Goal: Task Accomplishment & Management: Manage account settings

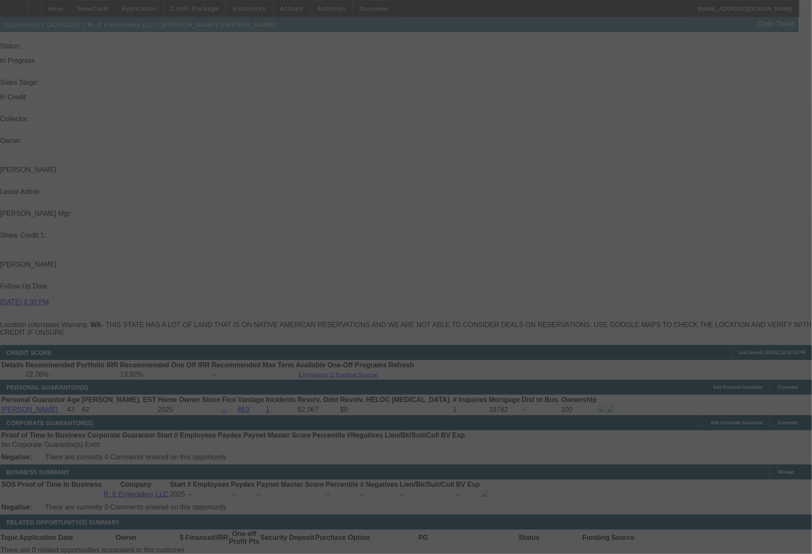
scroll to position [933, 0]
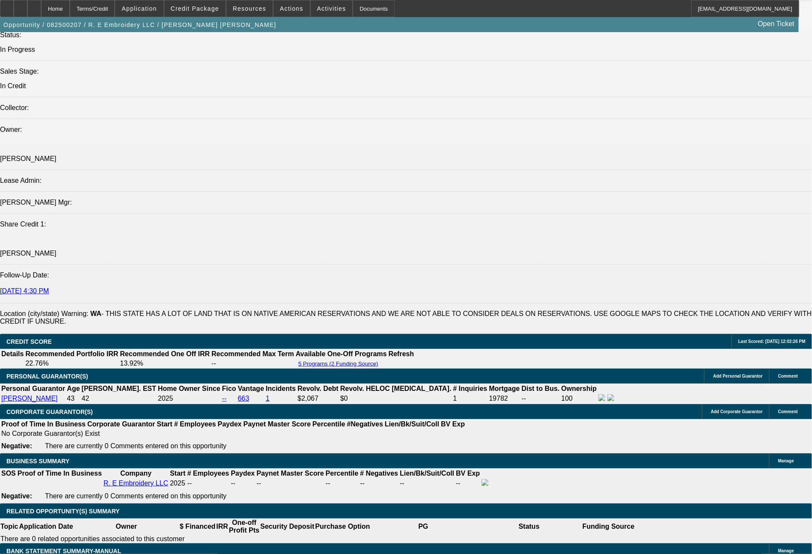
select select "0"
select select "2"
select select "0.1"
select select "0"
select select "2"
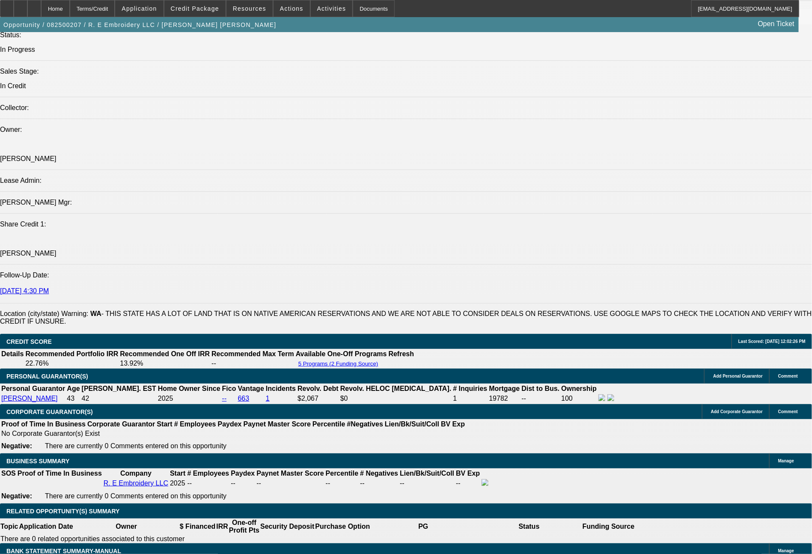
select select "0"
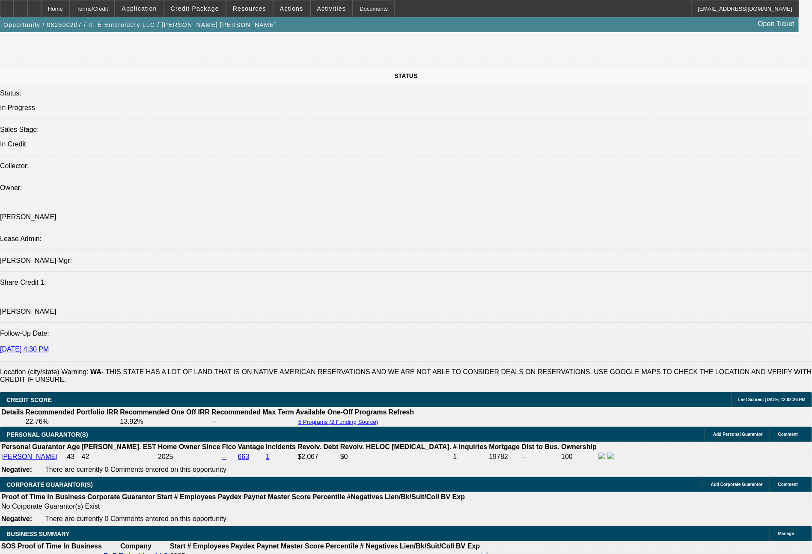
select select "1"
select select "2"
select select "4"
select select "1"
select select "2"
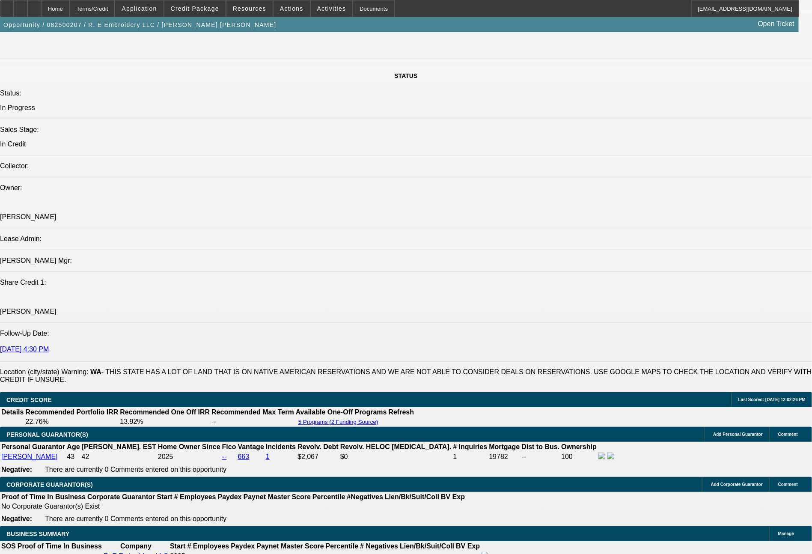
select select "6"
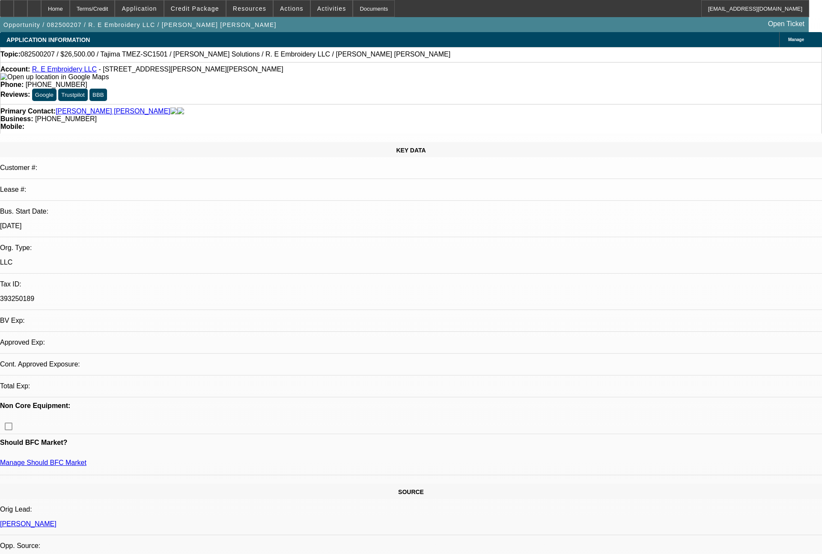
select select "0"
select select "2"
select select "0.1"
select select "4"
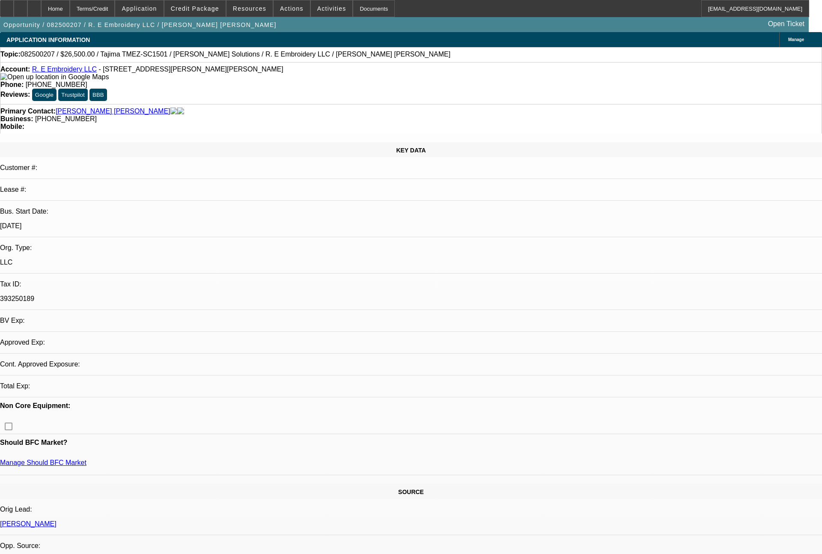
select select "0"
select select "2"
select select "0"
select select "6"
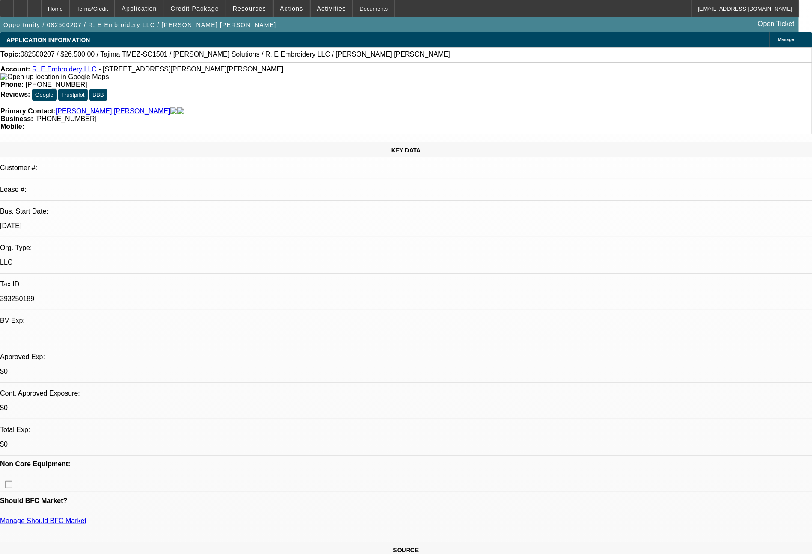
select select "0"
select select "2"
select select "0.1"
select select "4"
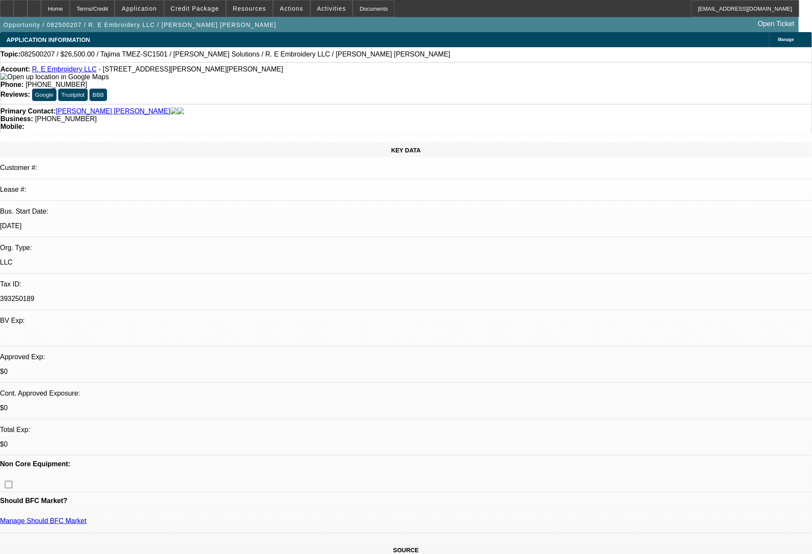
select select "0"
select select "2"
select select "0"
select select "6"
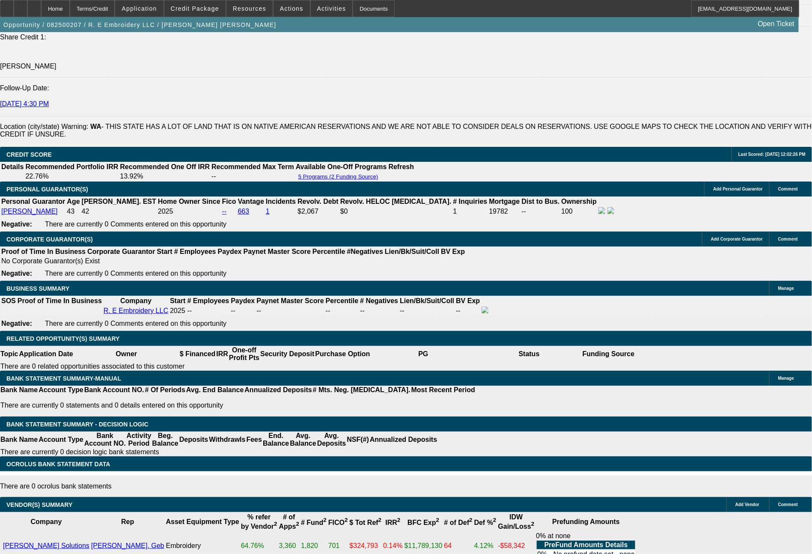
scroll to position [1183, 0]
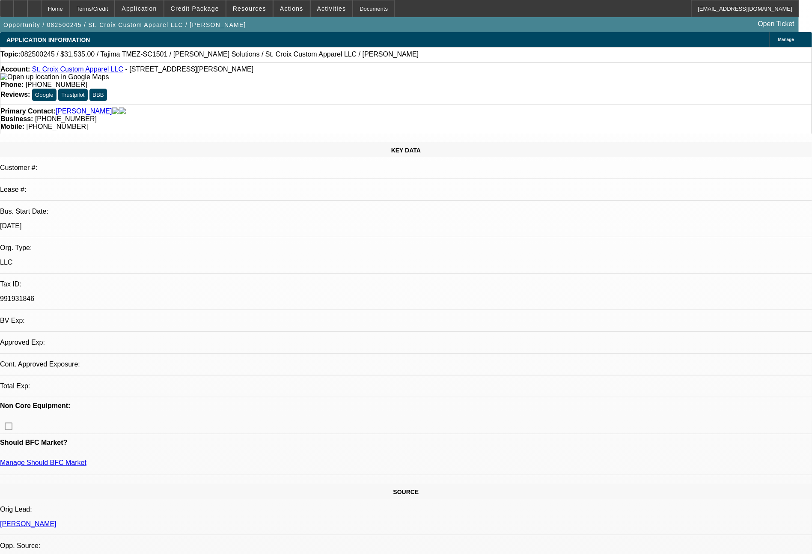
select select "0"
select select "2"
select select "0.1"
select select "4"
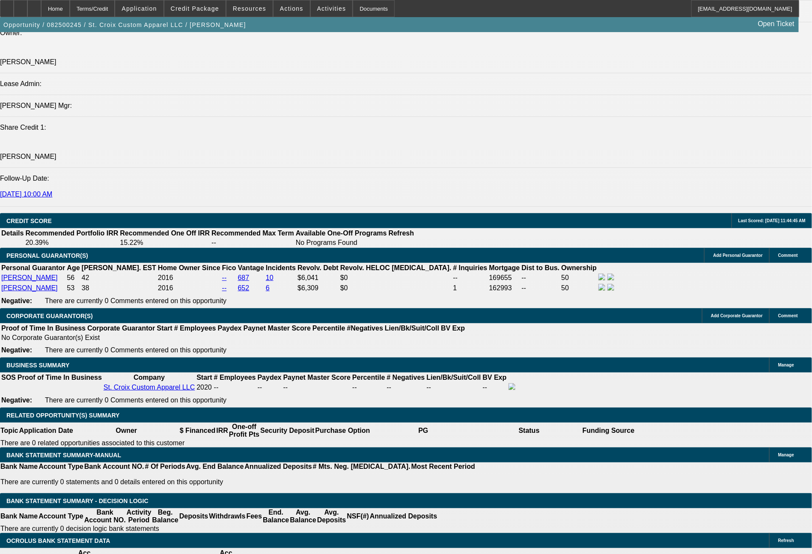
scroll to position [1069, 0]
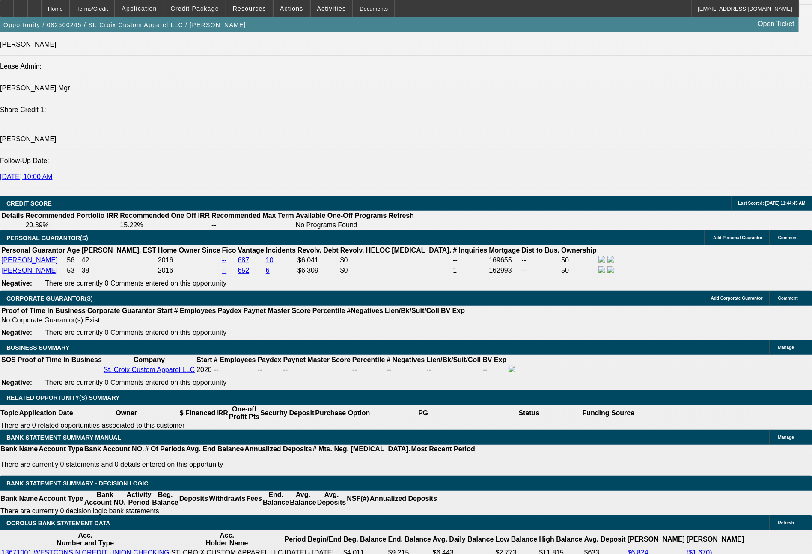
type input "$2,250.00"
type input "72"
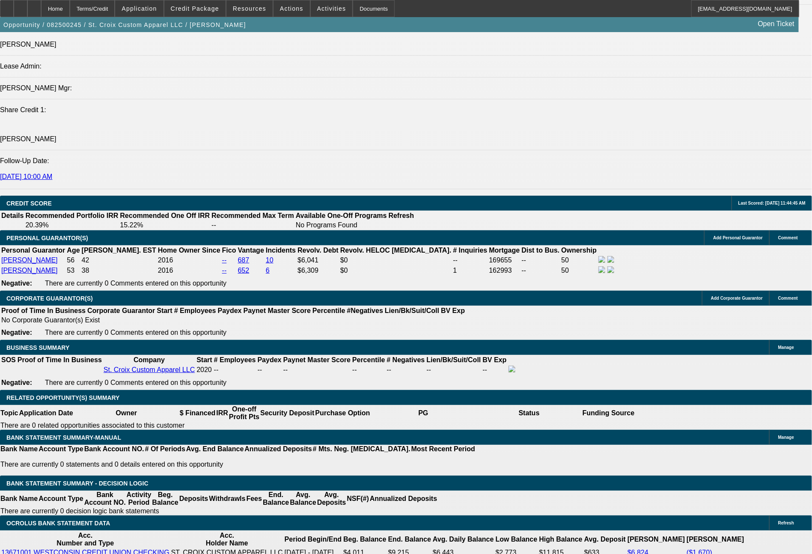
type input "633"
type input "$1,266.00"
type input "15.9"
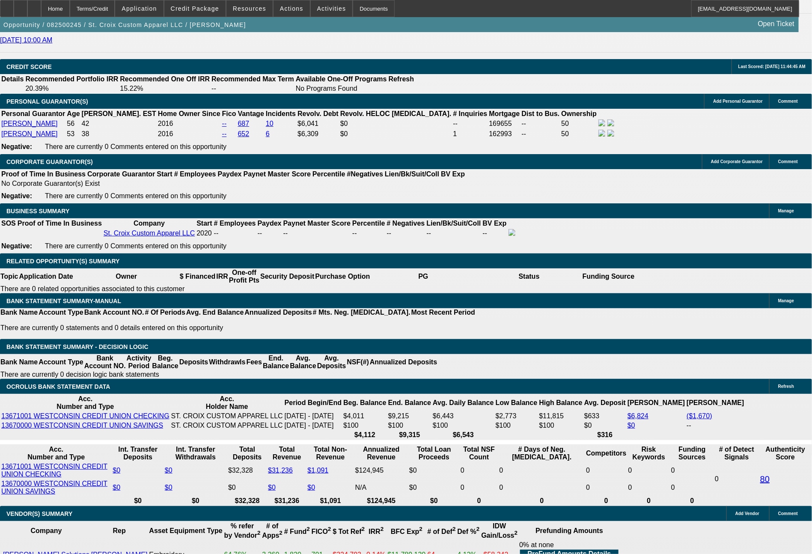
scroll to position [1241, 0]
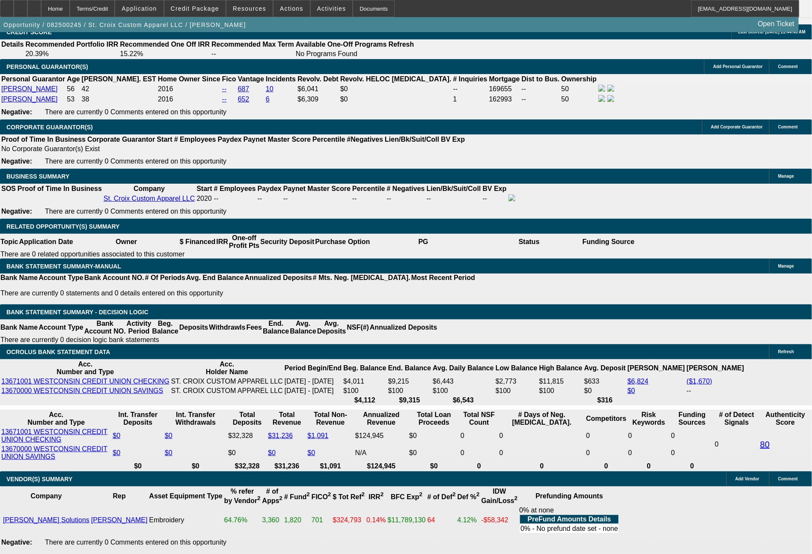
type input "$633.00"
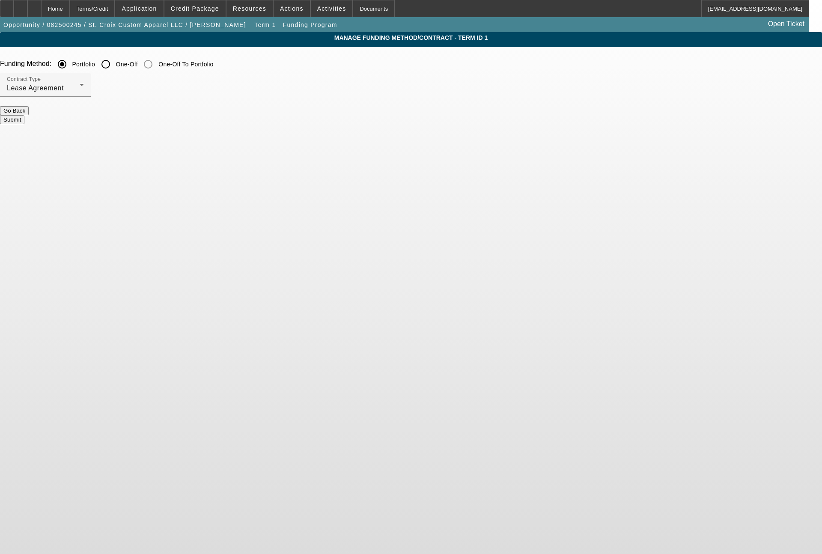
click at [24, 117] on button "Submit" at bounding box center [12, 119] width 24 height 9
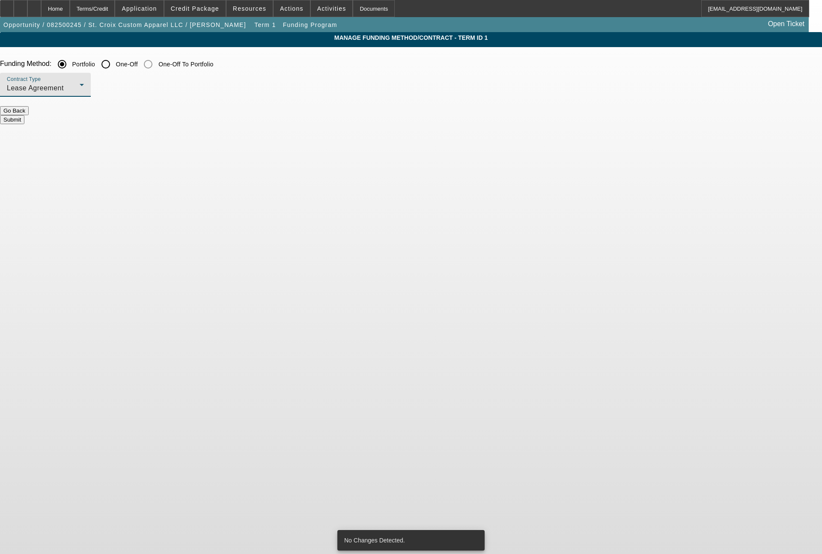
click at [80, 92] on div "Lease Agreement" at bounding box center [43, 88] width 73 height 10
click at [220, 125] on span "Equipment Finance Agreement" at bounding box center [224, 132] width 98 height 21
click at [24, 115] on button "Submit" at bounding box center [12, 119] width 24 height 9
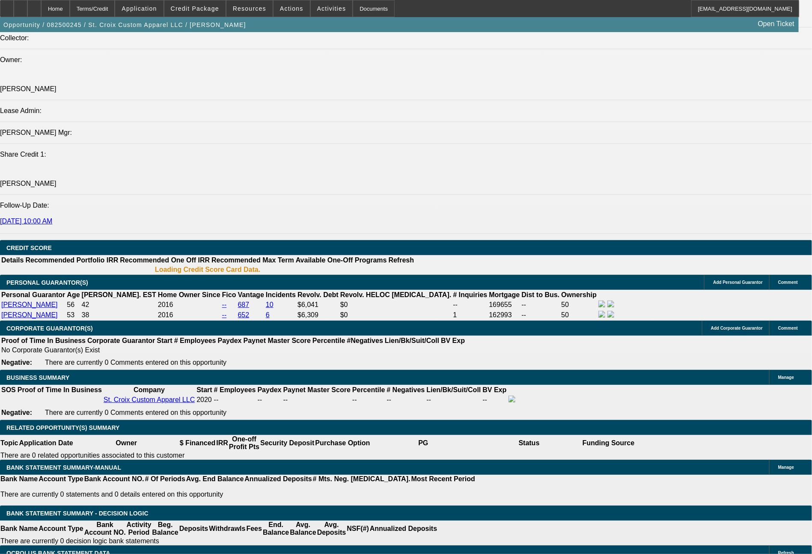
select select "0"
select select "2"
select select "0"
select select "6"
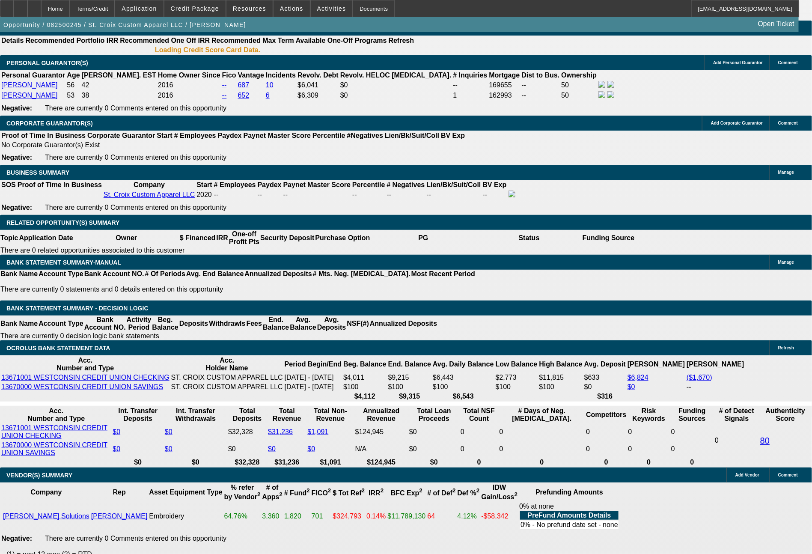
scroll to position [1241, 0]
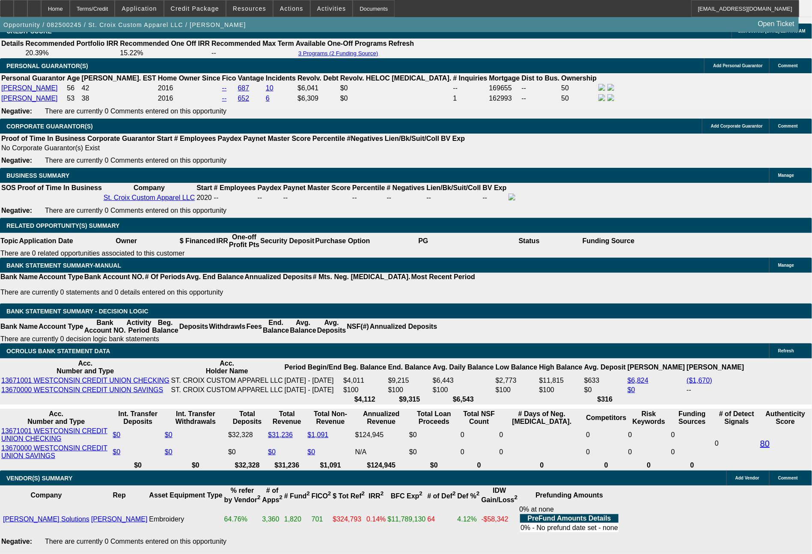
drag, startPoint x: 154, startPoint y: 239, endPoint x: 197, endPoint y: 241, distance: 42.8
type input "$2,000.00"
type input "UNKNOWN"
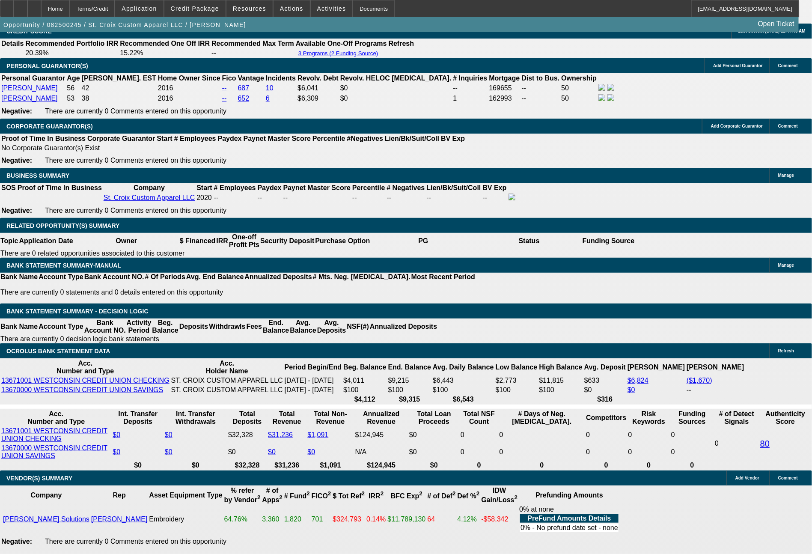
type input "$1,276.82"
drag, startPoint x: 133, startPoint y: 302, endPoint x: 169, endPoint y: 306, distance: 36.2
type input "63"
type input "$126.00"
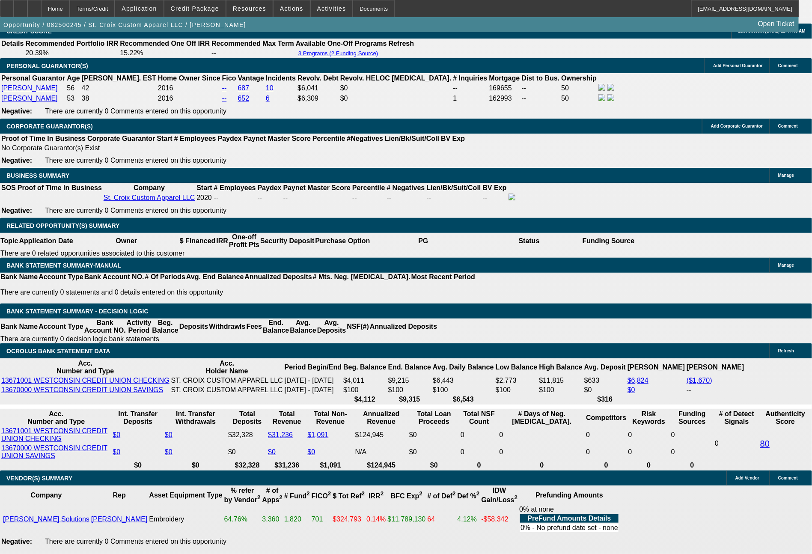
type input "638"
type input "$1,276.00"
type input "15.8"
type input "$638.00"
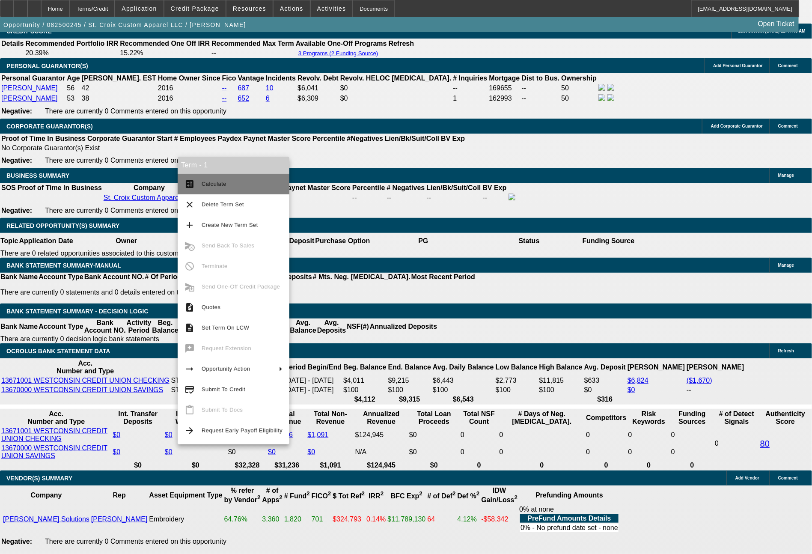
click at [212, 189] on button "calculate Calculate" at bounding box center [234, 184] width 112 height 21
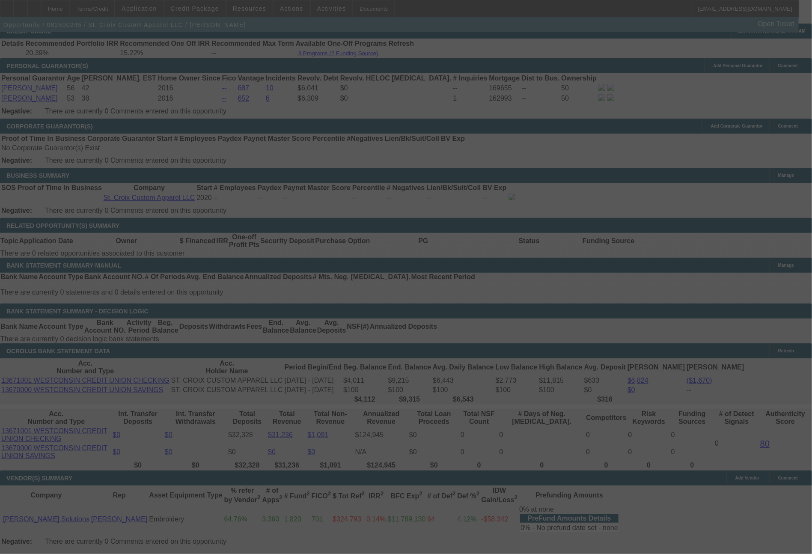
select select "0"
select select "2"
select select "0"
select select "6"
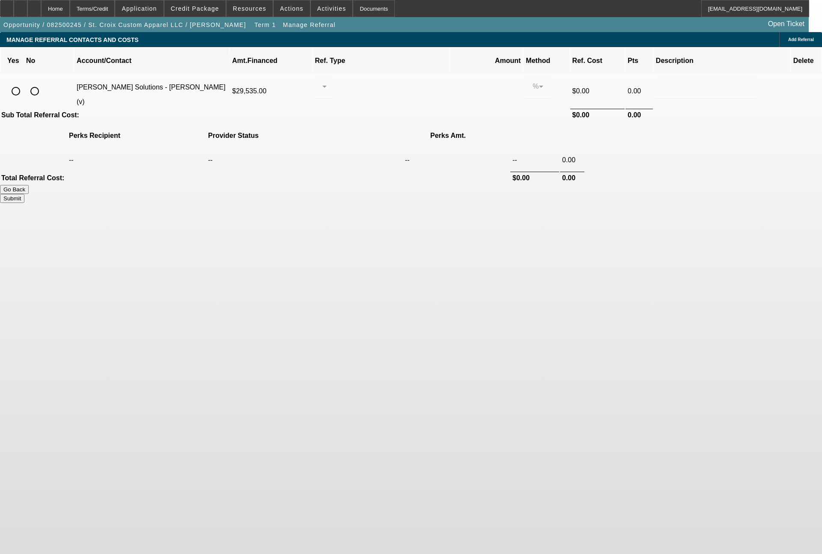
click at [24, 83] on input "radio" at bounding box center [15, 91] width 17 height 17
radio input "true"
click at [322, 81] on div at bounding box center [322, 86] width 0 height 10
click at [382, 100] on span "Pay vendor SALES PERSON" at bounding box center [391, 101] width 70 height 21
click at [459, 81] on input "0.000" at bounding box center [486, 86] width 55 height 10
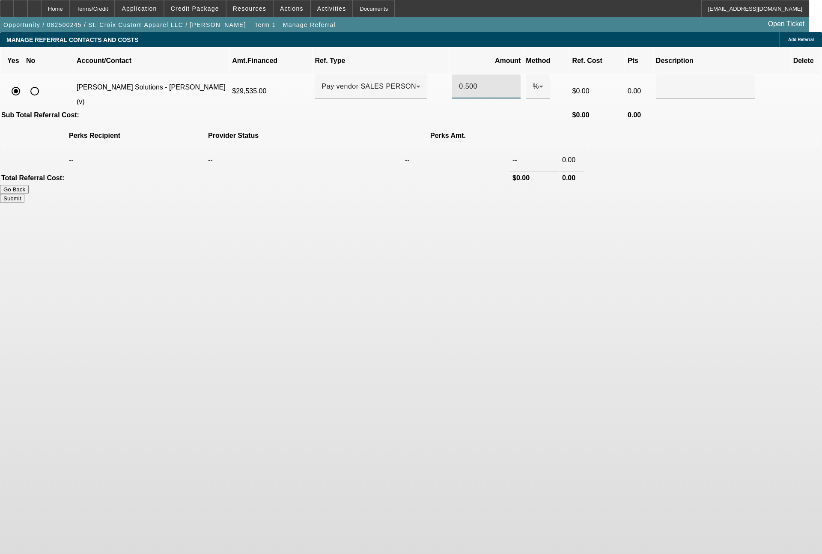
click at [24, 194] on button "Submit" at bounding box center [12, 198] width 24 height 9
type input "0.500"
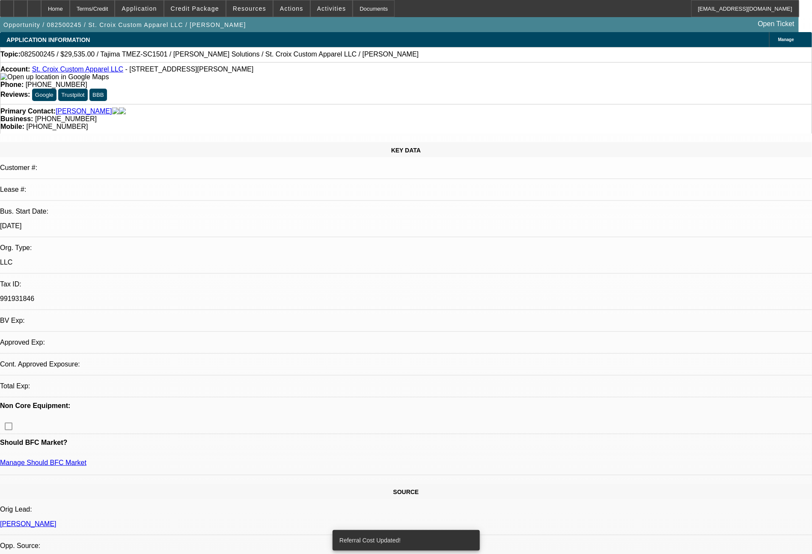
select select "0"
select select "2"
select select "0"
select select "6"
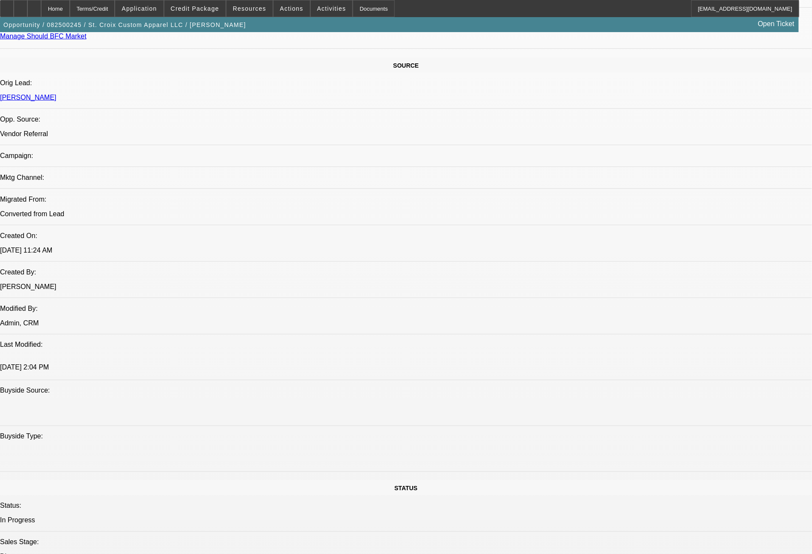
scroll to position [969, 0]
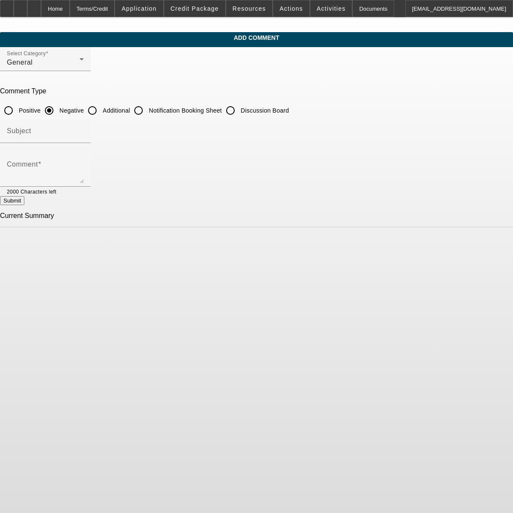
click at [101, 113] on input "Additional" at bounding box center [92, 110] width 17 height 17
radio input "true"
click at [84, 173] on textarea "Comment" at bounding box center [45, 173] width 77 height 21
click at [84, 180] on textarea "This embroidery / printing business was started in Feb 2020, and then Kim & Jef…" at bounding box center [45, 173] width 77 height 21
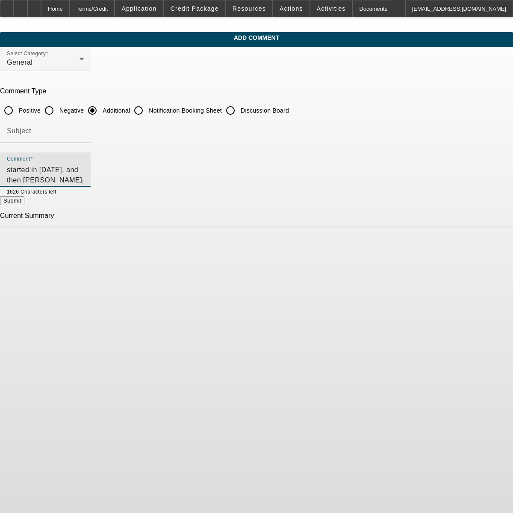
type textarea "This embroidery / printing business was started in Feb 2020, and then Kim & Jef…"
click at [24, 204] on button "Submit" at bounding box center [12, 200] width 24 height 9
radio input "true"
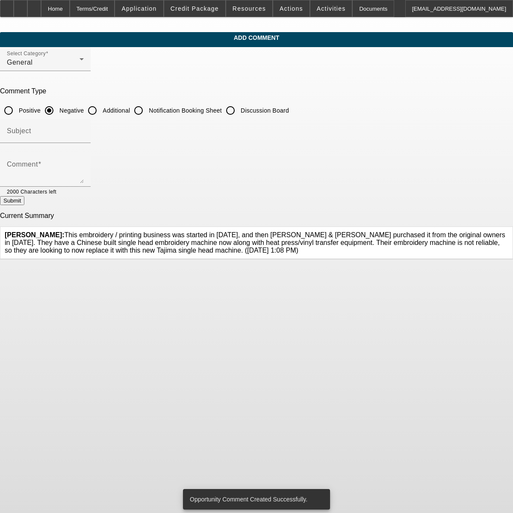
click at [101, 111] on input "Additional" at bounding box center [92, 110] width 17 height 17
radio input "true"
click at [84, 174] on textarea "Comment" at bounding box center [45, 173] width 77 height 21
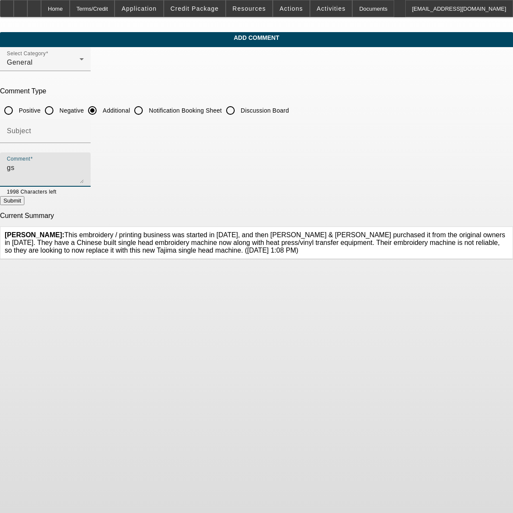
type textarea "g"
type textarea "small / young business, they can do 10% all in, banks show good deposits/balanc…"
click at [24, 205] on button "Submit" at bounding box center [12, 200] width 24 height 9
radio input "true"
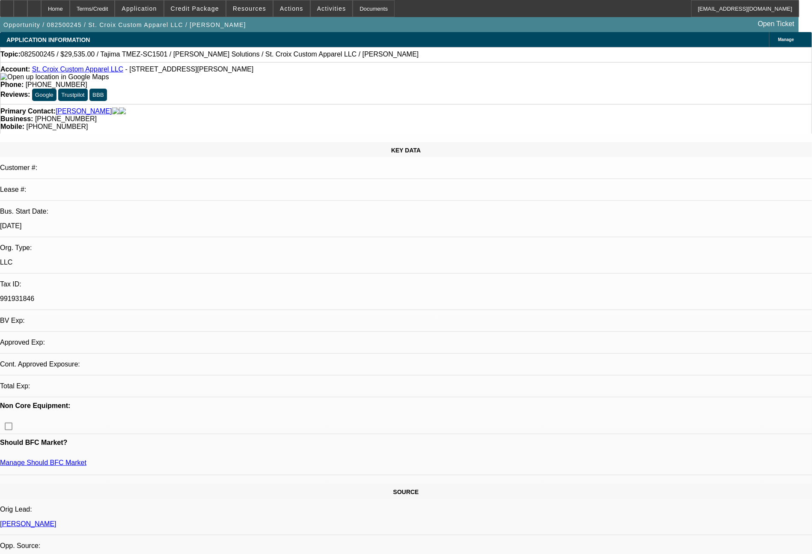
select select "0"
select select "2"
select select "0"
select select "6"
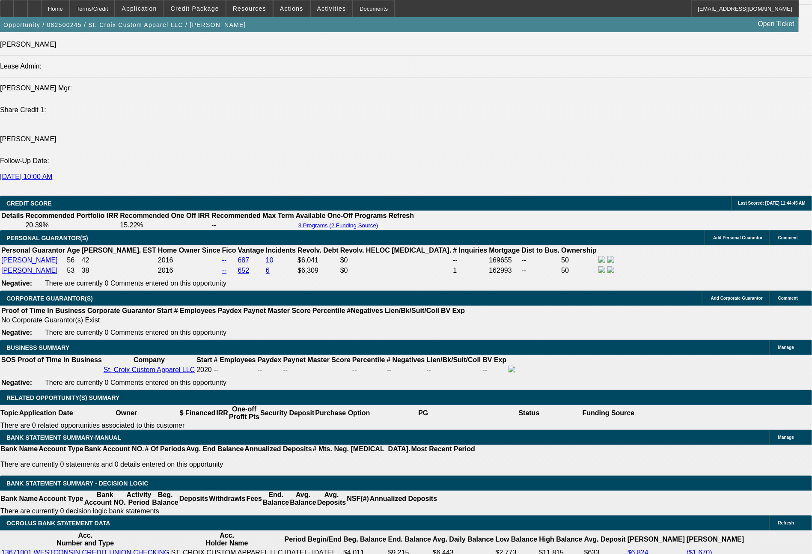
scroll to position [1112, 0]
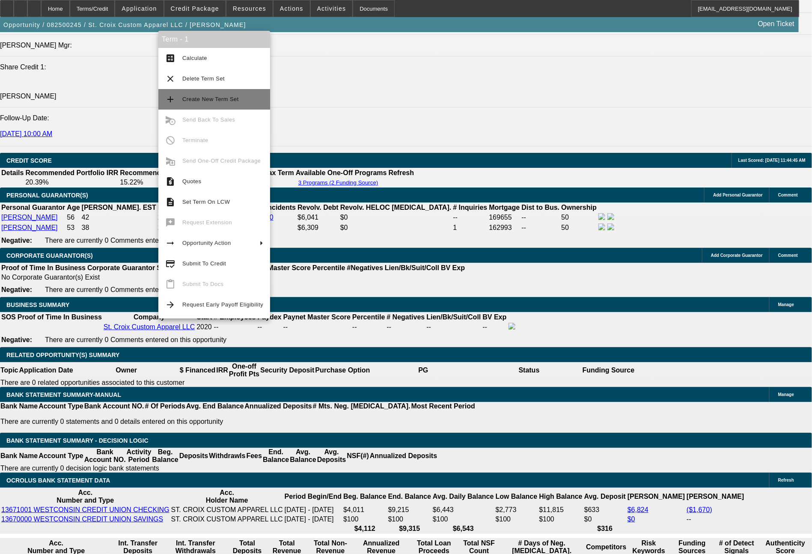
click at [235, 102] on span "Create New Term Set" at bounding box center [210, 99] width 56 height 6
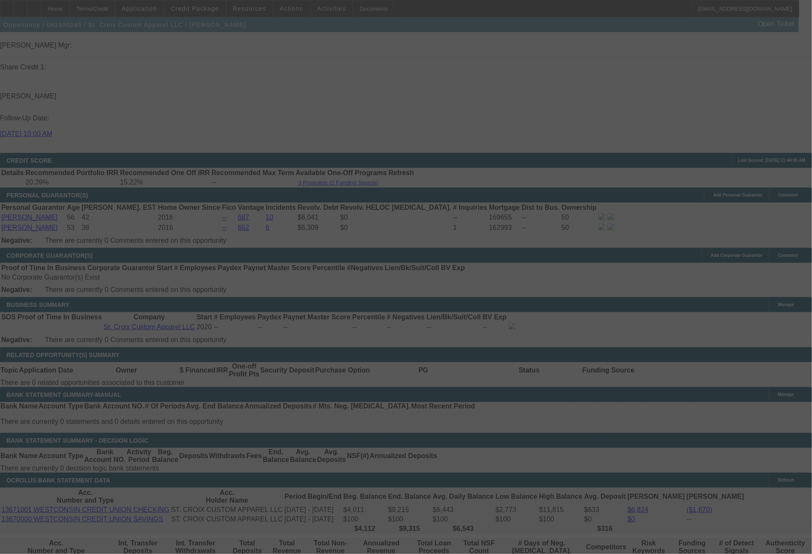
scroll to position [1141, 0]
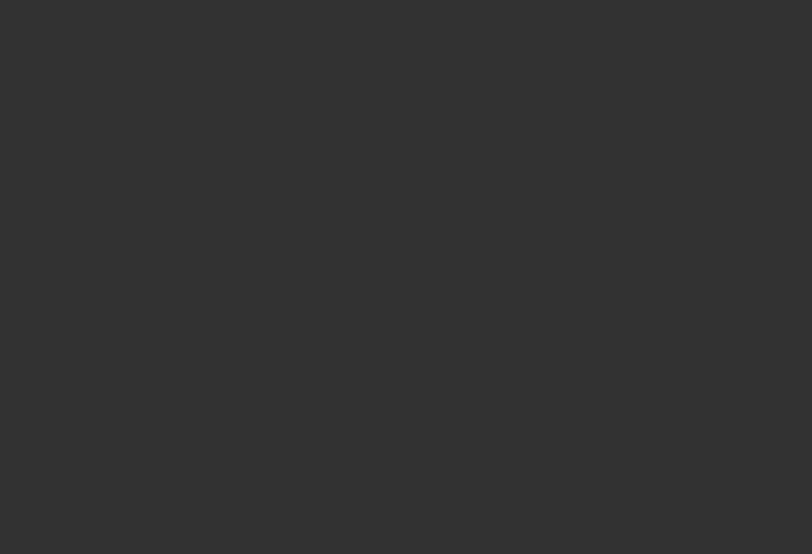
select select "0"
select select "2"
select select "0"
select select "6"
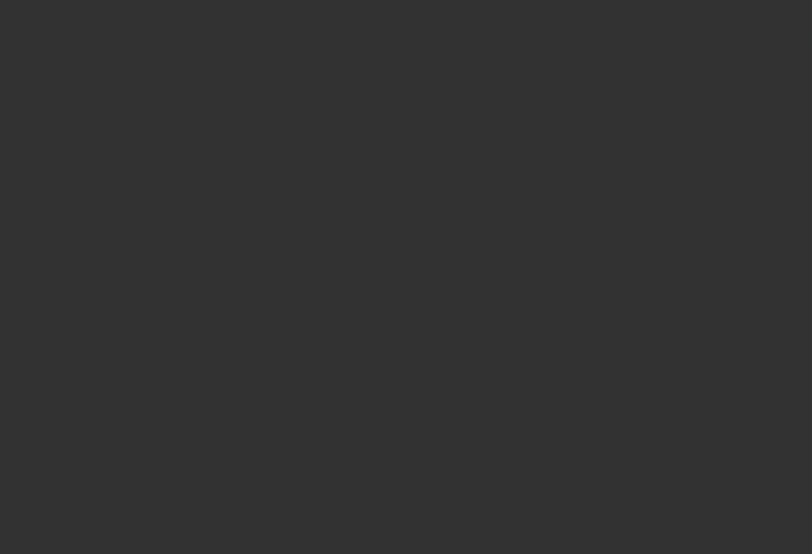
select select "0"
select select "2"
select select "0"
select select "6"
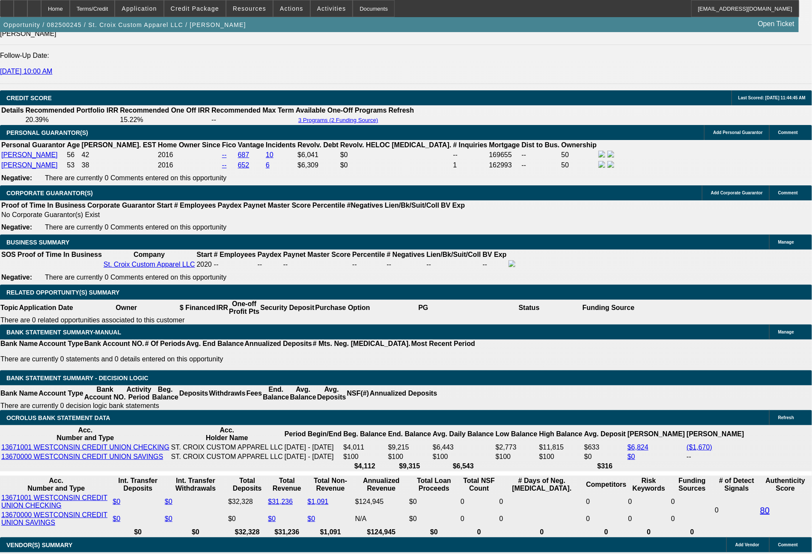
scroll to position [1183, 0]
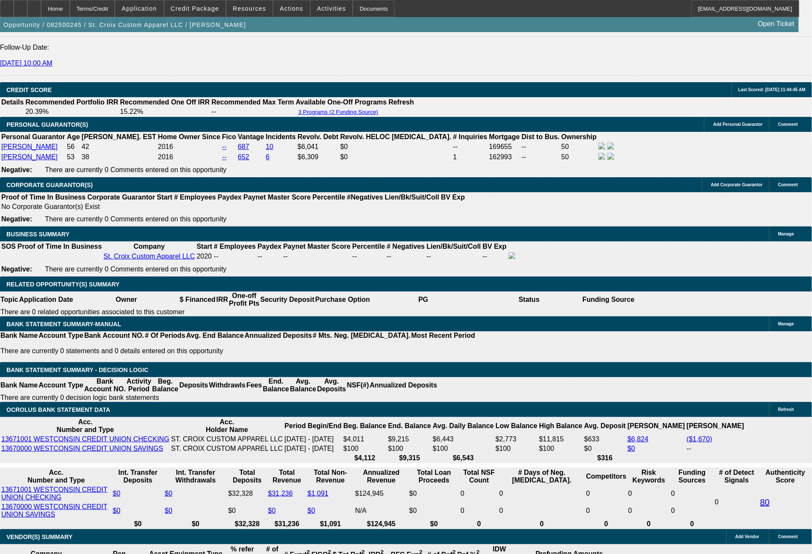
drag, startPoint x: 162, startPoint y: 377, endPoint x: 184, endPoint y: 380, distance: 22.6
type input "$638.00"
drag, startPoint x: 168, startPoint y: 375, endPoint x: 180, endPoint y: 375, distance: 12.0
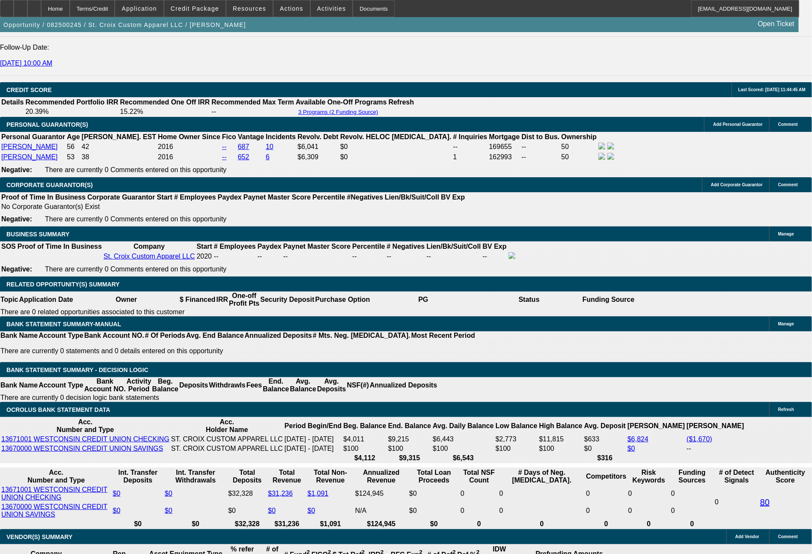
type input "UNKNOWN"
type input "66"
type input "$10,304.70"
type input "$5,152.35"
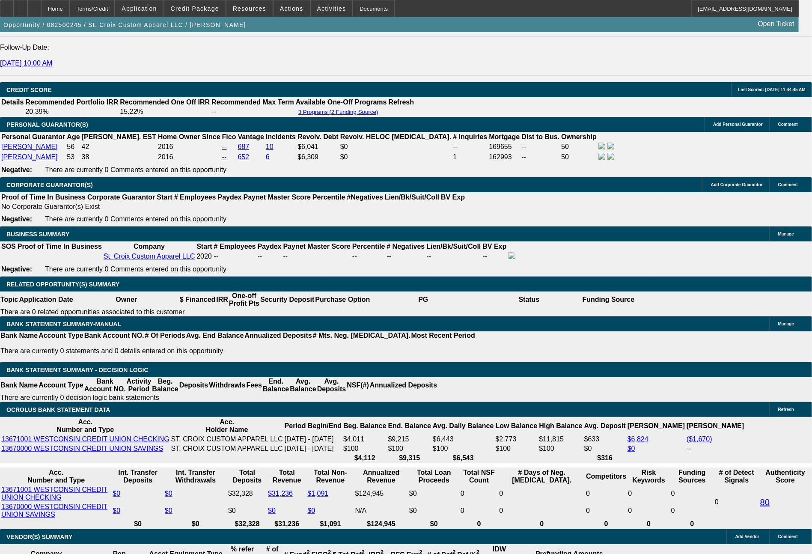
type input "$1,346.18"
type input "$673.09"
type input "66"
drag, startPoint x: 130, startPoint y: 377, endPoint x: 181, endPoint y: 375, distance: 51.8
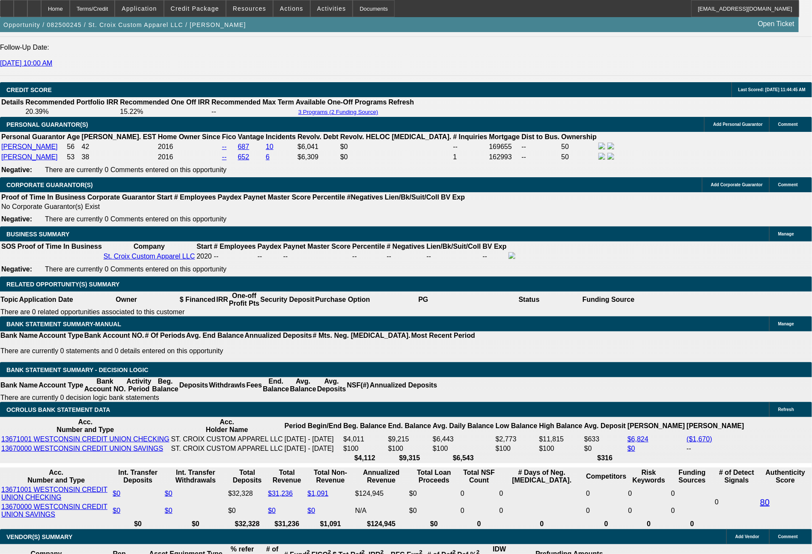
type input "66"
type input "$132.00"
type input "668"
type input "$1,336.00"
type input "15.5"
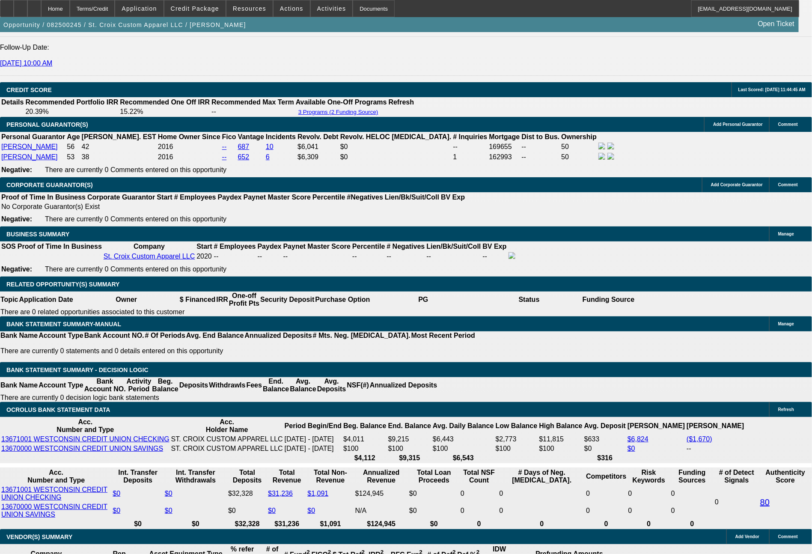
type input "66"
type input "$132.00"
type input "669"
type input "$1,338.00"
type input "15.6"
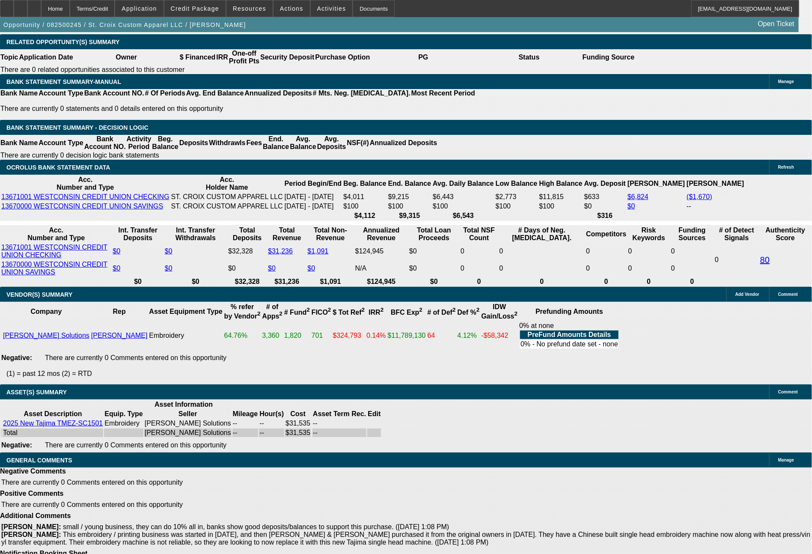
scroll to position [1440, 0]
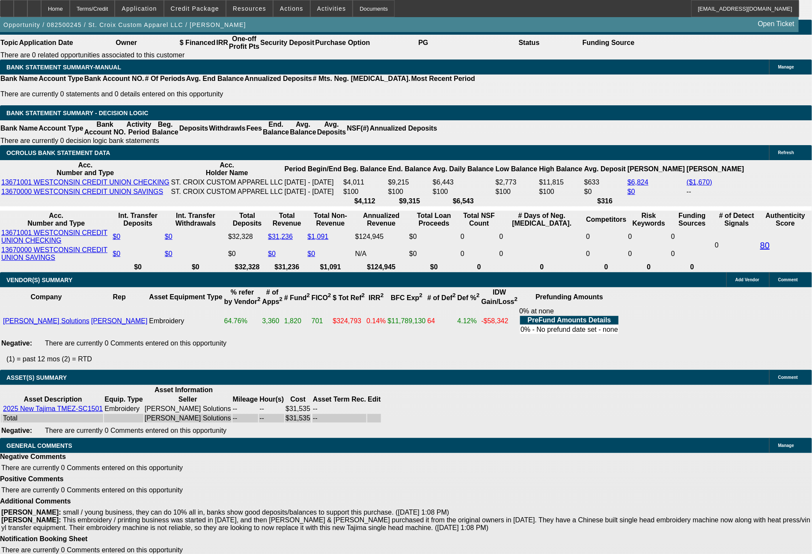
type input "$669.00"
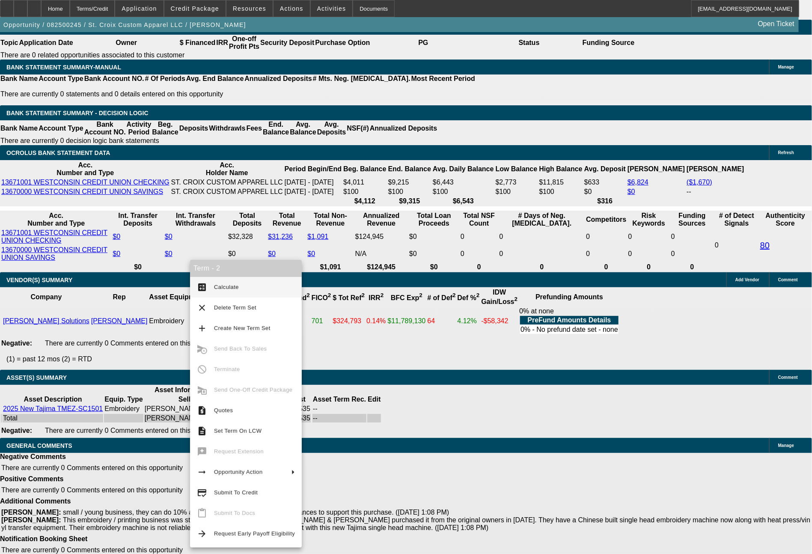
scroll to position [1433, 0]
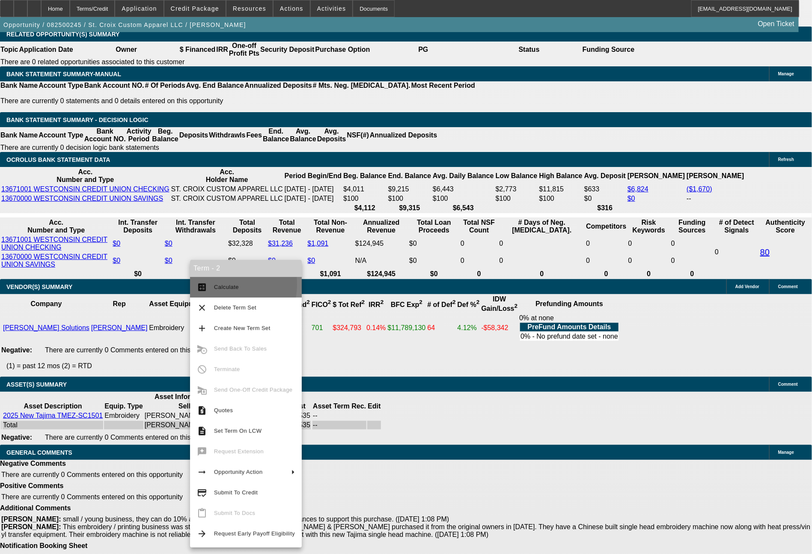
click at [213, 284] on button "calculate Calculate" at bounding box center [246, 287] width 112 height 21
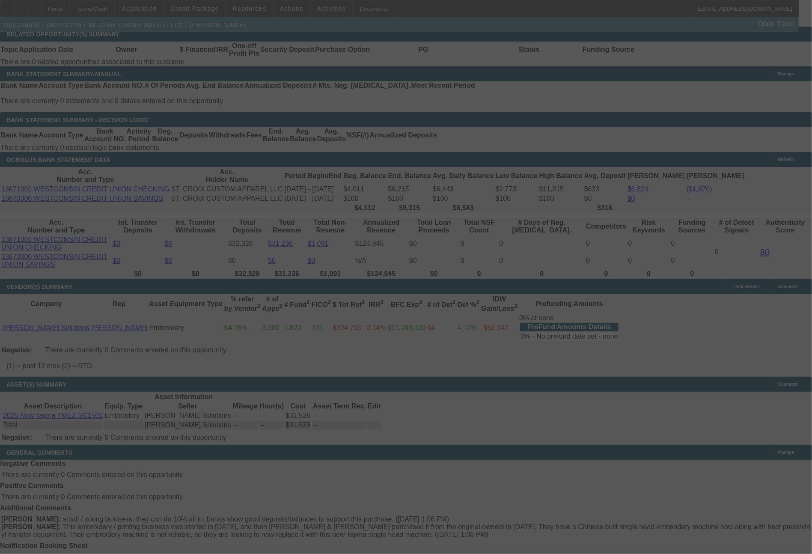
select select "0"
select select "2"
select select "0"
select select "6"
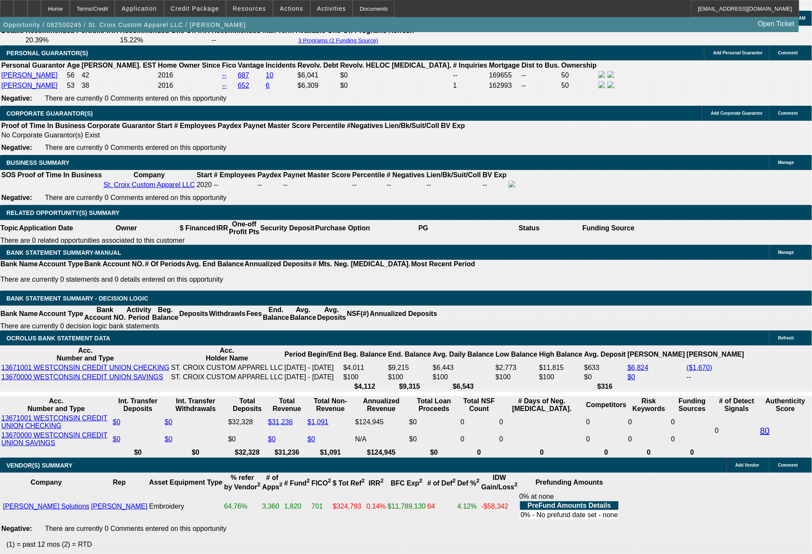
scroll to position [1253, 0]
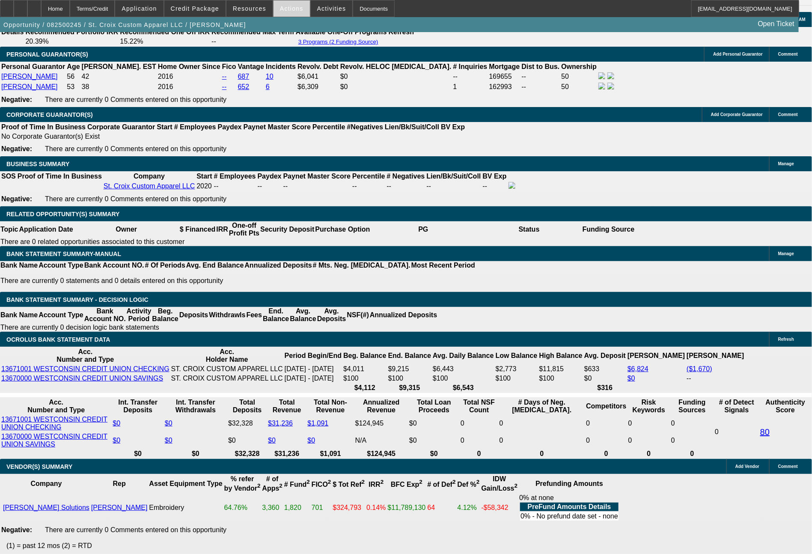
click at [286, 8] on span "Actions" at bounding box center [292, 8] width 24 height 7
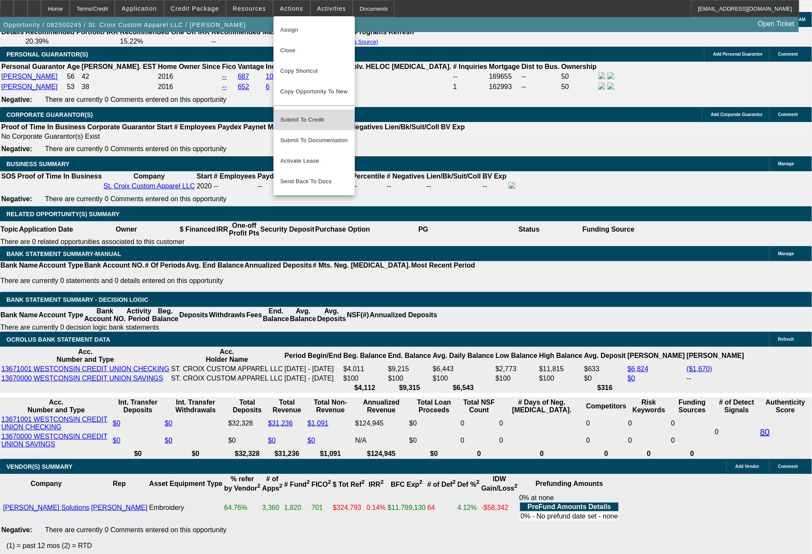
click at [312, 115] on span "Submit To Credit" at bounding box center [314, 120] width 68 height 10
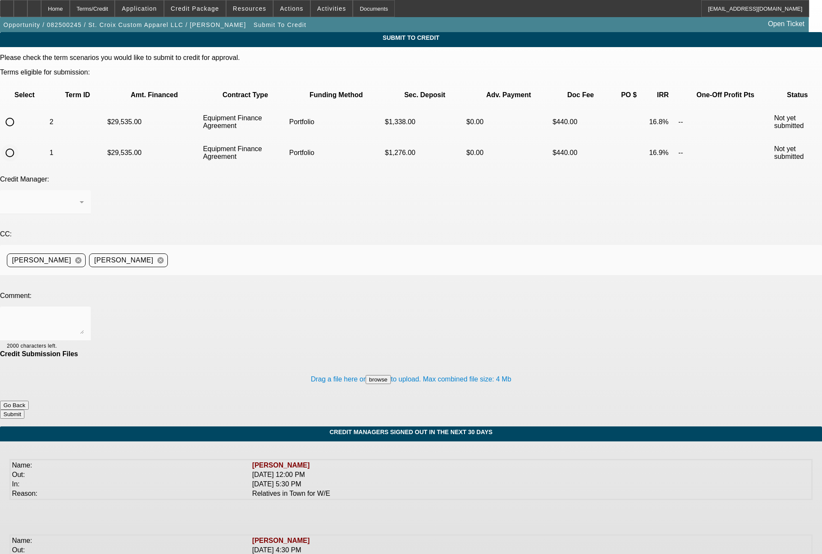
click at [18, 144] on input "radio" at bounding box center [9, 152] width 17 height 17
radio input "true"
click at [84, 190] on div "Arida, George" at bounding box center [45, 202] width 77 height 24
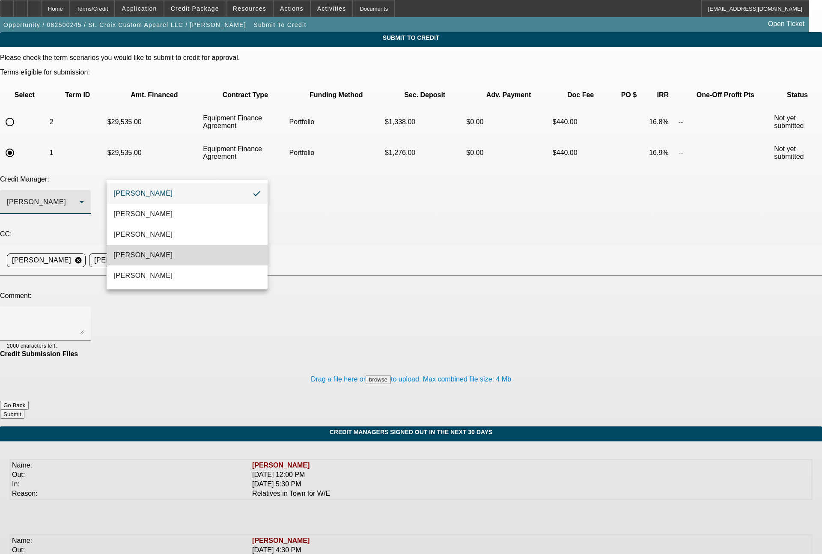
click at [145, 258] on span "[PERSON_NAME]" at bounding box center [142, 255] width 59 height 10
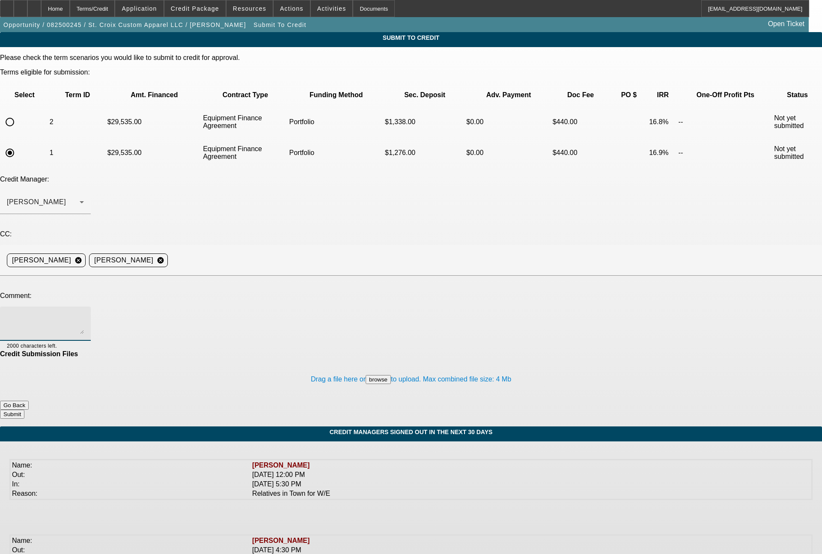
click at [84, 313] on textarea at bounding box center [45, 323] width 77 height 21
type textarea "l"
click at [84, 313] on textarea "they are trying to keep their monthly payment to around $650 per month" at bounding box center [45, 323] width 77 height 21
click at [84, 313] on textarea "they are trying to keep their all in upfront money to around $3,200 or so, and …" at bounding box center [45, 323] width 77 height 21
type textarea "they are trying to keep their all in upfront money to around $3,200 or so, and …"
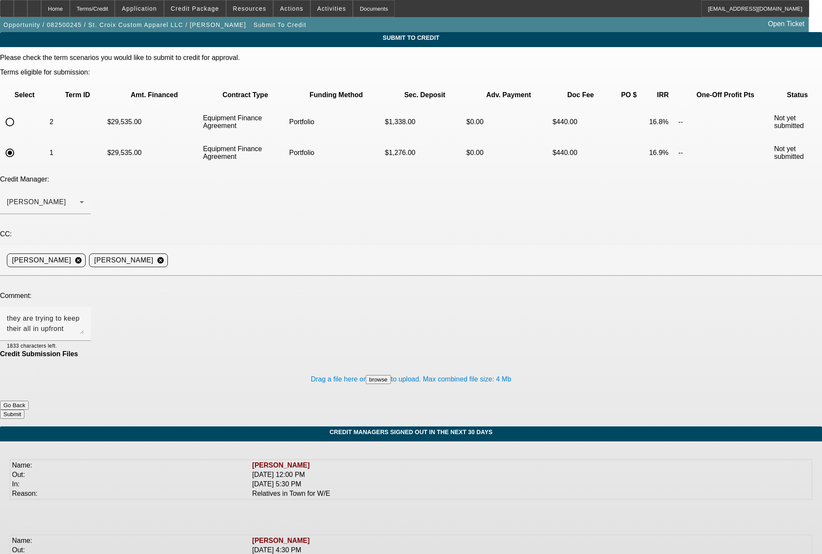
click at [24, 410] on button "Submit" at bounding box center [12, 414] width 24 height 9
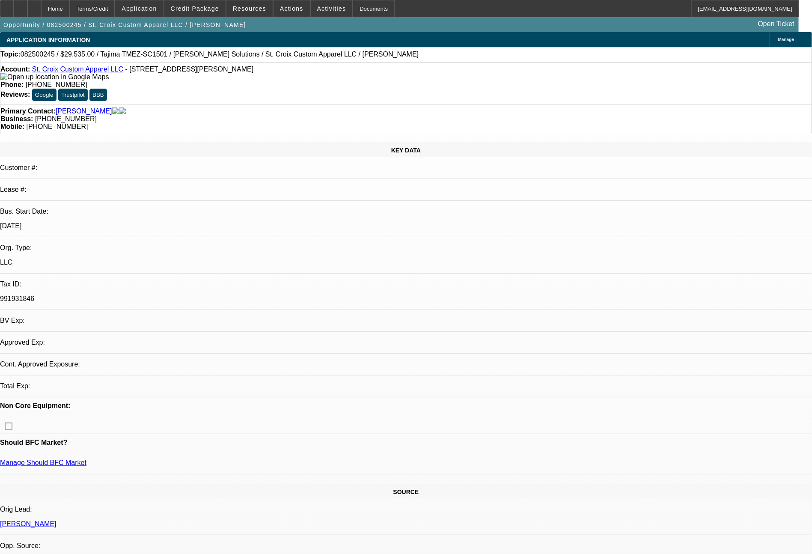
select select "0"
select select "2"
select select "0"
select select "6"
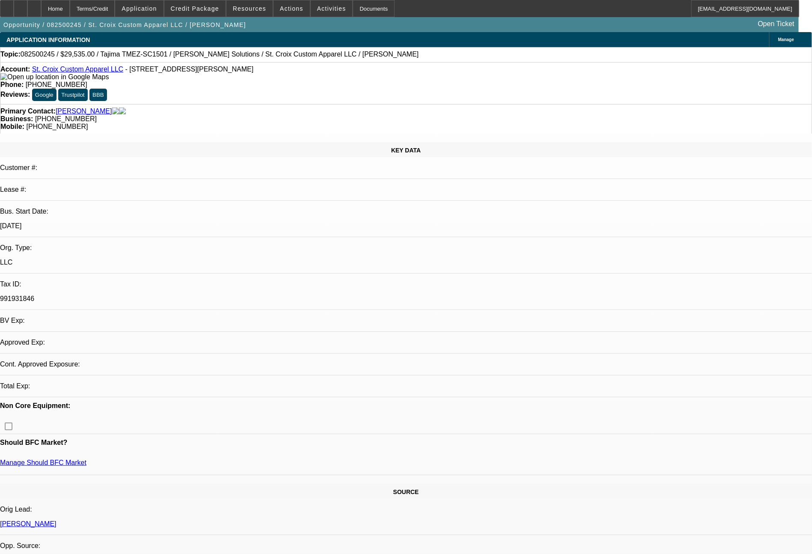
select select "0"
select select "2"
select select "0"
select select "6"
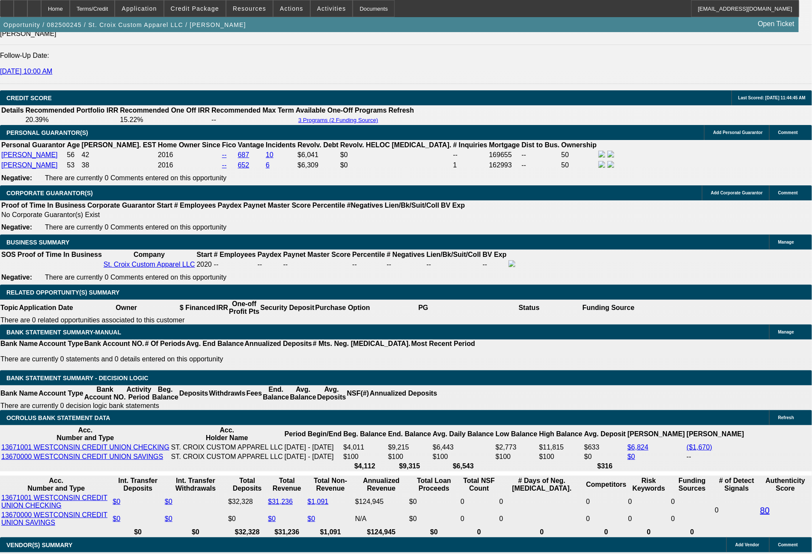
scroll to position [1183, 0]
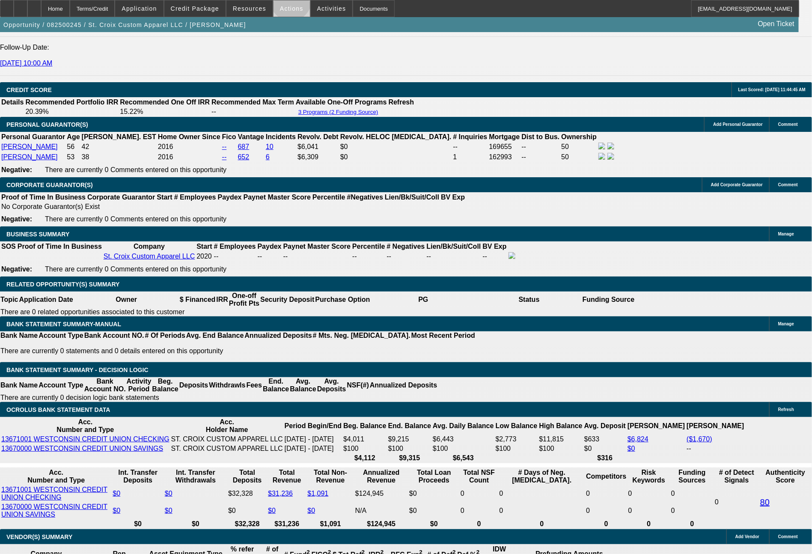
click at [291, 3] on span at bounding box center [291, 8] width 36 height 21
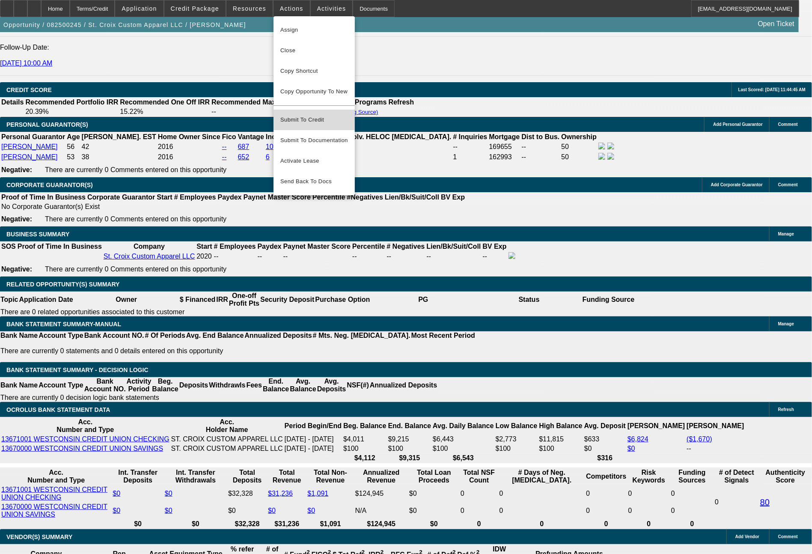
click at [314, 115] on span "Submit To Credit" at bounding box center [314, 120] width 68 height 10
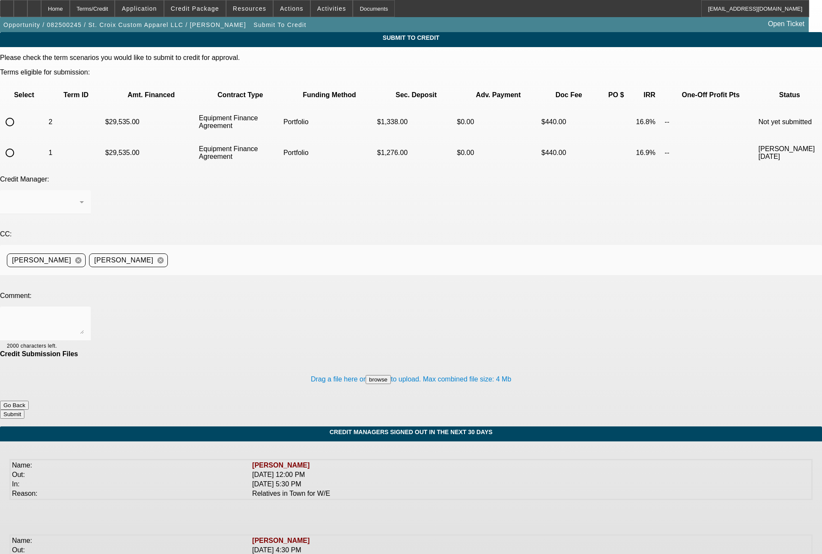
click at [18, 113] on input "radio" at bounding box center [9, 121] width 17 height 17
radio input "true"
click at [84, 190] on div "Arida, George" at bounding box center [45, 202] width 77 height 24
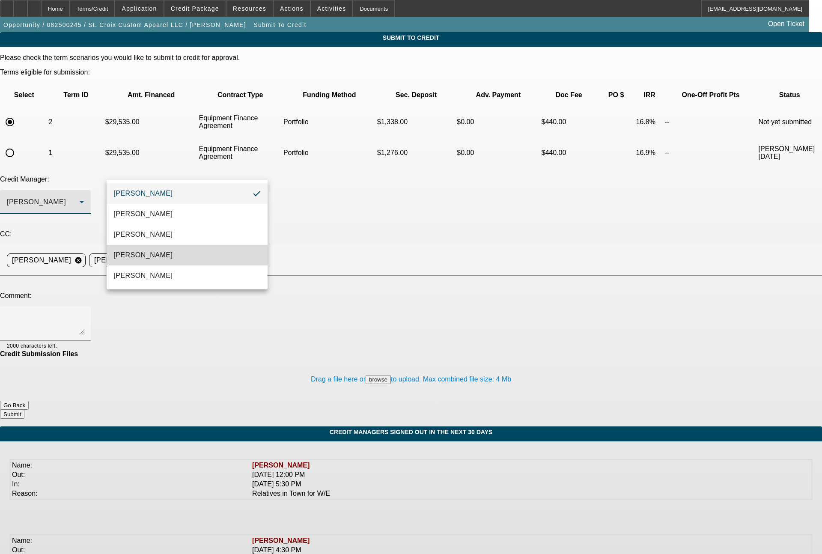
click at [148, 261] on mat-option "Magner, Bill" at bounding box center [187, 255] width 161 height 21
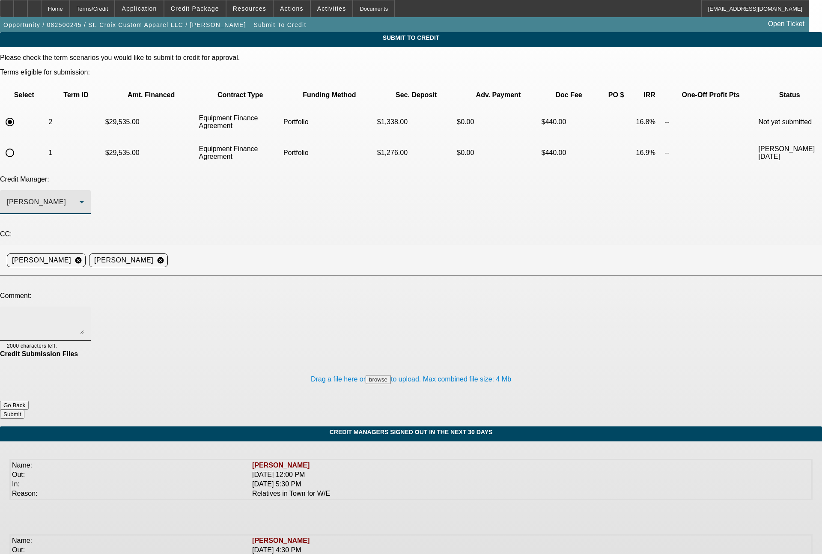
click at [84, 313] on textarea at bounding box center [45, 323] width 77 height 21
type textarea "66 month term set"
click at [24, 410] on button "Submit" at bounding box center [12, 414] width 24 height 9
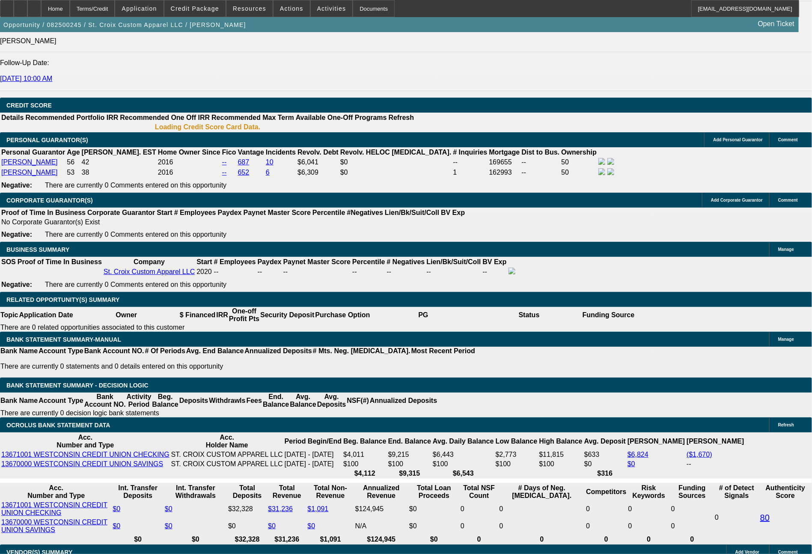
select select "0"
select select "2"
select select "0"
select select "6"
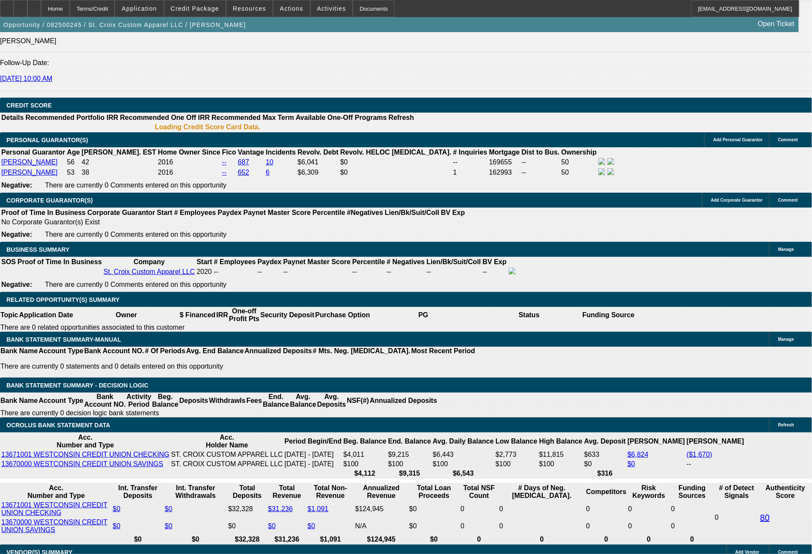
select select "0"
select select "2"
select select "0"
select select "6"
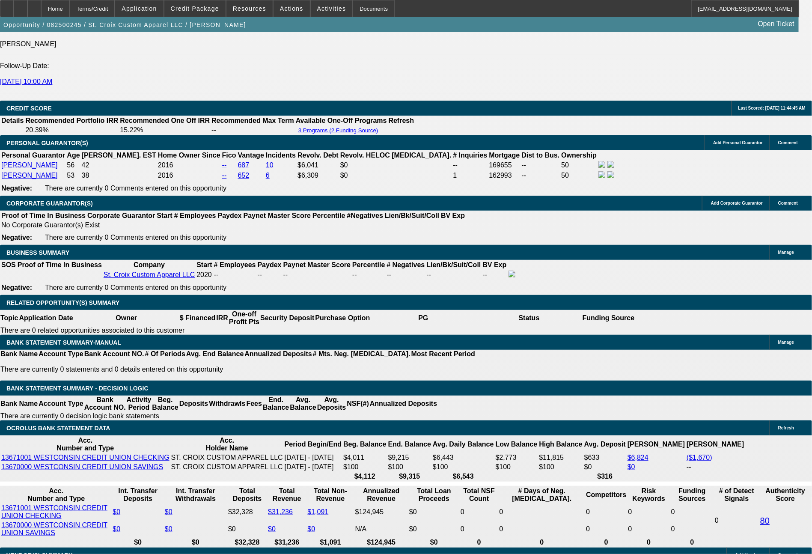
scroll to position [1193, 0]
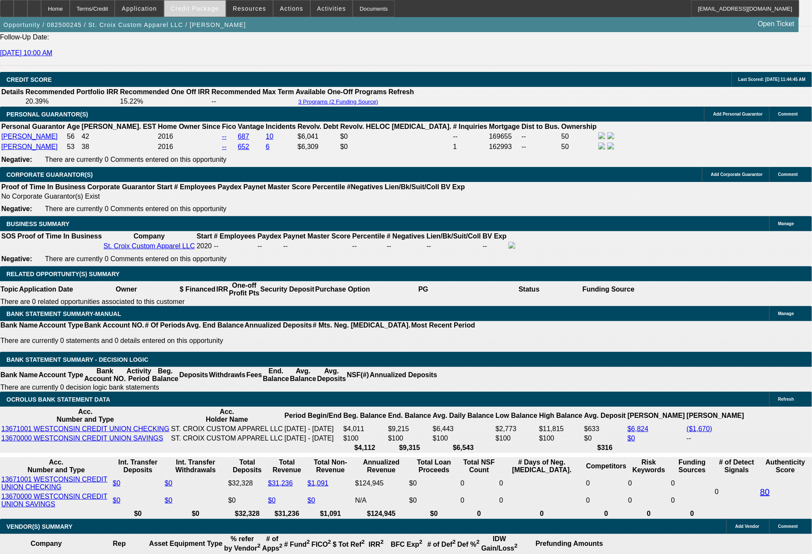
click at [216, 8] on span "Credit Package" at bounding box center [195, 8] width 48 height 7
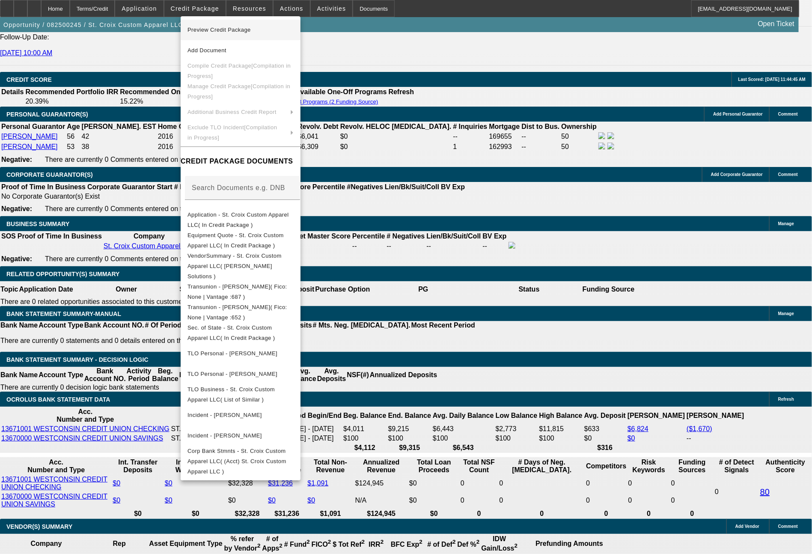
click at [234, 36] on button "Preview Credit Package" at bounding box center [241, 30] width 120 height 21
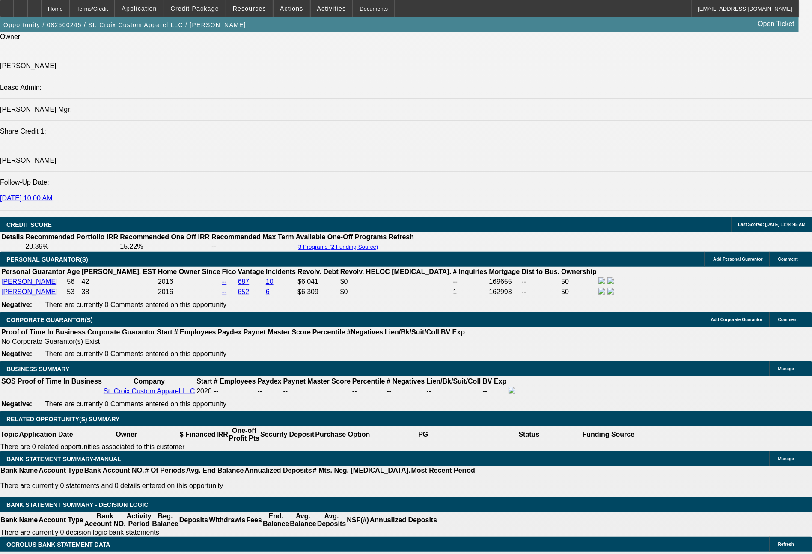
scroll to position [988, 0]
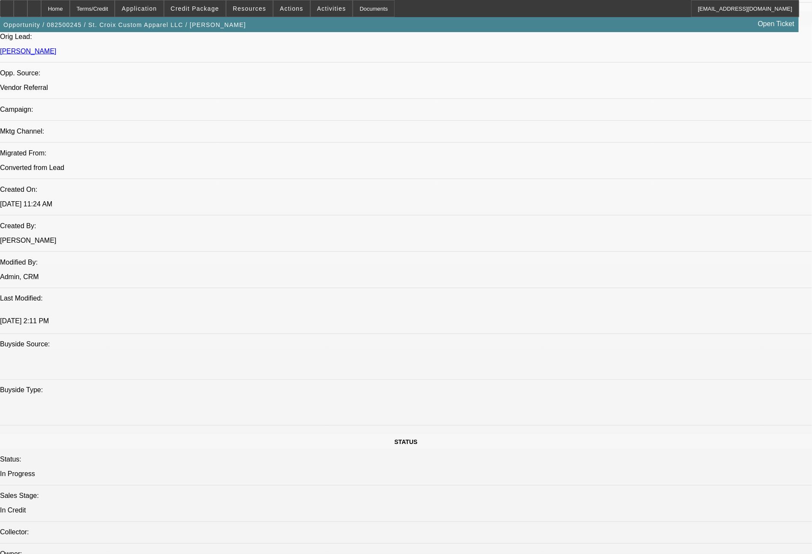
scroll to position [46, 0]
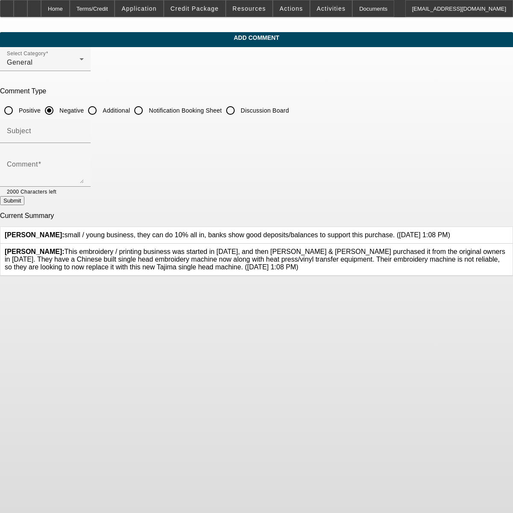
click at [101, 108] on input "Additional" at bounding box center [92, 110] width 17 height 17
radio input "true"
click at [84, 178] on textarea "Comment" at bounding box center [45, 173] width 77 height 21
click at [84, 169] on textarea "had some late pays on their prior mortgage in [DATE] during covid shutdowns, bu…" at bounding box center [45, 173] width 77 height 21
type textarea "homeowners. they had some late pays on their prior mortgage in [DATE] during co…"
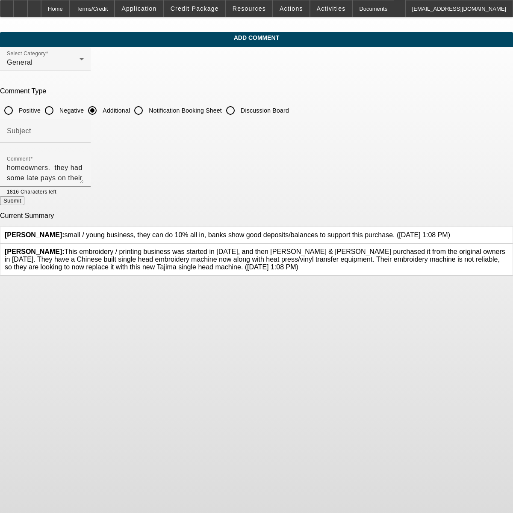
click at [24, 202] on button "Submit" at bounding box center [12, 200] width 24 height 9
radio input "true"
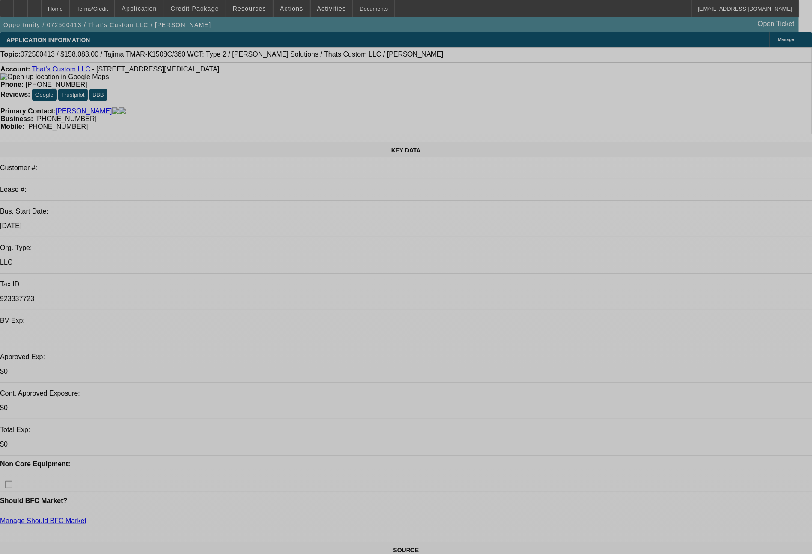
select select "0.15"
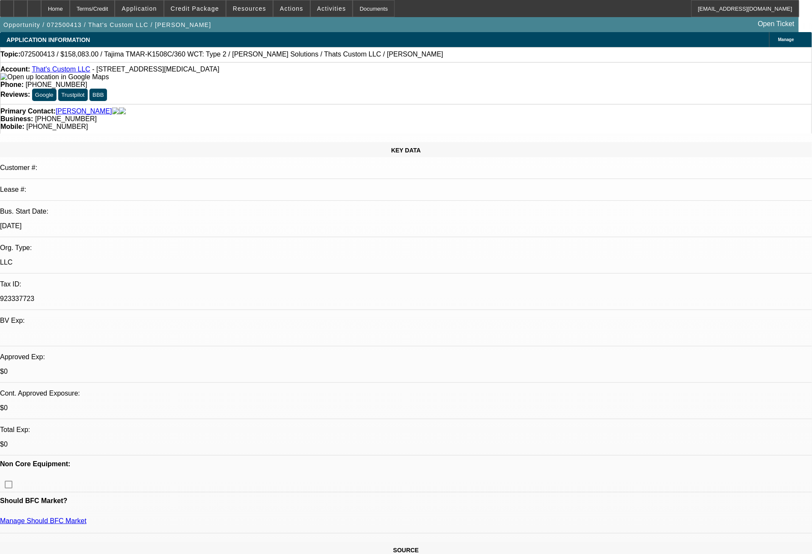
select select "2"
select select "0"
select select "6"
select select "0.15"
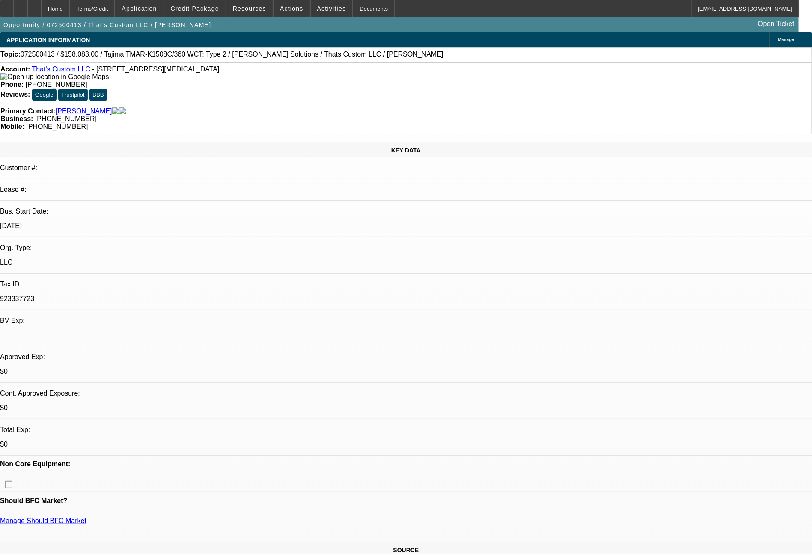
select select "2"
select select "0"
select select "6"
select select "0.15"
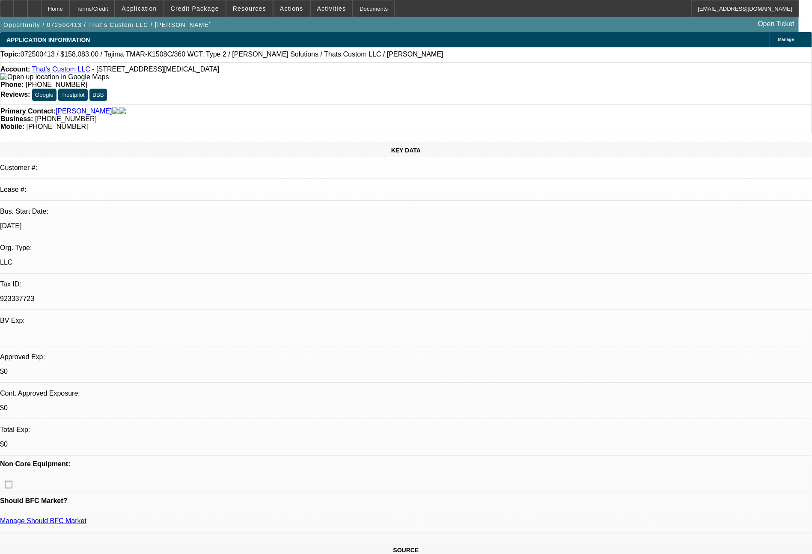
select select "2"
select select "0"
select select "6"
select select "0.15"
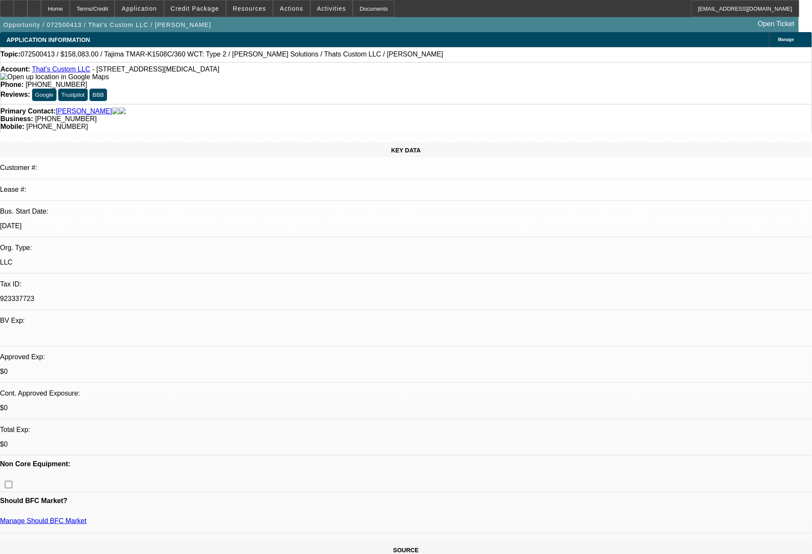
select select "2"
select select "0"
select select "6"
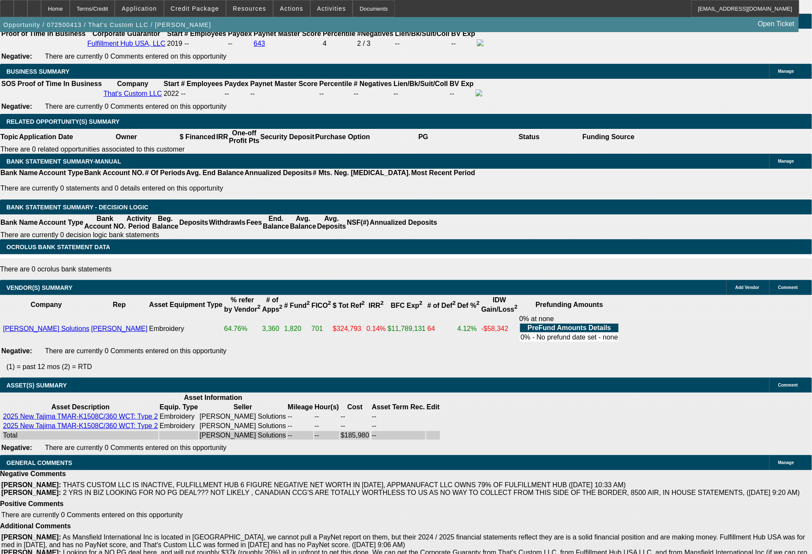
scroll to position [1250, 0]
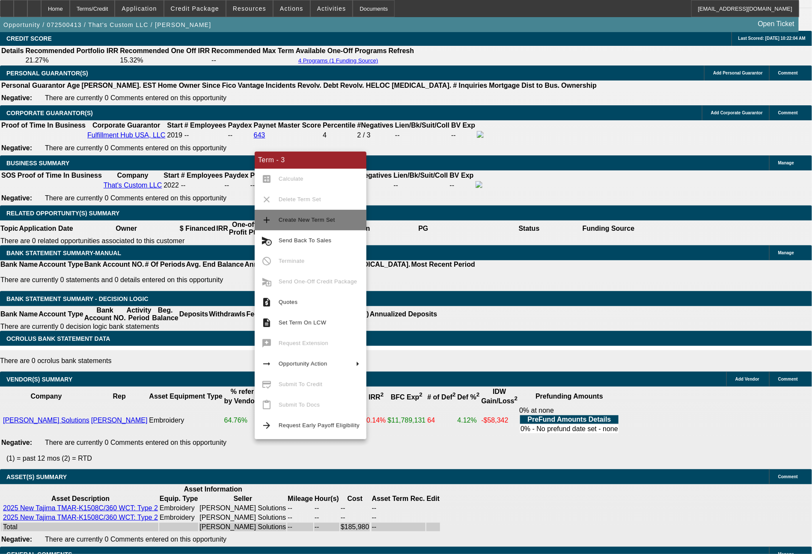
click at [307, 215] on span "Create New Term Set" at bounding box center [319, 220] width 81 height 10
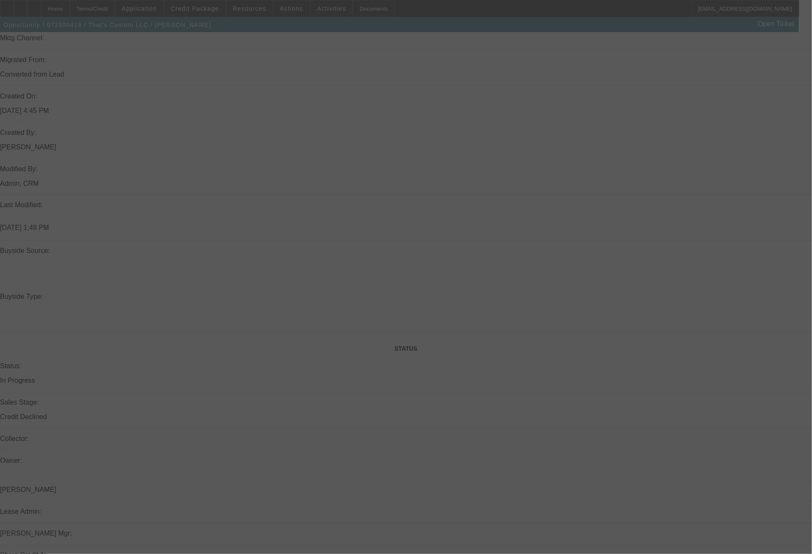
scroll to position [966, 0]
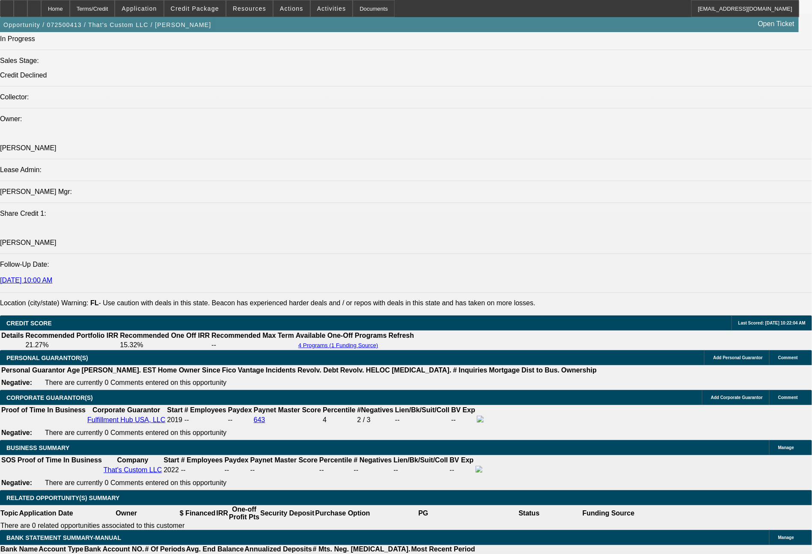
select select "0.15"
select select "2"
select select "0"
select select "6"
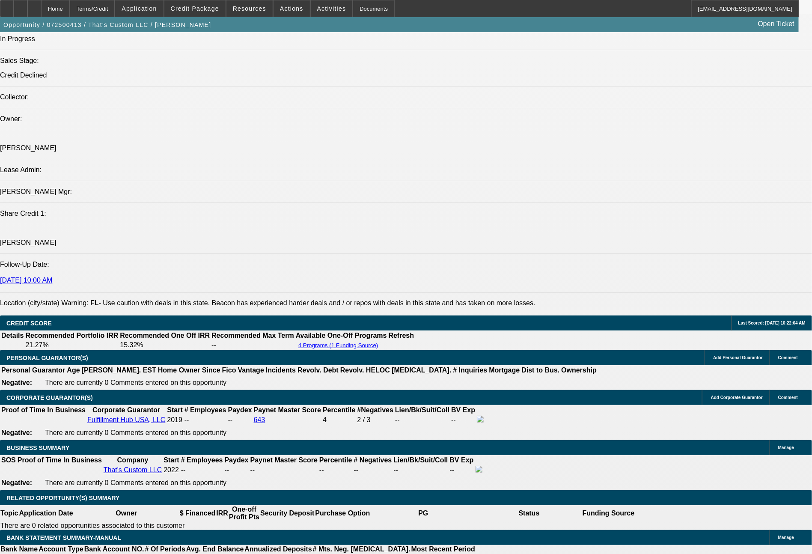
select select "0.15"
select select "2"
select select "0"
select select "6"
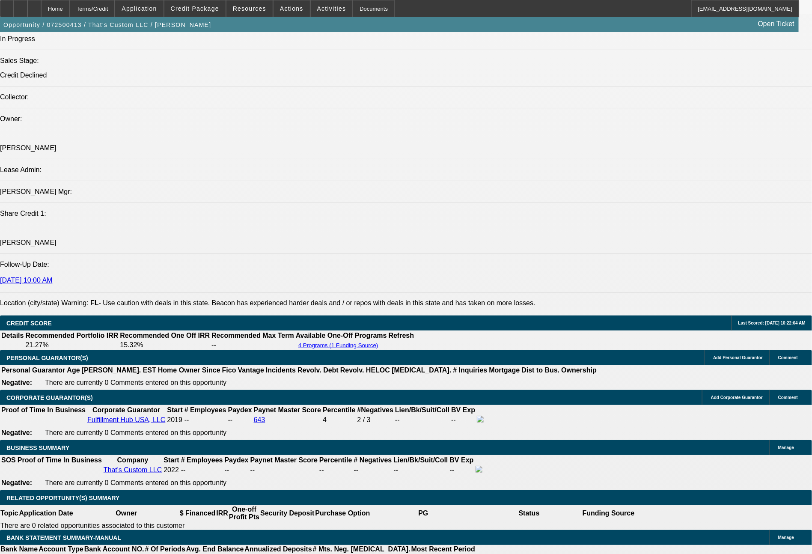
select select "0.15"
select select "2"
select select "0"
select select "6"
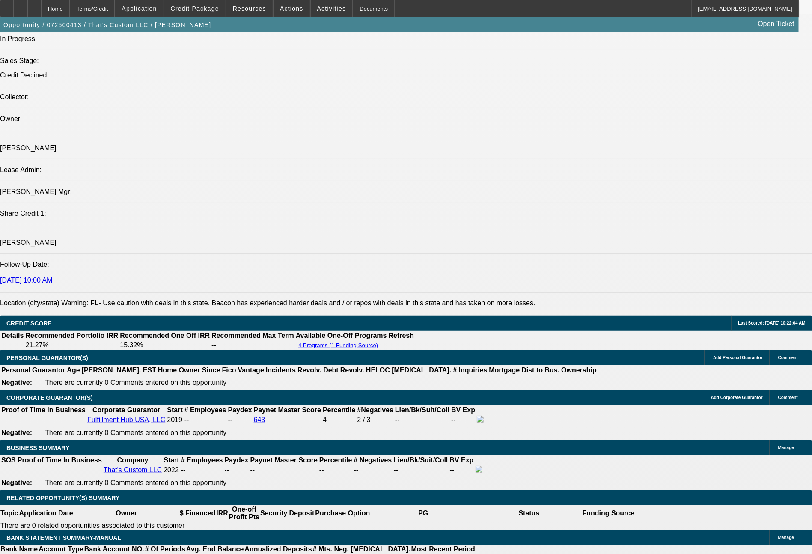
select select "0.15"
select select "2"
select select "0"
select select "6"
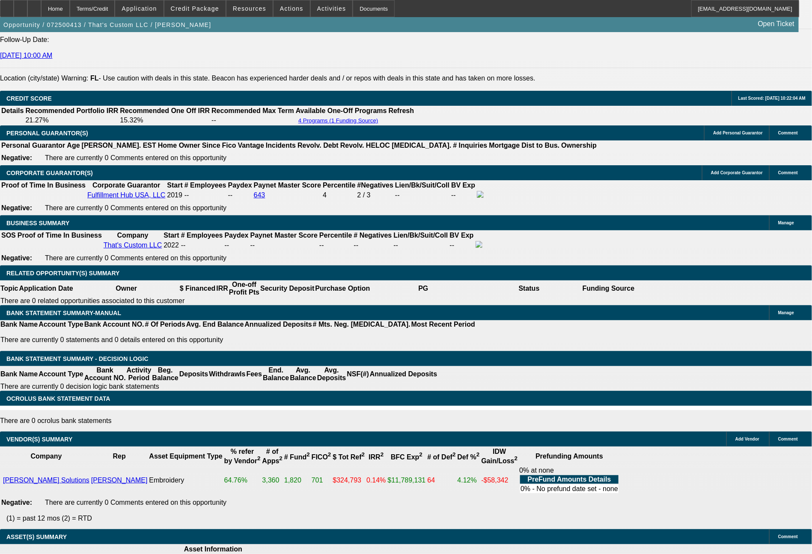
scroll to position [1197, 0]
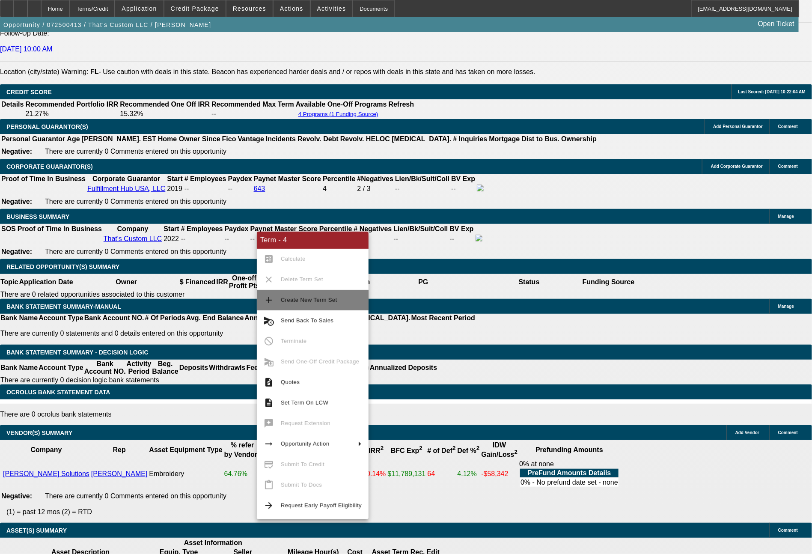
click at [306, 302] on span "Create New Term Set" at bounding box center [321, 300] width 81 height 10
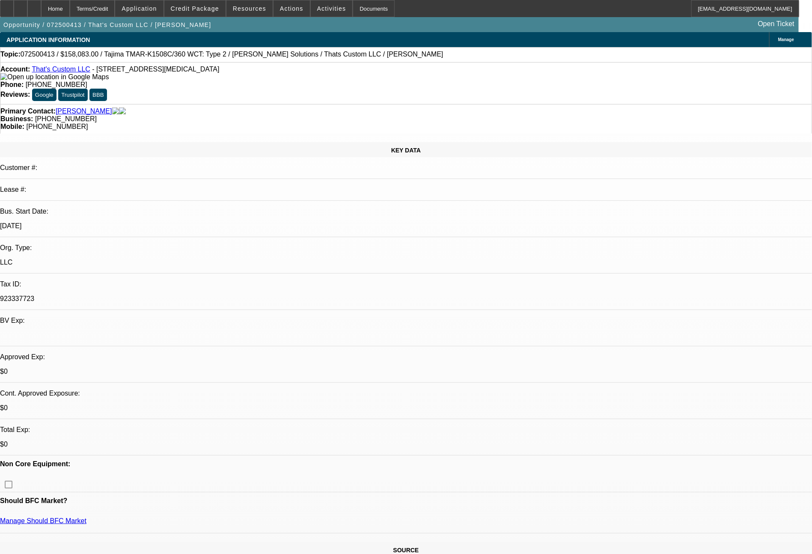
select select "0.15"
select select "2"
select select "0"
select select "6"
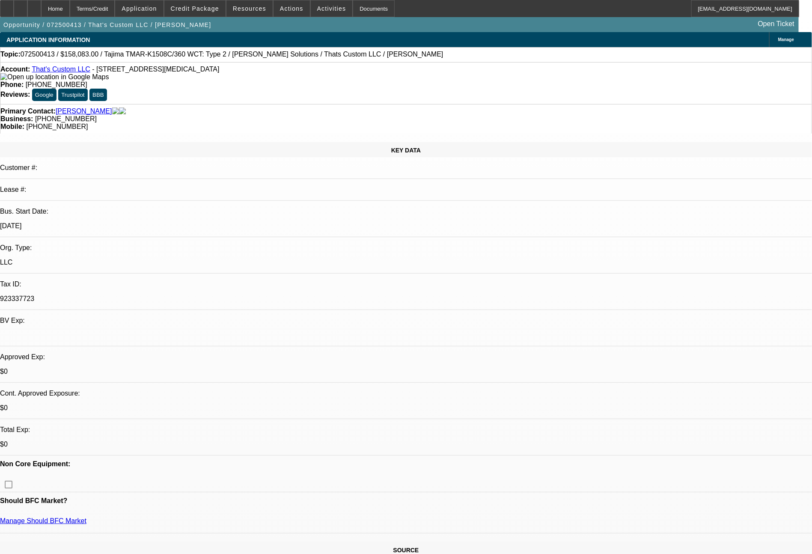
select select "0.15"
select select "2"
select select "0"
select select "6"
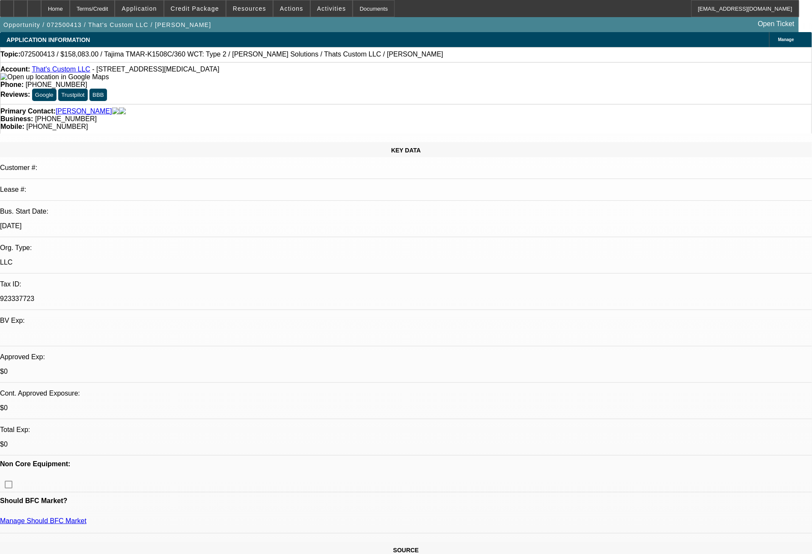
select select "0.15"
select select "2"
select select "0"
select select "6"
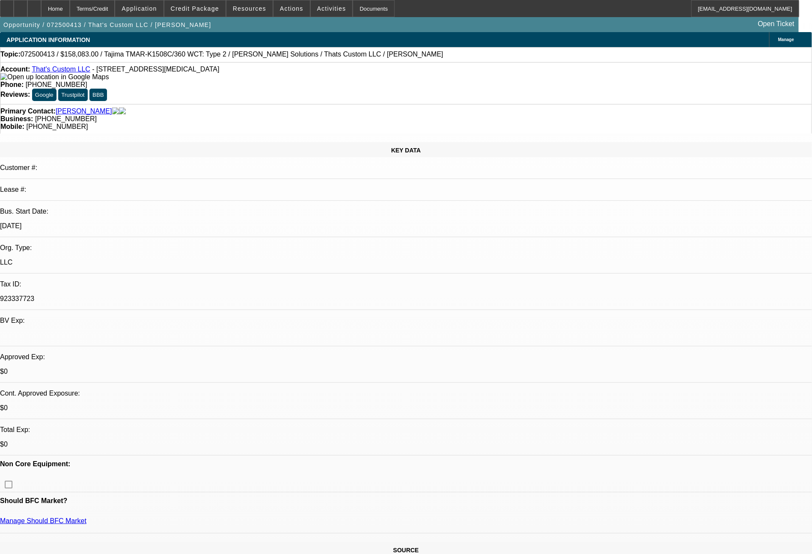
select select "0.15"
select select "2"
select select "0"
select select "6"
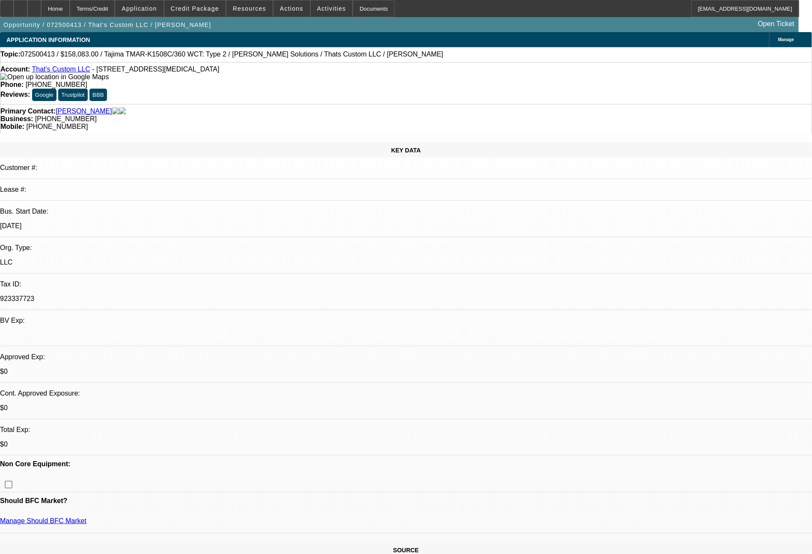
scroll to position [128, 0]
drag, startPoint x: 653, startPoint y: 324, endPoint x: 592, endPoint y: 289, distance: 69.4
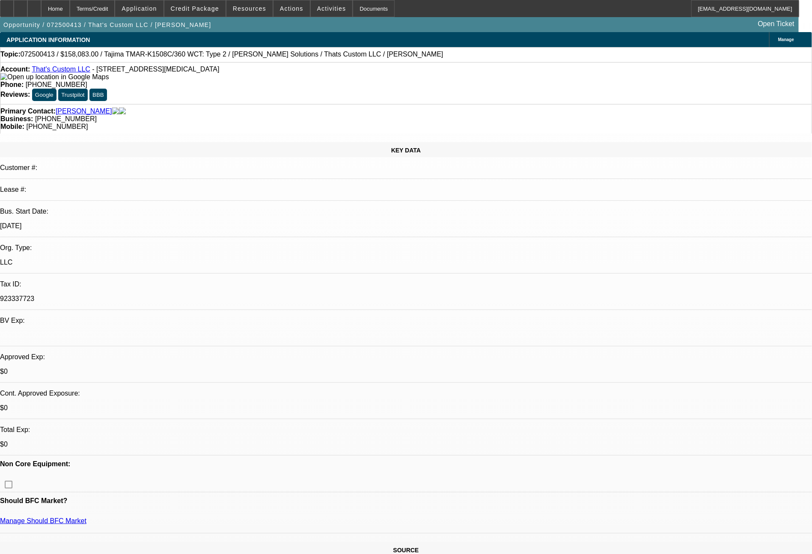
copy tr "Bill - see notes for the detail on how the (3) different businesses here all fi…"
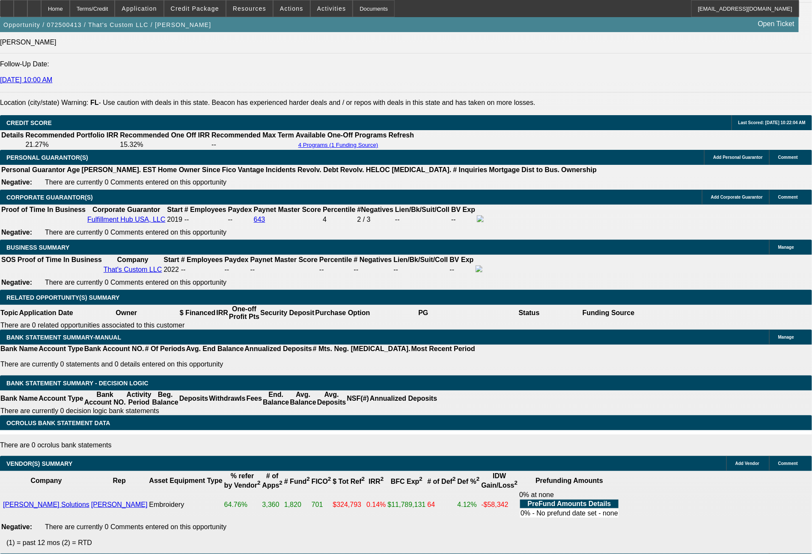
scroll to position [1217, 0]
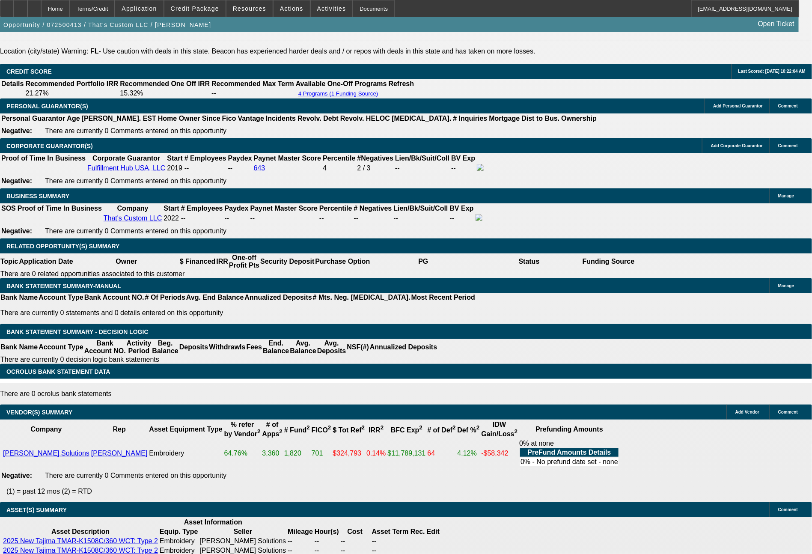
drag, startPoint x: 234, startPoint y: 310, endPoint x: 276, endPoint y: 312, distance: 42.9
type input "4"
type input "$8.00"
type input "UNKNOWN"
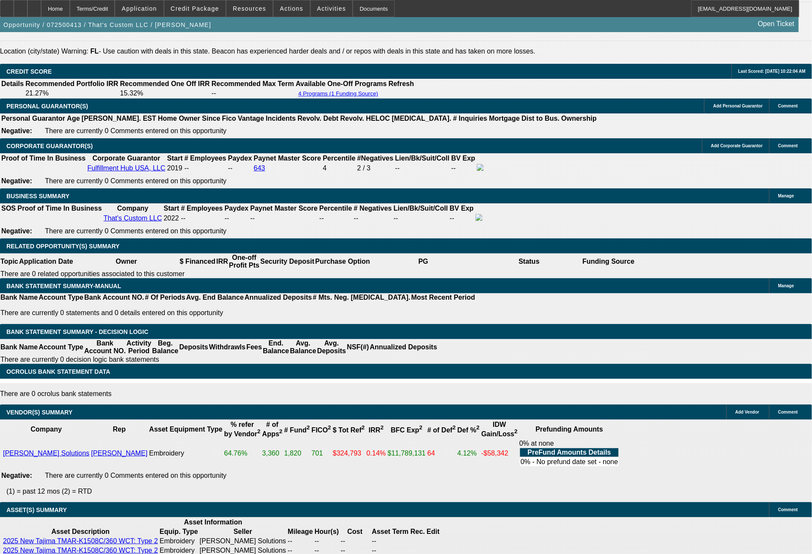
type input "4266"
type input "13.3"
type input "$8,532.00"
type input "426"
type input "$852.00"
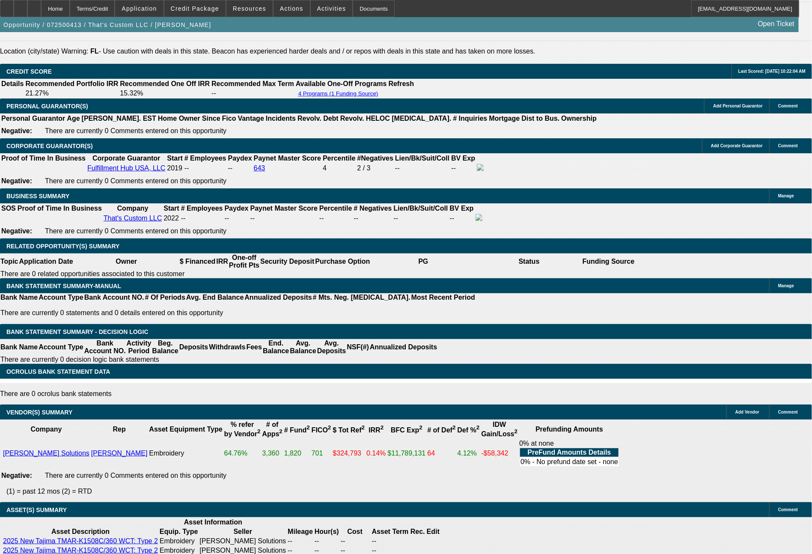
type input "4297"
type input "13.7"
type input "$8,594.00"
type input "$4,297.00"
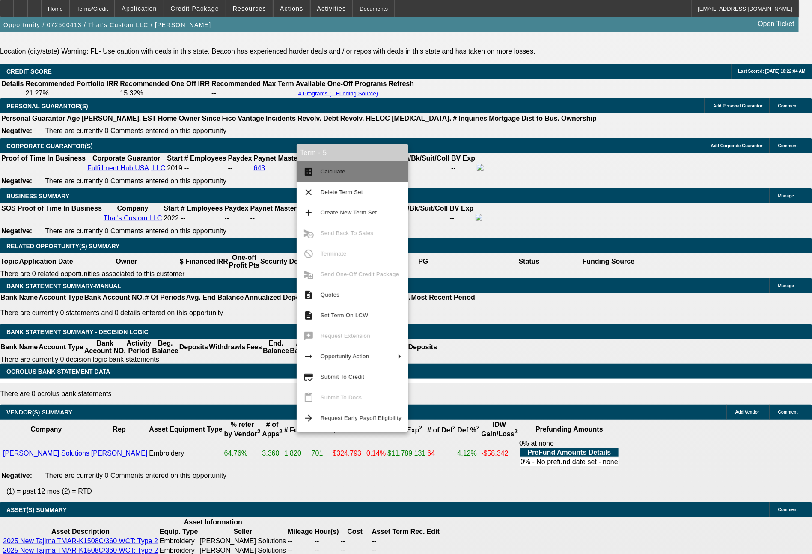
click at [337, 178] on button "calculate Calculate" at bounding box center [353, 171] width 112 height 21
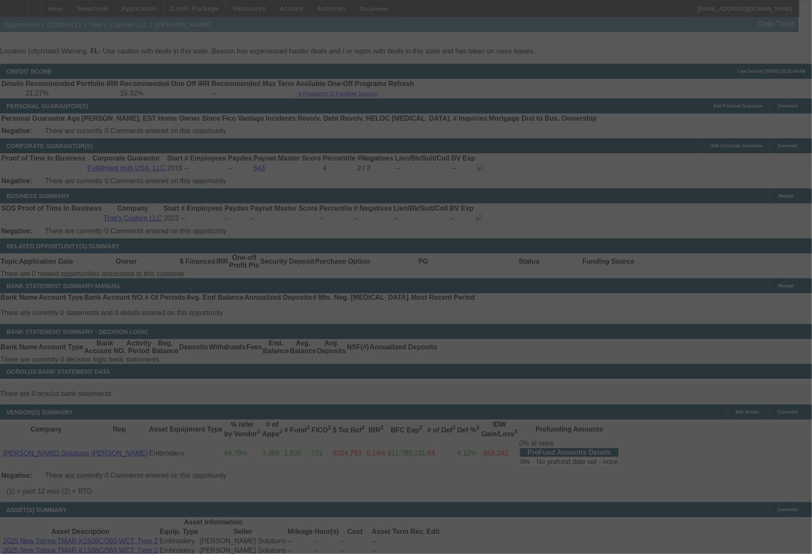
select select "0.15"
select select "2"
select select "0"
select select "6"
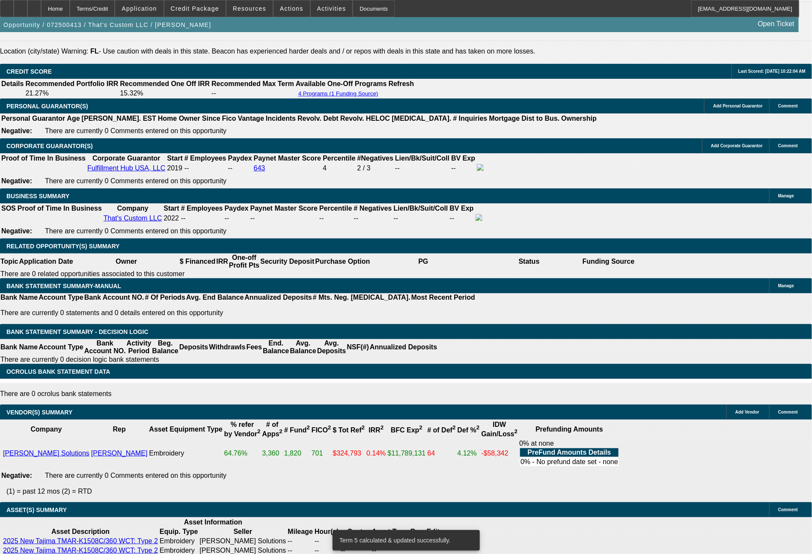
drag, startPoint x: 236, startPoint y: 310, endPoint x: 285, endPoint y: 310, distance: 49.2
type input "43"
type input "$86.00"
type input "UNKNOWN"
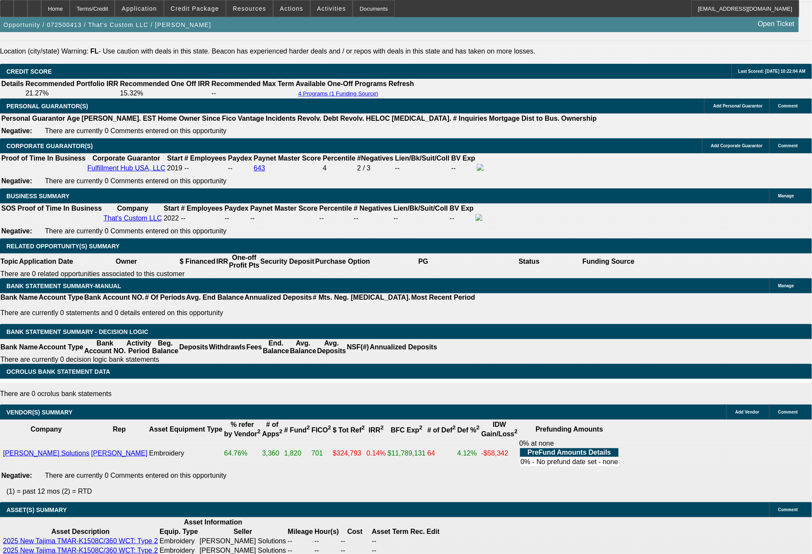
type input "4347"
type input "14.3"
type input "$8,694.00"
type input "434"
type input "$868.00"
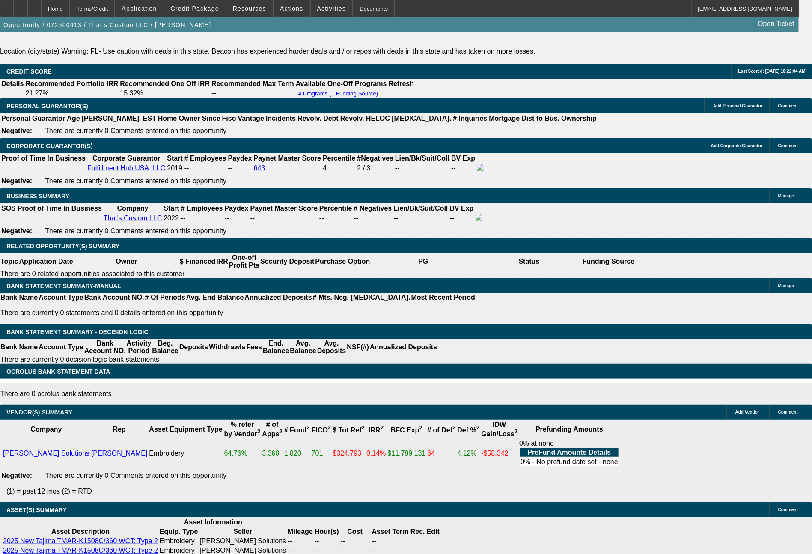
type input "4366"
type input "14.6"
type input "$8,732.00"
type input "43"
type input "$86.00"
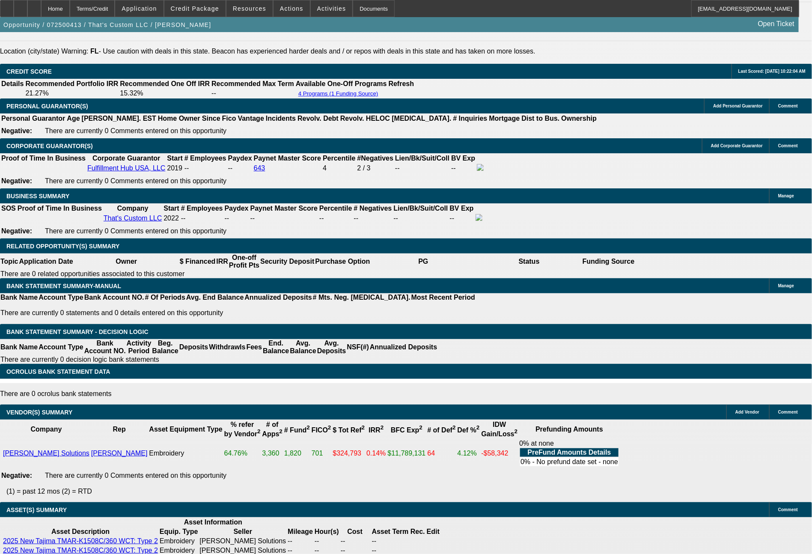
type input "4381"
type input "14.8"
type input "$8,762.00"
type input "$4,381.00"
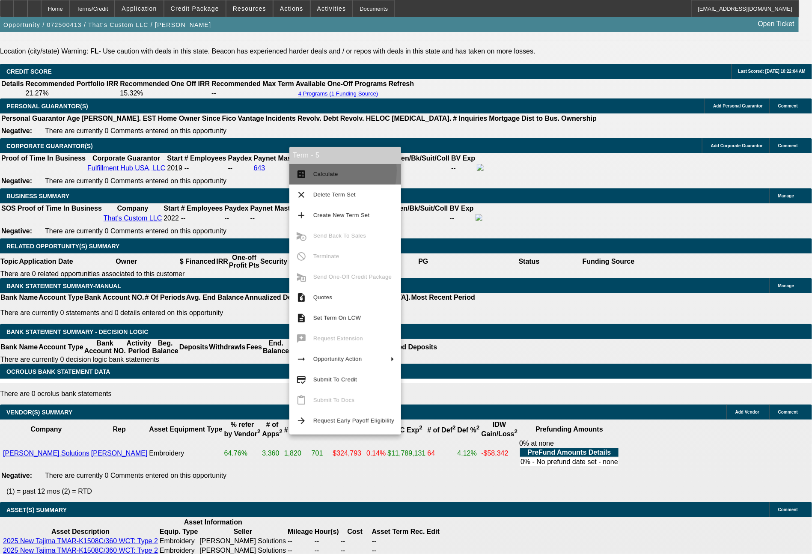
click at [318, 171] on span "Calculate" at bounding box center [353, 174] width 81 height 10
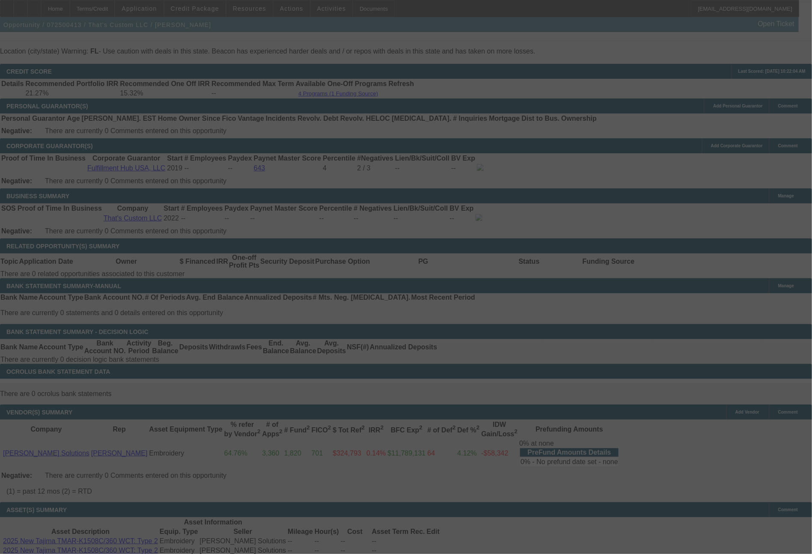
select select "0.15"
select select "2"
select select "0"
select select "6"
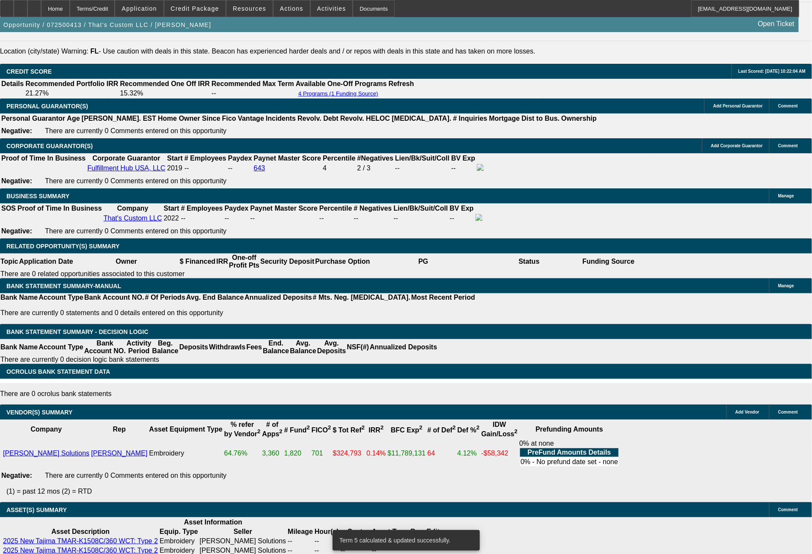
drag, startPoint x: 125, startPoint y: 309, endPoint x: 175, endPoint y: 324, distance: 52.0
type input "5"
type input "$10.00"
type input "UNKNOWN"
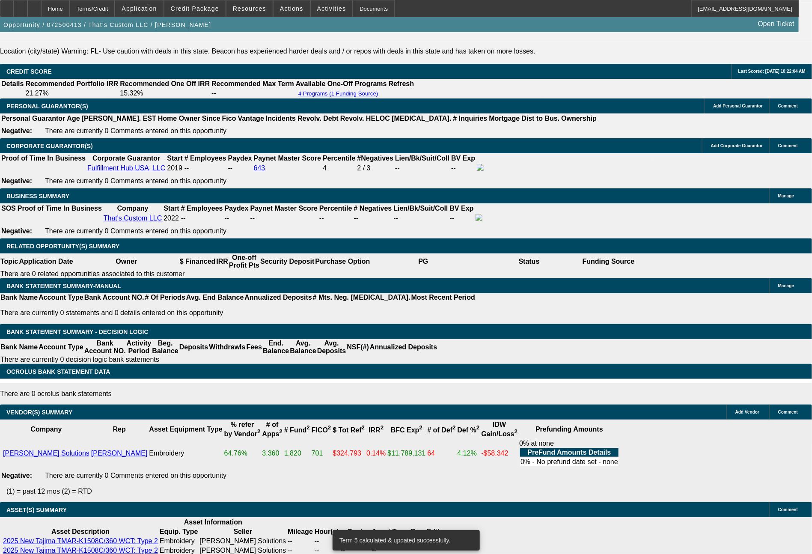
type input "5396"
type input "13.9"
type input "$10,792.00"
type input "$5,396.00"
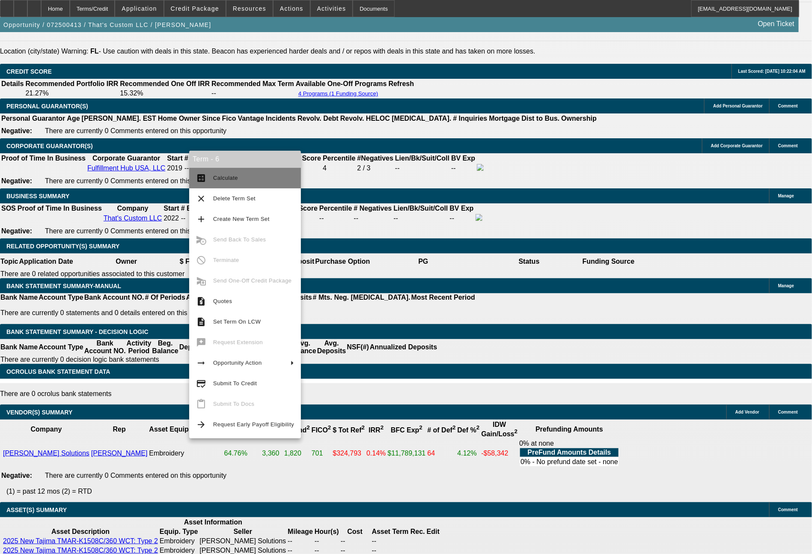
click at [235, 181] on span "Calculate" at bounding box center [225, 178] width 25 height 6
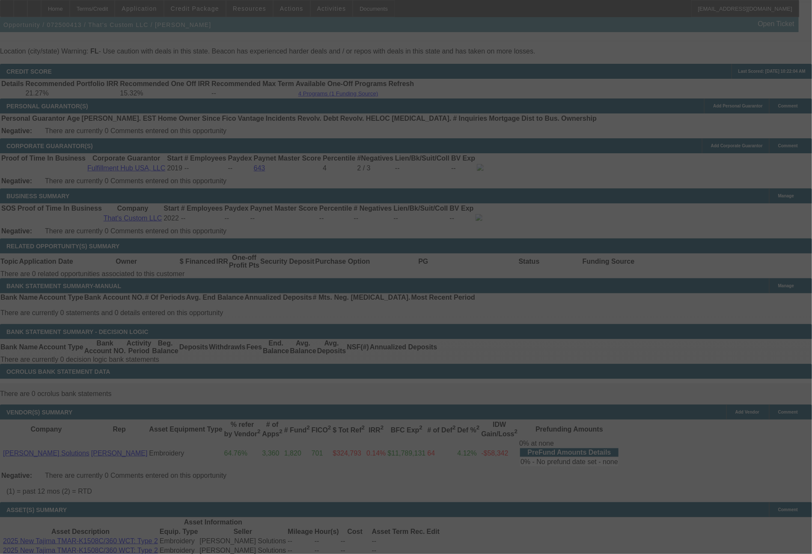
select select "0.15"
select select "2"
select select "0"
select select "6"
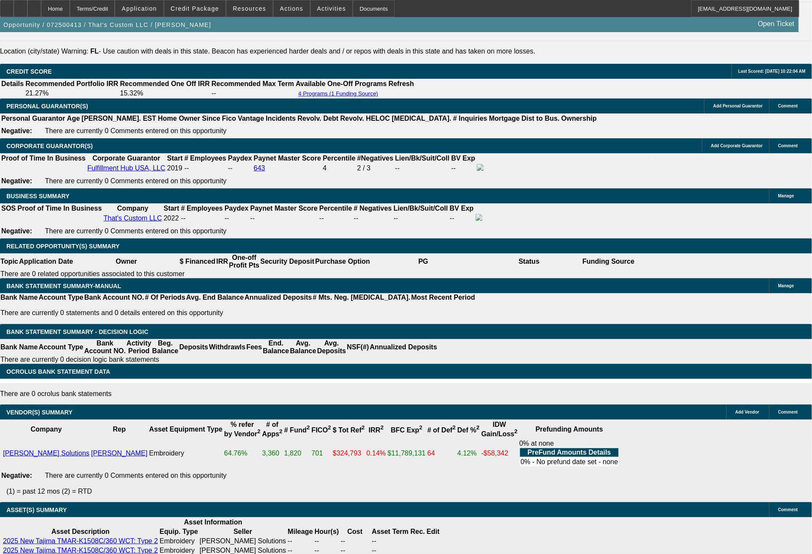
drag, startPoint x: 125, startPoint y: 304, endPoint x: 177, endPoint y: 303, distance: 52.6
type input "53"
type input "$1,078.00"
type input "UNKNOWN"
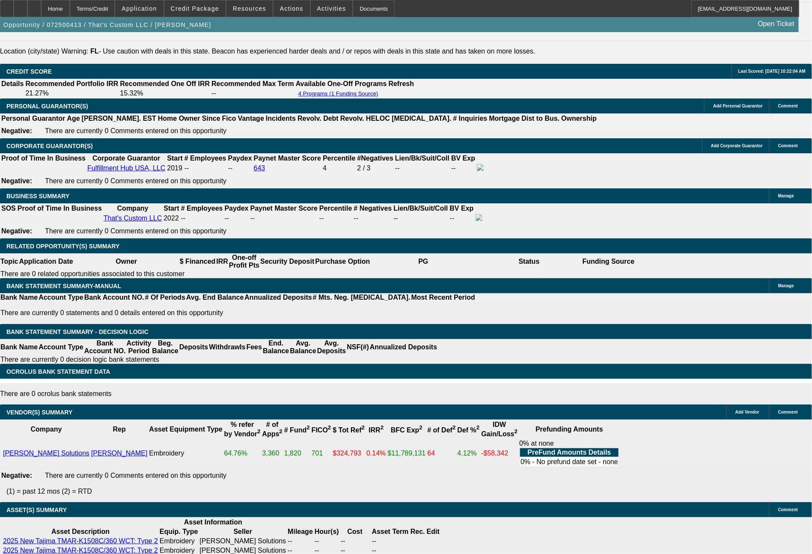
type input "539"
type input "5397"
type input "$10,794.00"
type input "13.9"
type input "$5,397.00"
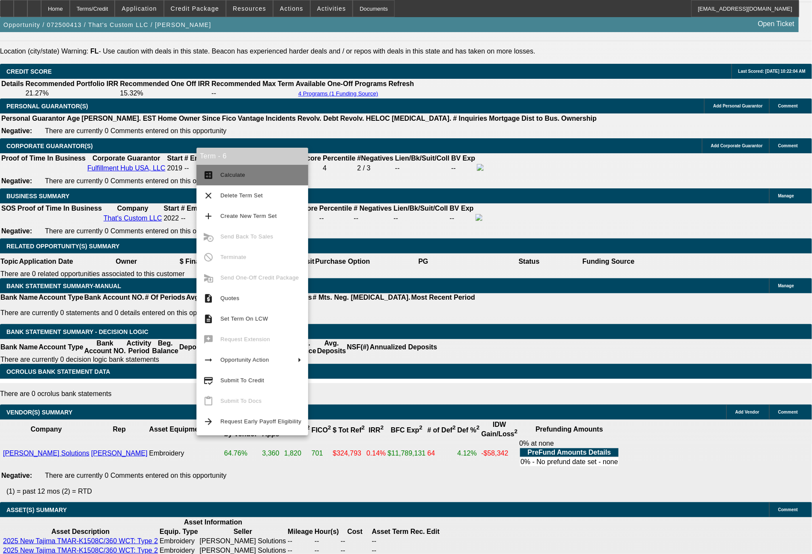
click at [226, 177] on span "Calculate" at bounding box center [232, 175] width 25 height 6
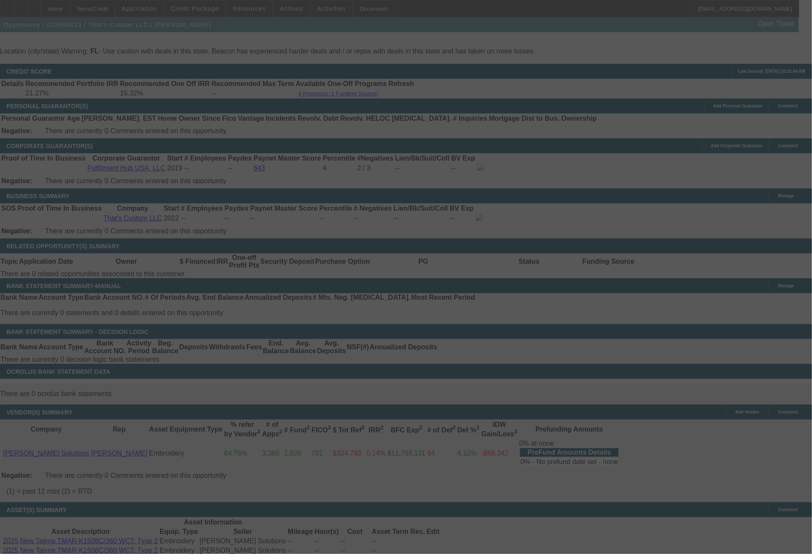
select select "0.15"
select select "2"
select select "0"
select select "6"
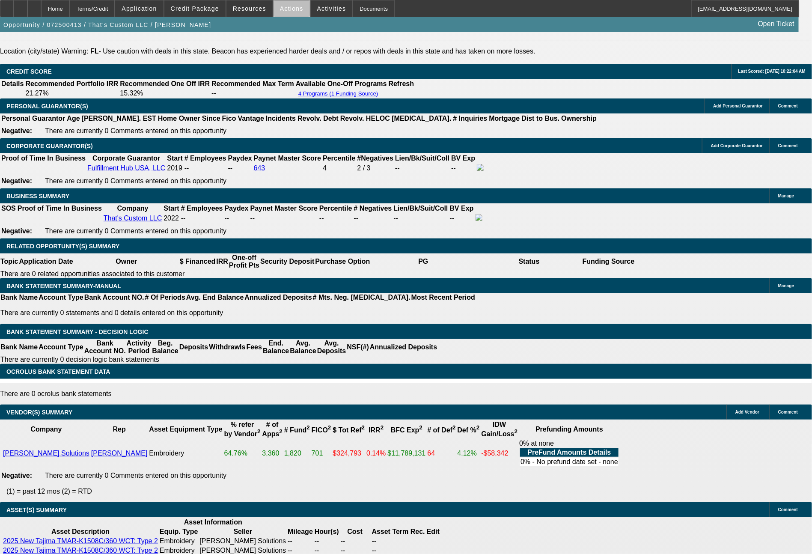
click at [295, 15] on span at bounding box center [291, 8] width 36 height 21
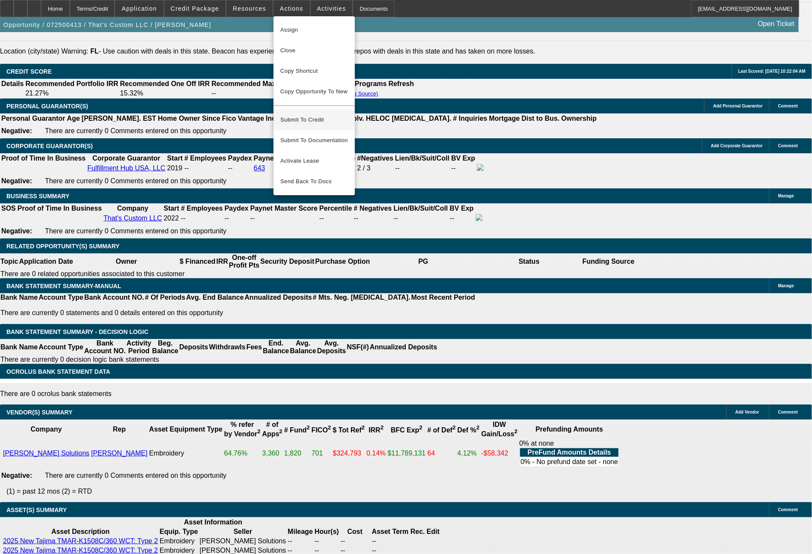
click at [311, 116] on span "Submit To Credit" at bounding box center [314, 120] width 68 height 10
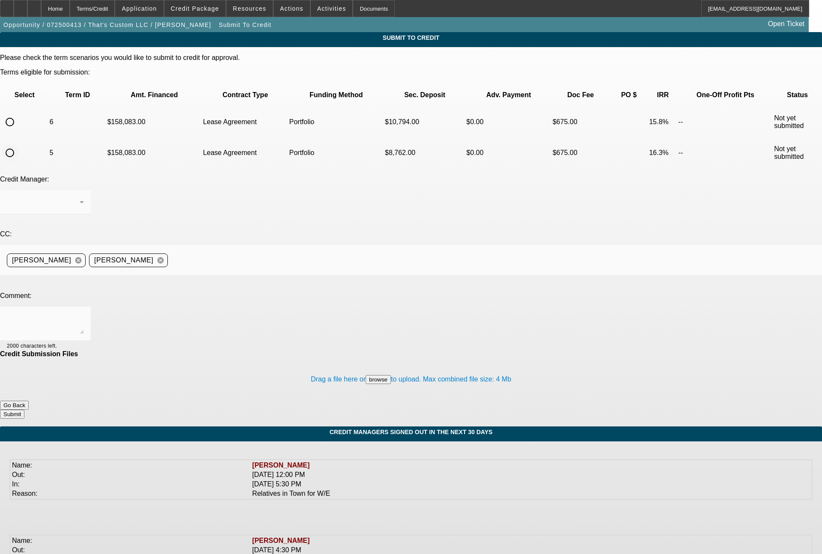
click at [18, 144] on input "radio" at bounding box center [9, 152] width 17 height 17
radio input "true"
click at [84, 190] on div "Arida, George" at bounding box center [45, 202] width 77 height 24
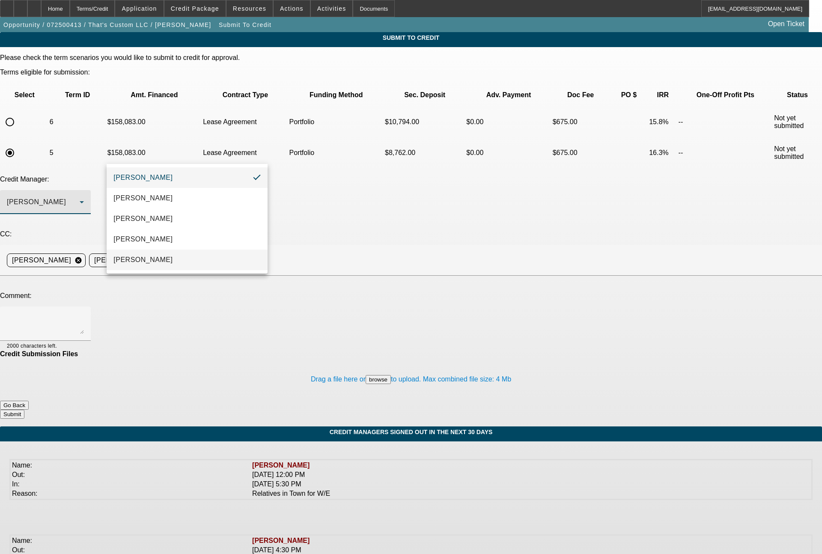
click at [135, 255] on span "Oliva, Samuel" at bounding box center [142, 260] width 59 height 10
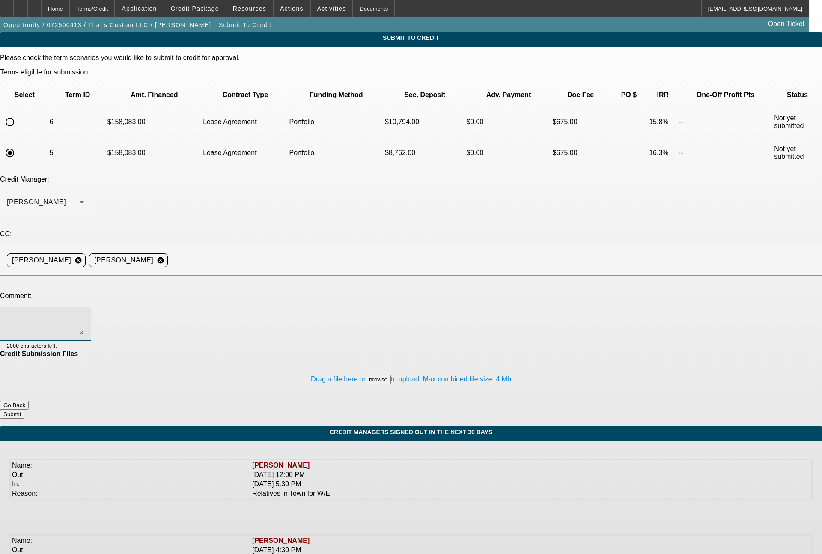
click at [84, 313] on textarea at bounding box center [45, 323] width 77 height 21
paste textarea "Bill - see notes for the detail on how the (3) different businesses here all fi…"
click at [84, 313] on textarea "Bill - see notes for the detail on how the (3) different businesses here all fi…" at bounding box center [45, 323] width 77 height 21
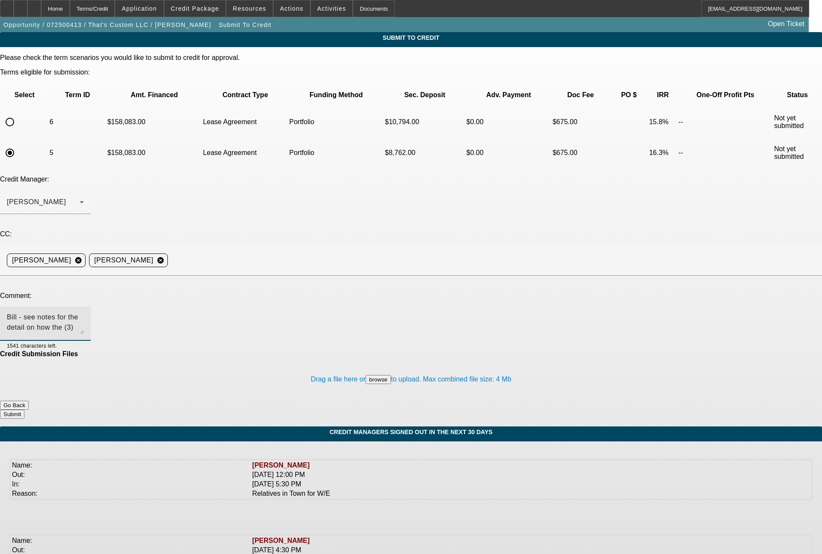
click at [84, 313] on textarea "Bill - see notes for the detail on how the (3) different businesses here all fi…" at bounding box center [45, 323] width 77 height 21
click at [84, 313] on textarea "Sam - Bill reviewed/declined, so appealing to you. Please see the notes for the…" at bounding box center [45, 323] width 77 height 21
click at [84, 306] on div "Sam - Bill reviewed/declined, so appealing to you. Please see the notes for the…" at bounding box center [45, 323] width 77 height 34
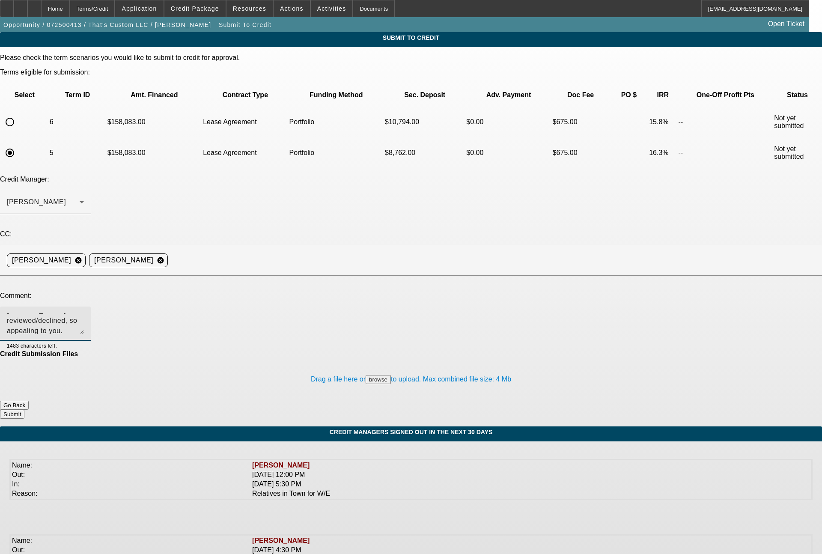
click at [84, 313] on textarea "Sam - Bill reviewed/declined, so appealing to you. Please see the notes for the…" at bounding box center [45, 323] width 77 height 21
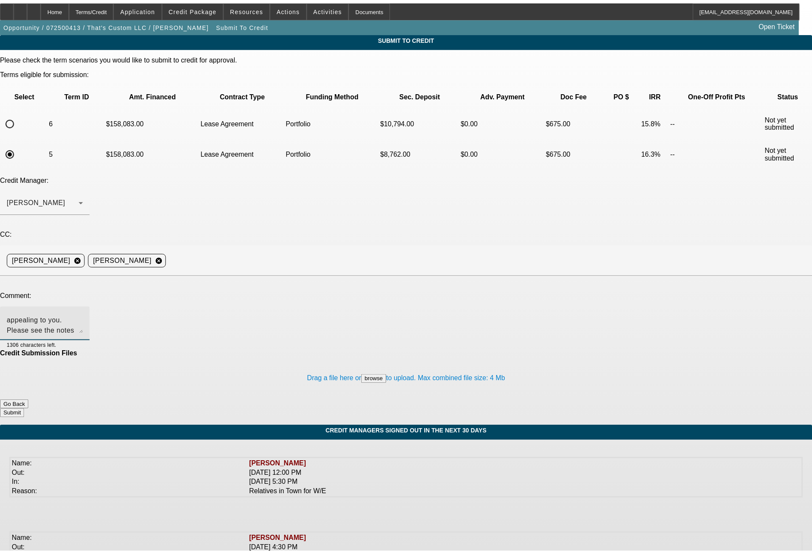
scroll to position [29, 0]
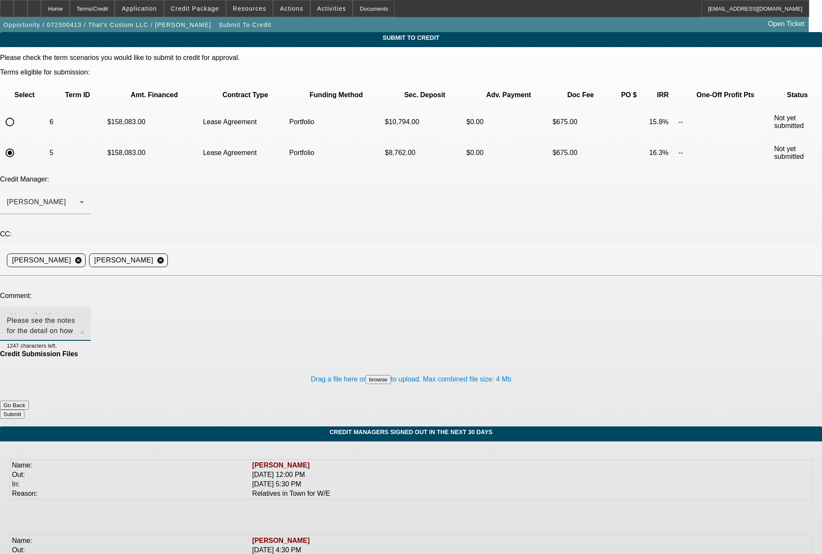
click at [84, 313] on textarea "Sam - Bill reviewed/declined, so appealing to you. Please see the notes for the…" at bounding box center [45, 323] width 77 height 21
type textarea "Sam - Bill reviewed/declined, so appealing to you. Please see the notes for the…"
click at [24, 410] on button "Submit" at bounding box center [12, 414] width 24 height 9
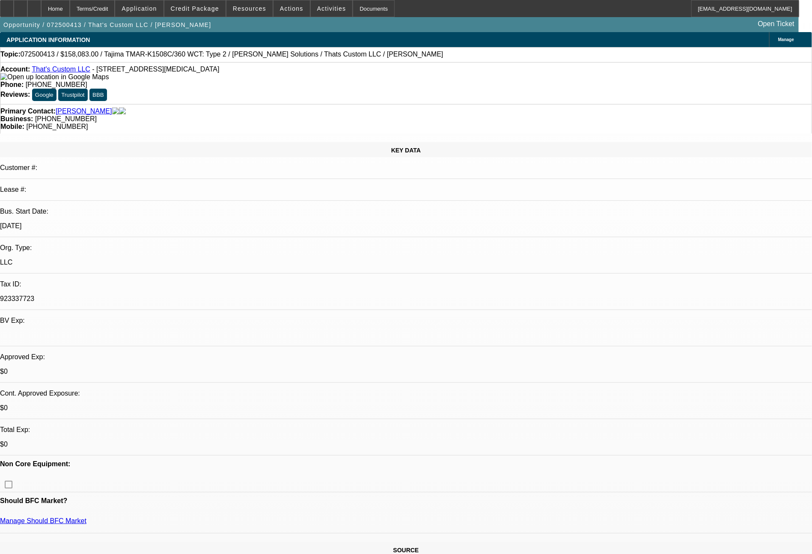
select select "0.15"
select select "2"
select select "0"
select select "6"
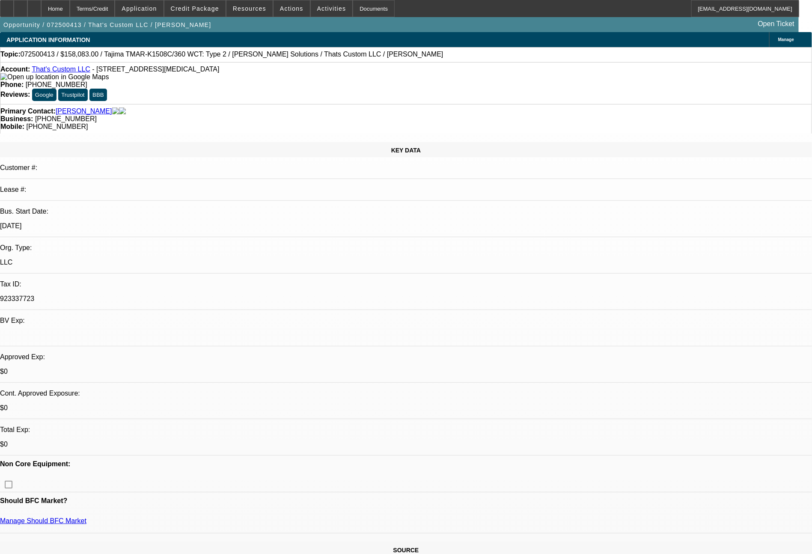
select select "0.15"
select select "2"
select select "0"
select select "6"
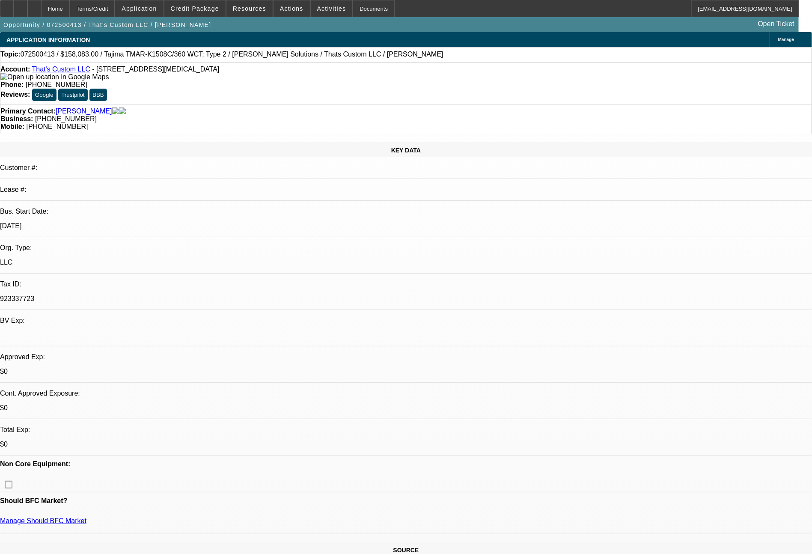
select select "0.15"
select select "2"
select select "0"
select select "6"
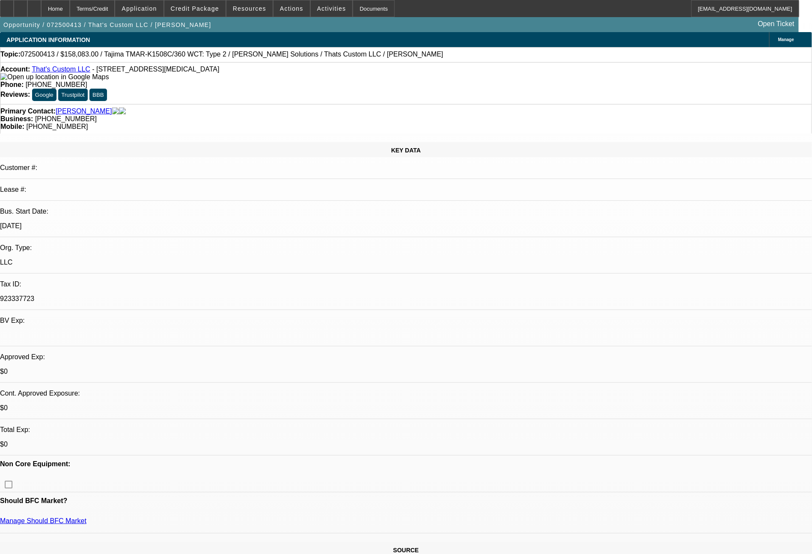
select select "0.15"
select select "2"
select select "0"
select select "6"
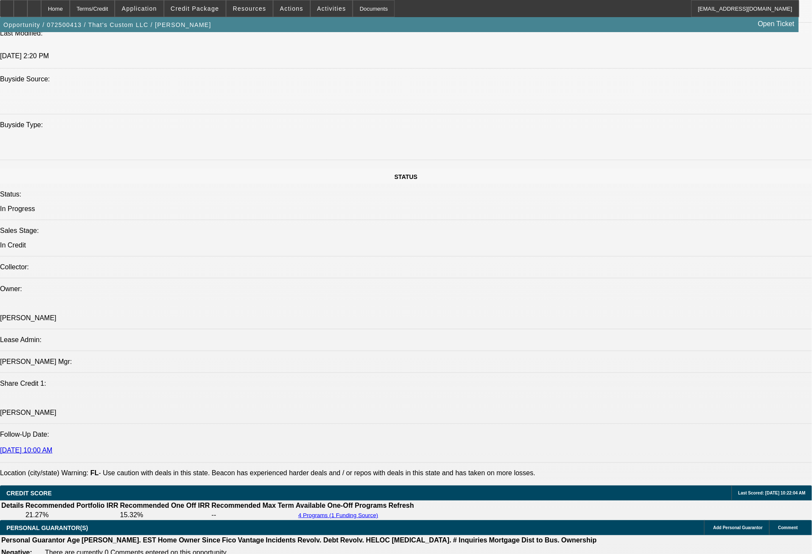
scroll to position [847, 0]
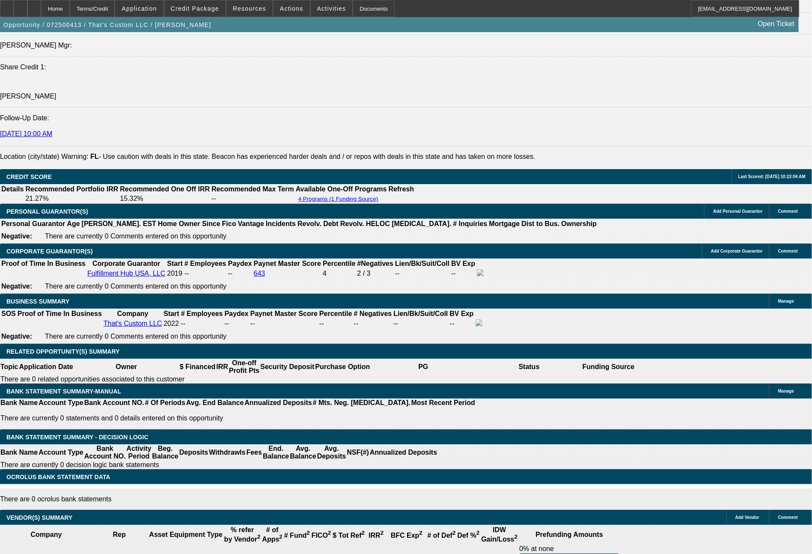
scroll to position [1198, 0]
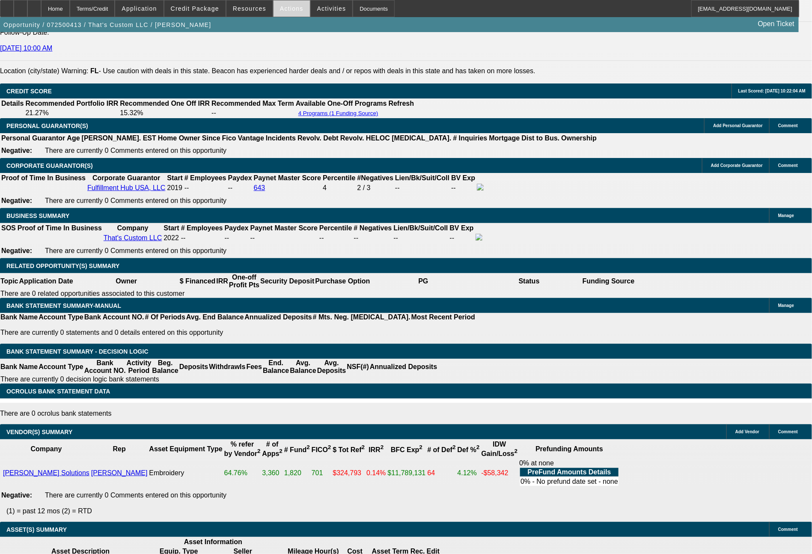
click at [284, 14] on span at bounding box center [291, 8] width 36 height 21
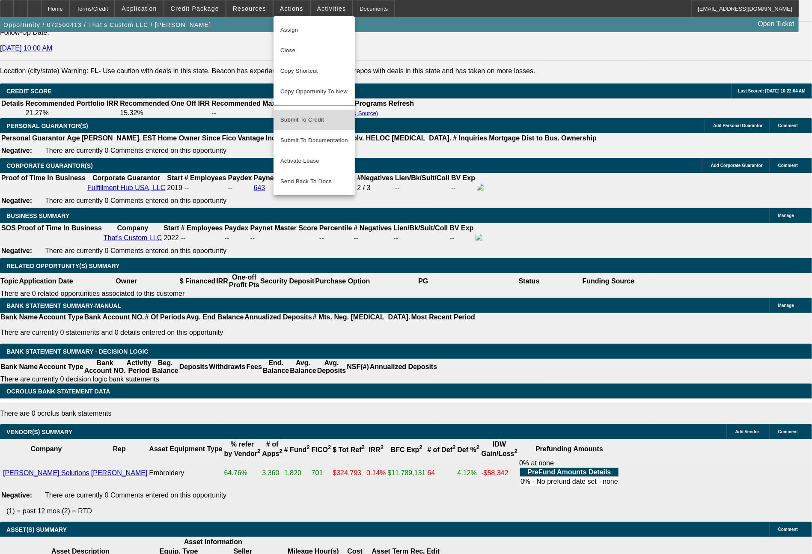
click at [312, 117] on span "Submit To Credit" at bounding box center [314, 120] width 68 height 10
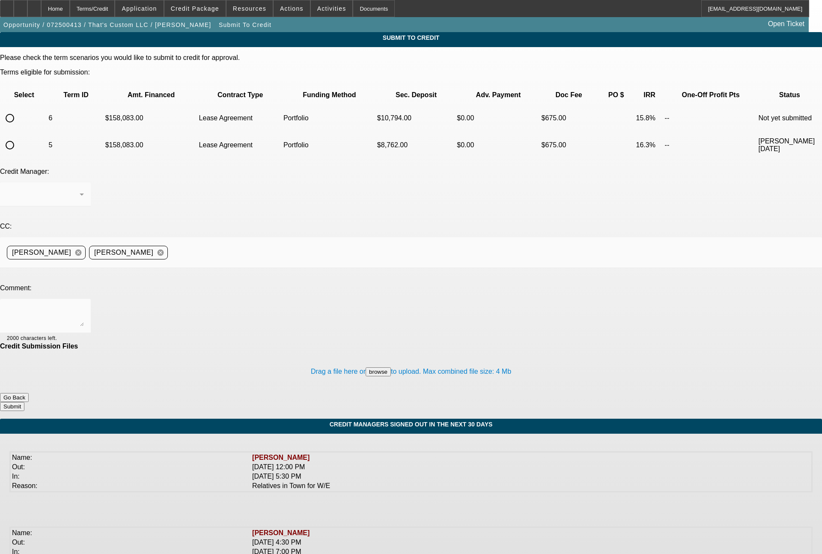
click at [18, 110] on input "radio" at bounding box center [9, 118] width 17 height 17
radio input "true"
click at [66, 190] on span "Arida, George" at bounding box center [36, 193] width 59 height 7
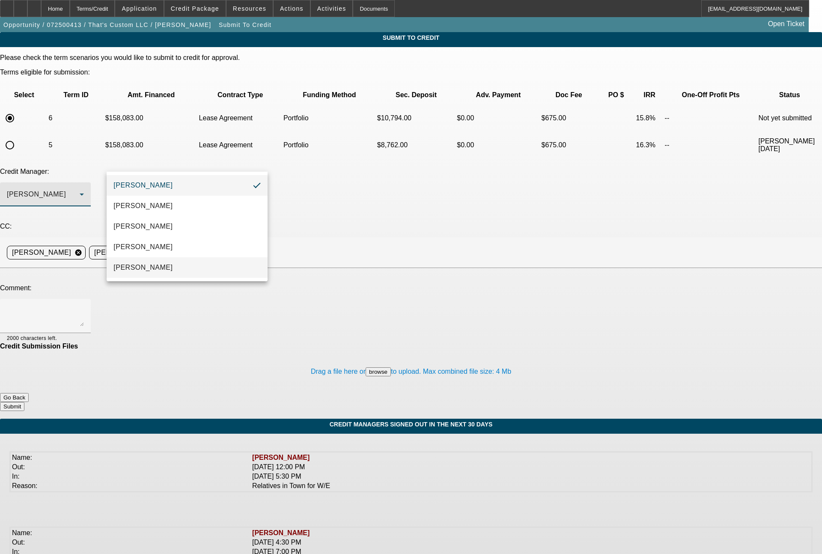
click at [145, 262] on span "Oliva, Samuel" at bounding box center [142, 267] width 59 height 10
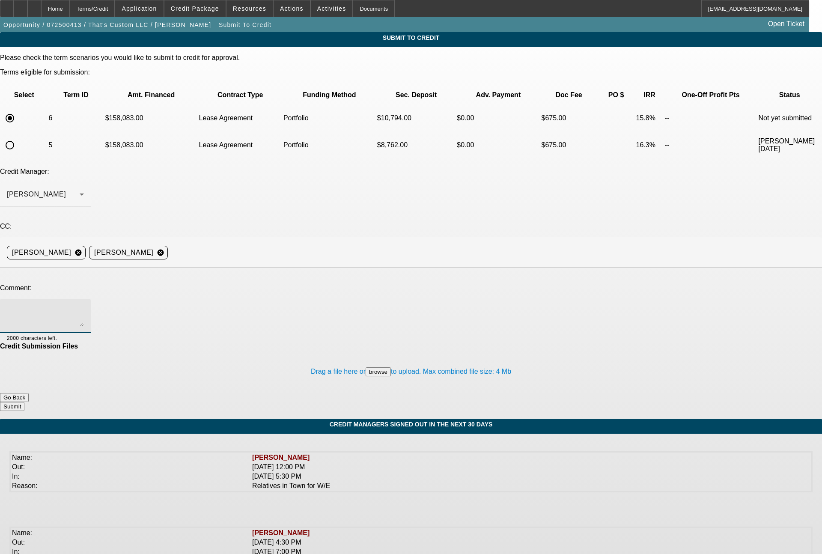
click at [84, 306] on textarea at bounding box center [45, 316] width 77 height 21
type textarea "36 month term set"
click at [24, 402] on button "Submit" at bounding box center [12, 406] width 24 height 9
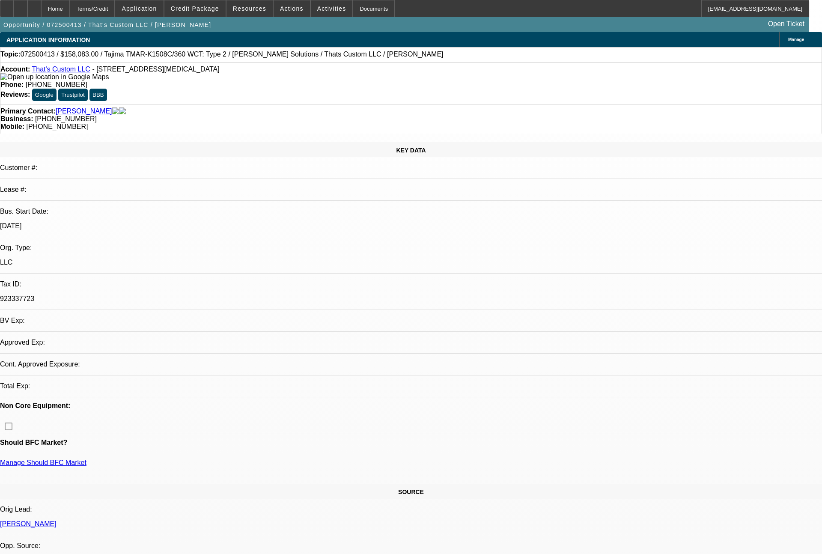
select select "0.15"
select select "2"
select select "0"
select select "6"
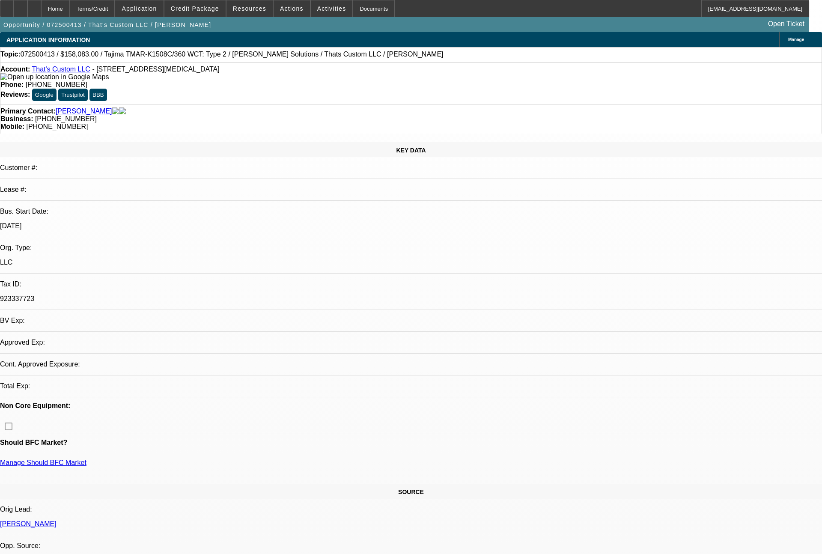
select select "0.15"
select select "2"
select select "0"
select select "6"
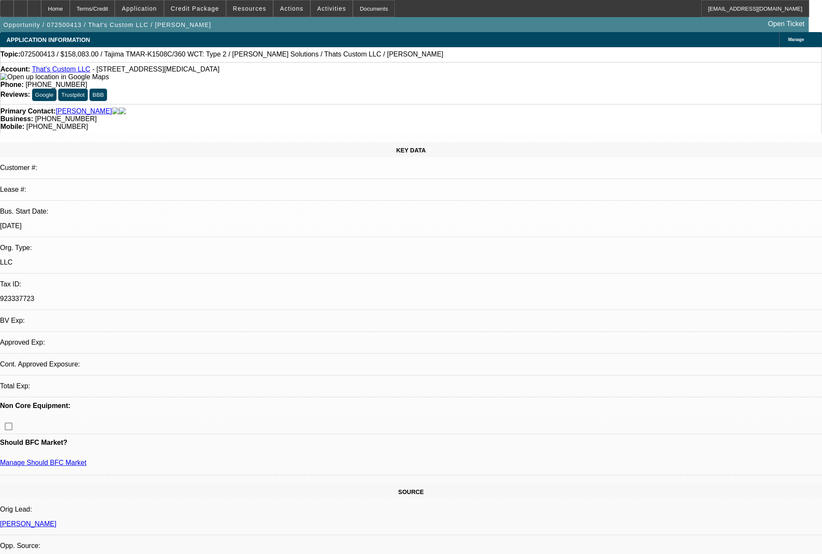
select select "0.15"
select select "2"
select select "0"
select select "6"
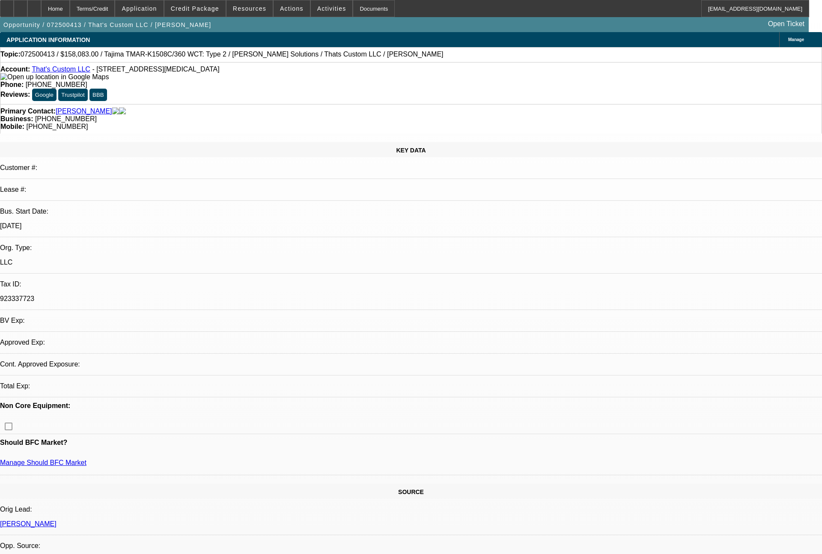
select select "0.15"
select select "2"
select select "0"
select select "6"
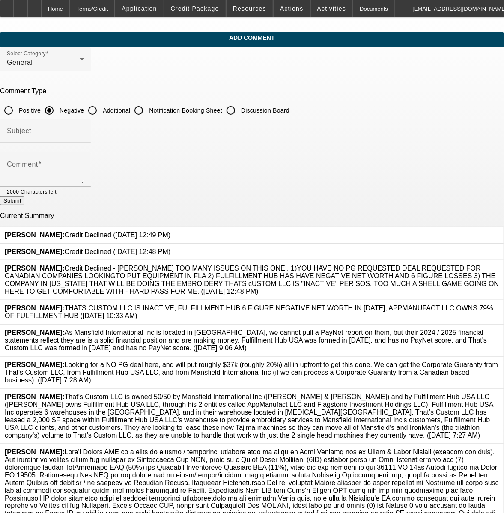
click at [101, 105] on input "Additional" at bounding box center [92, 110] width 17 height 17
radio input "true"
click at [84, 172] on textarea "Comment" at bounding box center [45, 173] width 77 height 21
type textarea "(2) new Tajima 8 head machines, located less than 20 minutes from [PERSON_NAME]…"
click at [24, 205] on button "Submit" at bounding box center [12, 200] width 24 height 9
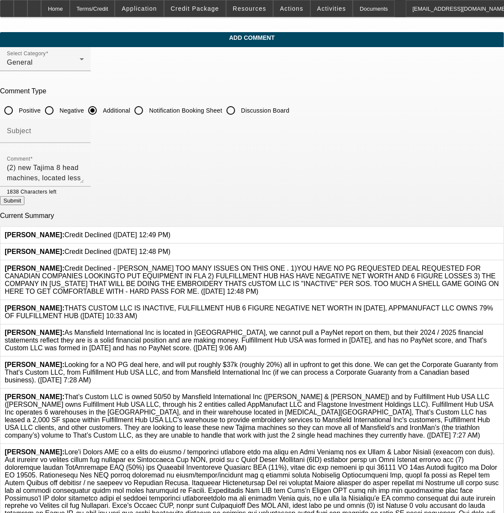
radio input "true"
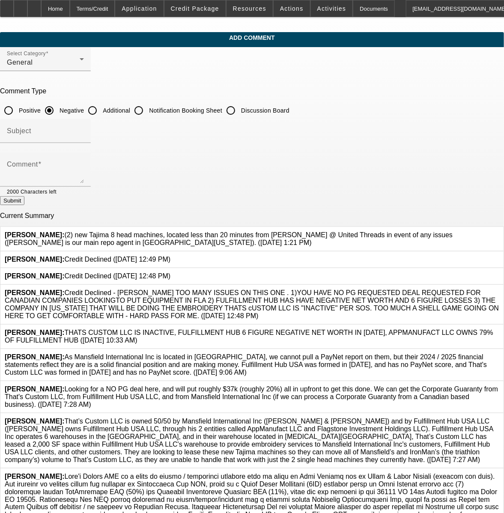
click at [503, 481] on app-comments-manage "Add Comment Select Category General Comment Type Positive Negative Additional N…" at bounding box center [252, 333] width 504 height 603
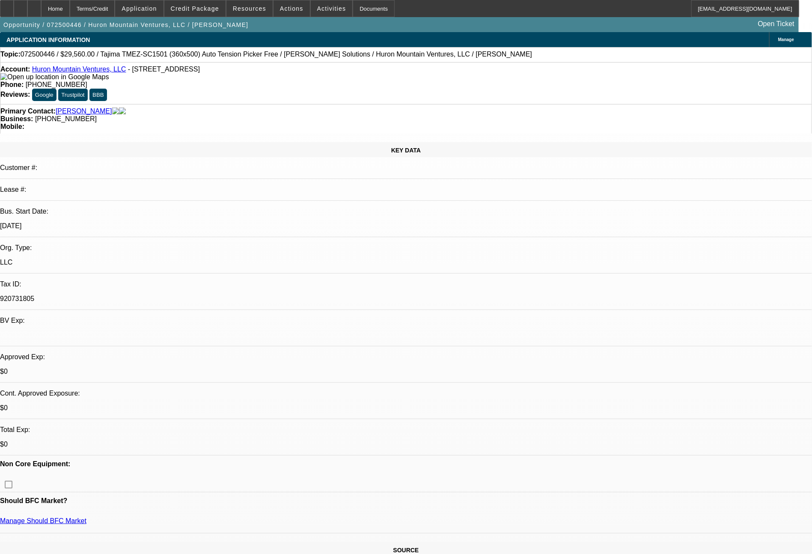
select select "0"
select select "2"
select select "0"
select select "6"
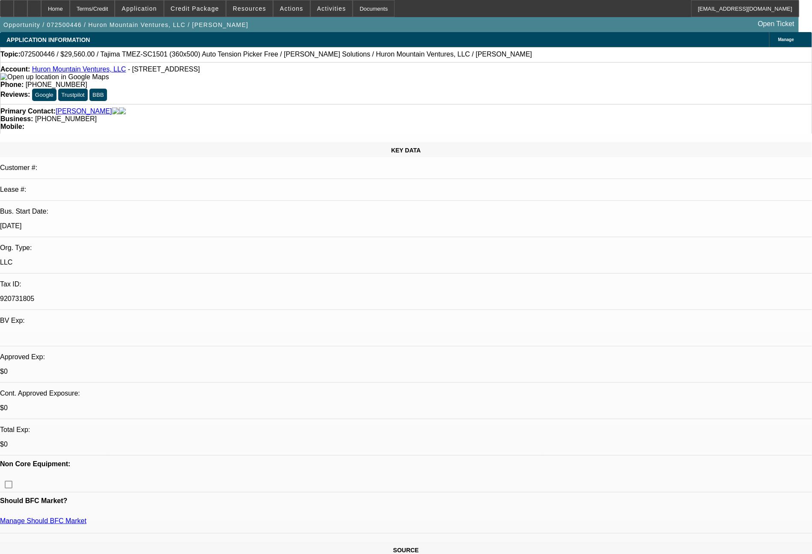
select select "0"
select select "2"
select select "0"
select select "6"
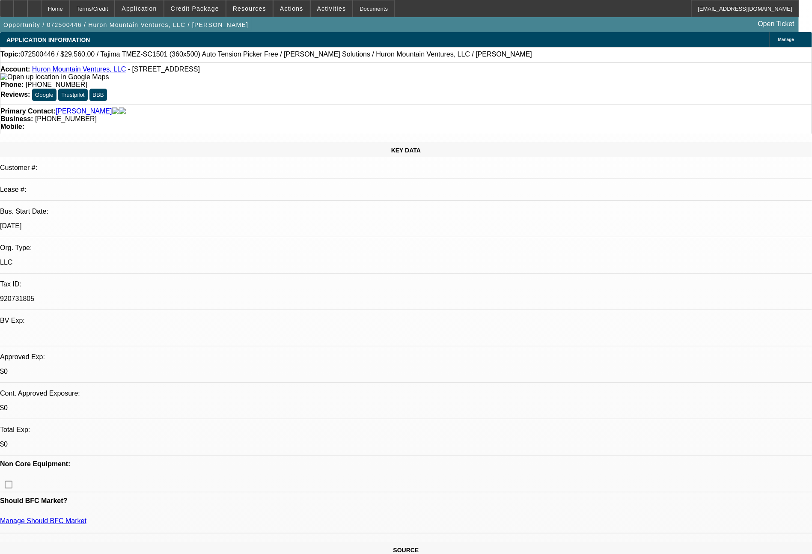
select select "0"
select select "6"
select select "0"
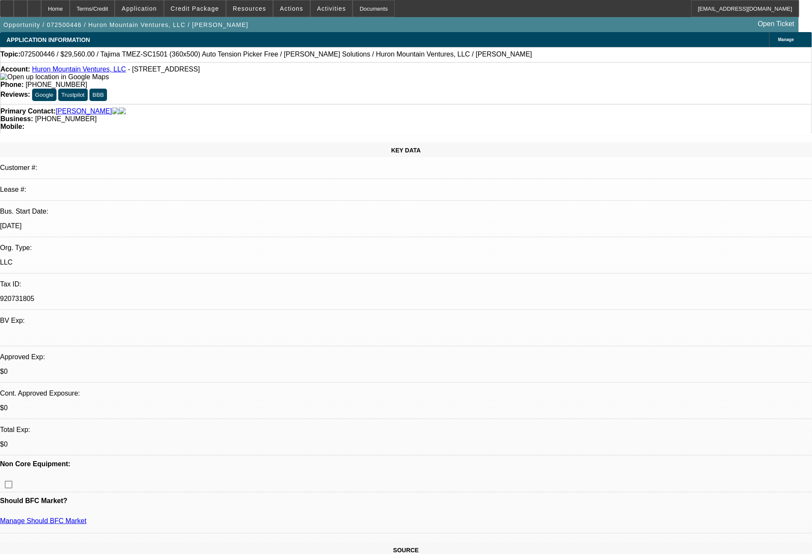
select select "2"
select select "0"
select select "6"
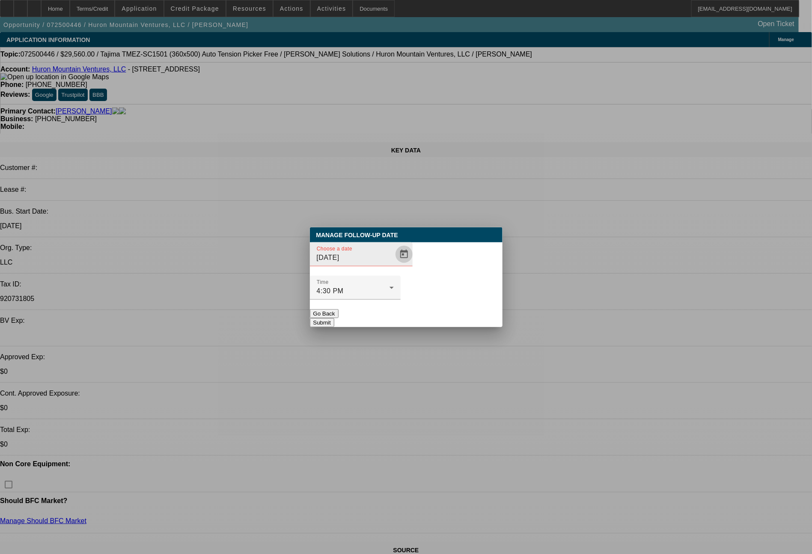
click at [394, 264] on span "Open calendar" at bounding box center [404, 254] width 21 height 21
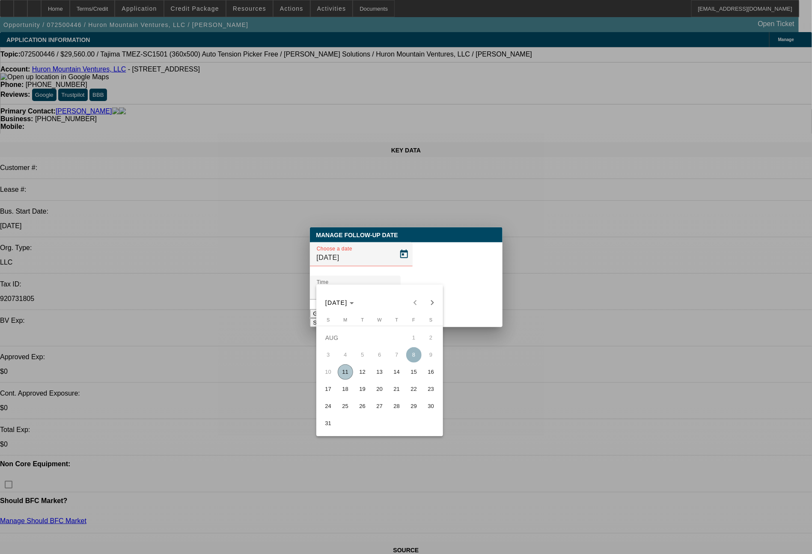
click at [365, 372] on span "12" at bounding box center [362, 371] width 15 height 15
type input "8/12/2025"
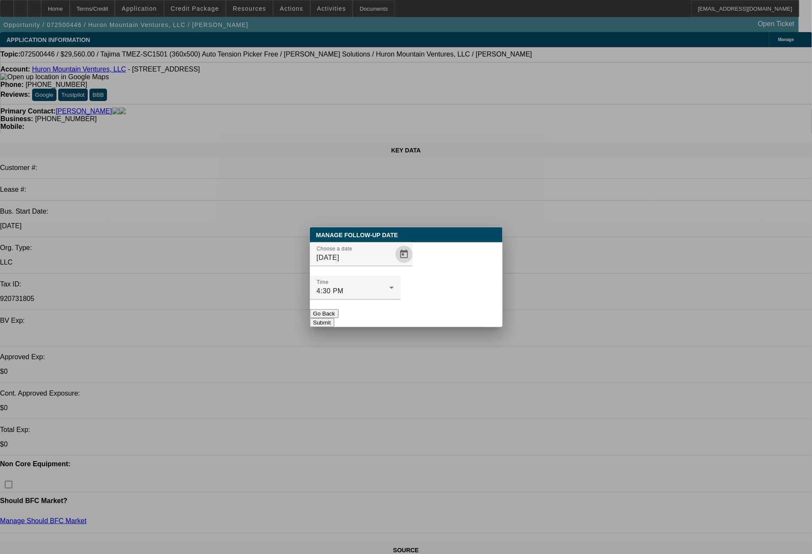
click at [334, 318] on button "Submit" at bounding box center [322, 322] width 24 height 9
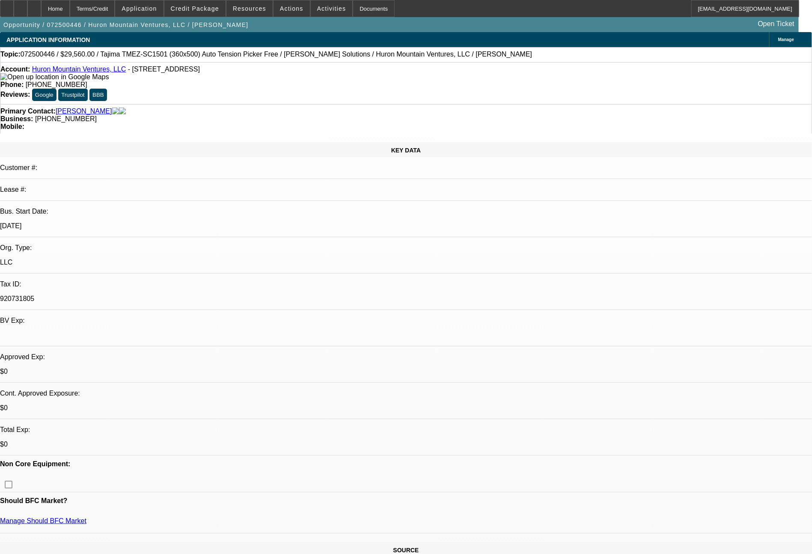
drag, startPoint x: 632, startPoint y: 370, endPoint x: 611, endPoint y: 354, distance: 25.9
copy tr "Bill - light credit deal, but he can do $6,500 all in if needed. we sent it to …"
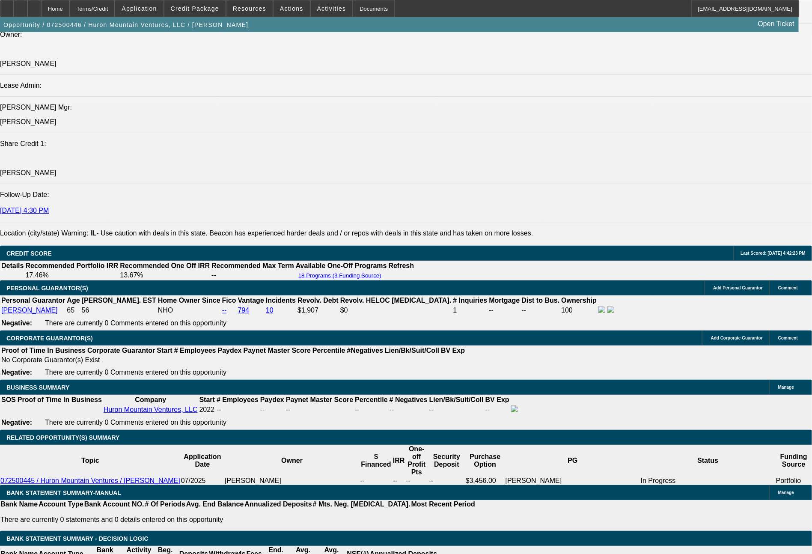
scroll to position [1240, 0]
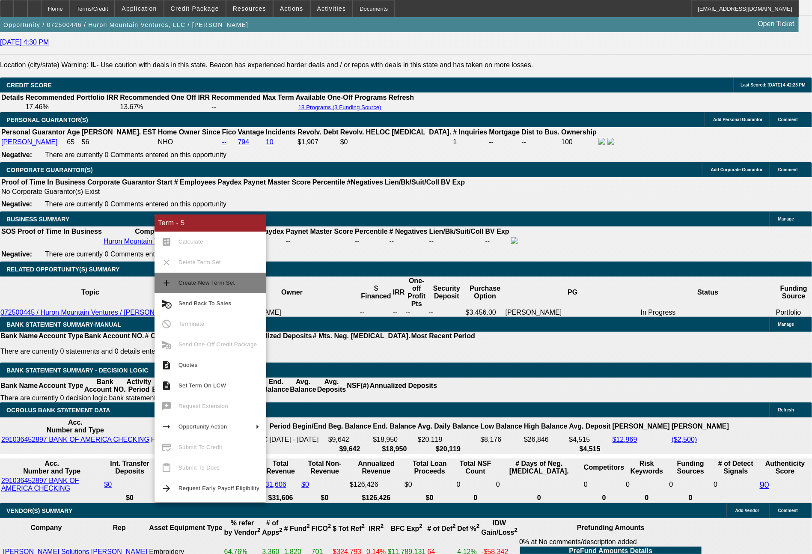
click at [190, 275] on button "add Create New Term Set" at bounding box center [210, 283] width 112 height 21
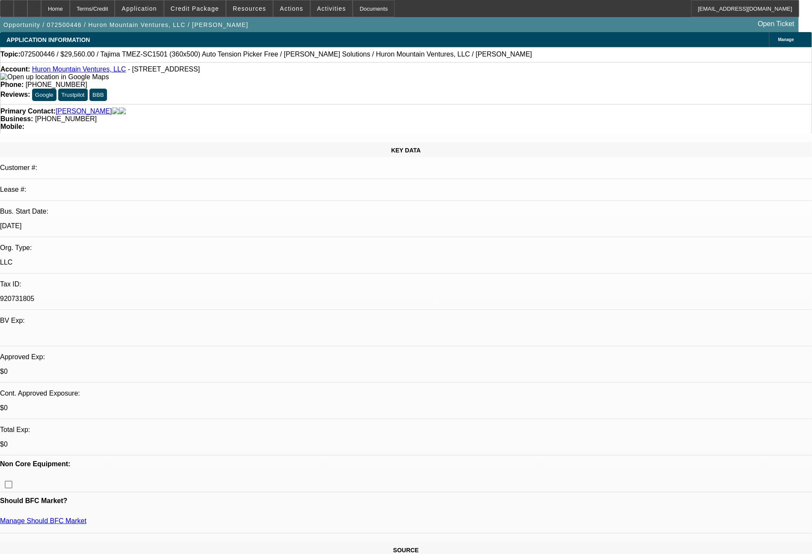
select select "0"
select select "2"
select select "0"
select select "6"
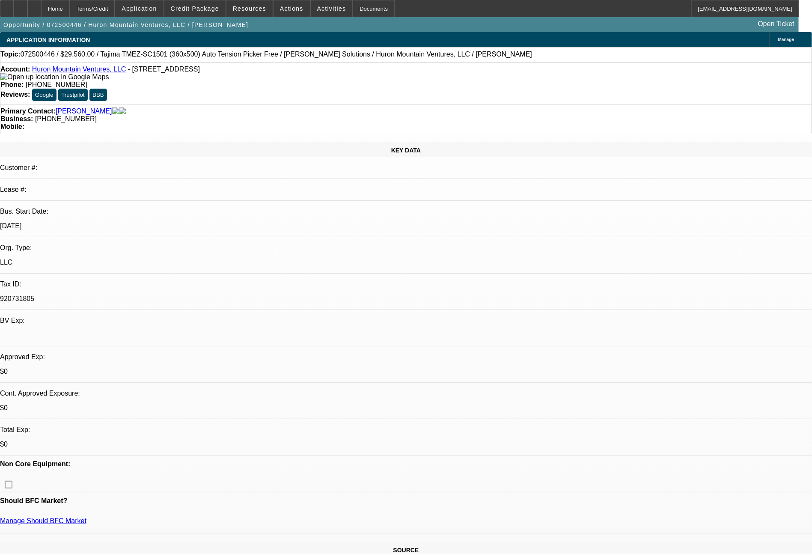
select select "0"
select select "2"
select select "0"
select select "6"
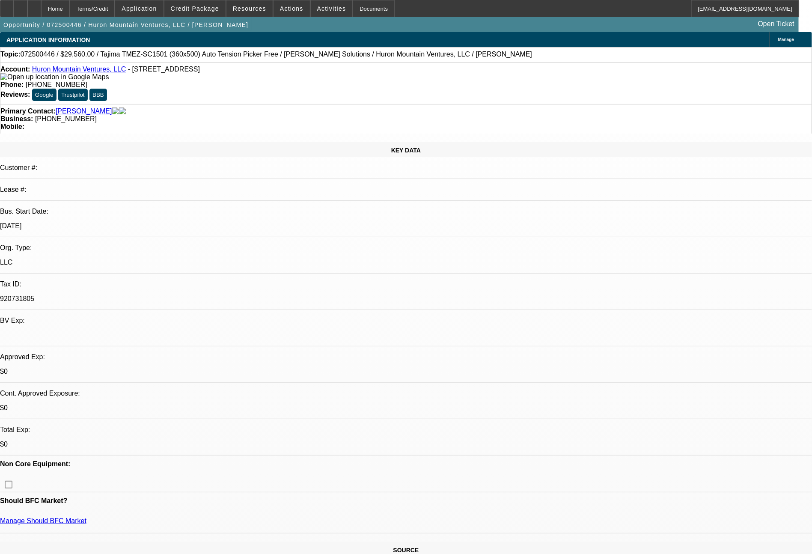
select select "0"
select select "2"
select select "0"
select select "6"
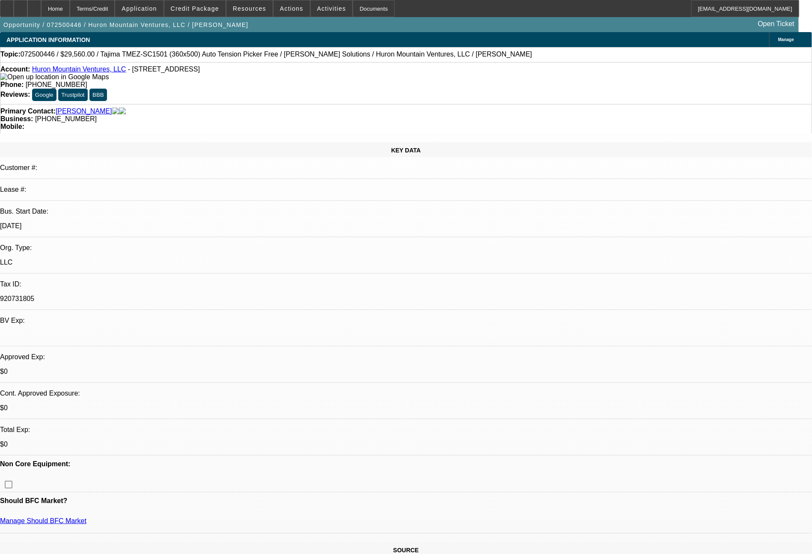
select select "0"
select select "6"
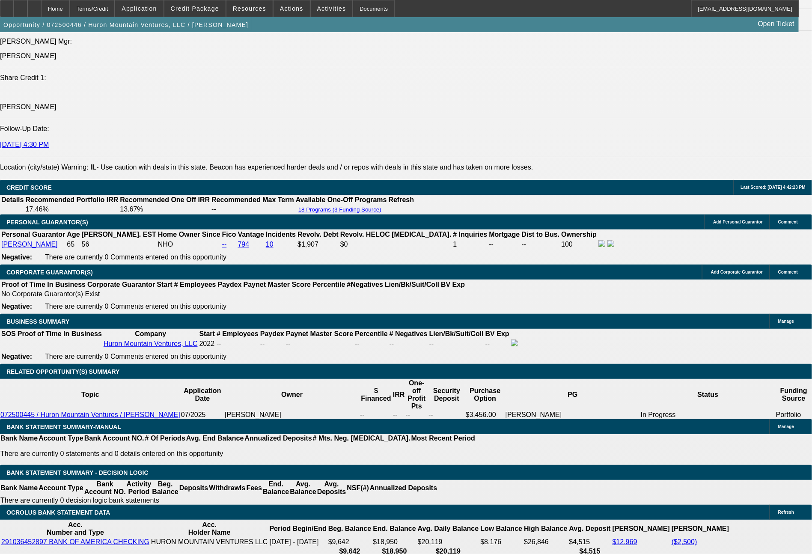
scroll to position [1241, 0]
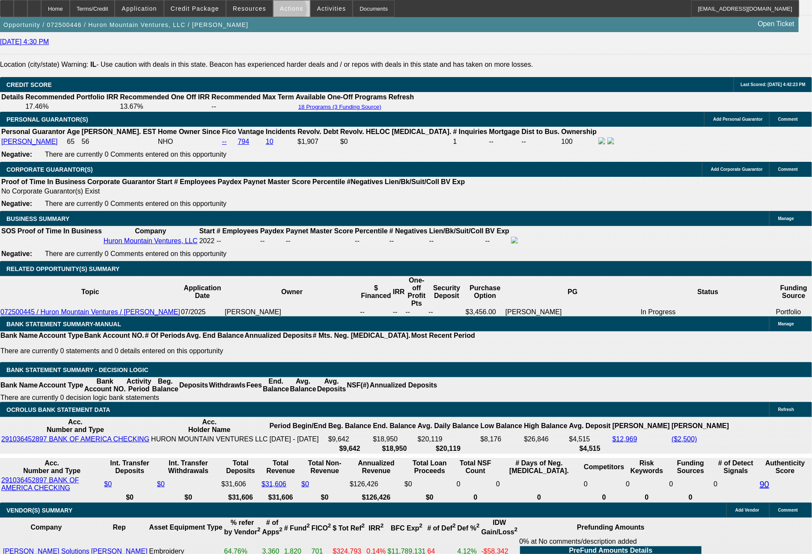
click at [288, 12] on span at bounding box center [291, 8] width 36 height 21
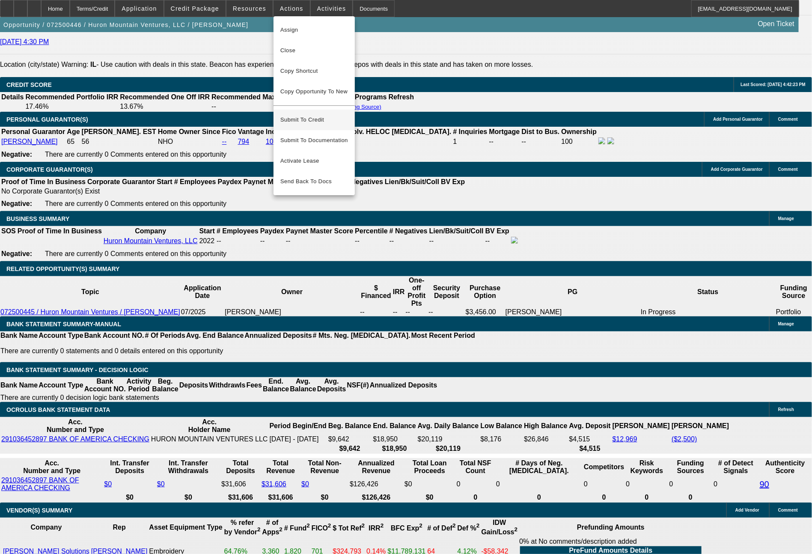
click at [310, 115] on span "Submit To Credit" at bounding box center [314, 120] width 68 height 10
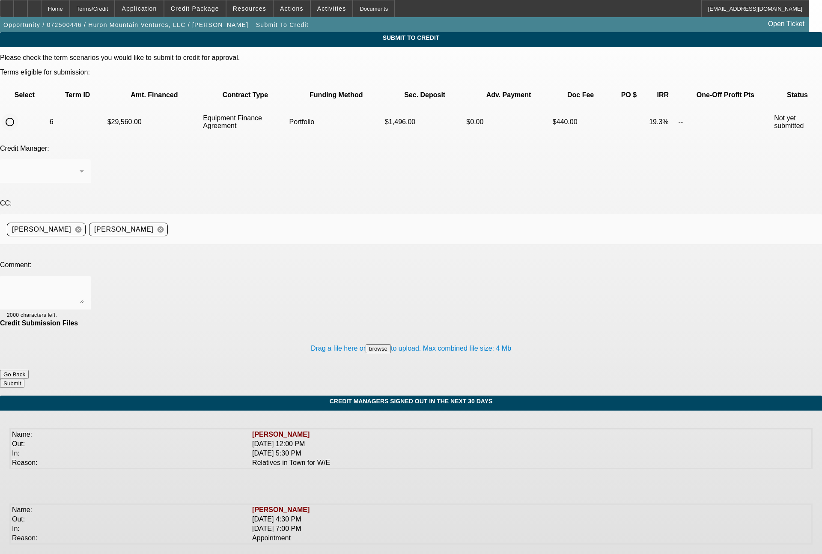
click at [18, 113] on input "radio" at bounding box center [9, 121] width 17 height 17
radio input "true"
click at [84, 159] on div "[PERSON_NAME]" at bounding box center [45, 171] width 77 height 24
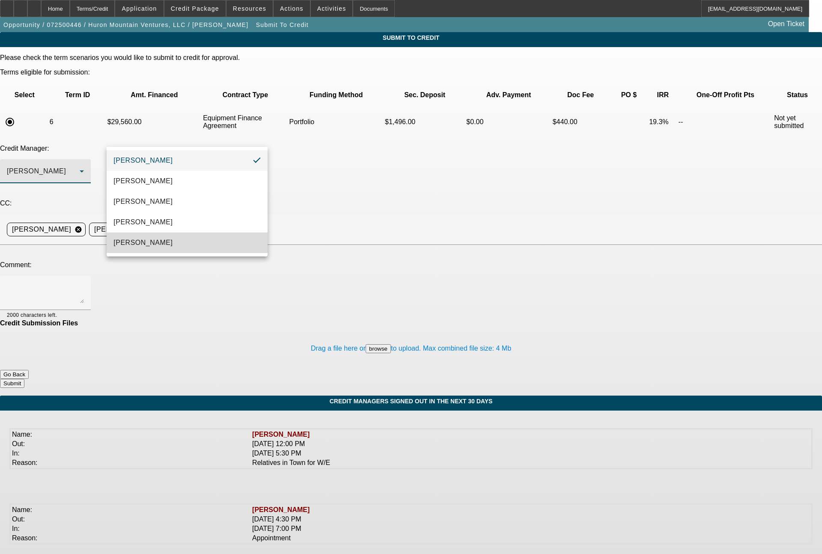
click at [160, 239] on mat-option "[PERSON_NAME]" at bounding box center [187, 242] width 161 height 21
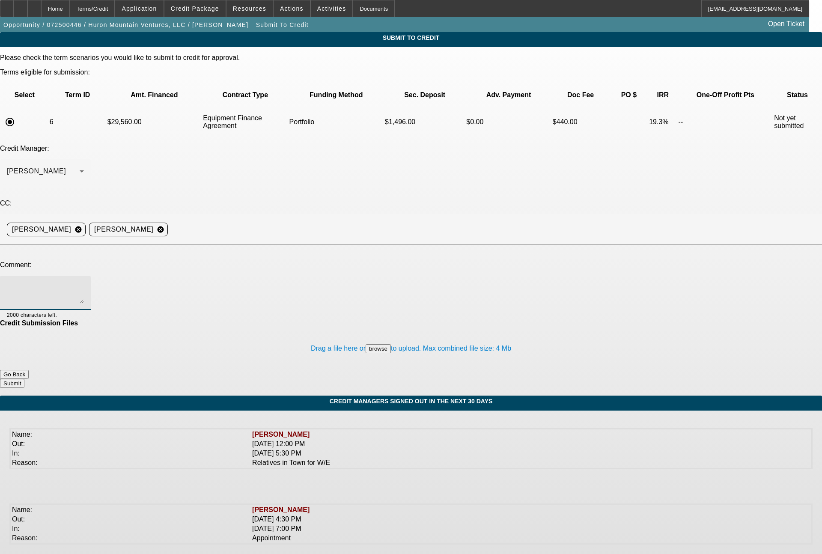
click at [84, 282] on textarea at bounding box center [45, 292] width 77 height 21
paste textarea "Bill - light credit deal, but he can do $6,500 all in if needed. we sent it to …"
click at [84, 282] on textarea "Bill - light credit deal, but he can do $6,500 all in if needed. we sent it to …" at bounding box center [45, 292] width 77 height 21
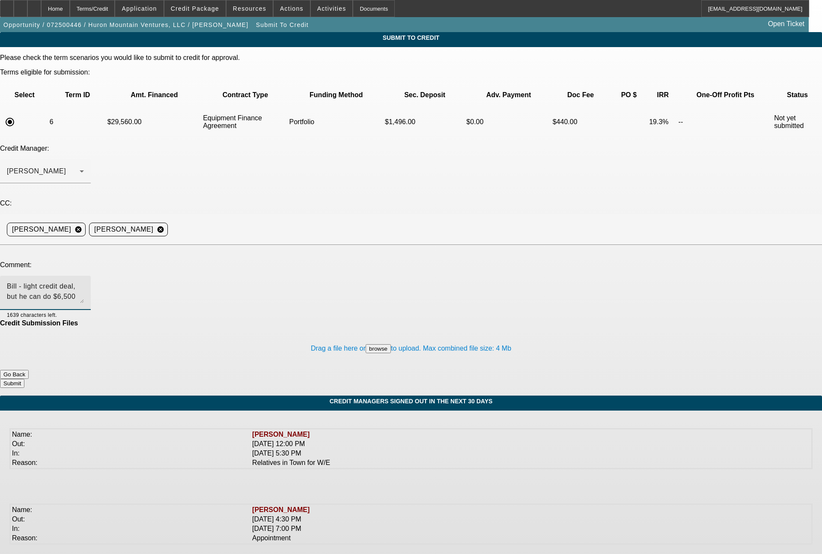
click at [84, 282] on textarea "Bill - light credit deal, but he can do $6,500 all in if needed. we sent it to …" at bounding box center [45, 292] width 77 height 21
click at [84, 282] on textarea "[PERSON_NAME] had reviewed but is not willing to approve (See his notes). Custo…" at bounding box center [45, 292] width 77 height 21
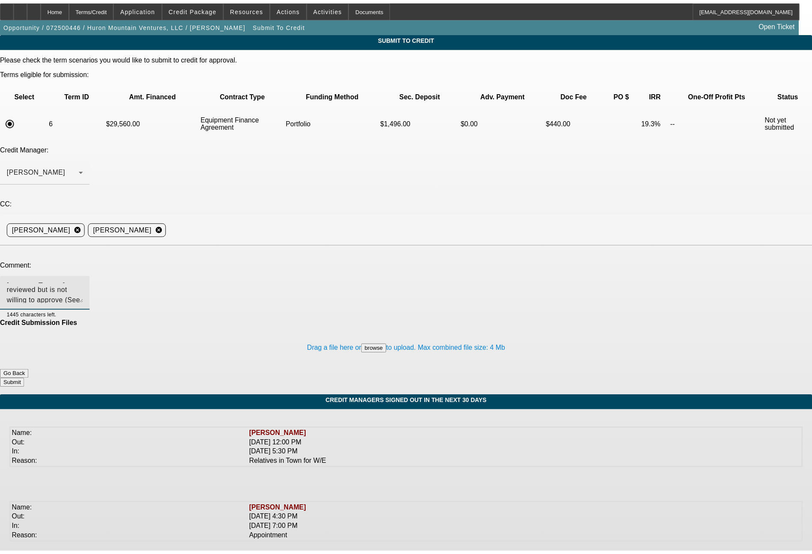
scroll to position [18, 0]
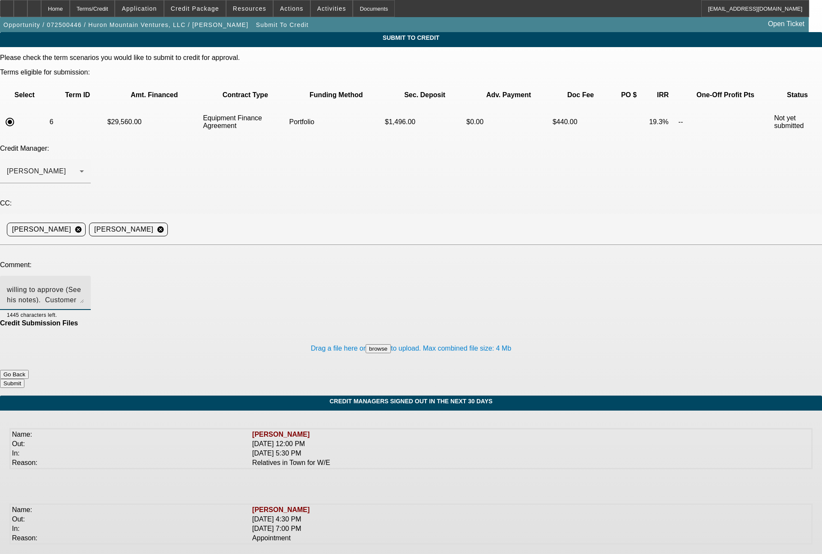
type textarea "[PERSON_NAME] had reviewed but is not willing to approve (See his notes). Custo…"
click at [24, 379] on button "Submit" at bounding box center [12, 383] width 24 height 9
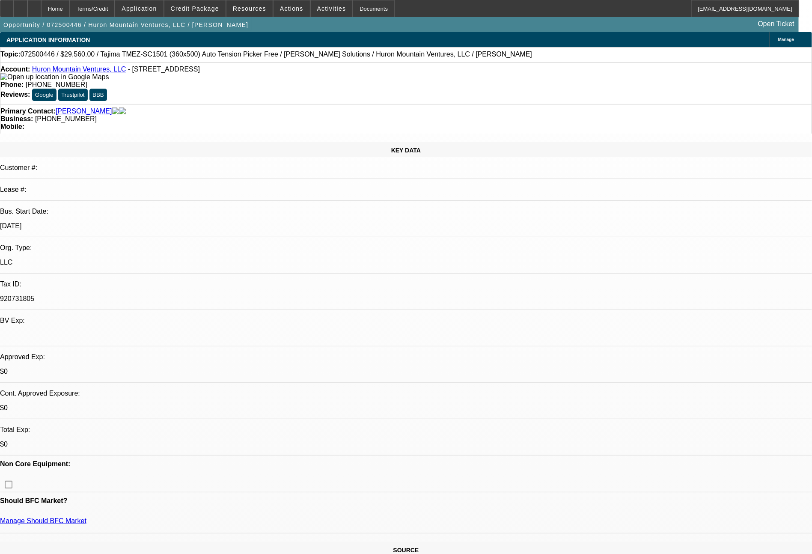
select select "0"
select select "2"
select select "0"
select select "6"
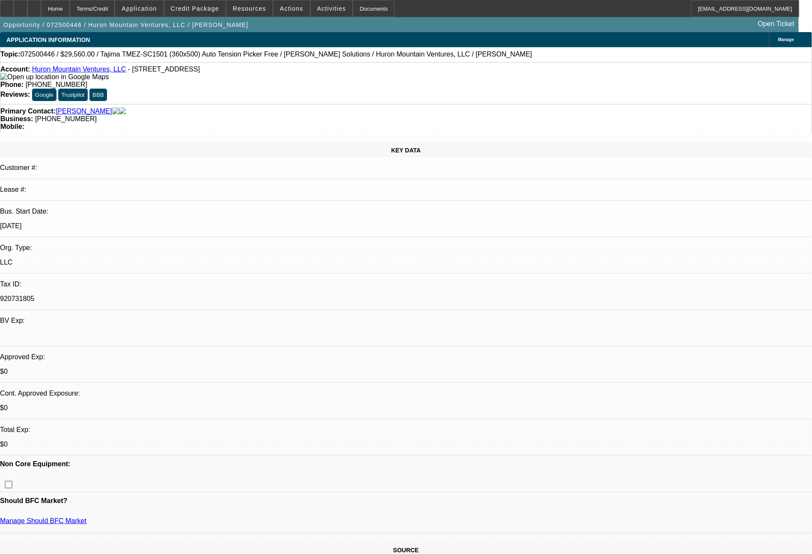
select select "0"
select select "2"
select select "0"
select select "6"
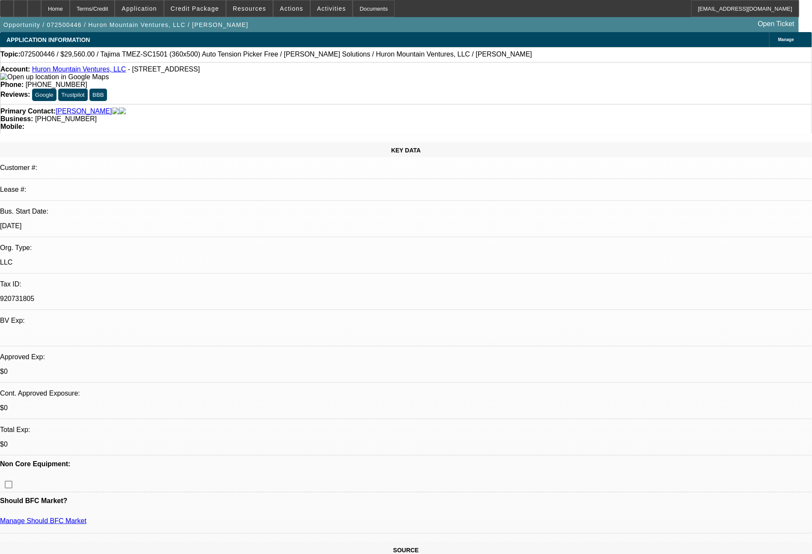
select select "0"
select select "2"
select select "0"
select select "6"
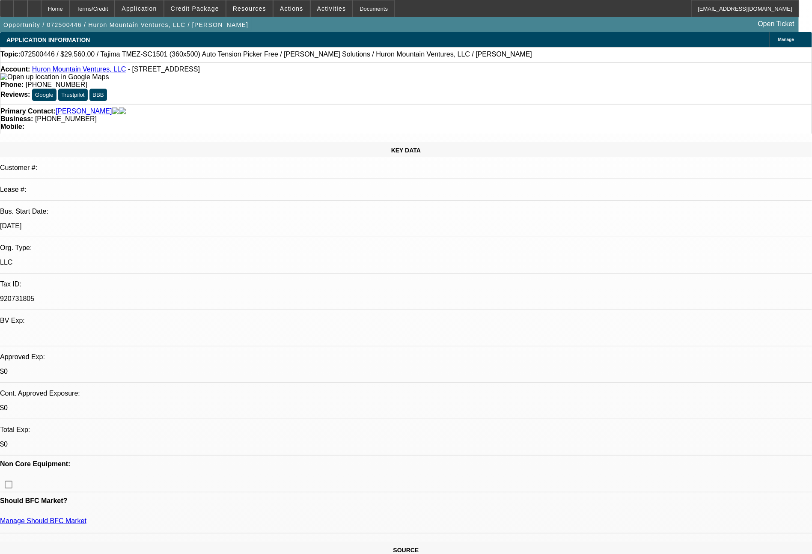
select select "0"
select select "6"
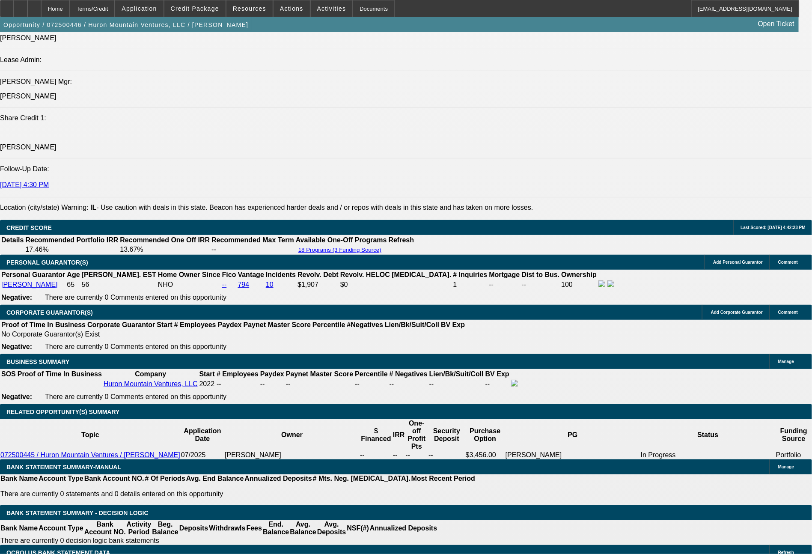
scroll to position [1208, 0]
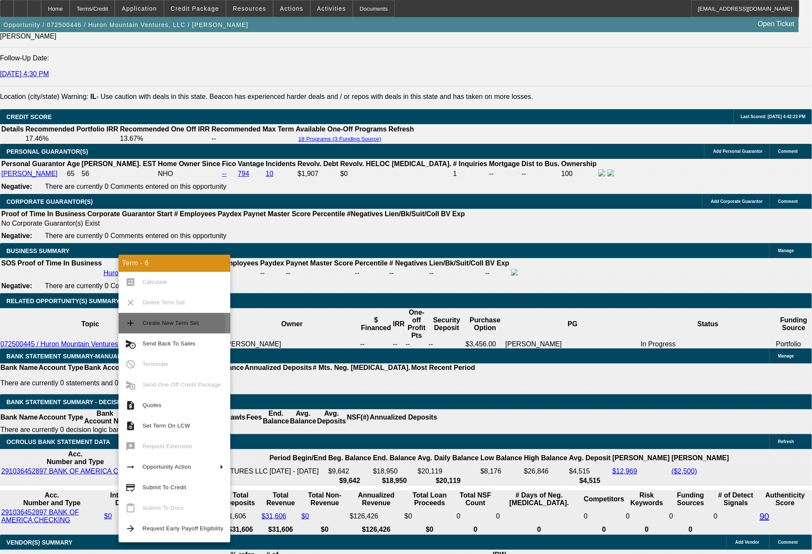
click at [168, 324] on span "Create New Term Set" at bounding box center [170, 323] width 56 height 6
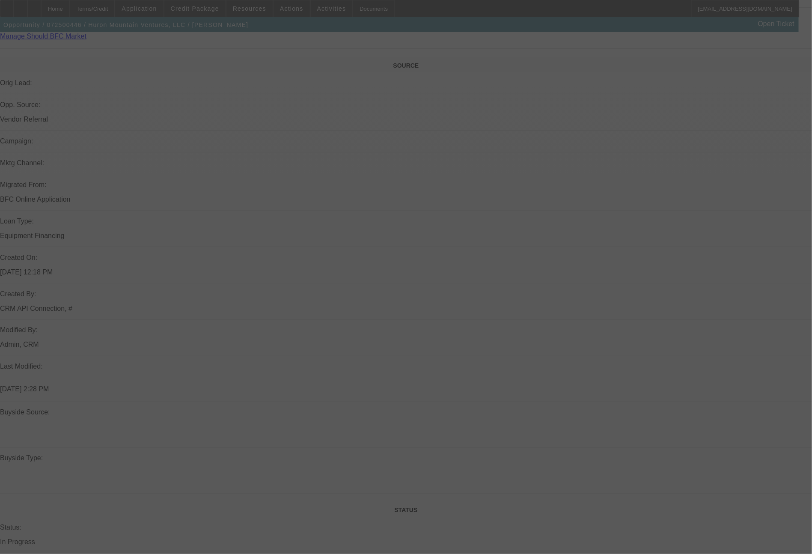
scroll to position [969, 0]
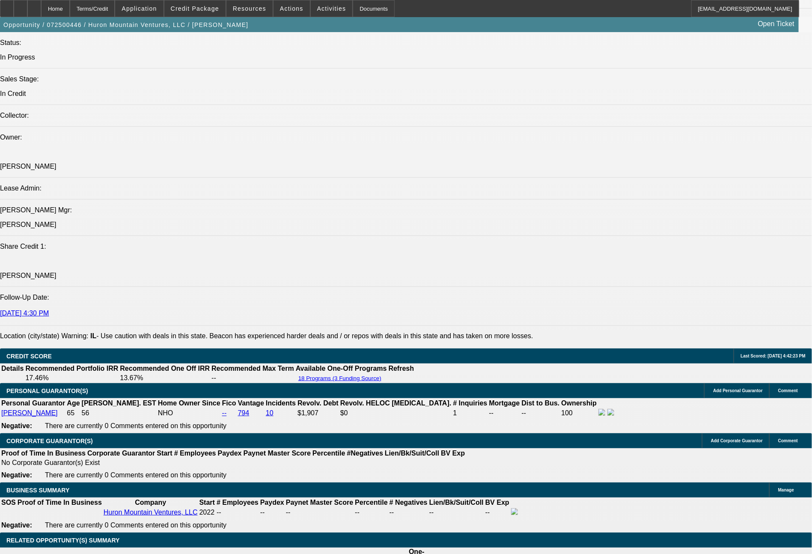
select select "0"
select select "2"
select select "0"
select select "6"
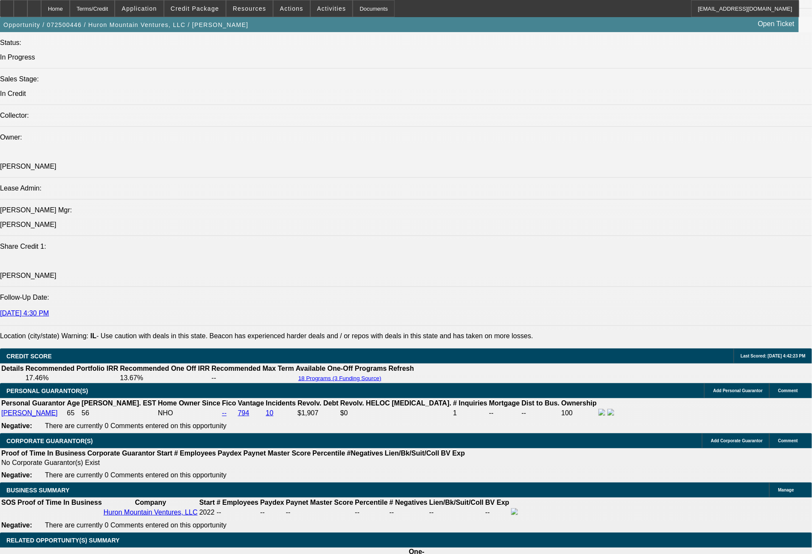
select select "0"
select select "2"
select select "0"
select select "6"
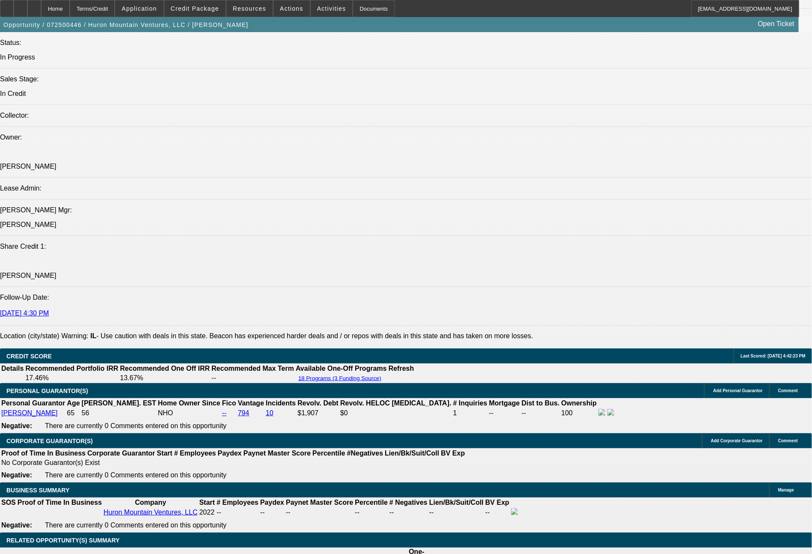
select select "0"
select select "2"
select select "0"
select select "6"
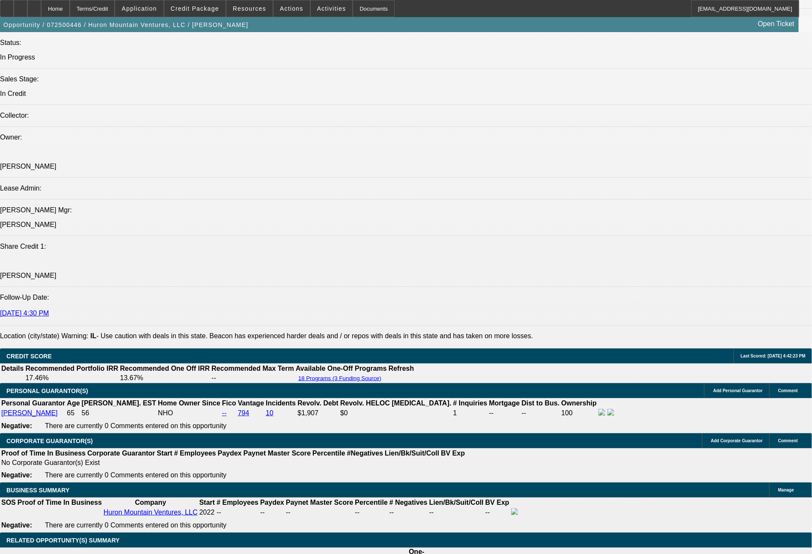
select select "0"
select select "2"
select select "0"
select select "6"
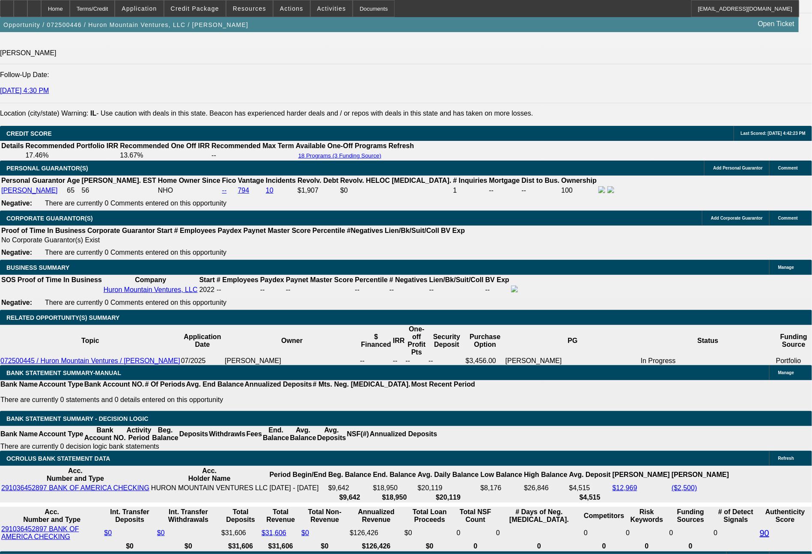
scroll to position [1226, 0]
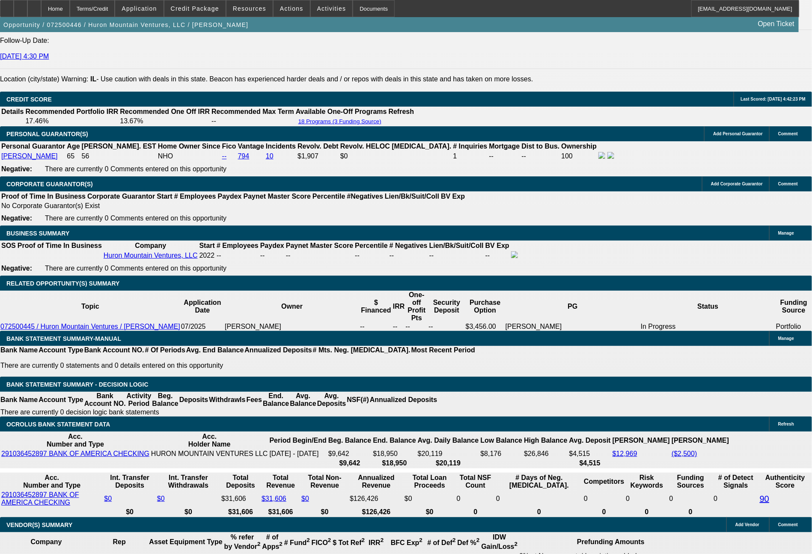
drag, startPoint x: 164, startPoint y: 356, endPoint x: 202, endPoint y: 359, distance: 37.8
type input "4"
type input "UNKNOWN"
type input "$7,666.63"
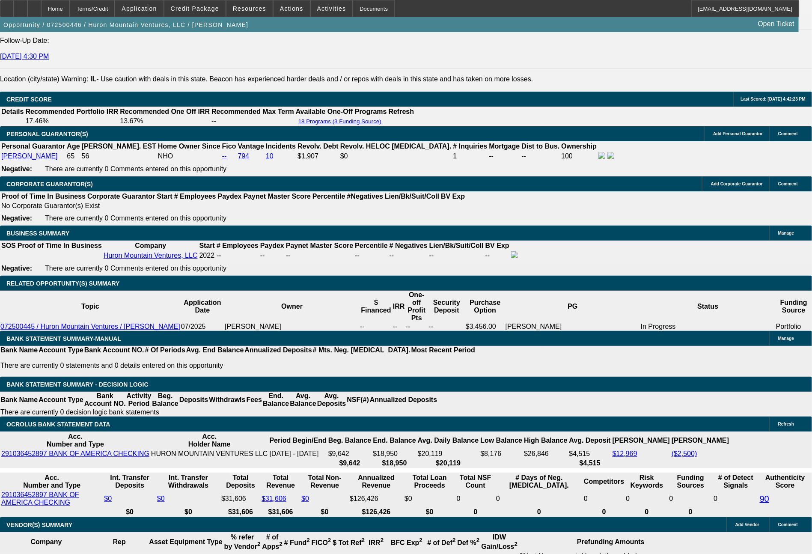
type input "$15,333.26"
type input "48"
type input "$865.79"
type input "$1,731.58"
type input "48"
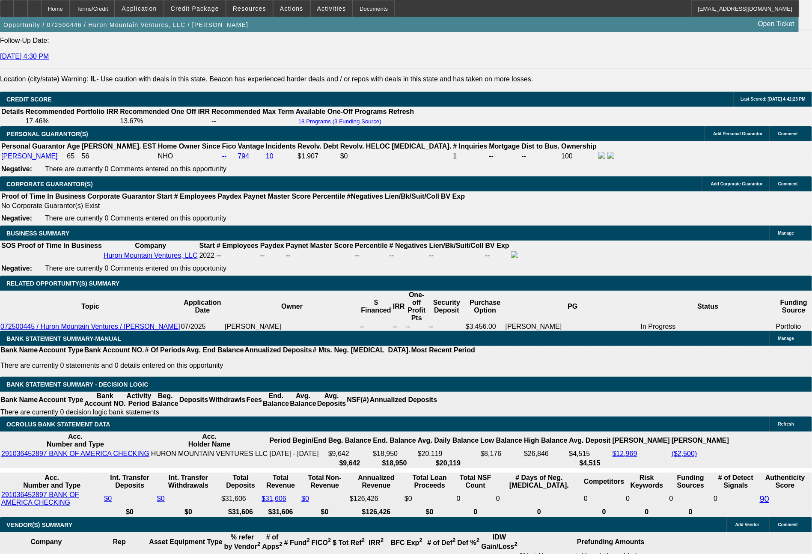
type input "0"
type input "865.79"
type input "$0.00"
drag, startPoint x: 131, startPoint y: 358, endPoint x: 185, endPoint y: 358, distance: 53.9
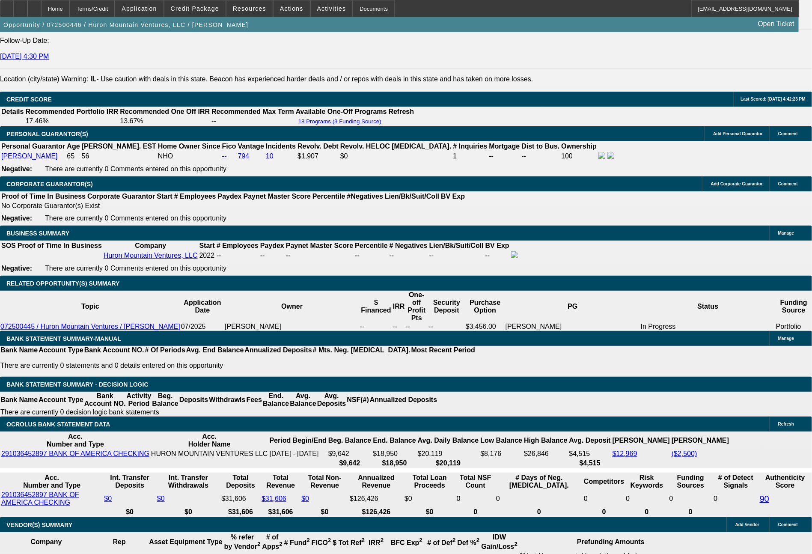
type input "8"
type input "$16.00"
type input "849"
type input "16.7"
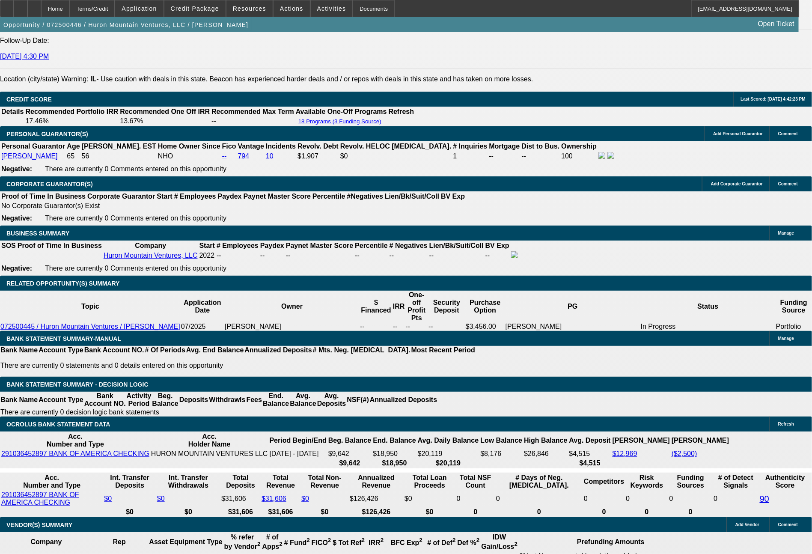
type input "$1,698.00"
type input "84"
type input "$168.00"
type input "849"
type input "16.7"
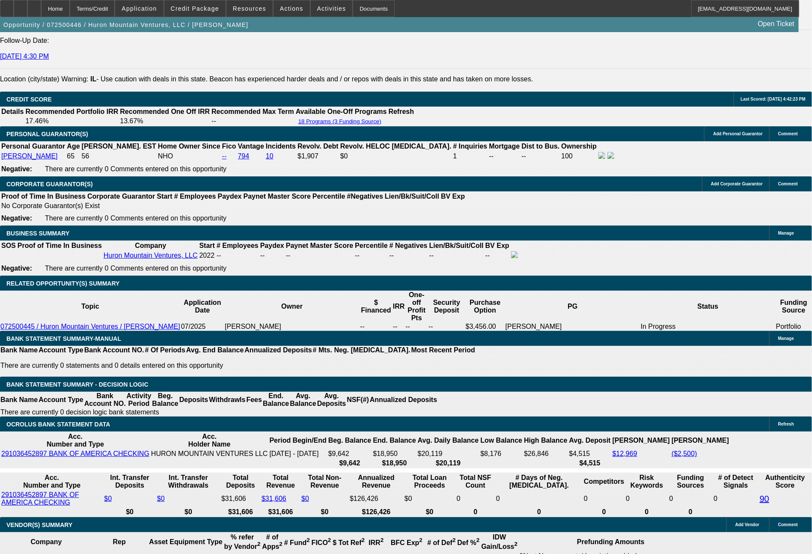
type input "$1,698.00"
type input "$849.00"
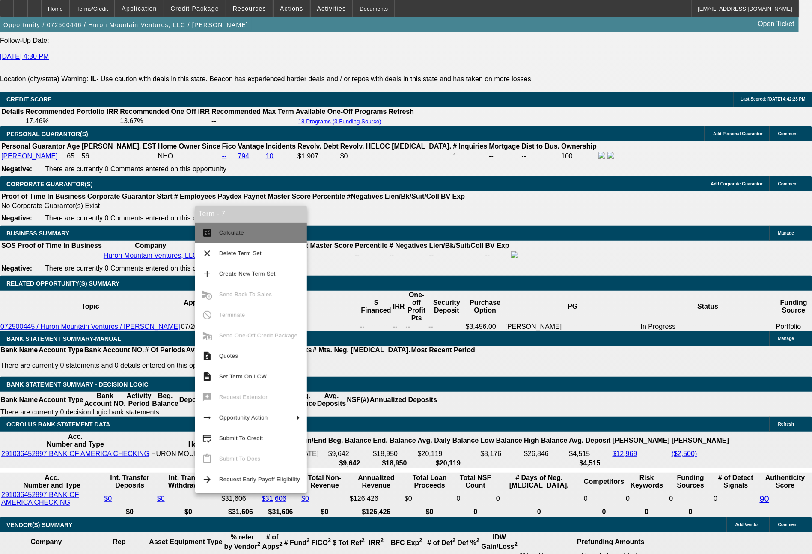
click at [235, 229] on span "Calculate" at bounding box center [259, 233] width 81 height 10
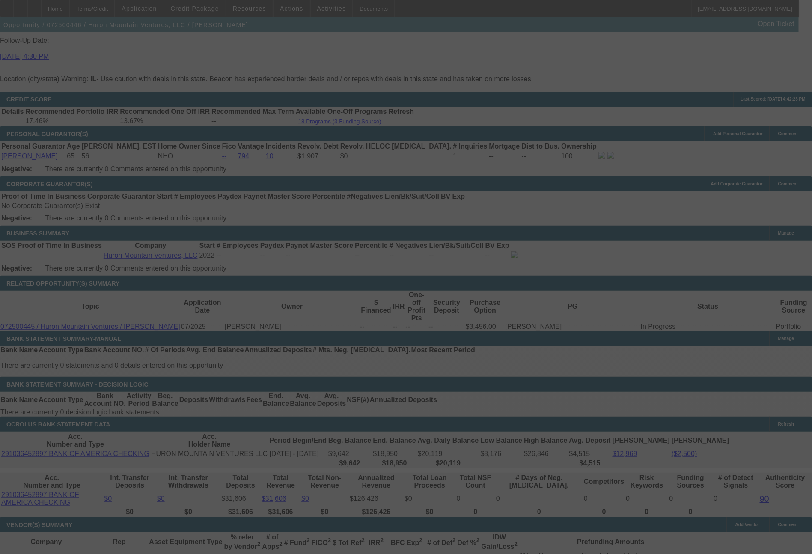
select select "0"
select select "2"
select select "0"
select select "6"
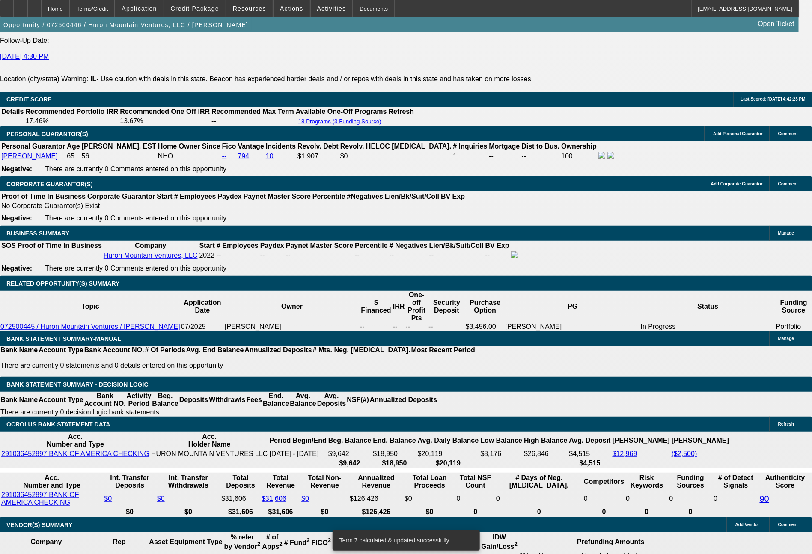
drag, startPoint x: 148, startPoint y: 359, endPoint x: 163, endPoint y: 357, distance: 15.5
type input "8"
type input "$16.00"
type input "UNKNOWN"
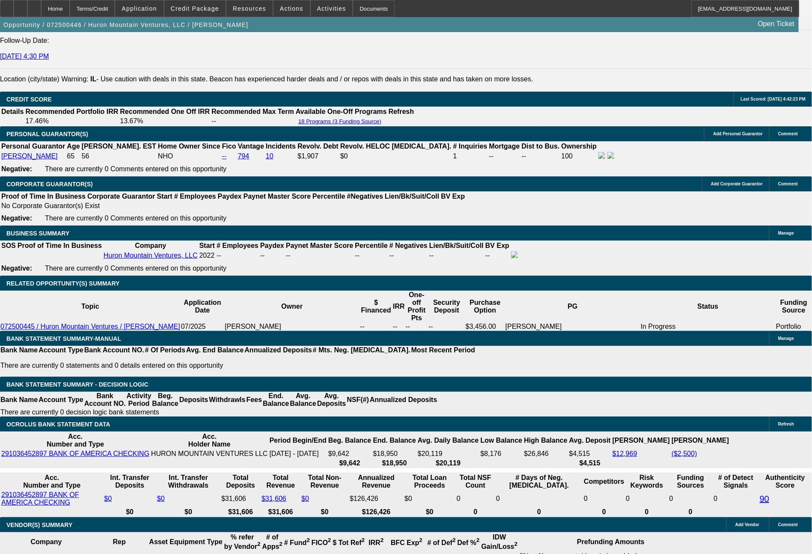
type input "857"
type input "17.3"
type input "$1,714.00"
type input "$857.00"
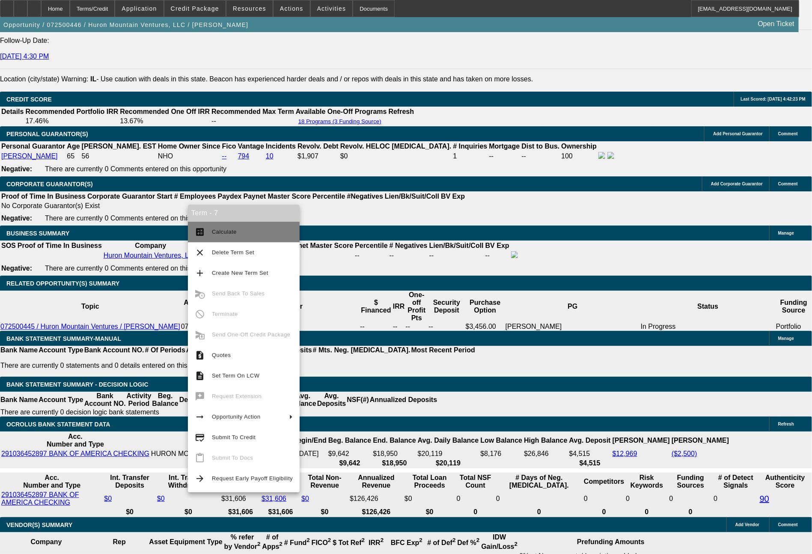
click at [229, 227] on span "Calculate" at bounding box center [252, 232] width 81 height 10
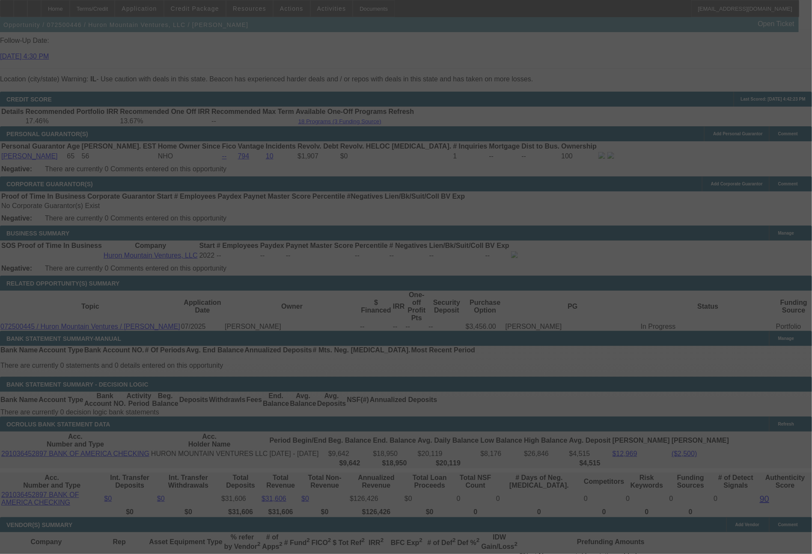
select select "0"
select select "2"
select select "0"
select select "6"
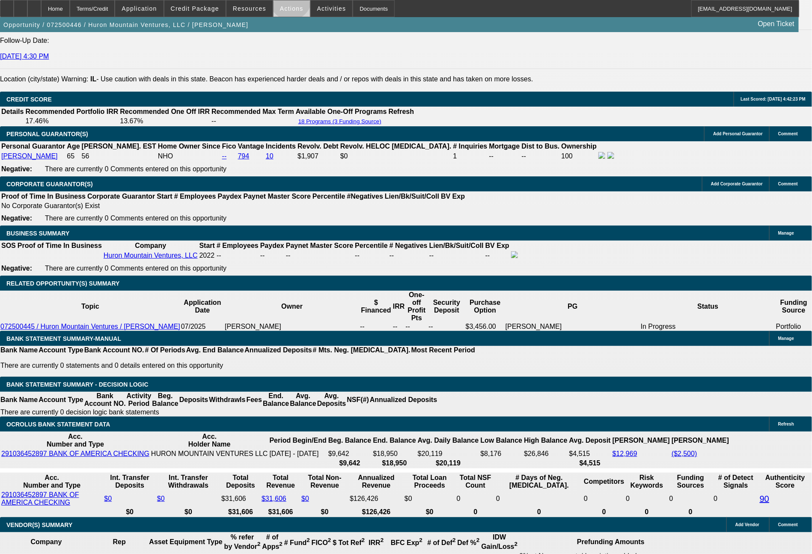
click at [291, 1] on span at bounding box center [291, 8] width 36 height 21
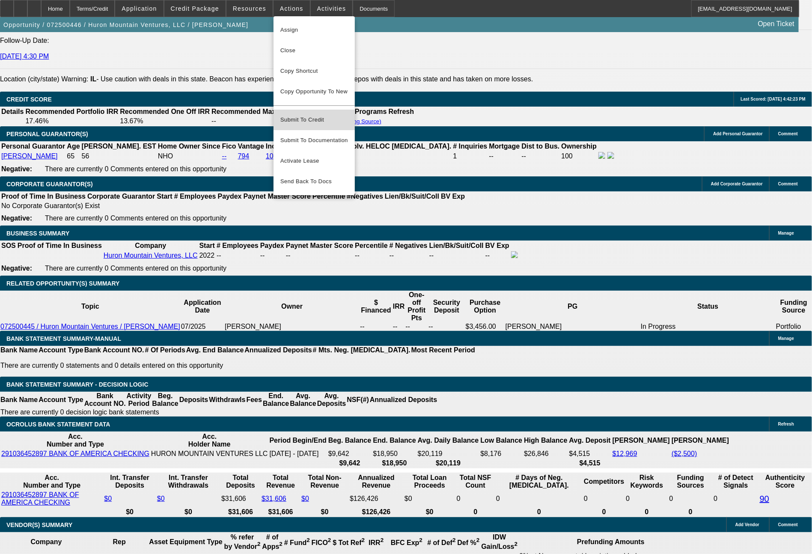
click at [315, 116] on span "Submit To Credit" at bounding box center [314, 120] width 68 height 10
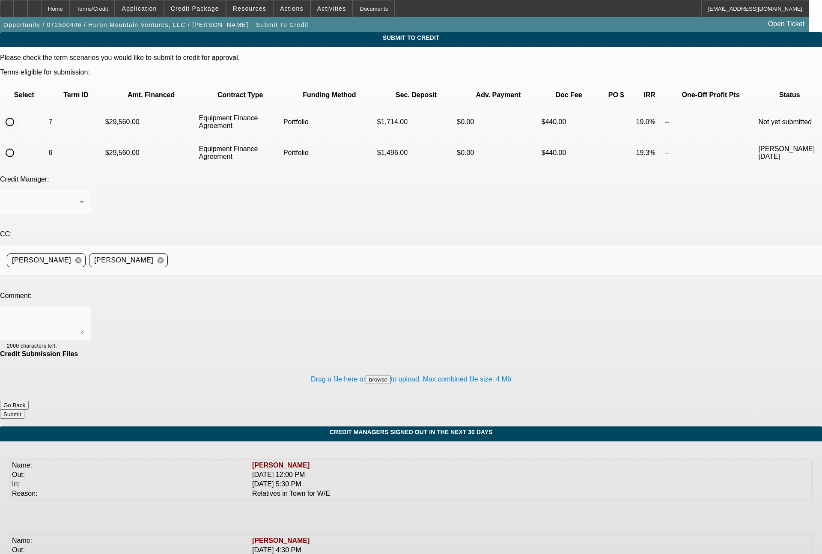
click at [18, 113] on input "radio" at bounding box center [9, 121] width 17 height 17
radio input "true"
click at [80, 197] on div "Arida, George" at bounding box center [43, 202] width 73 height 10
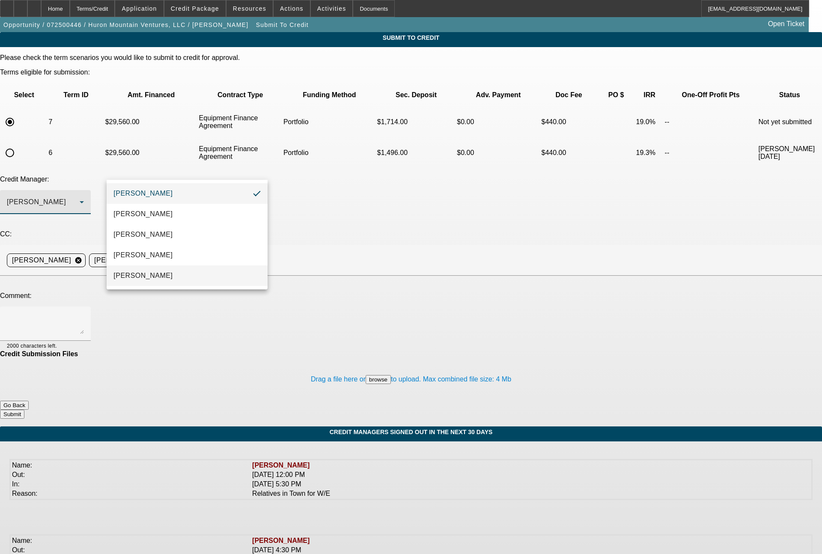
click at [162, 271] on mat-option "Oliva, Samuel" at bounding box center [187, 275] width 161 height 21
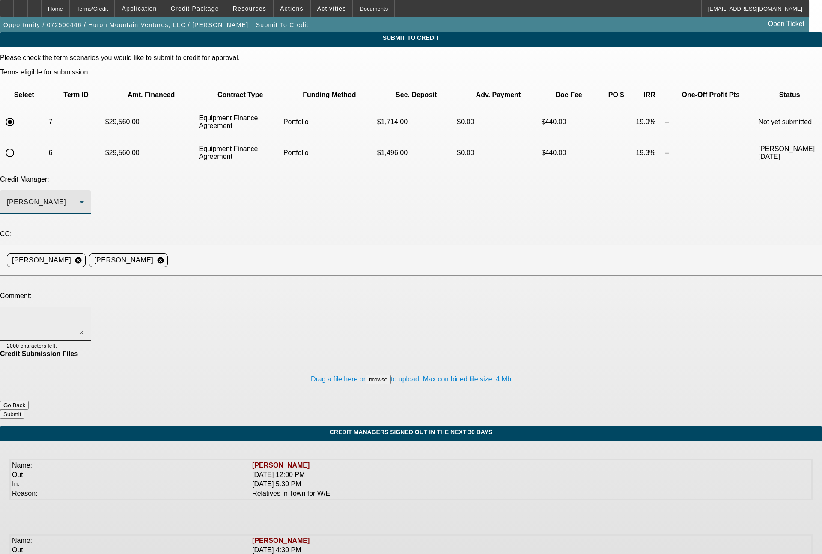
click at [84, 313] on textarea at bounding box center [45, 323] width 77 height 21
type textarea "48 month term"
click at [24, 410] on button "Submit" at bounding box center [12, 414] width 24 height 9
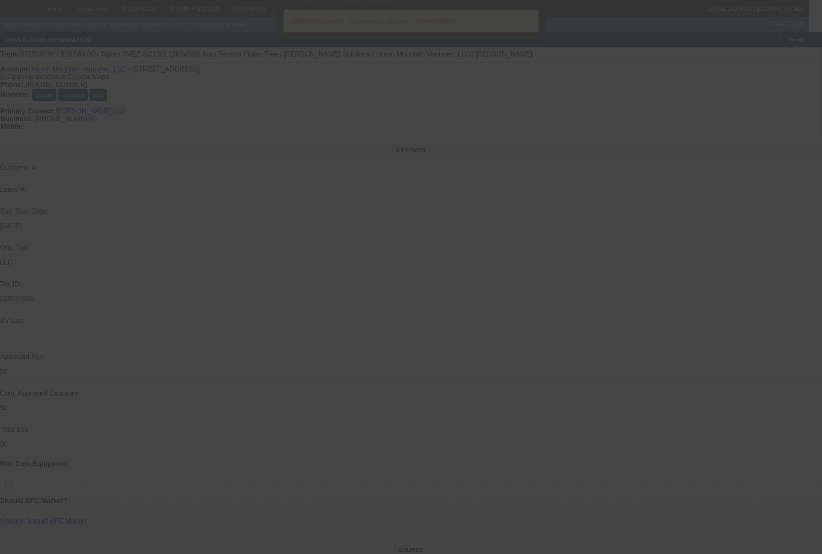
select select "0"
select select "2"
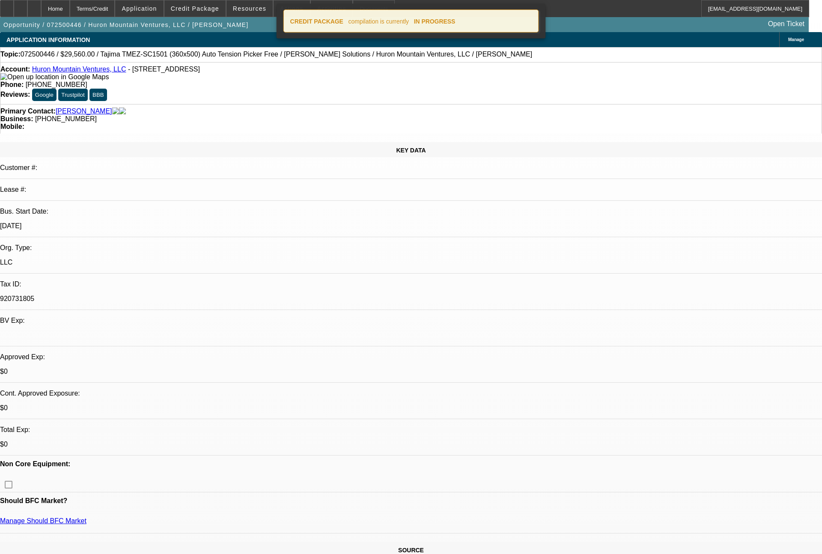
select select "2"
select select "0"
select select "6"
select select "0"
select select "2"
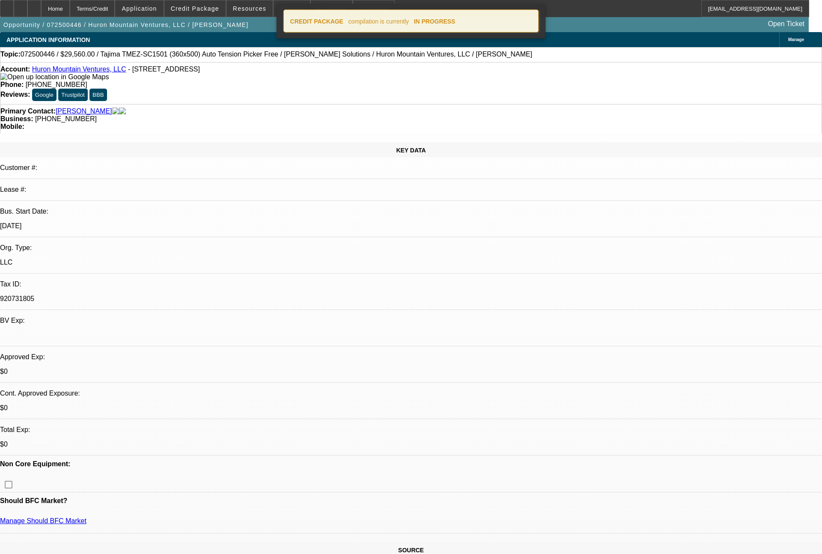
select select "2"
select select "0"
select select "6"
select select "0"
select select "2"
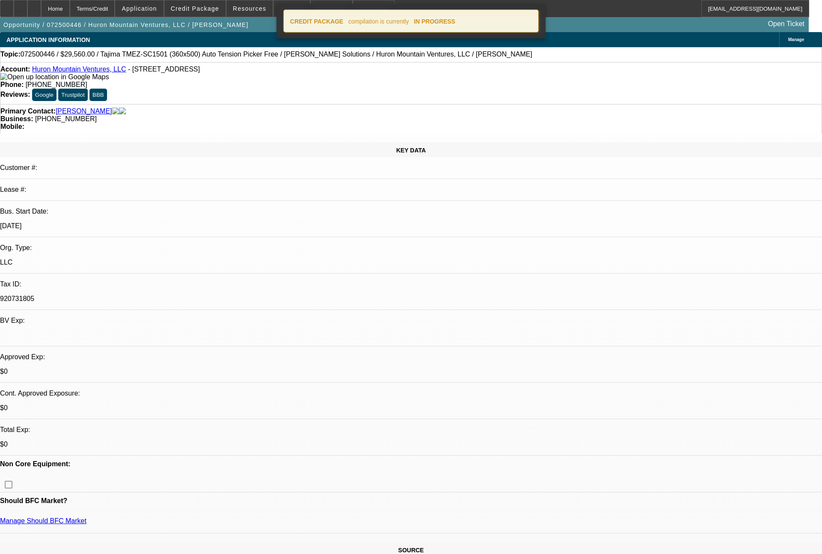
select select "2"
select select "0"
select select "6"
select select "0"
select select "2"
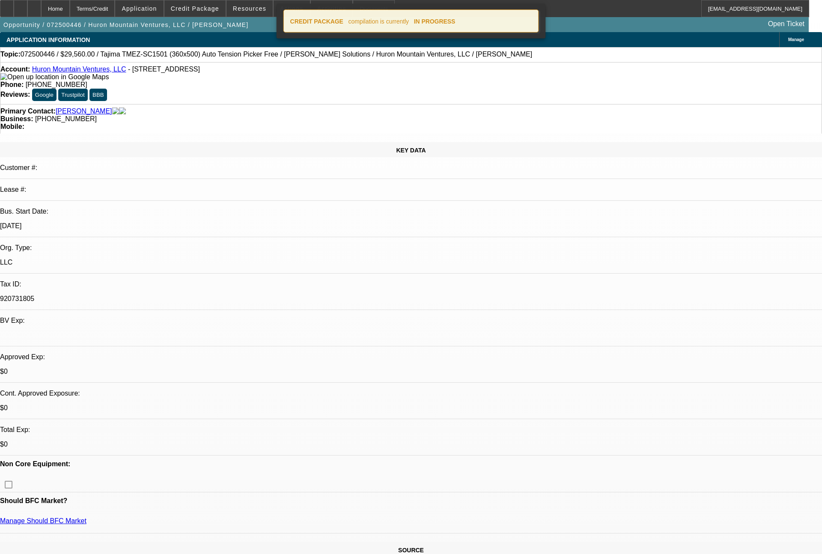
select select "2"
select select "0"
select select "6"
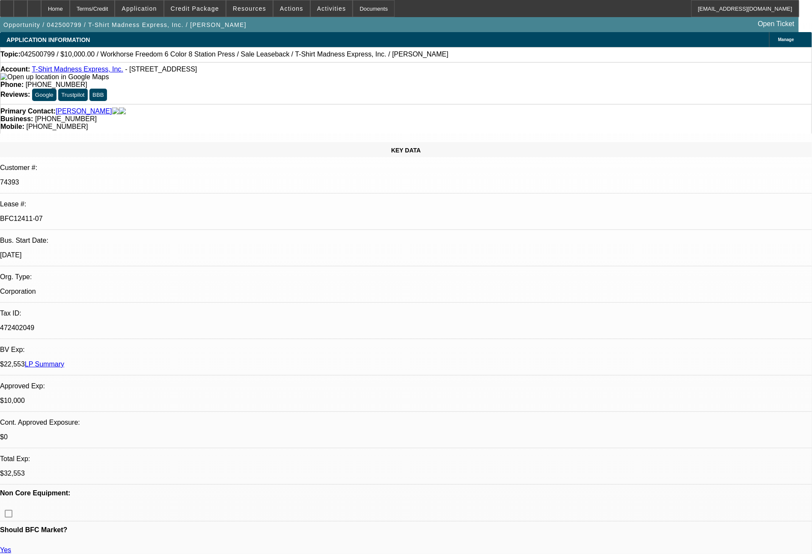
select select "0"
select select "2"
select select "0"
select select "2"
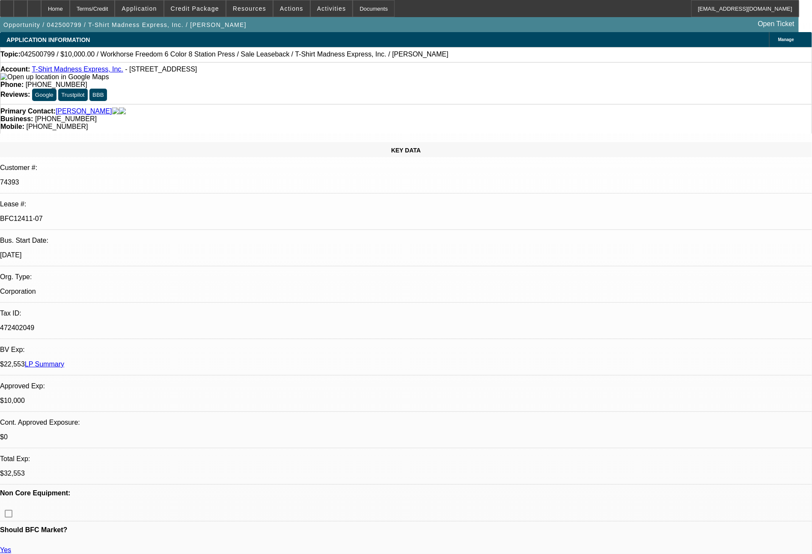
select select "0"
select select "2"
select select "0"
select select "2"
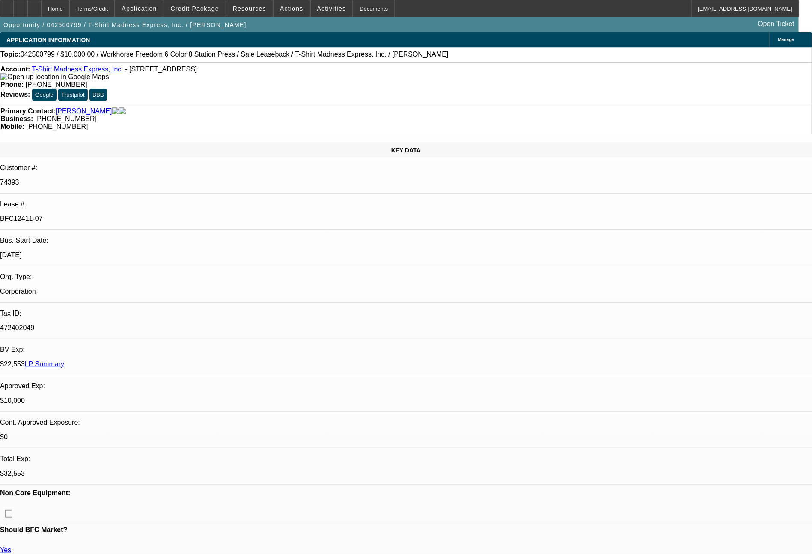
select select "0"
select select "2"
select select "0"
select select "2"
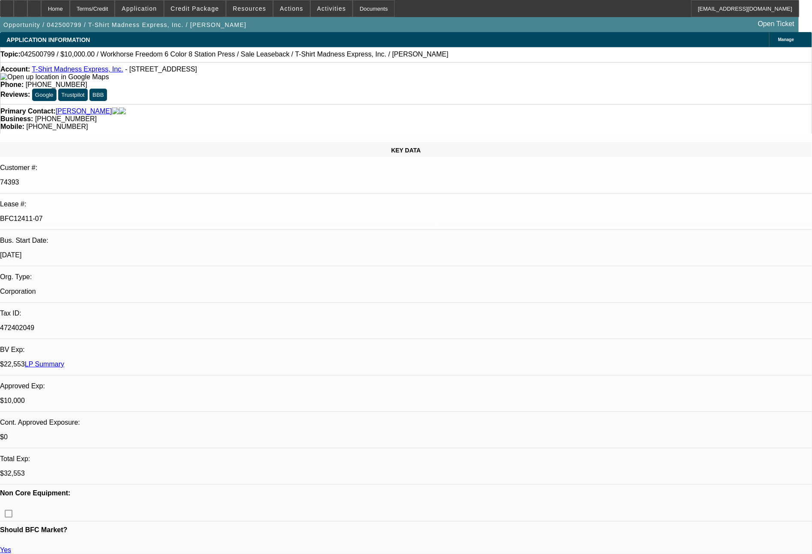
select select "0"
select select "2"
select select "0"
select select "2"
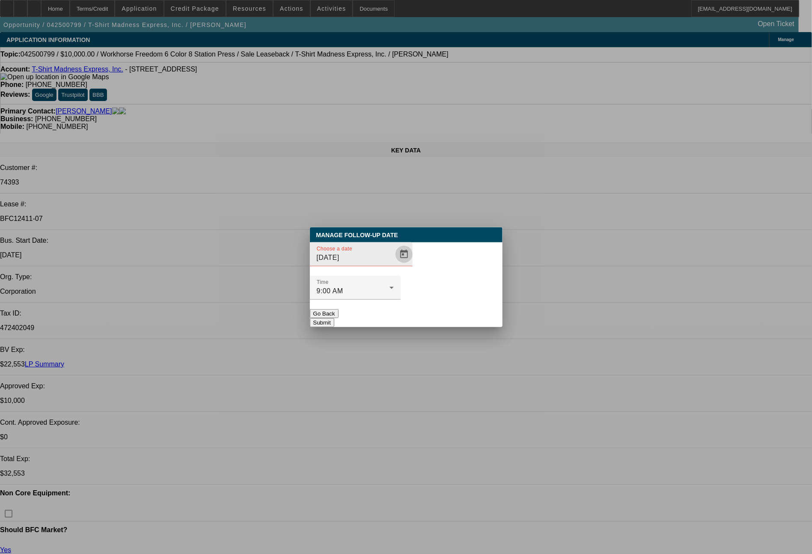
click at [394, 264] on span "Open calendar" at bounding box center [404, 254] width 21 height 21
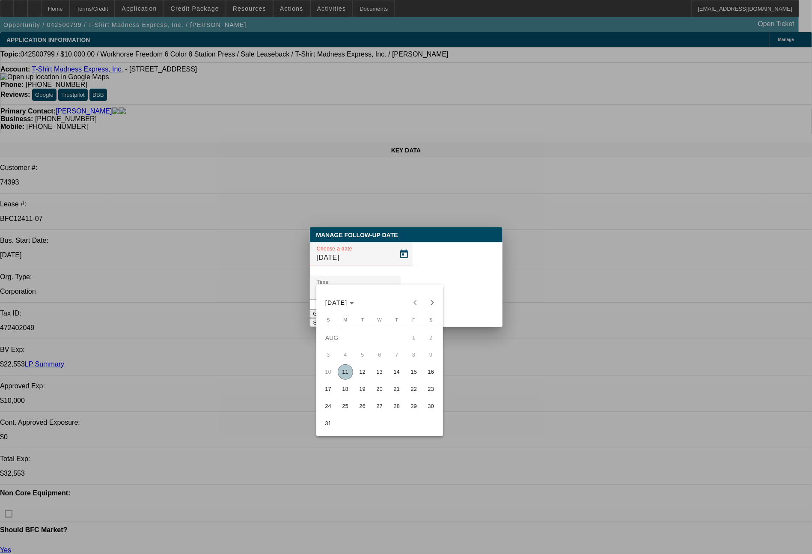
click at [379, 369] on span "13" at bounding box center [379, 371] width 15 height 15
type input "[DATE]"
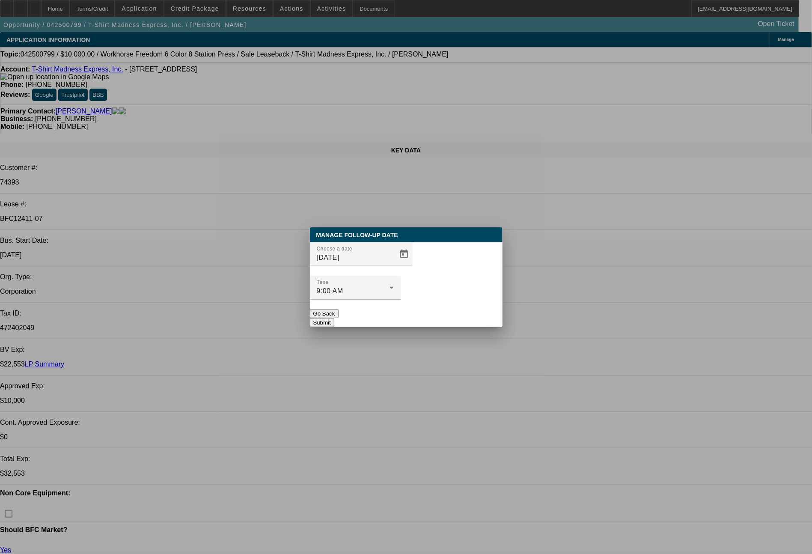
click at [334, 318] on button "Submit" at bounding box center [322, 322] width 24 height 9
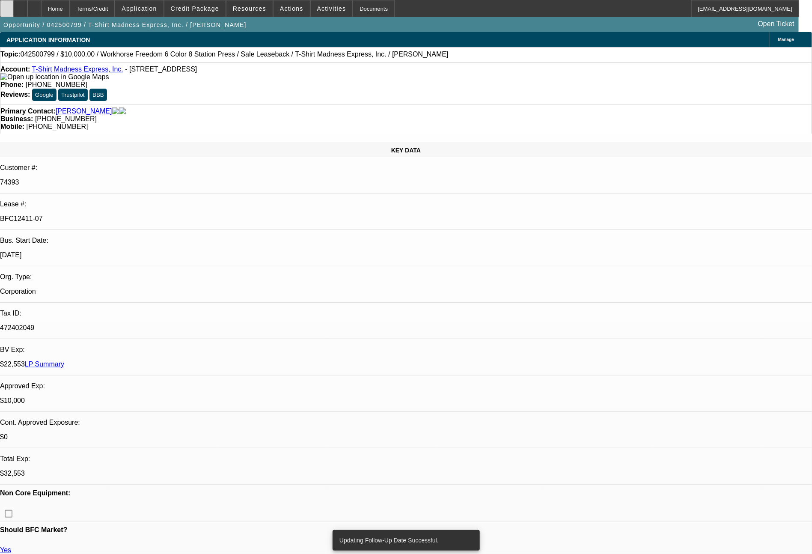
click at [14, 10] on div at bounding box center [7, 8] width 14 height 17
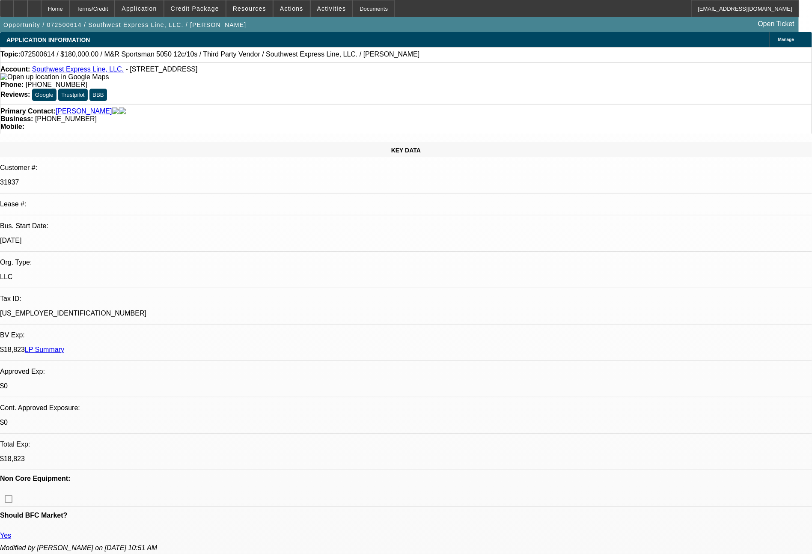
select select "0"
select select "6"
click at [209, 8] on span "Credit Package" at bounding box center [195, 8] width 48 height 7
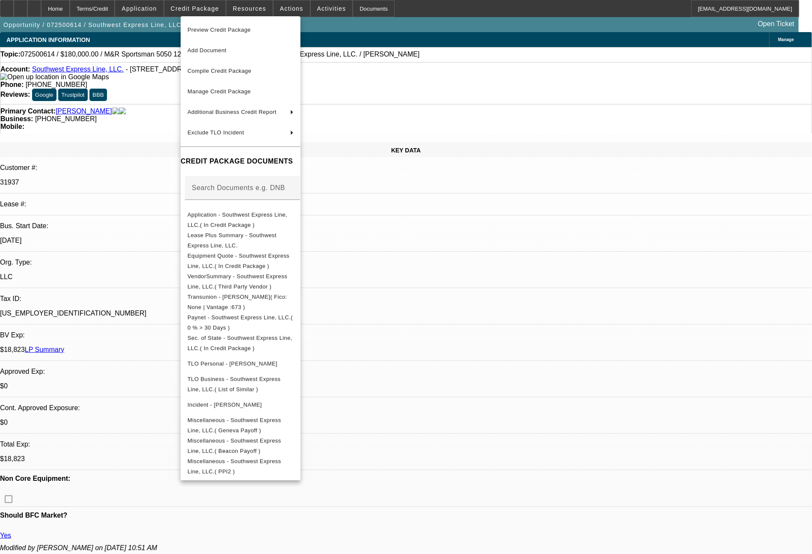
drag, startPoint x: 698, startPoint y: 538, endPoint x: 699, endPoint y: 521, distance: 17.1
click at [699, 526] on div at bounding box center [406, 277] width 812 height 554
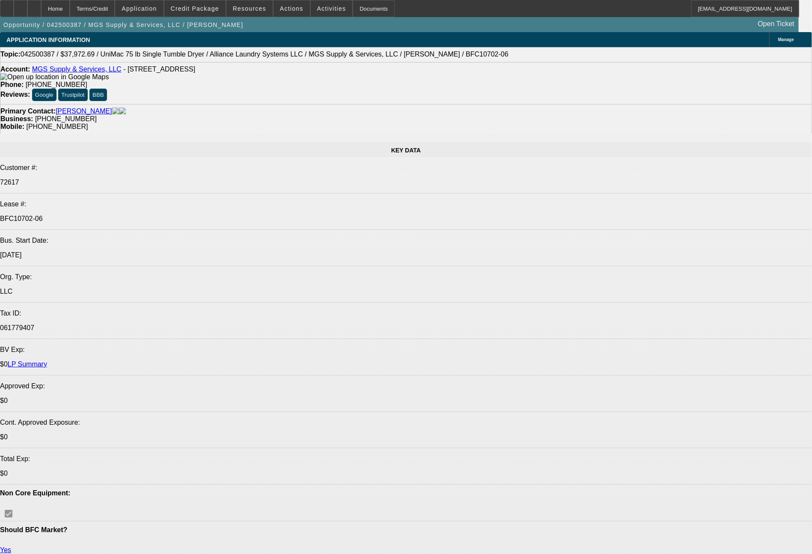
select select "0"
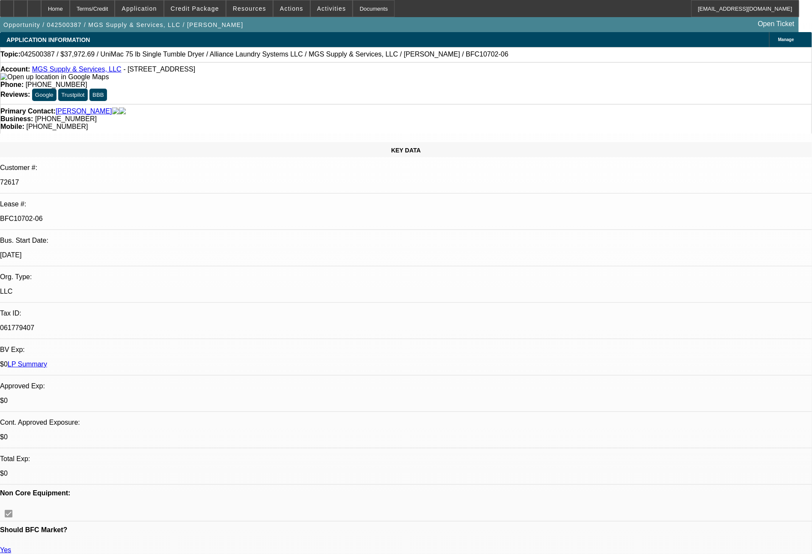
select select "0"
select select "6"
select select "0"
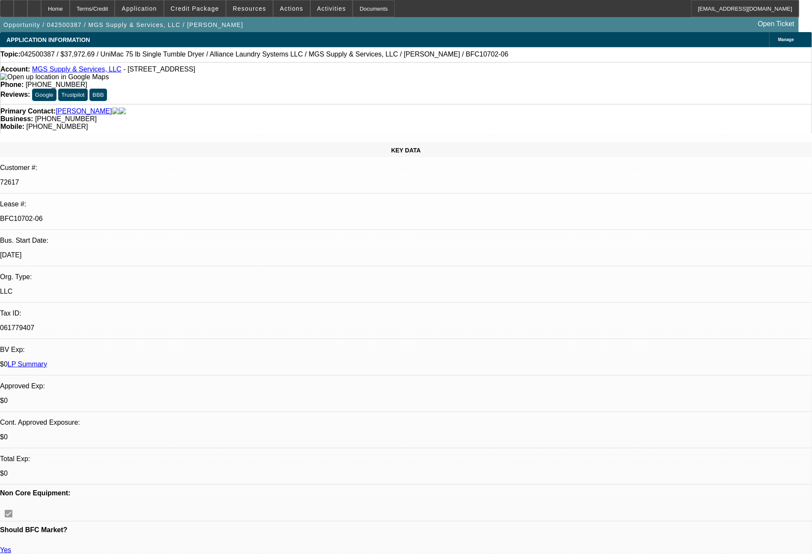
select select "0"
select select "6"
select select "0"
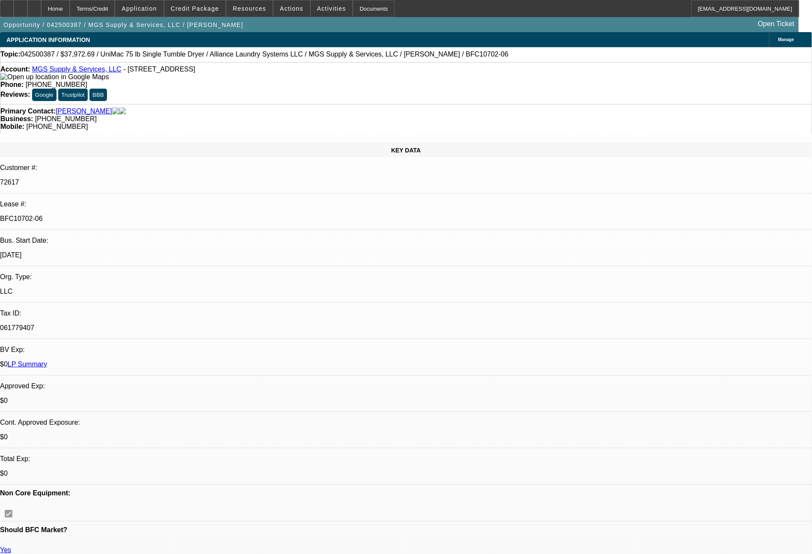
select select "6"
select select "0"
select select "6"
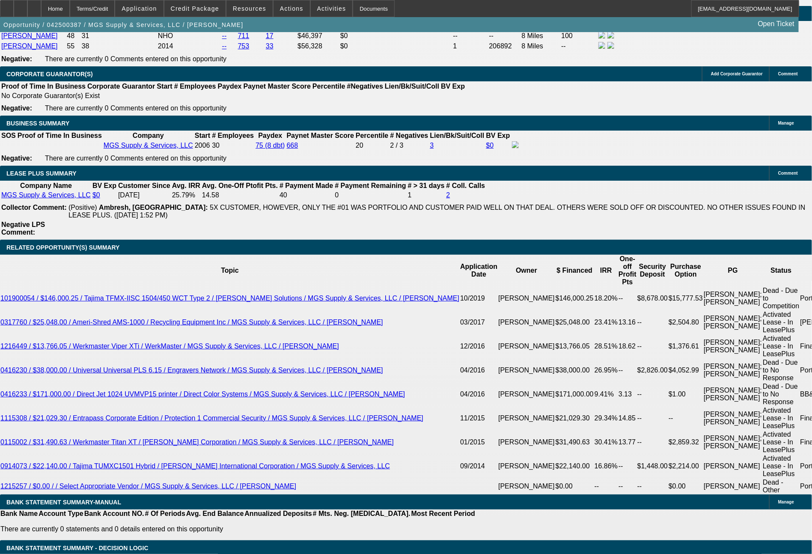
scroll to position [1368, 0]
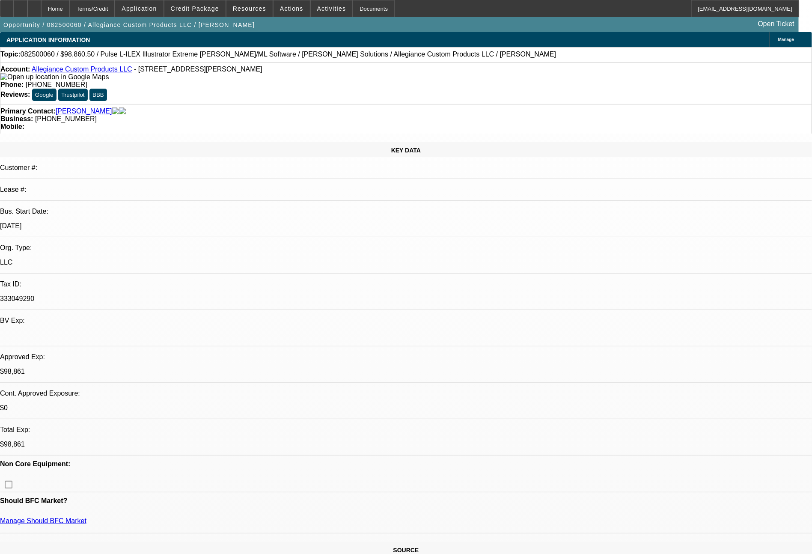
select select "0"
select select "2"
select select "0"
select select "6"
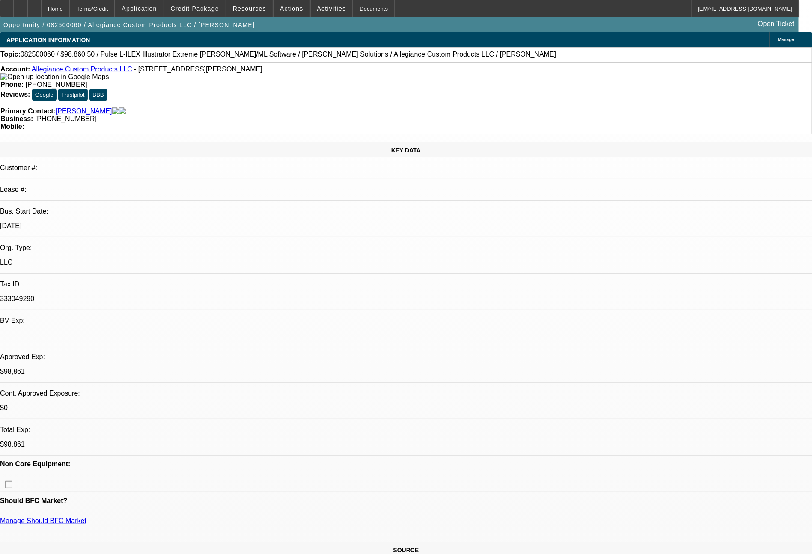
select select "0"
select select "2"
select select "0"
select select "6"
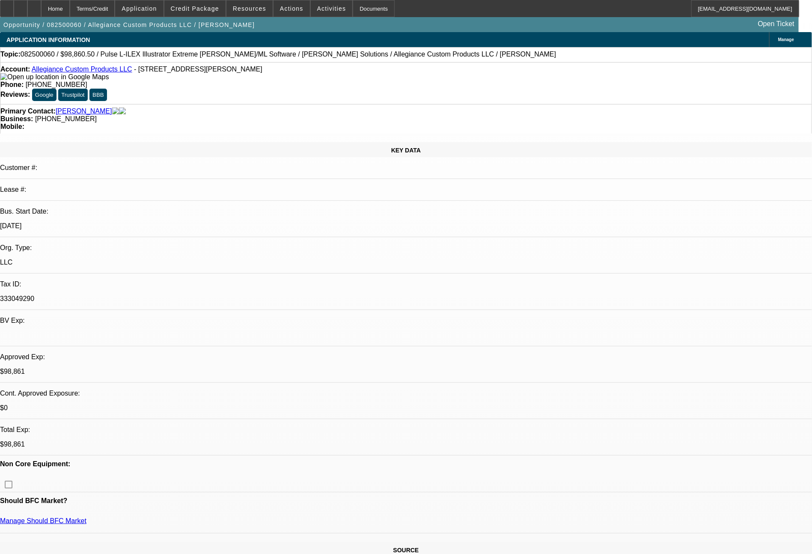
select select "0"
select select "2"
select select "0"
select select "6"
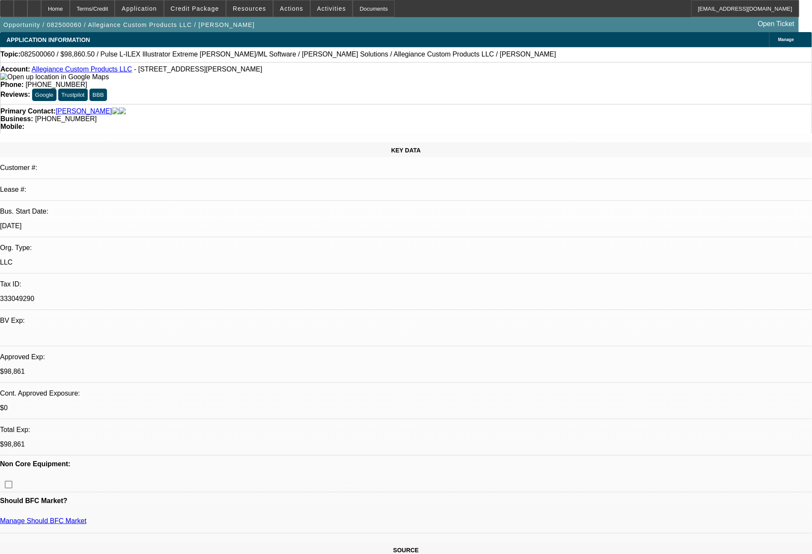
select select "0"
select select "2"
select select "0"
select select "6"
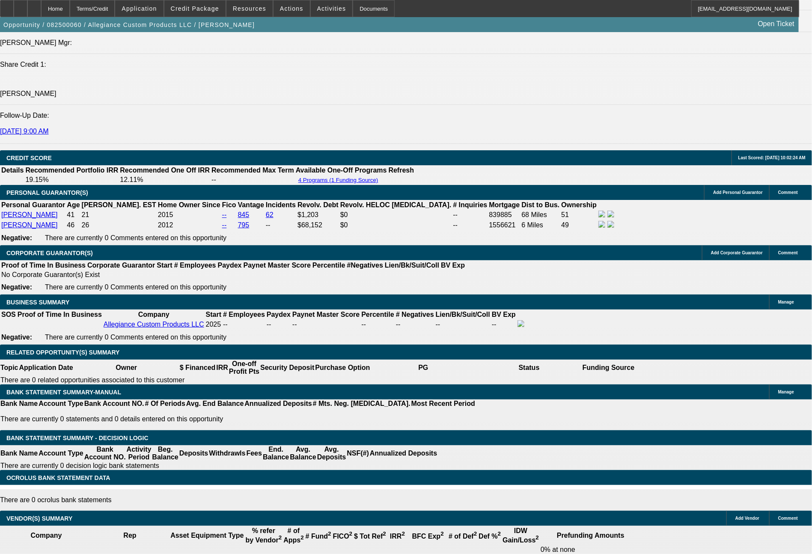
scroll to position [1140, 0]
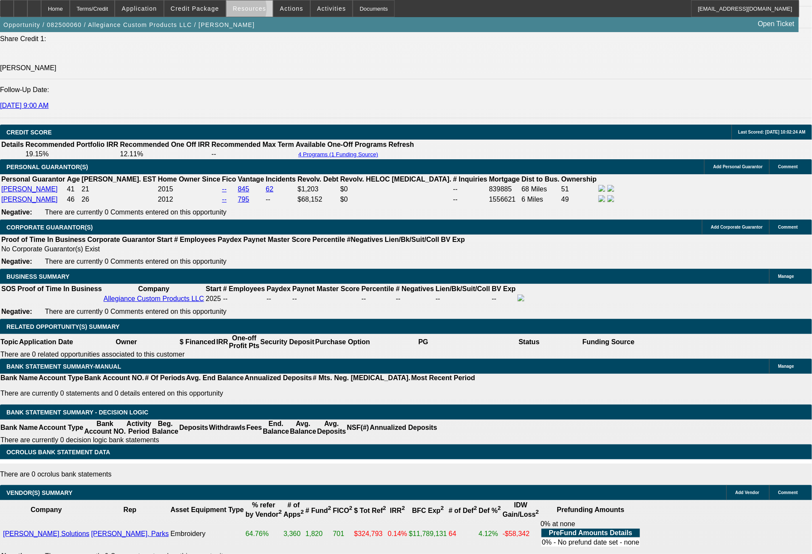
click at [240, 11] on span "Resources" at bounding box center [249, 8] width 33 height 7
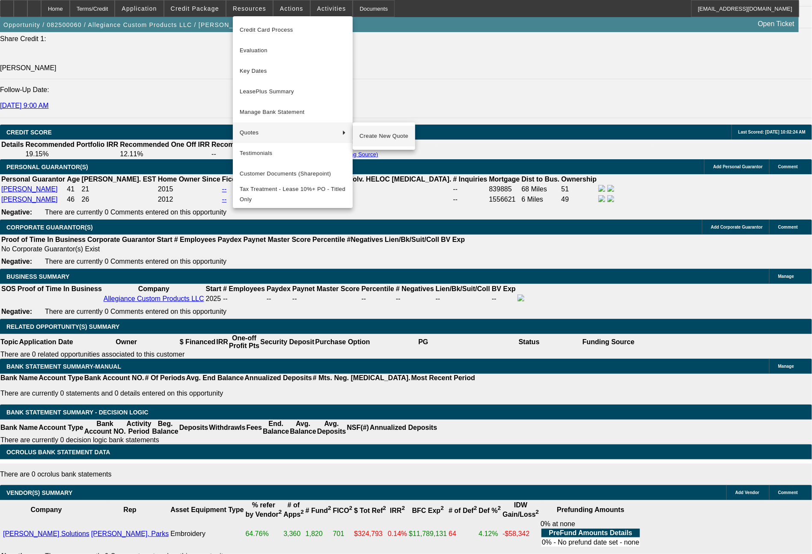
click at [376, 132] on span "Create New Quote" at bounding box center [383, 136] width 49 height 10
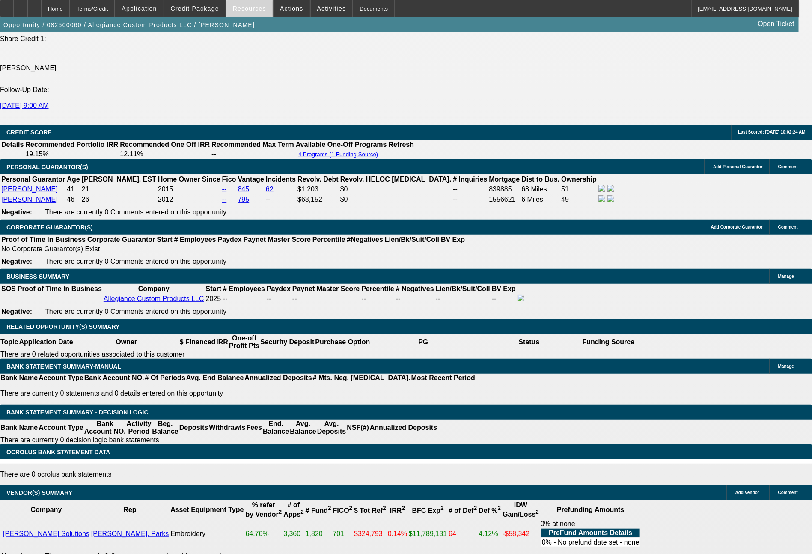
click at [264, 10] on span "Resources" at bounding box center [249, 8] width 33 height 7
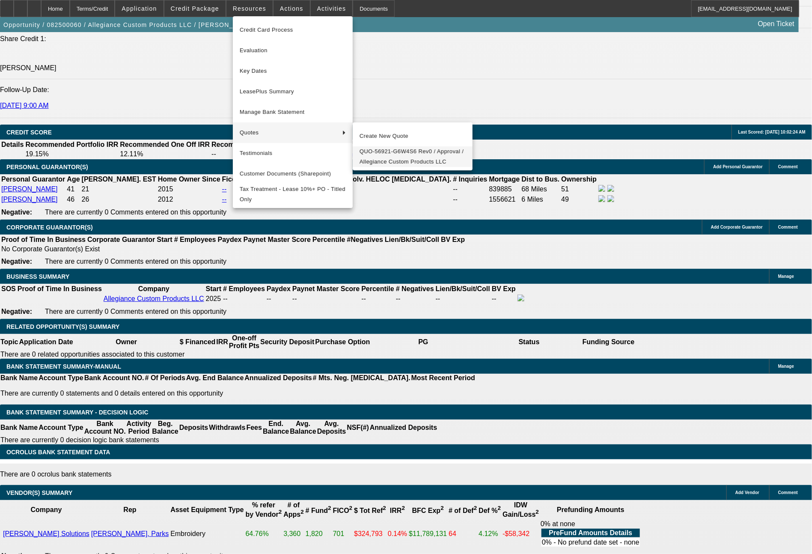
click at [392, 153] on span "QUO-56921-G6W4S6 Rev0 / Approval / Allegiance Custom Products LLC" at bounding box center [412, 156] width 106 height 21
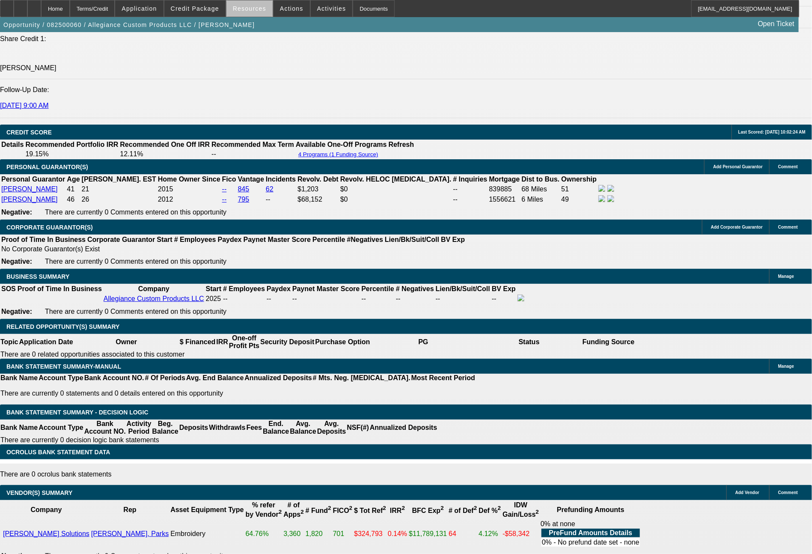
click at [258, 12] on span at bounding box center [249, 8] width 46 height 21
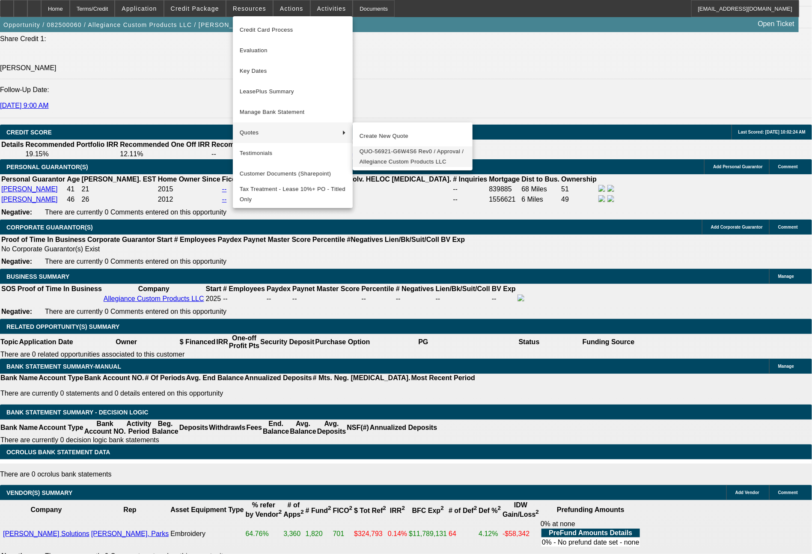
click at [374, 154] on span "QUO-56921-G6W4S6 Rev0 / Approval / Allegiance Custom Products LLC" at bounding box center [412, 156] width 106 height 21
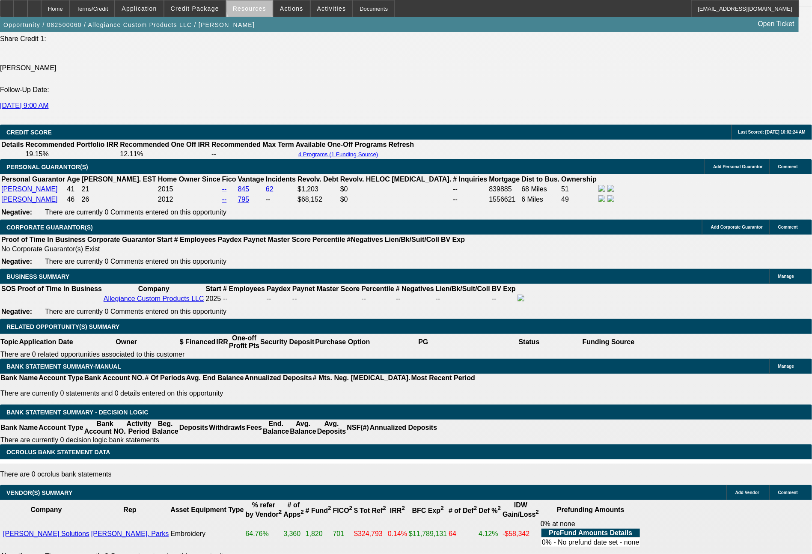
click at [260, 6] on span "Resources" at bounding box center [249, 8] width 33 height 7
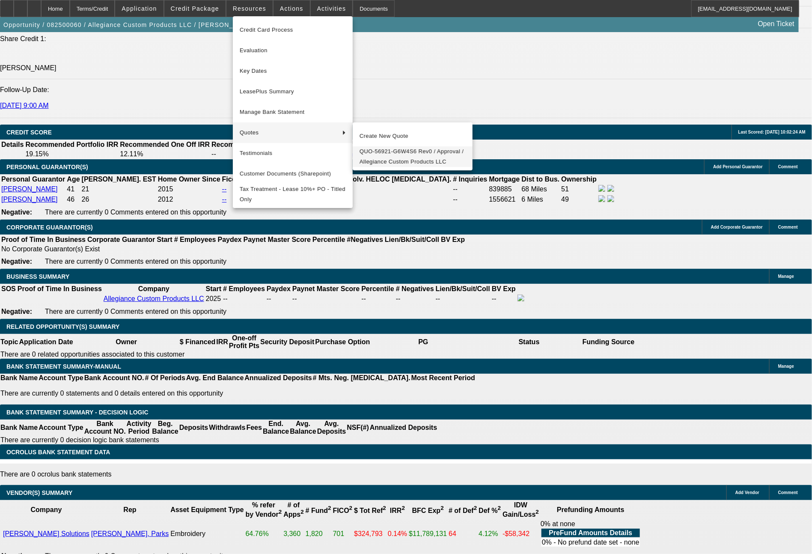
click at [388, 152] on span "QUO-56921-G6W4S6 Rev0 / Approval / Allegiance Custom Products LLC" at bounding box center [412, 156] width 106 height 21
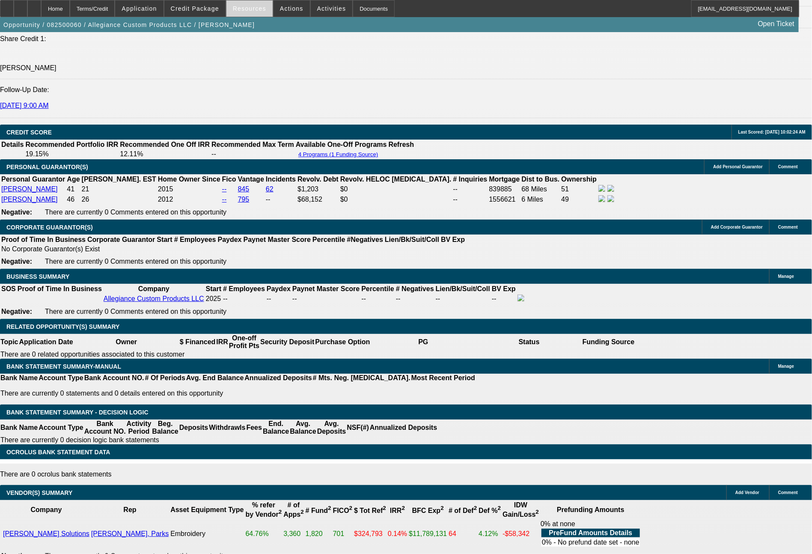
click at [246, 11] on span "Resources" at bounding box center [249, 8] width 33 height 7
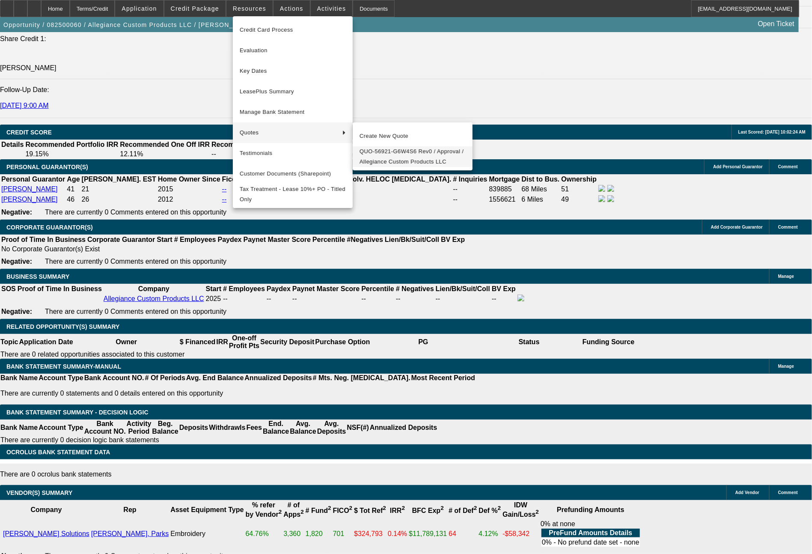
click at [382, 154] on span "QUO-56921-G6W4S6 Rev0 / Approval / Allegiance Custom Products LLC" at bounding box center [412, 156] width 106 height 21
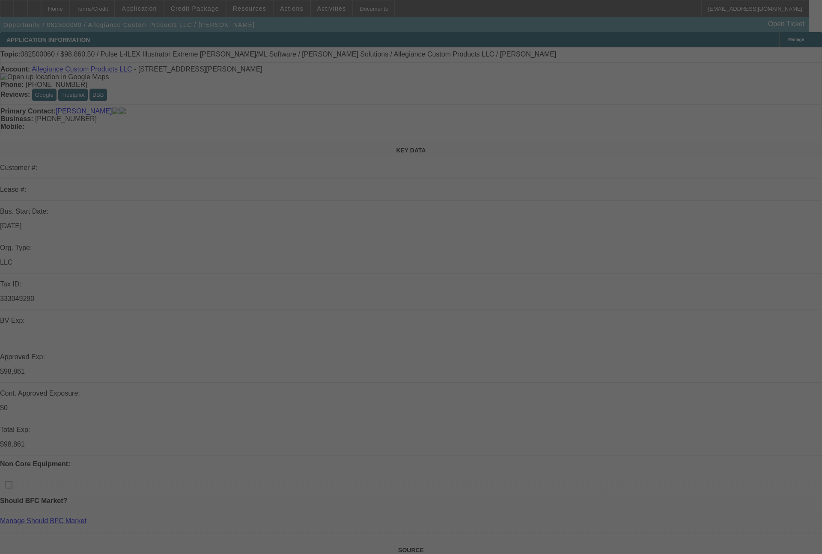
select select "0"
select select "2"
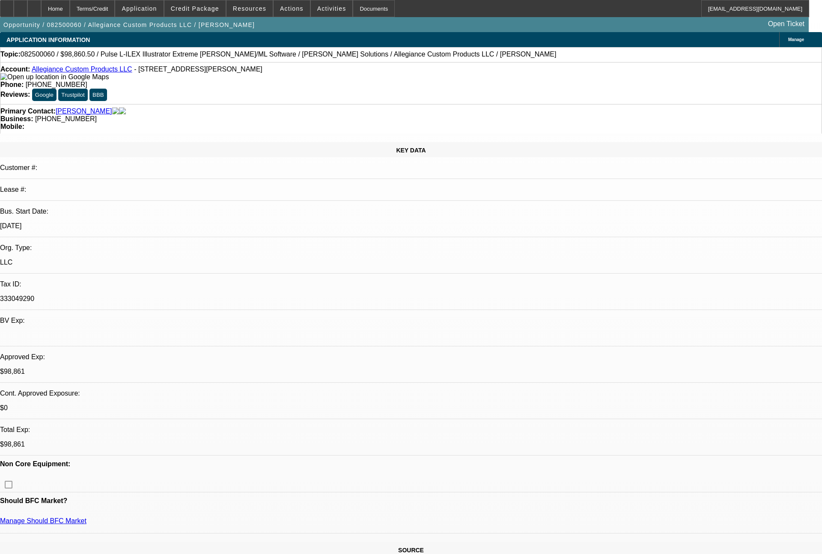
select select "2"
select select "0"
select select "6"
select select "0"
select select "2"
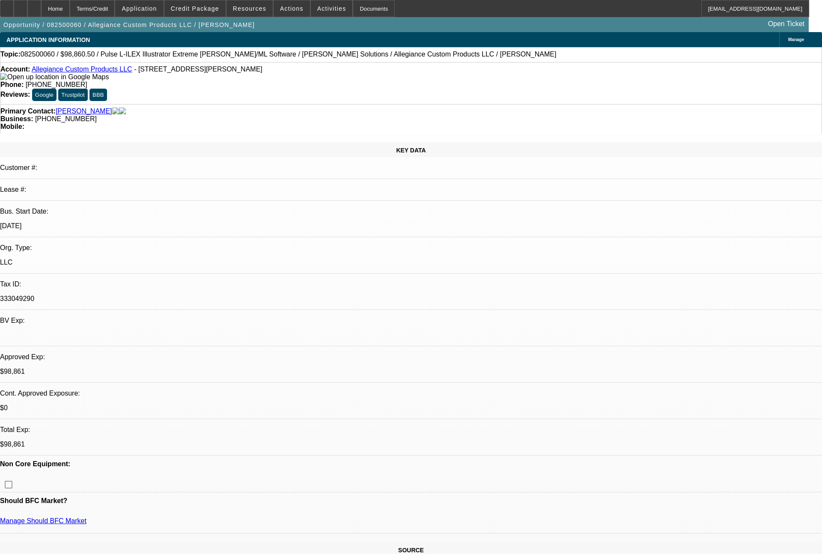
select select "2"
select select "0"
select select "6"
select select "0"
select select "2"
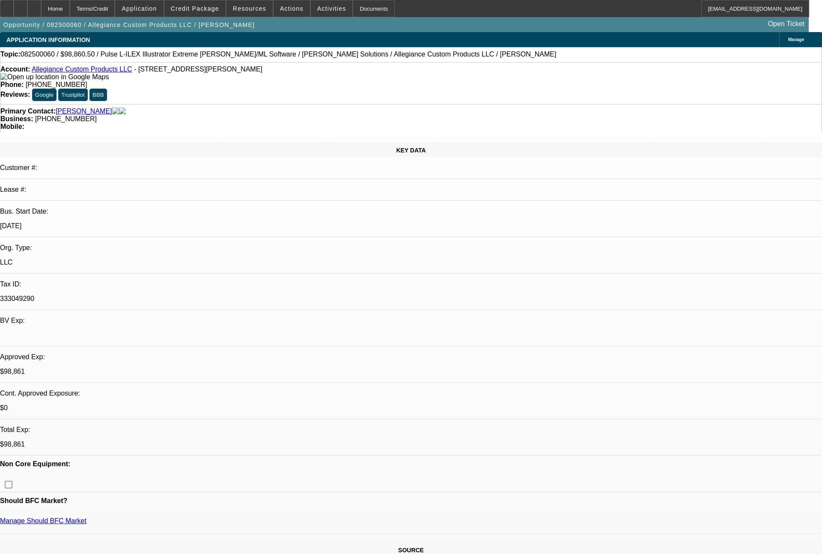
select select "2"
select select "0"
select select "6"
select select "0"
select select "2"
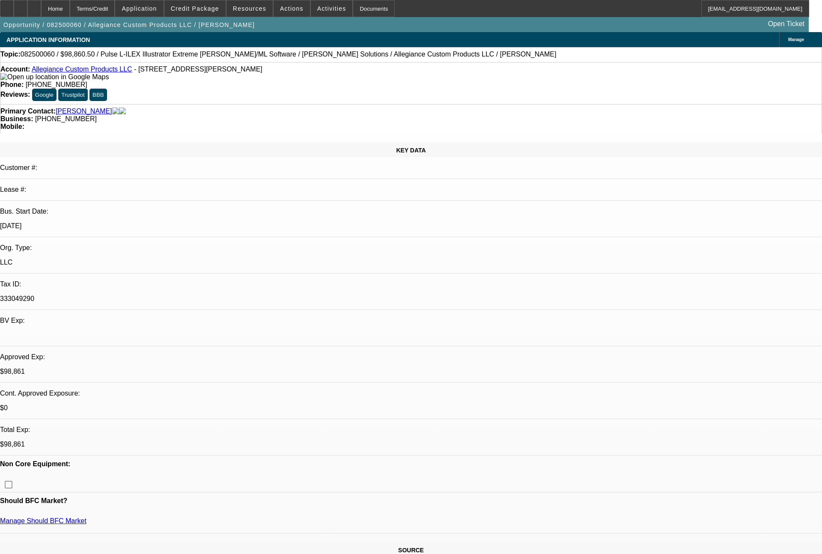
select select "2"
select select "0"
select select "6"
select select "0"
select select "2"
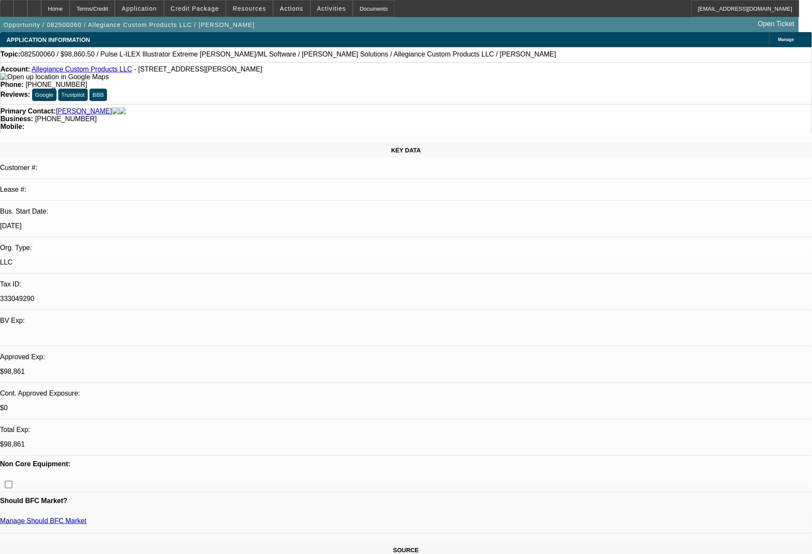
select select "2"
select select "0"
select select "6"
select select "0"
select select "2"
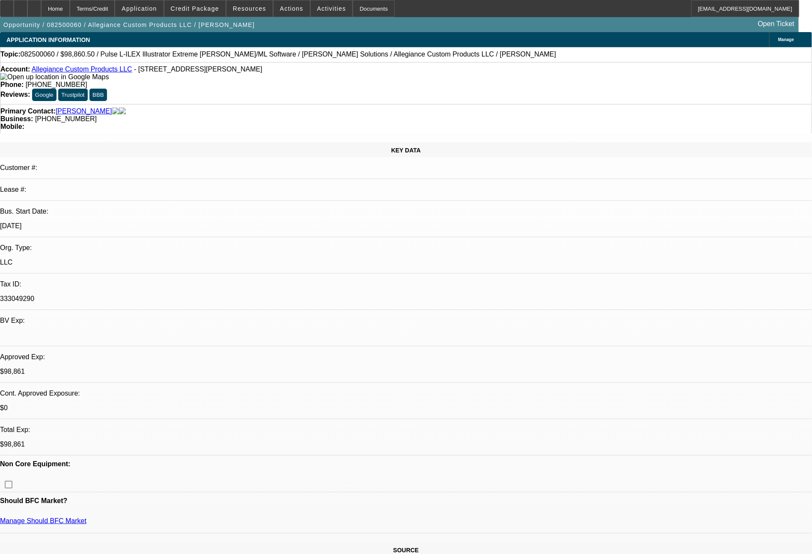
select select "2"
select select "0"
select select "6"
select select "0"
select select "2"
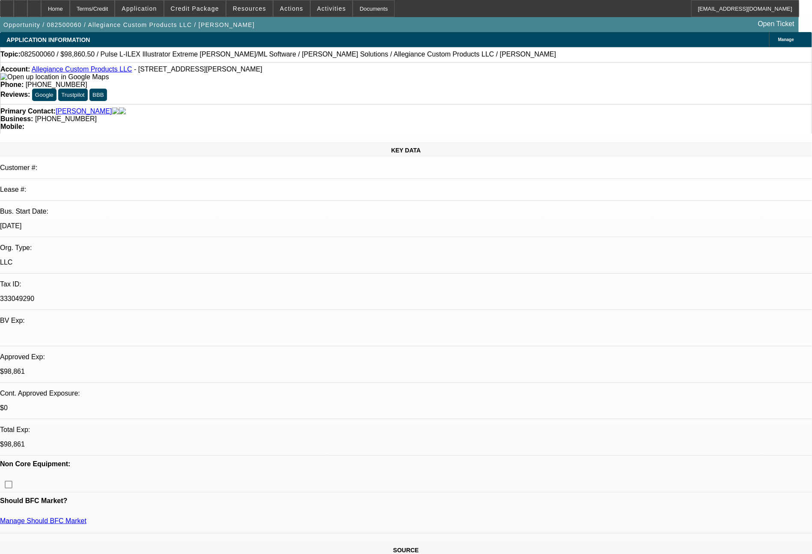
select select "2"
select select "0"
select select "6"
select select "0"
select select "2"
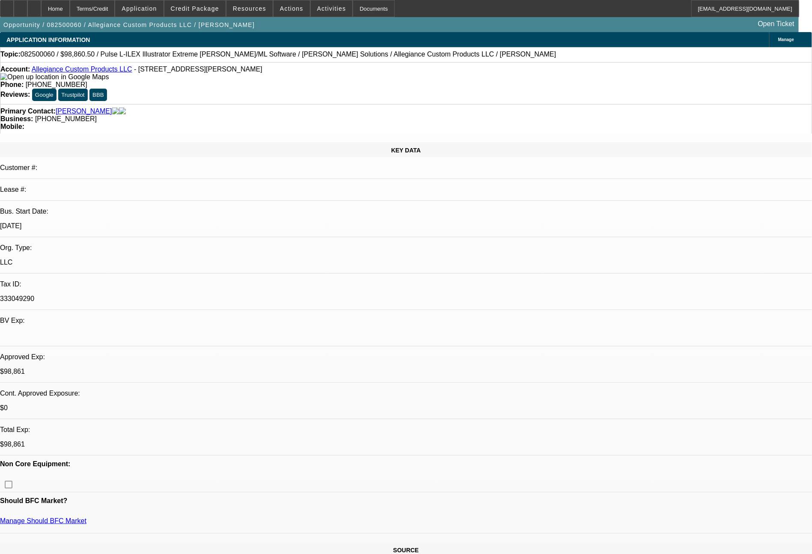
select select "2"
select select "0"
select select "6"
select select "0"
select select "2"
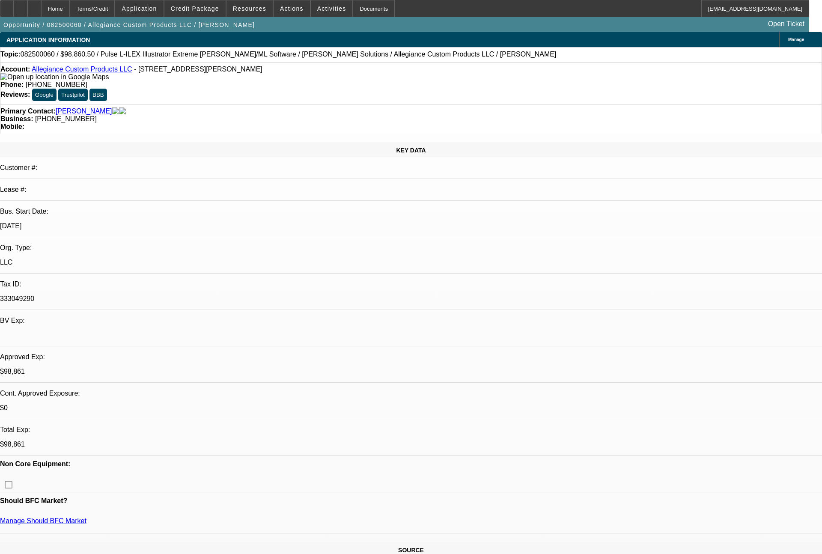
select select "2"
select select "0"
select select "6"
select select "0"
select select "2"
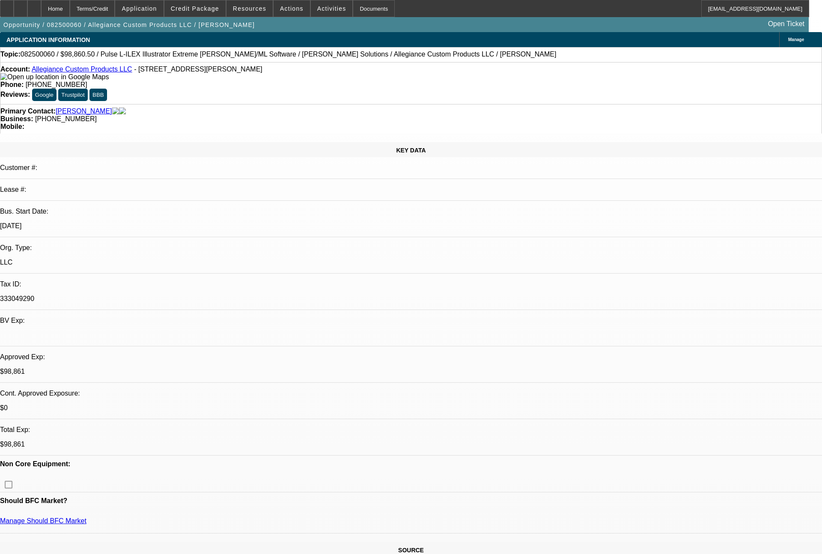
select select "2"
select select "0"
select select "6"
select select "0"
select select "2"
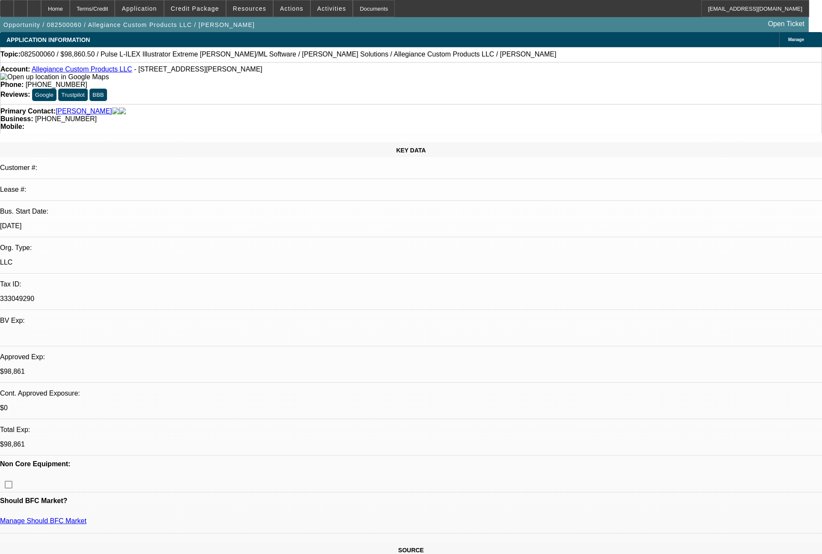
select select "2"
select select "0"
select select "6"
select select "0"
select select "2"
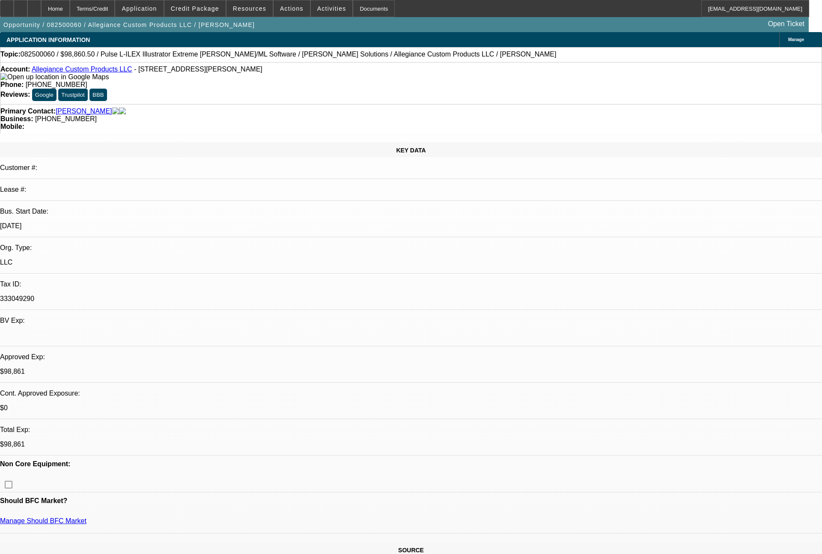
select select "2"
select select "0"
select select "6"
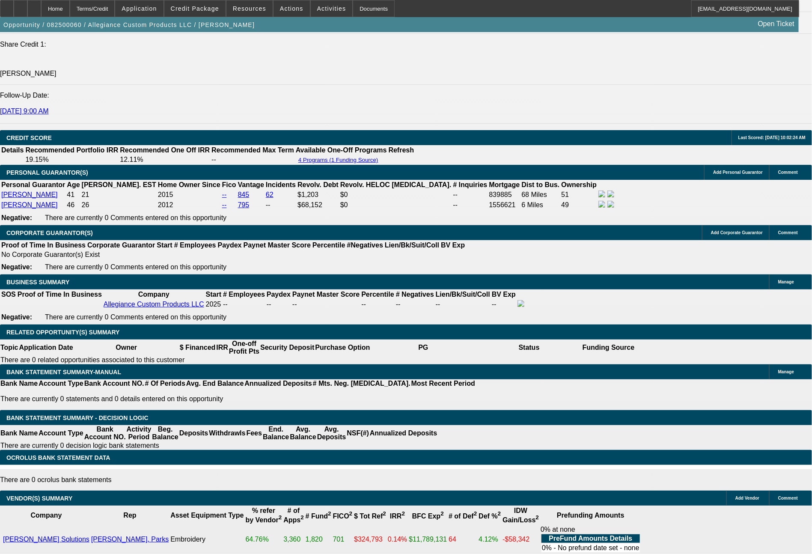
select select "0"
select select "2"
select select "0"
select select "6"
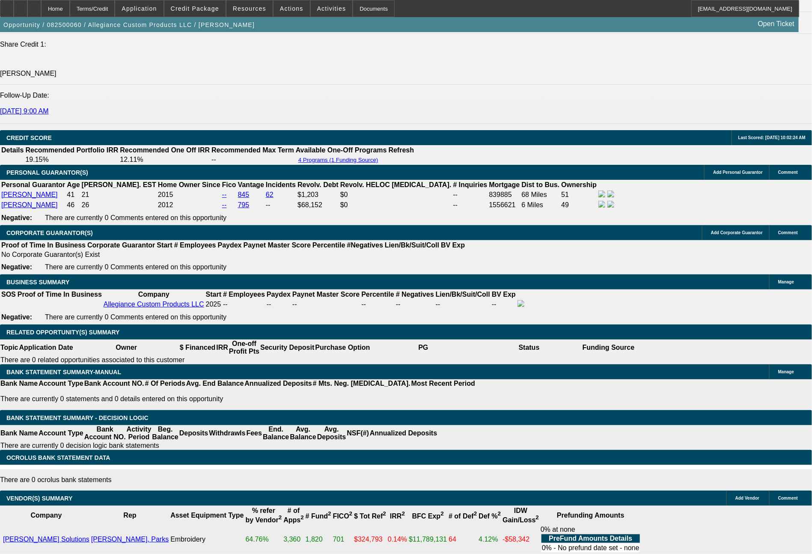
select select "0"
select select "2"
select select "0"
select select "6"
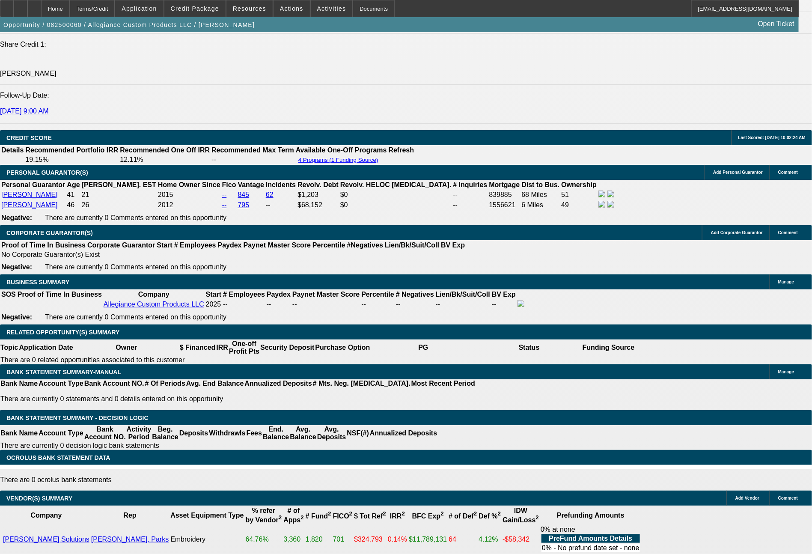
select select "0"
select select "2"
select select "0"
select select "6"
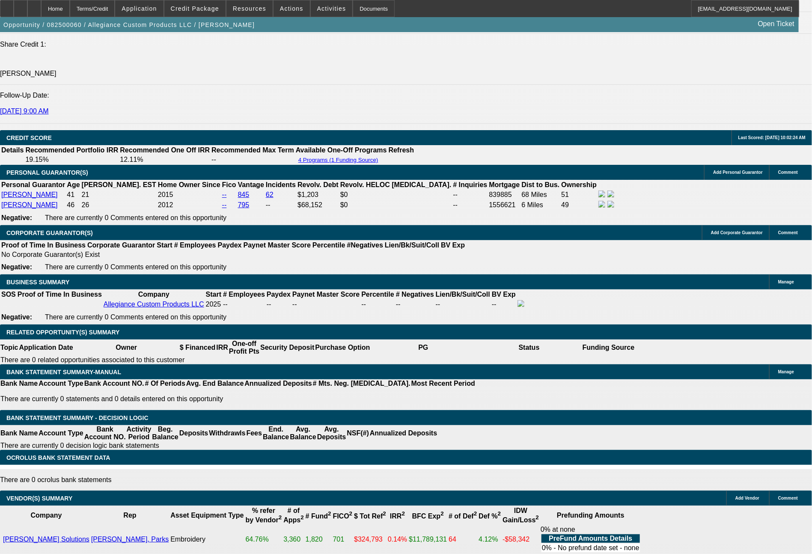
select select "0"
select select "2"
select select "0"
select select "6"
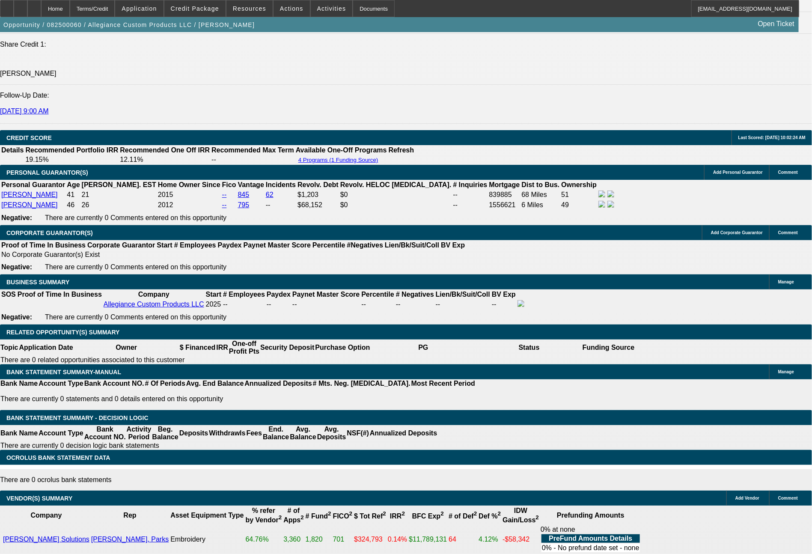
scroll to position [1169, 0]
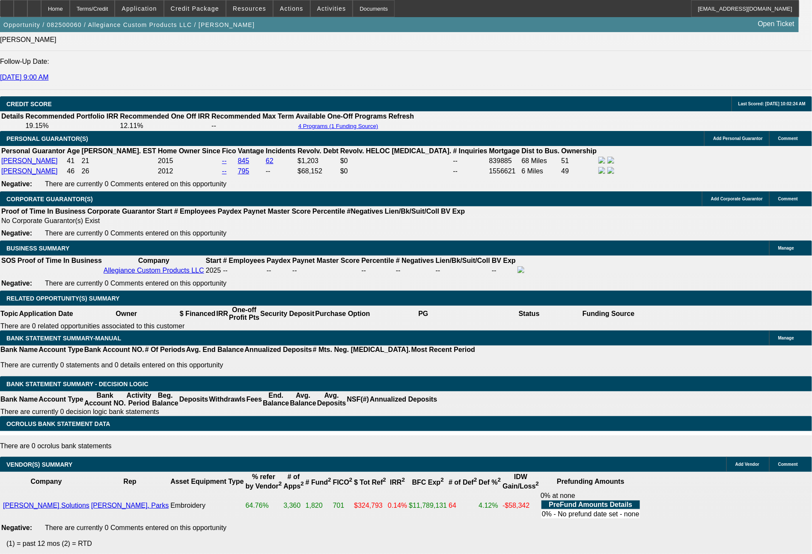
drag, startPoint x: 376, startPoint y: 329, endPoint x: 393, endPoint y: 329, distance: 16.7
type input "4"
type input "UNKNOWN"
type input "48"
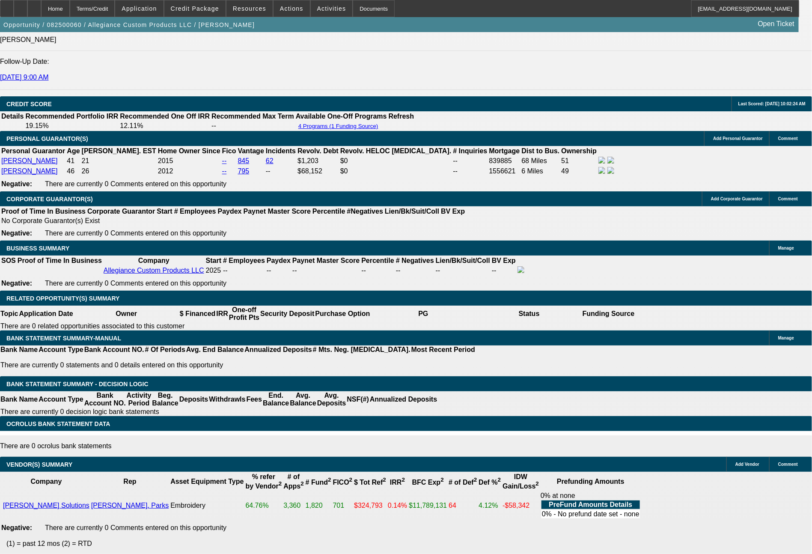
type input "$44,087.10"
type input "$22,043.55"
type input "$4,595.44"
type input "$2,297.72"
type input "48"
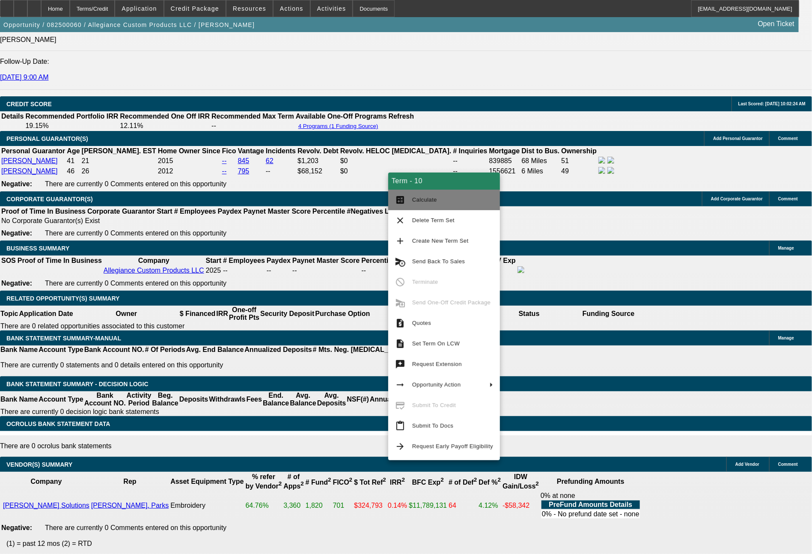
click at [429, 201] on span "Calculate" at bounding box center [424, 199] width 25 height 6
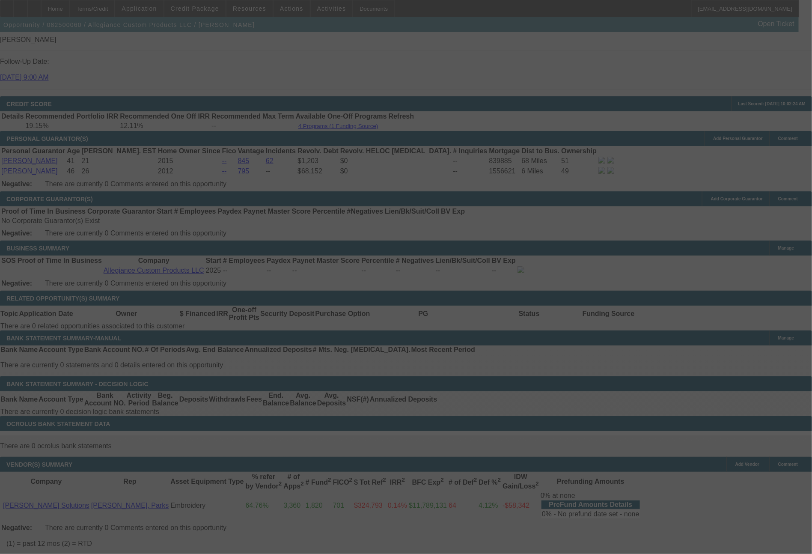
select select "0"
select select "2"
select select "0"
select select "6"
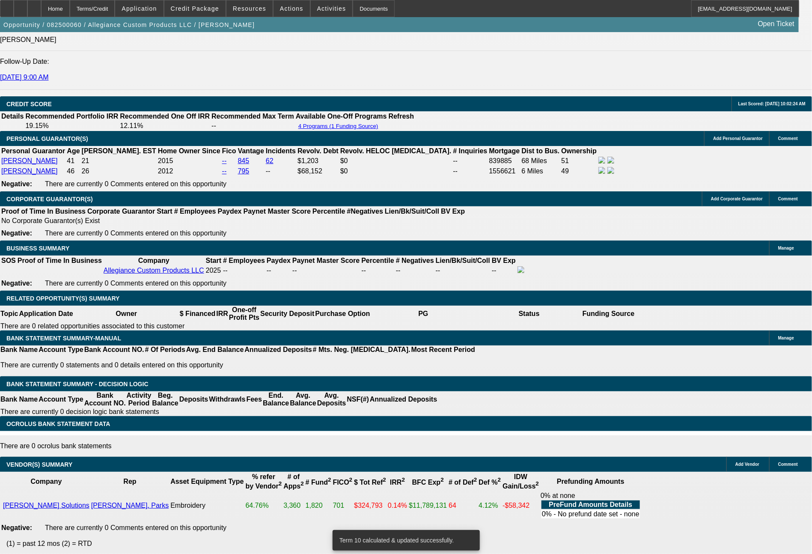
drag, startPoint x: 340, startPoint y: 331, endPoint x: 374, endPoint y: 330, distance: 33.8
type input "22"
type input "$44.00"
type input "UNKNOWN"
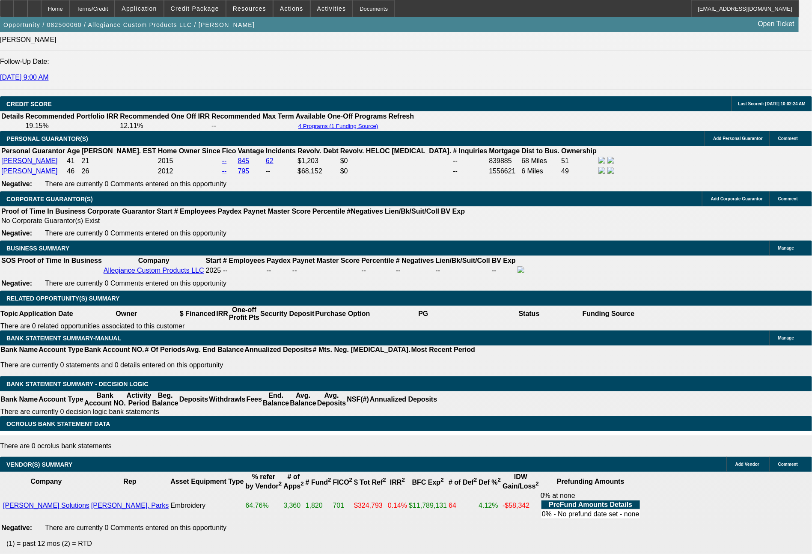
type input "2290"
type input "$4,580.00"
type input "12.7"
type input "22"
type input "$44.00"
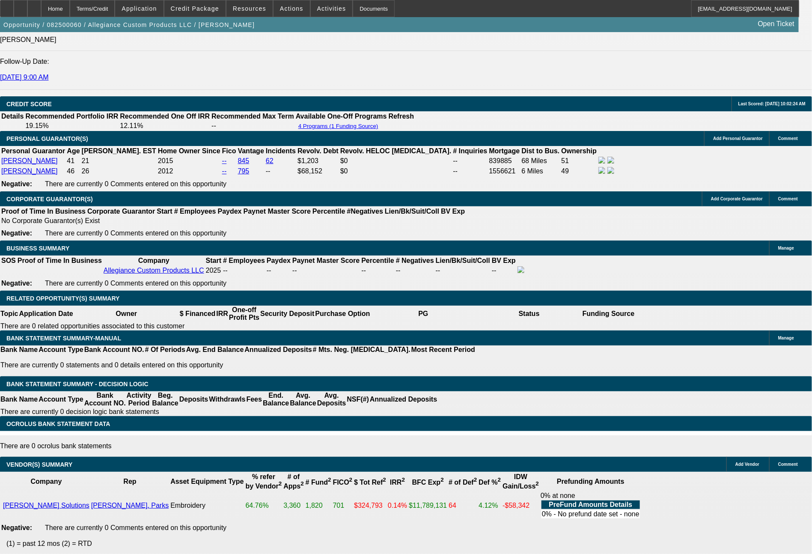
type input "2289"
type input "$4,578.00"
type input "12.7"
type input "$2,289.00"
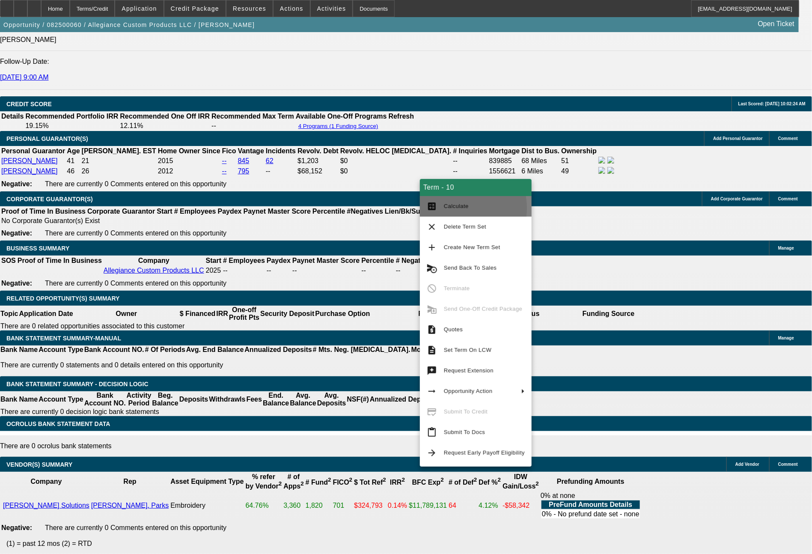
click at [444, 208] on span "Calculate" at bounding box center [456, 206] width 25 height 6
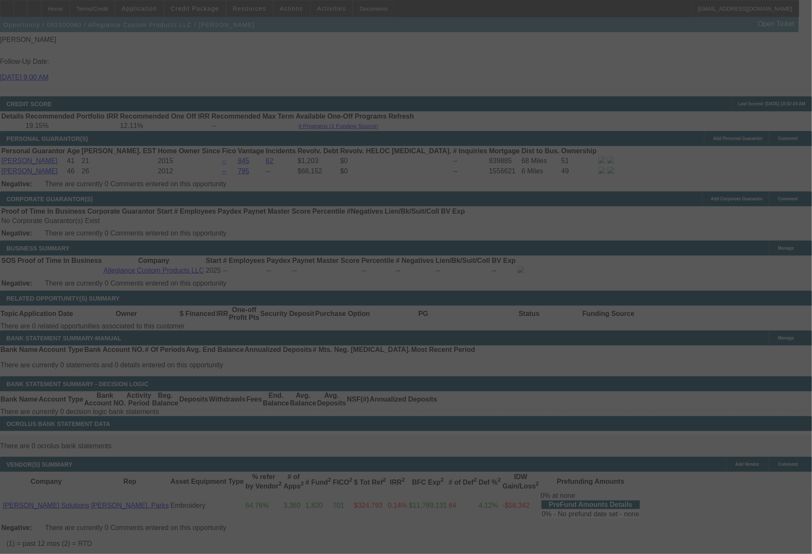
select select "0"
select select "2"
select select "0"
select select "6"
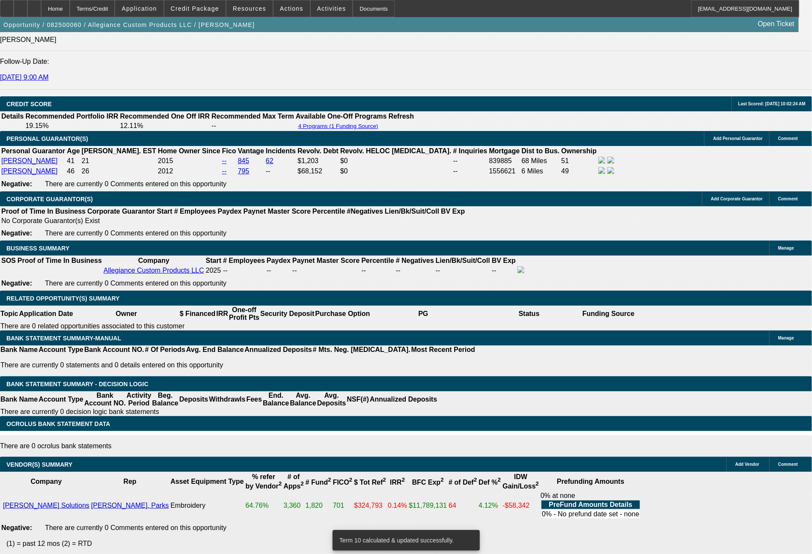
drag, startPoint x: 342, startPoint y: 325, endPoint x: 375, endPoint y: 329, distance: 33.7
type input "22"
type input "$44.00"
type input "UNKNOWN"
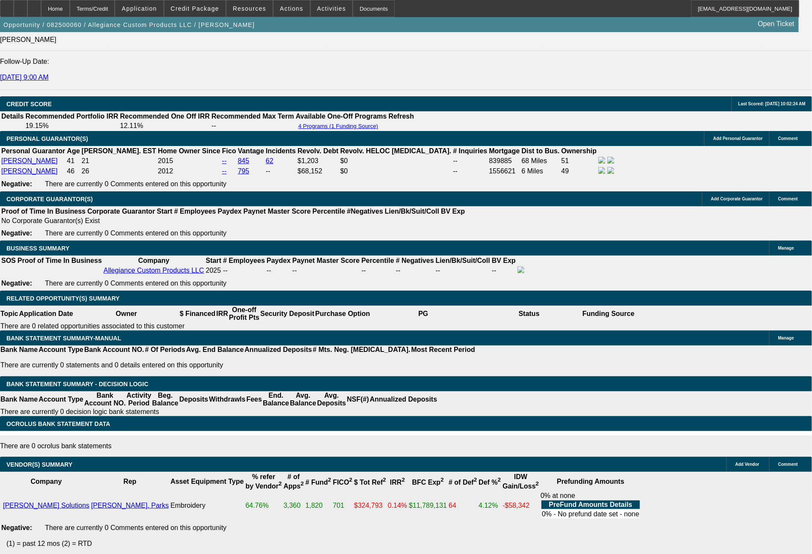
type input "2288."
type input "12.6"
type input "$4,576.00"
type input "2288.6"
type input "12.7"
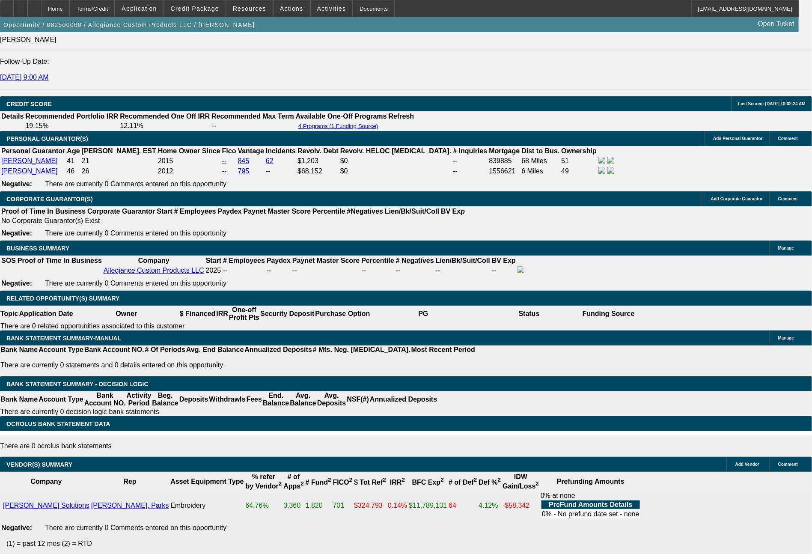
type input "$4,577.20"
type input "$2,288.64"
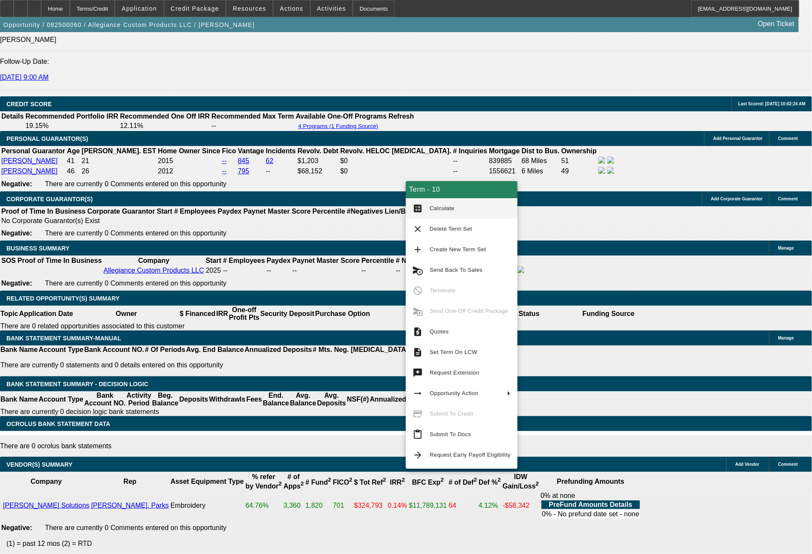
type input "$4,577.28"
click at [442, 199] on button "calculate Calculate" at bounding box center [462, 208] width 112 height 21
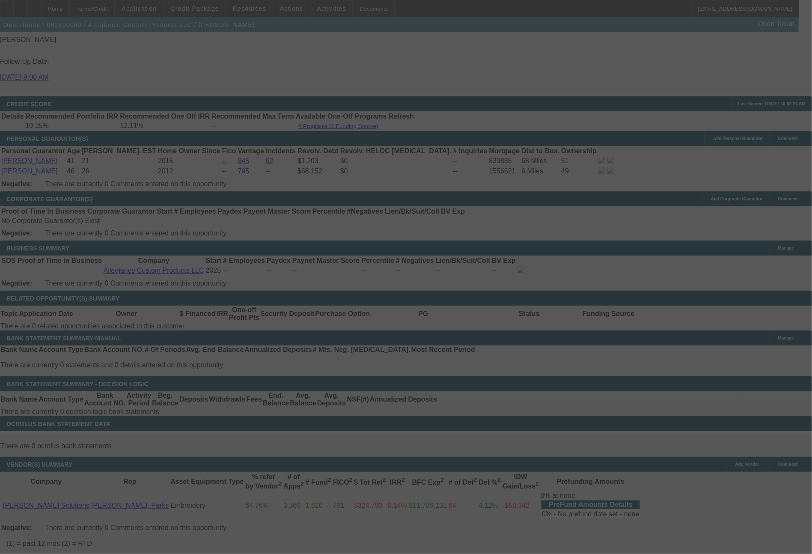
select select "0"
select select "2"
select select "0"
select select "6"
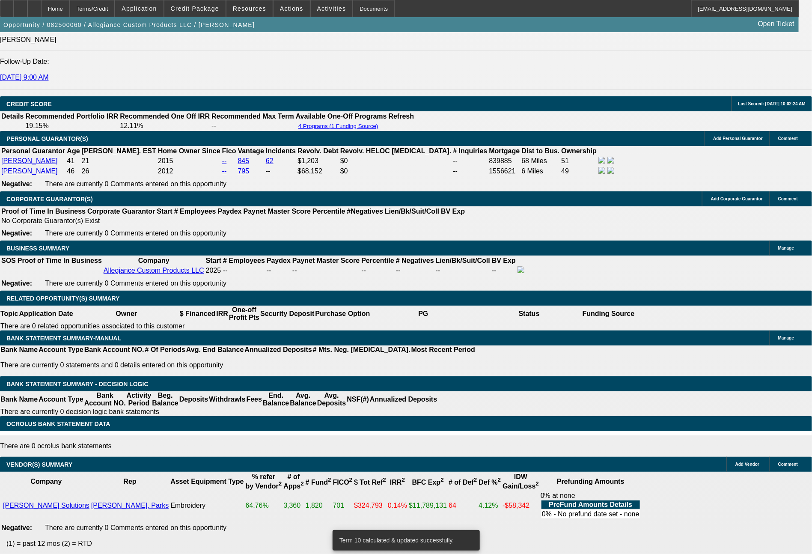
drag, startPoint x: 163, startPoint y: 327, endPoint x: 183, endPoint y: 328, distance: 19.7
type input "4"
type input "UNKNOWN"
type input "48"
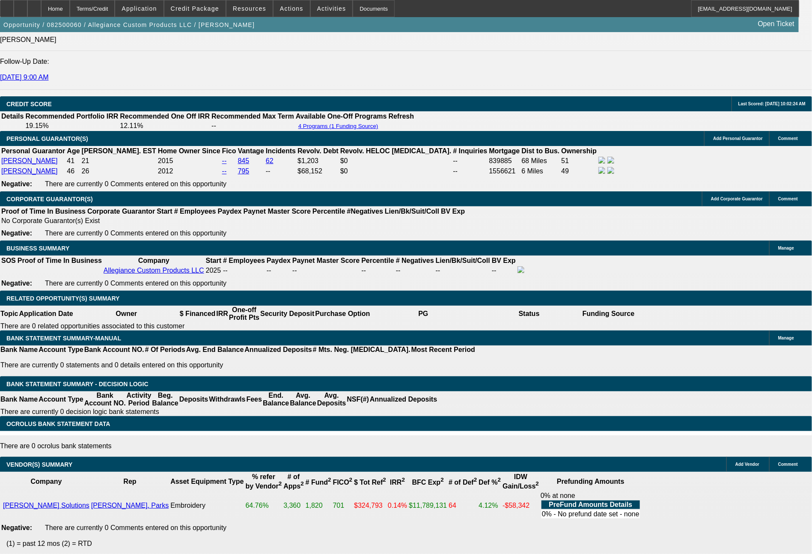
type input "$25,424.07"
type input "$50,848.14"
type input "$2,686.21"
type input "$5,372.42"
type input "48"
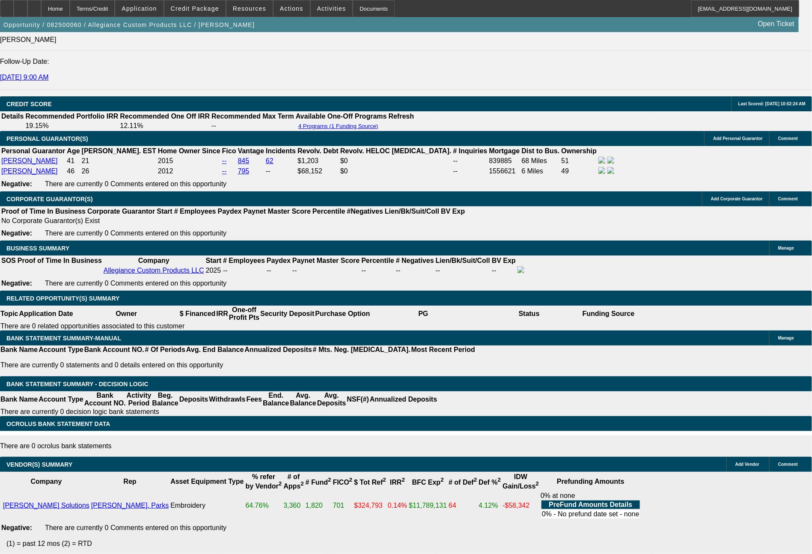
drag, startPoint x: 130, startPoint y: 327, endPoint x: 165, endPoint y: 329, distance: 34.7
type input "2"
type input "$4.00"
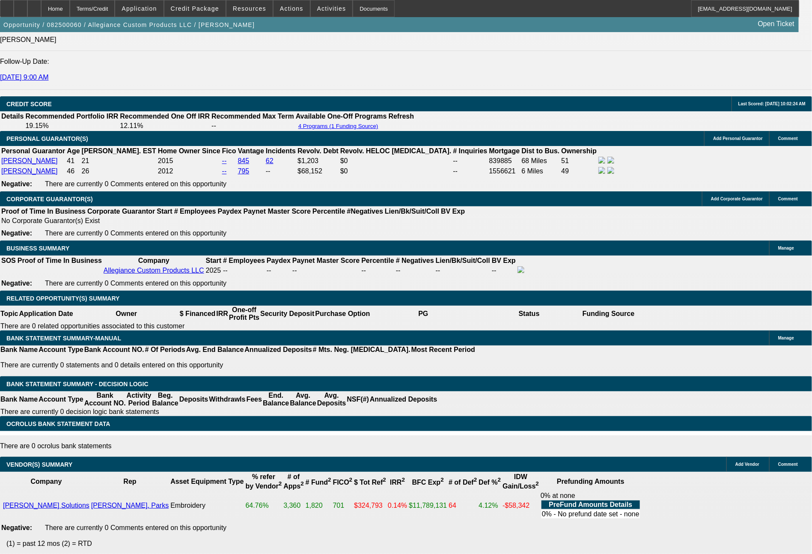
type input "2677"
type input "13.5"
type input "$5,354.00"
type input "$2,677.00"
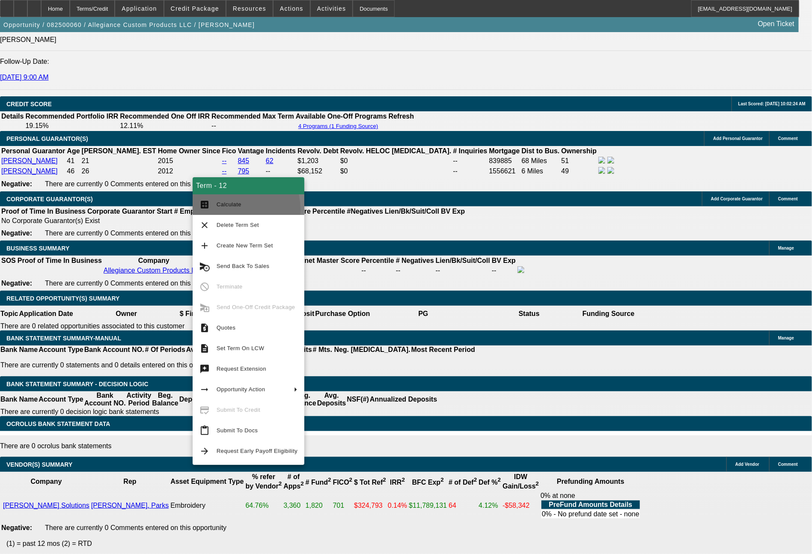
click at [229, 208] on span "Calculate" at bounding box center [257, 204] width 81 height 10
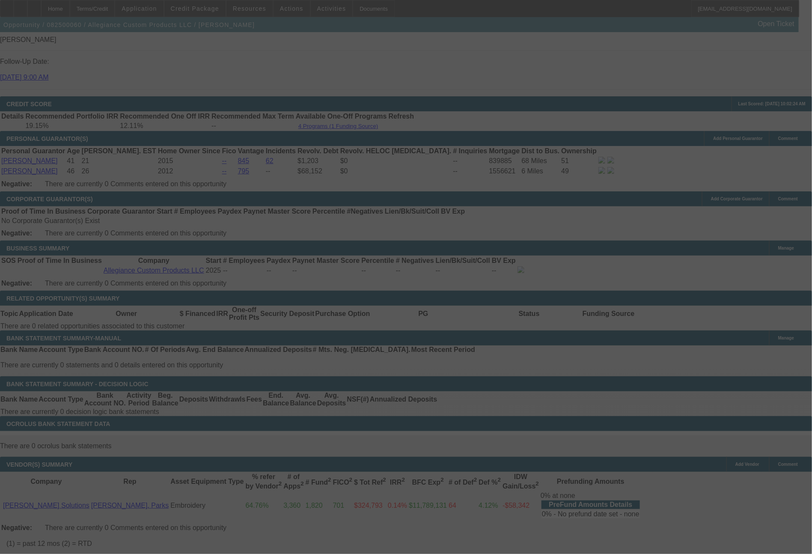
select select "0"
select select "2"
select select "0"
select select "6"
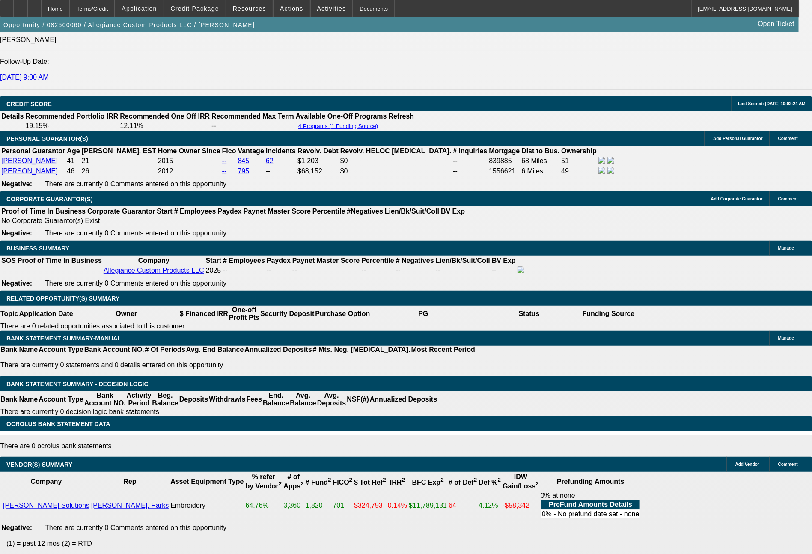
drag, startPoint x: 122, startPoint y: 327, endPoint x: 171, endPoint y: 323, distance: 48.6
type input "267"
type input "$534.00"
type input "UNKNOWN"
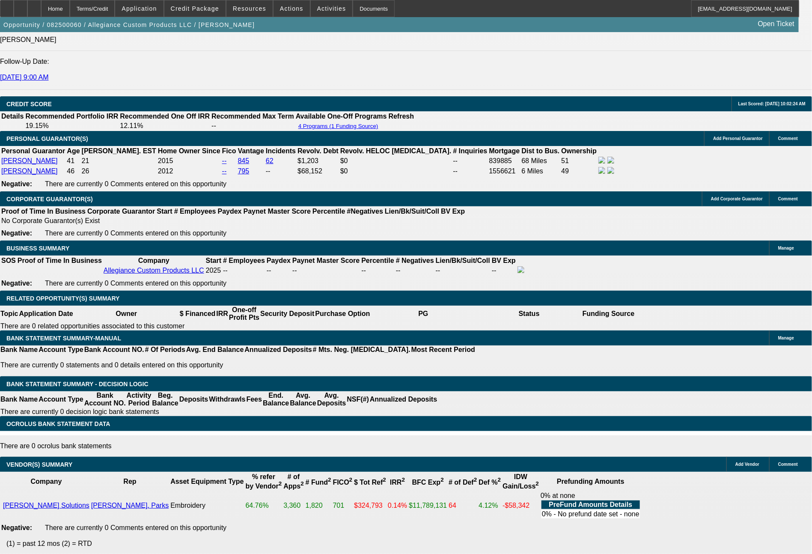
type input "2677"
type input "13.5"
type input "$5,354.00"
type input "2677.21"
type input "$5,354.42"
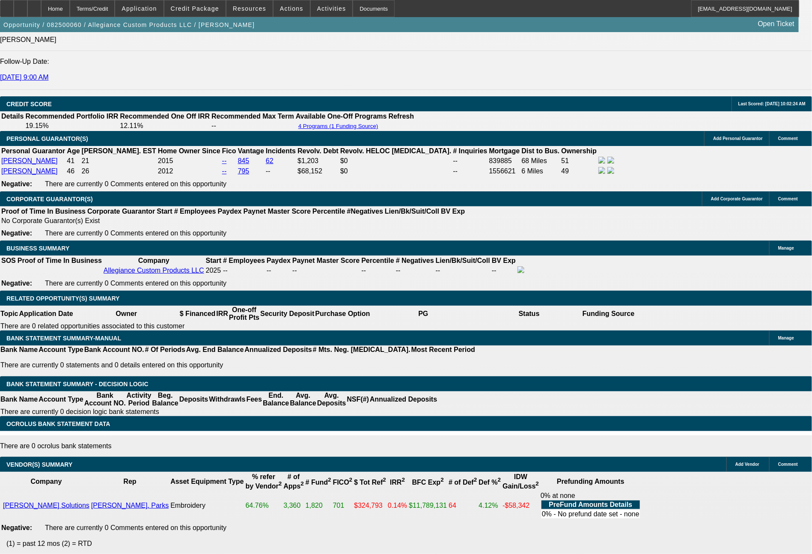
type input "2677.23"
type input "$5,354.46"
type input "$2,677.23"
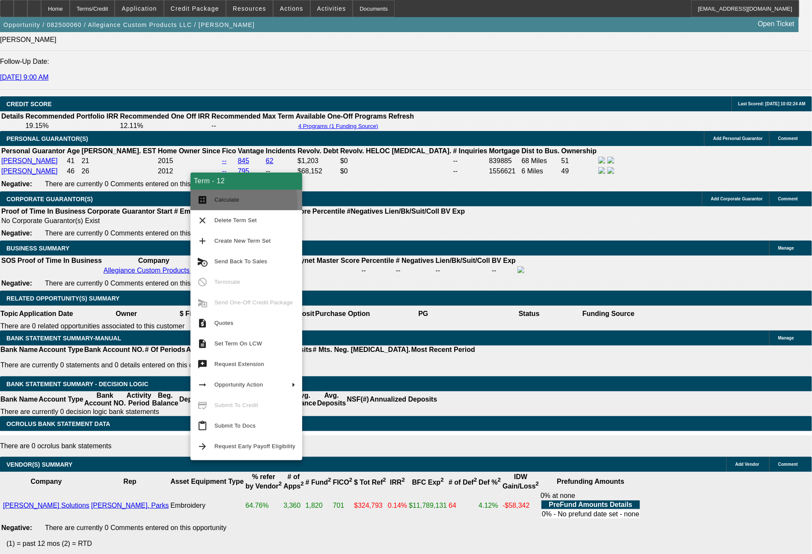
click at [215, 203] on span "Calculate" at bounding box center [254, 200] width 81 height 10
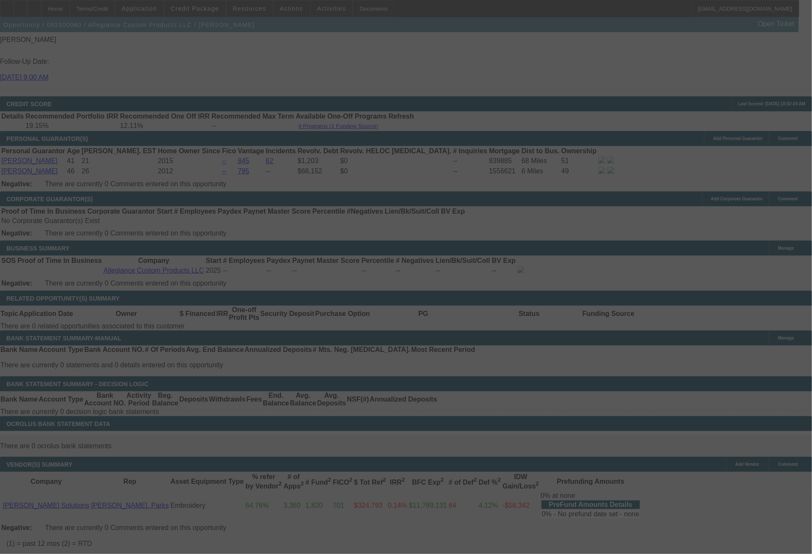
select select "0"
select select "2"
select select "0"
select select "6"
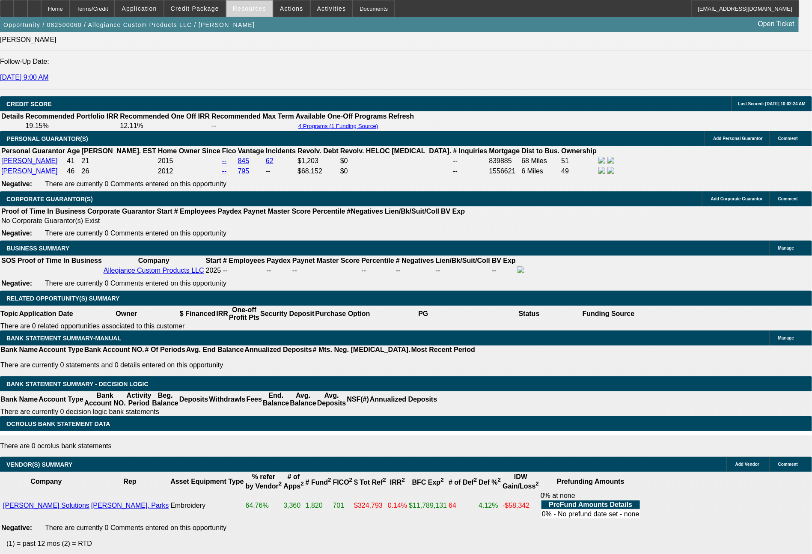
click at [246, 13] on span at bounding box center [249, 8] width 46 height 21
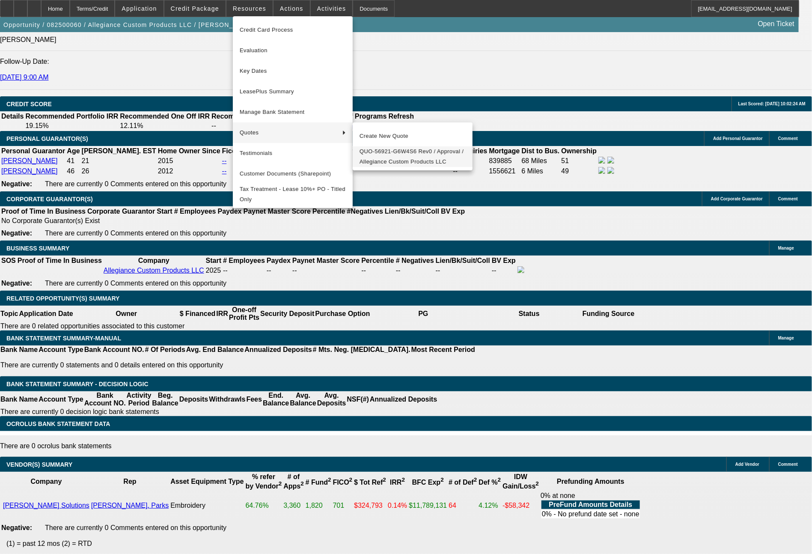
click at [368, 150] on span "QUO-56921-G6W4S6 Rev0 / Approval / Allegiance Custom Products LLC" at bounding box center [412, 156] width 106 height 21
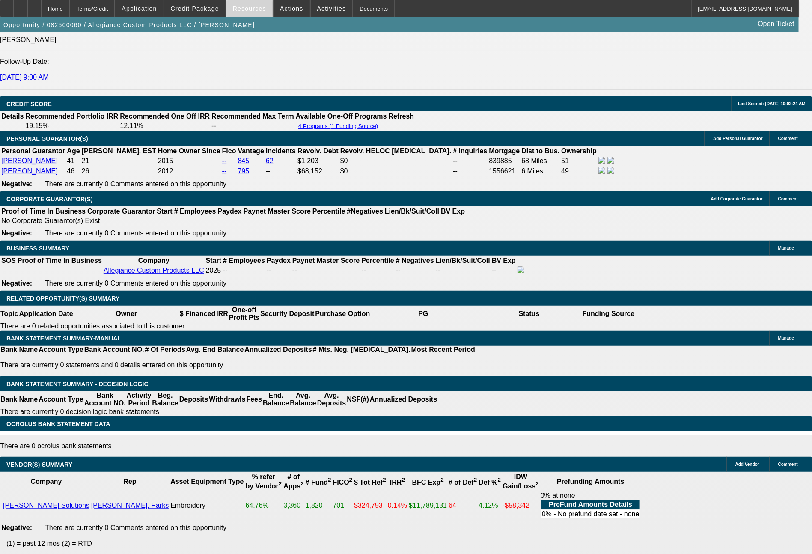
click at [261, 13] on span at bounding box center [249, 8] width 46 height 21
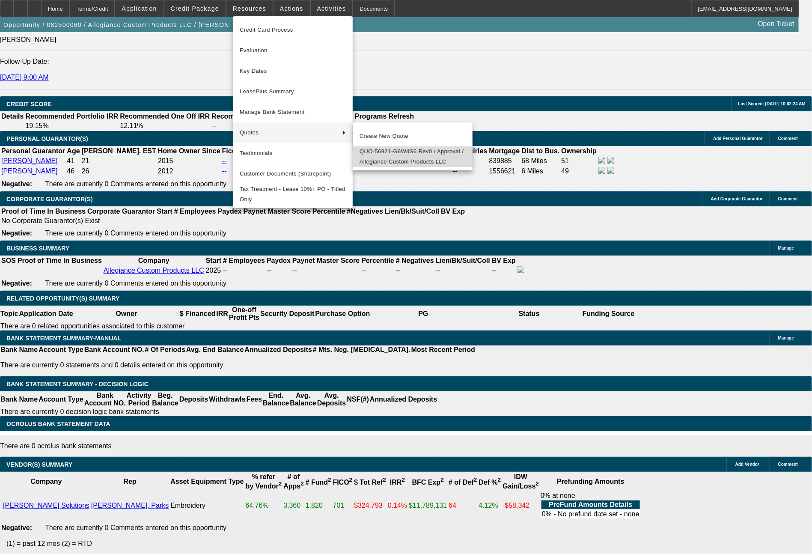
click at [382, 155] on span "QUO-56921-G6W4S6 Rev0 / Approval / Allegiance Custom Products LLC" at bounding box center [412, 156] width 106 height 21
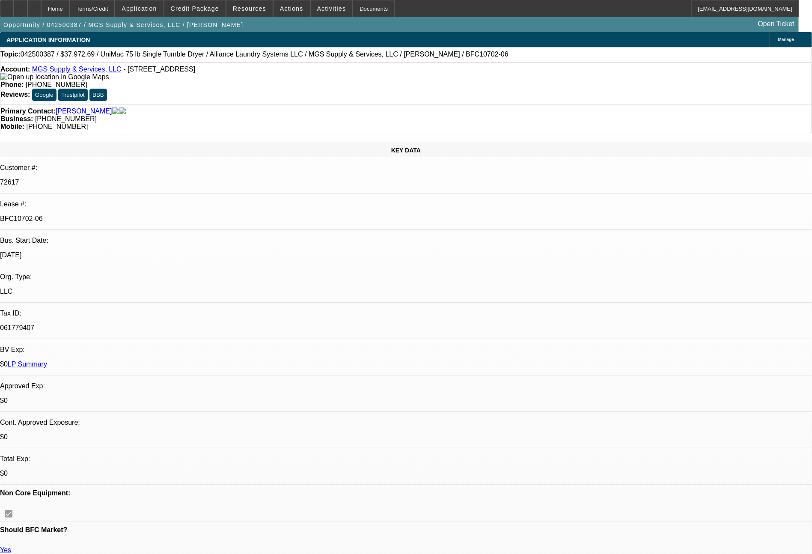
select select "0"
select select "6"
select select "0"
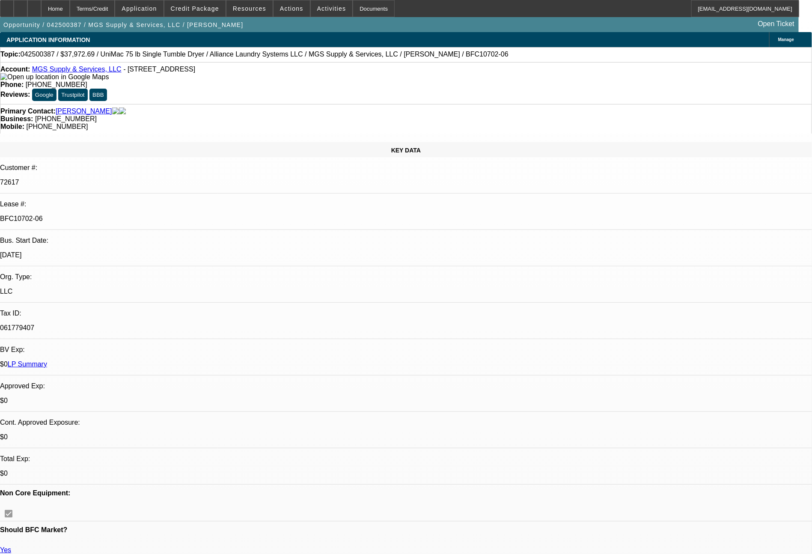
select select "0"
select select "6"
select select "0"
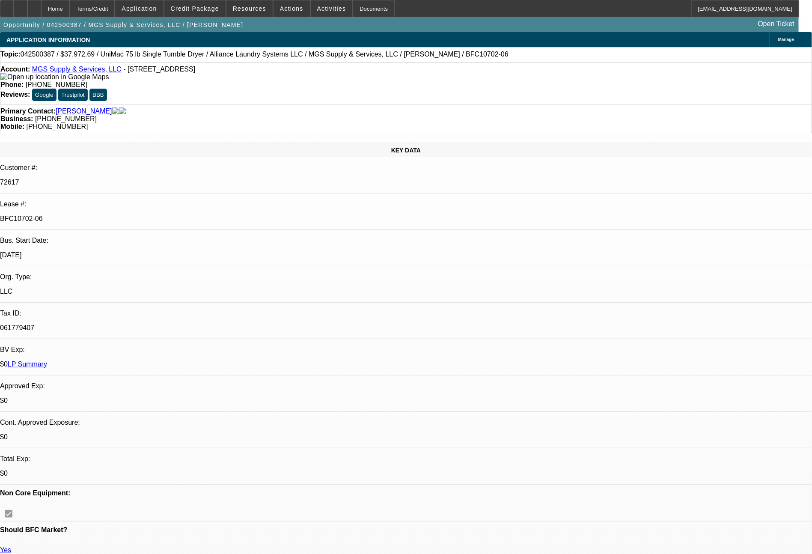
select select "0"
select select "6"
select select "0"
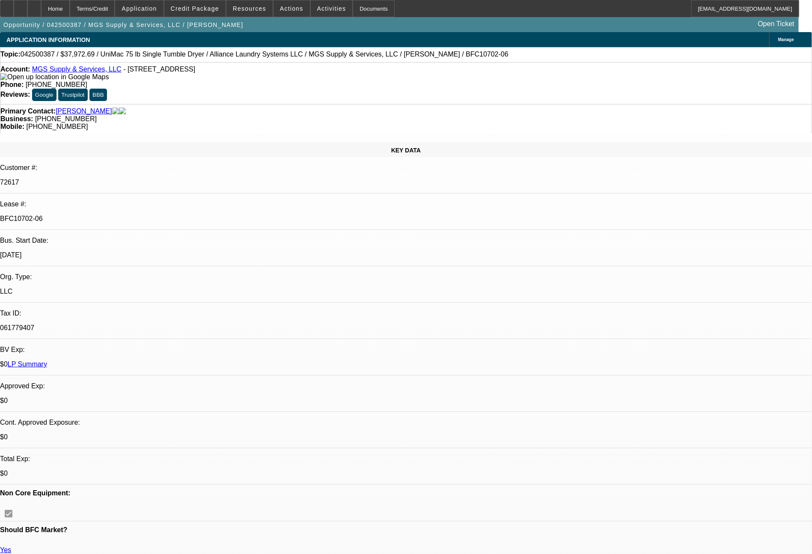
select select "6"
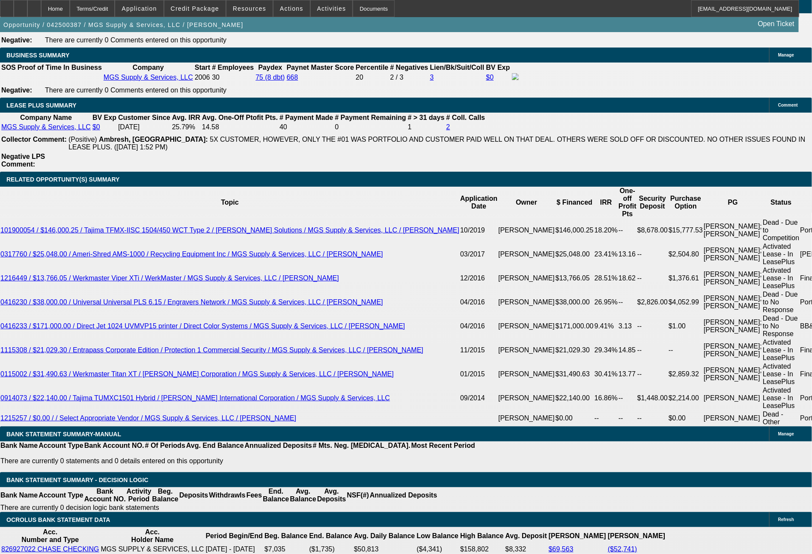
scroll to position [1427, 0]
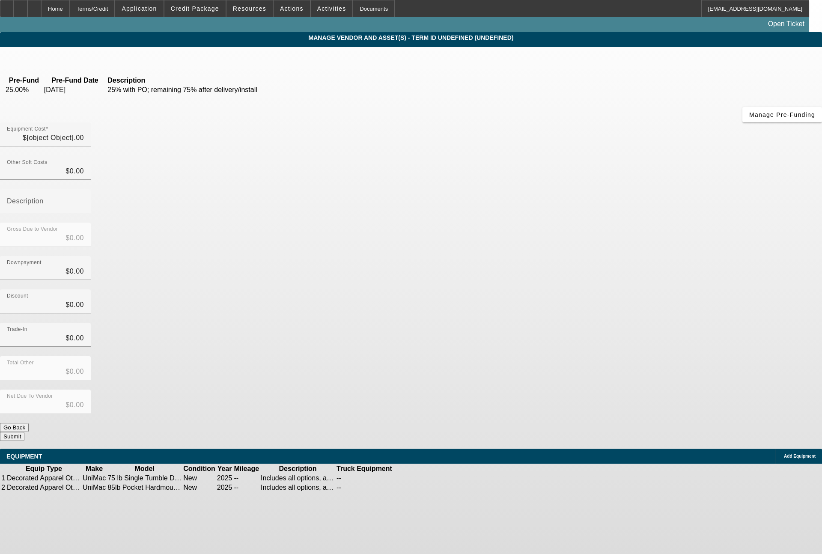
type input "$37,972.69"
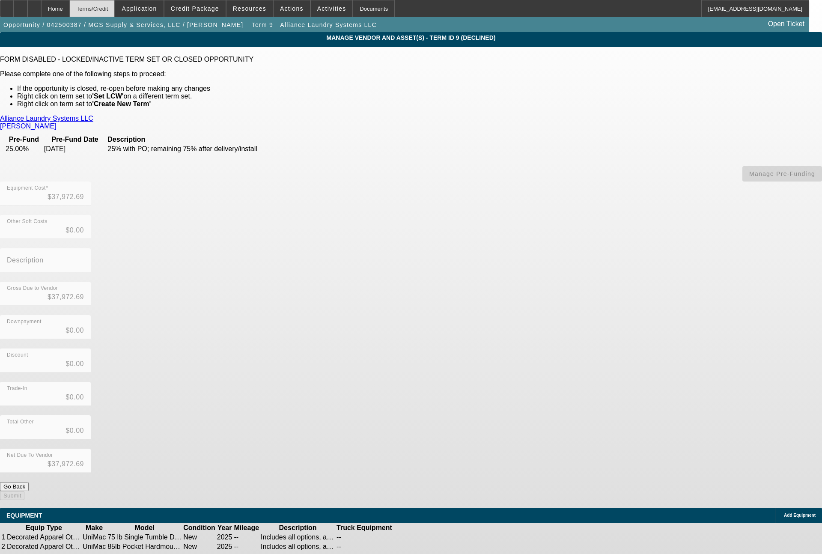
click at [108, 15] on div "Terms/Credit" at bounding box center [92, 8] width 45 height 17
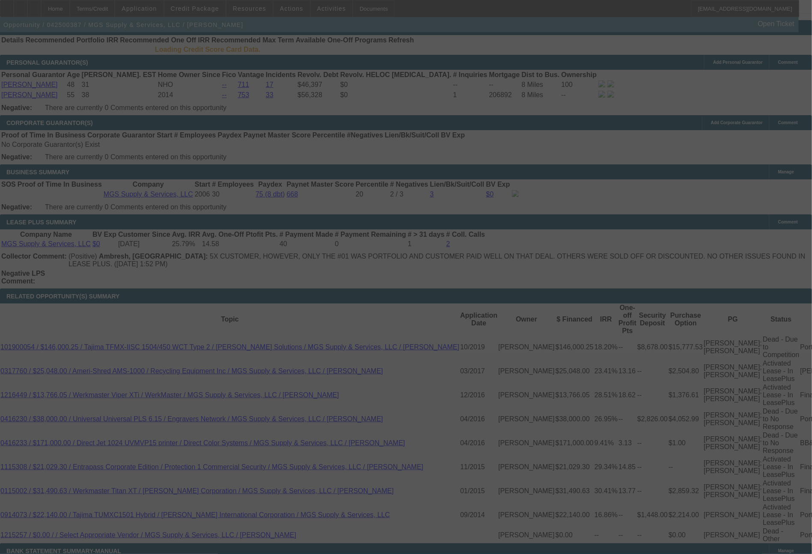
scroll to position [1360, 0]
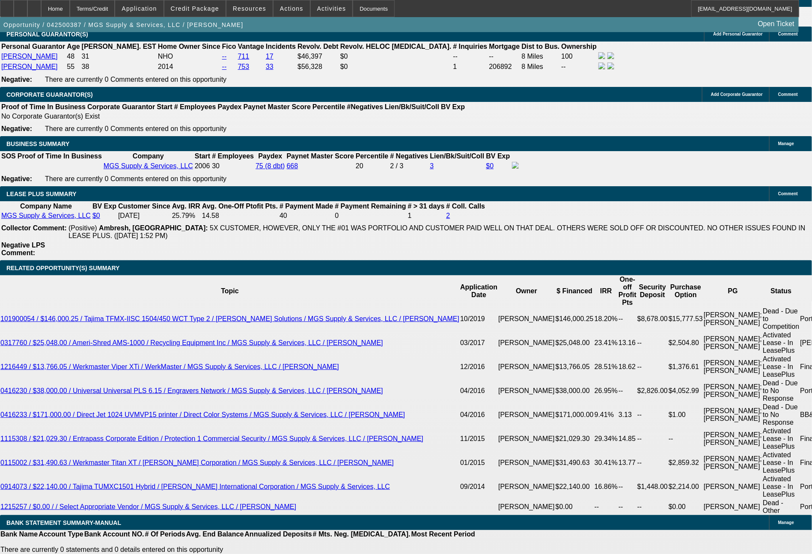
select select "0"
select select "6"
select select "0"
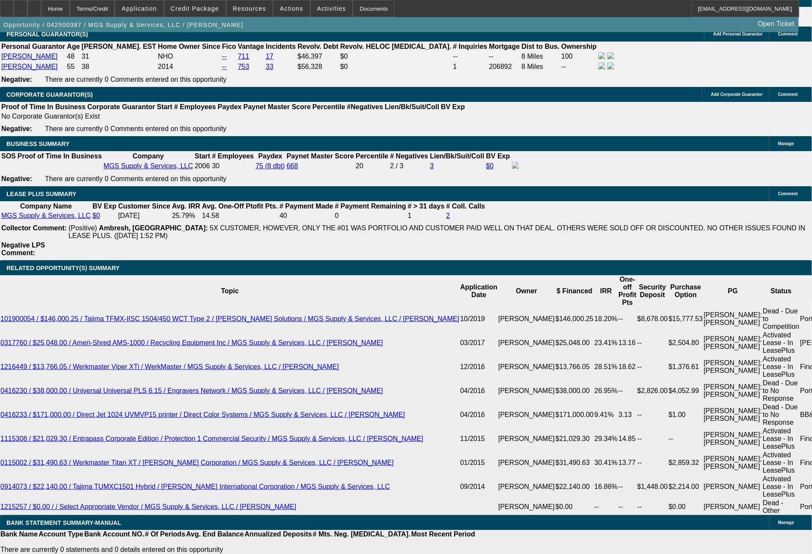
select select "0"
select select "6"
select select "0"
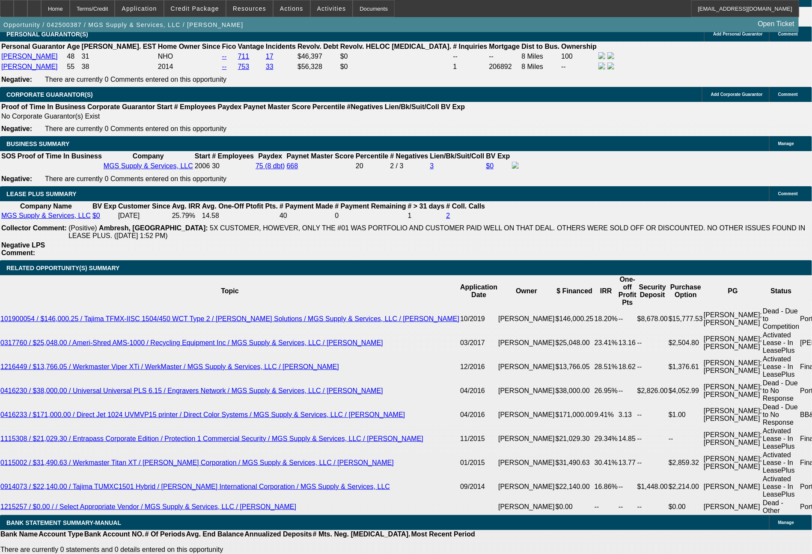
select select "0"
select select "6"
select select "0"
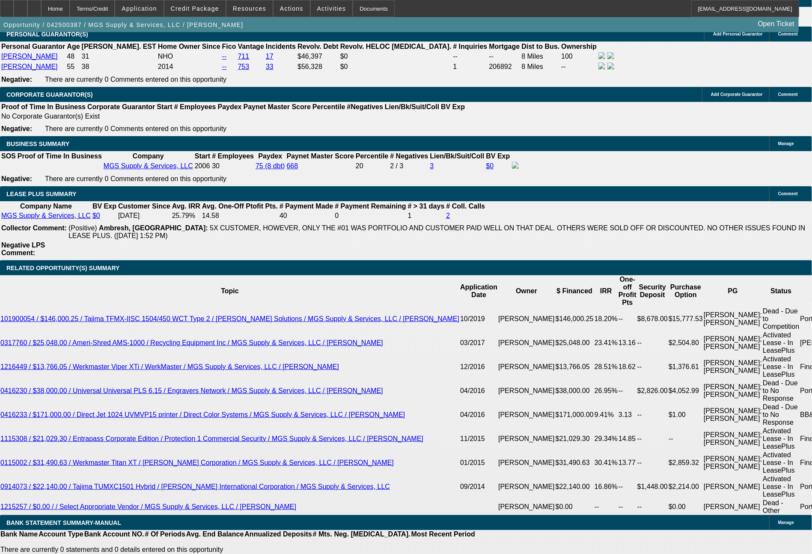
select select "6"
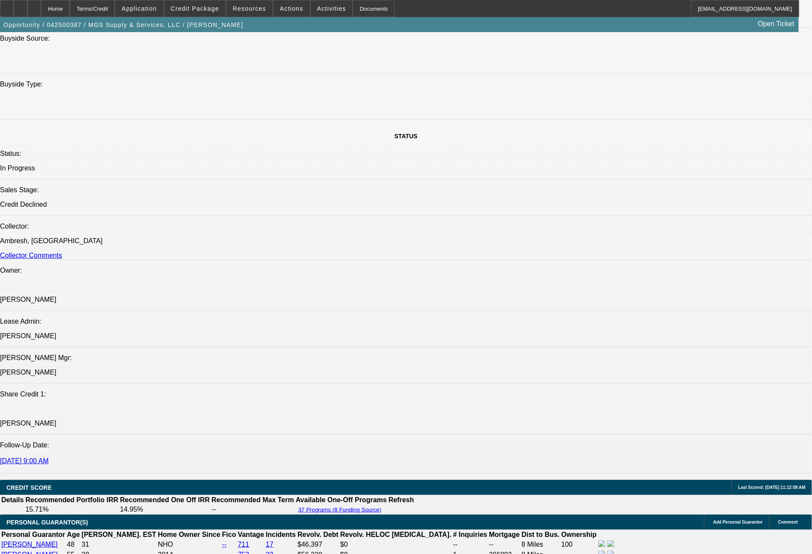
scroll to position [388, 0]
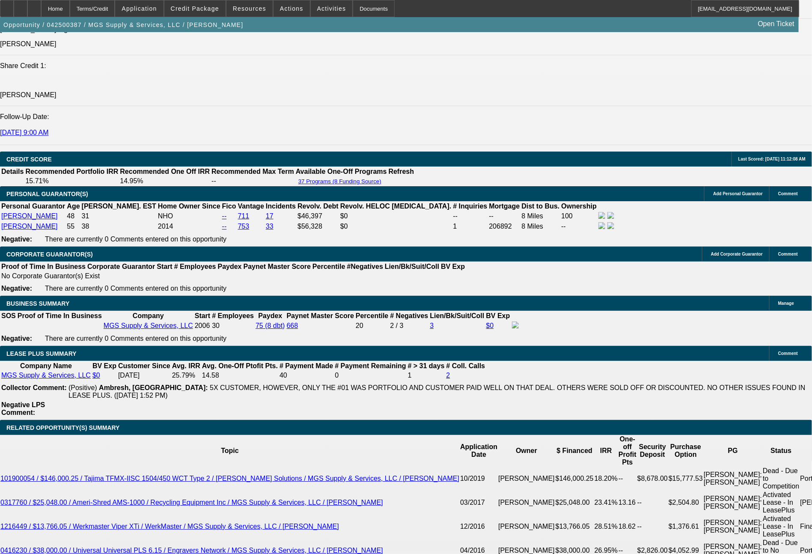
scroll to position [1226, 0]
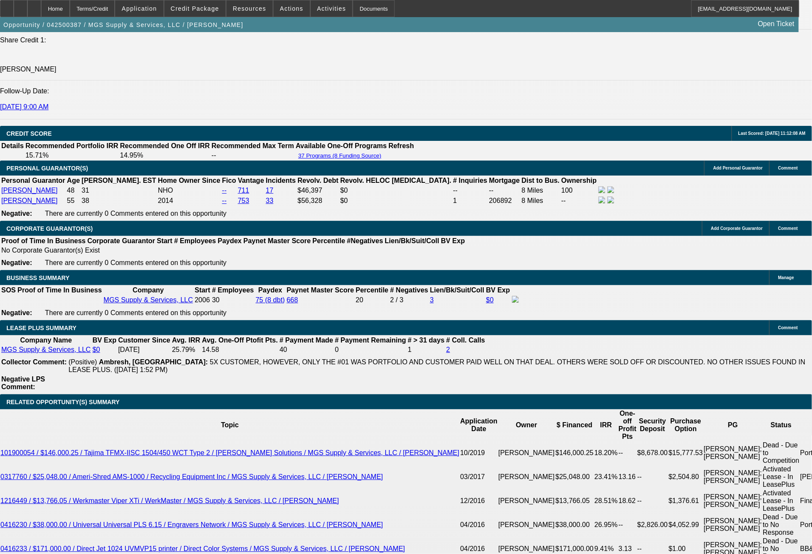
drag, startPoint x: 763, startPoint y: 316, endPoint x: 576, endPoint y: 280, distance: 190.9
drag, startPoint x: 696, startPoint y: 315, endPoint x: 549, endPoint y: 285, distance: 149.7
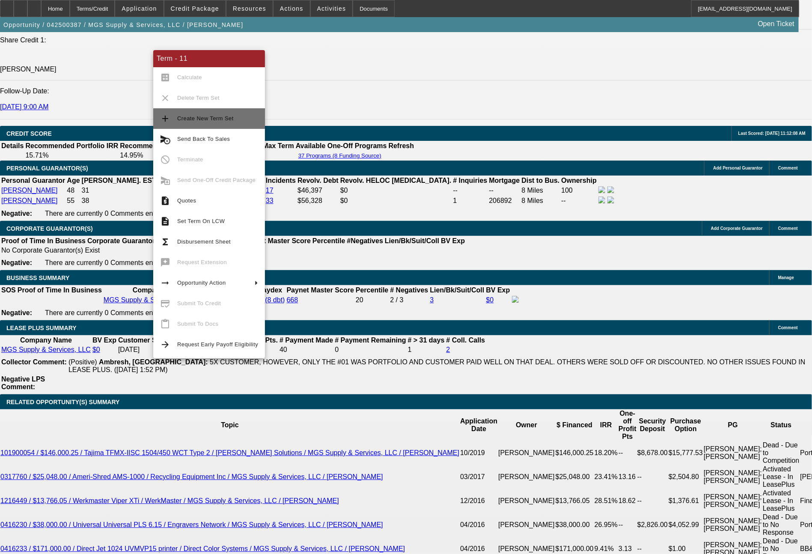
click at [216, 126] on button "add Create New Term Set" at bounding box center [209, 118] width 112 height 21
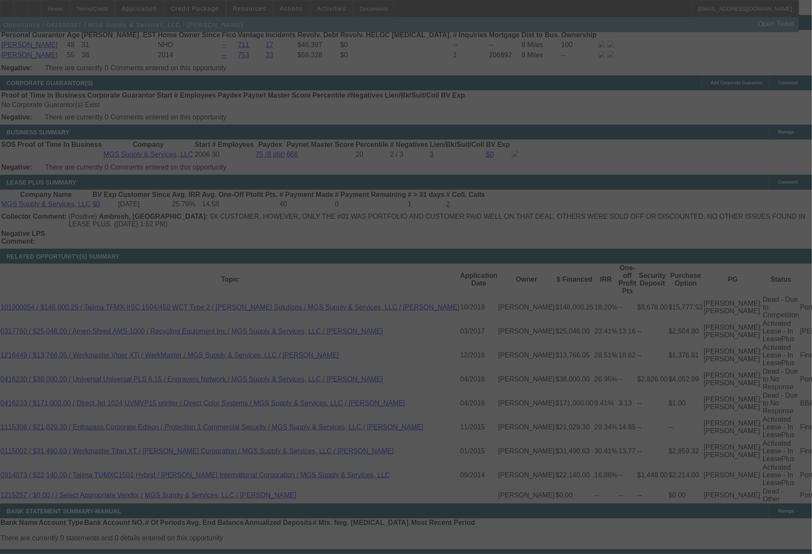
scroll to position [1415, 0]
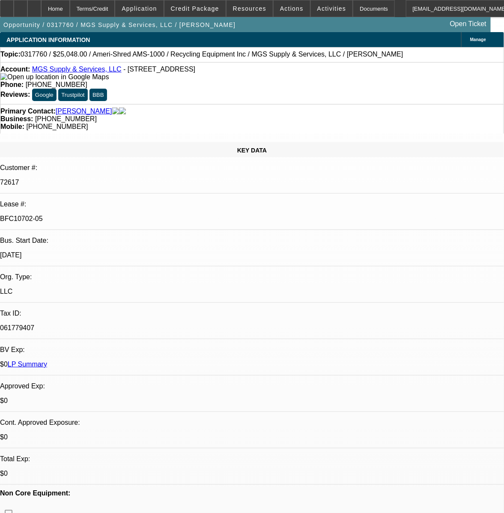
select select "0"
select select "0.1"
select select "4"
select select "0"
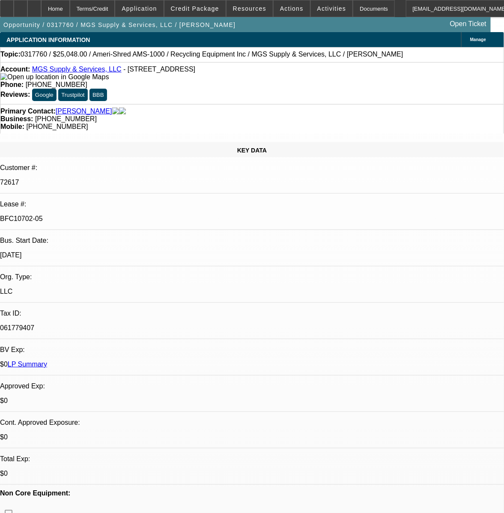
select select "0"
select select "0.1"
select select "4"
select select "0"
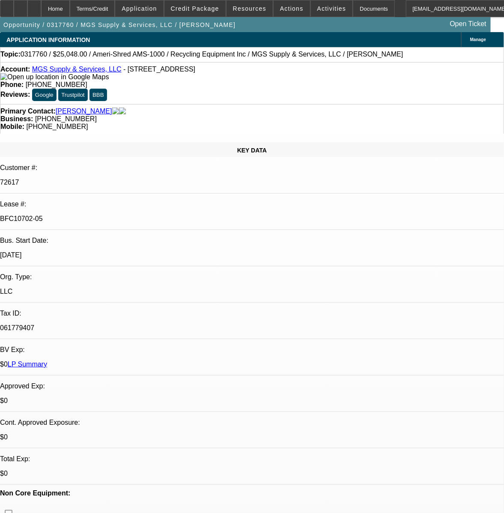
select select "0.1"
select select "4"
select select "0"
select select "0.1"
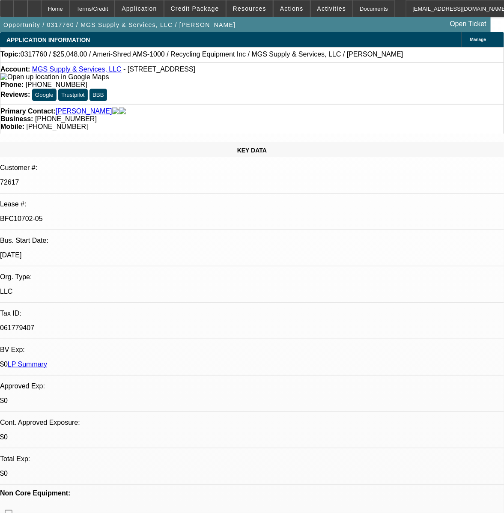
select select "4"
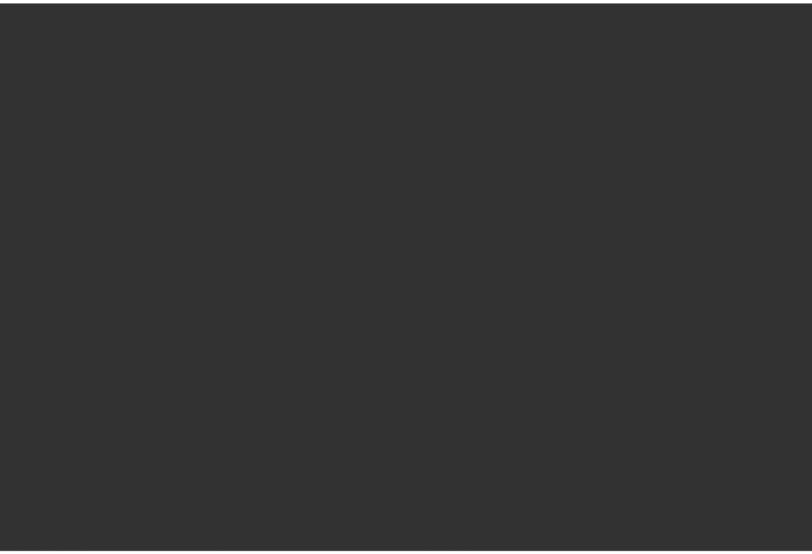
scroll to position [801, 0]
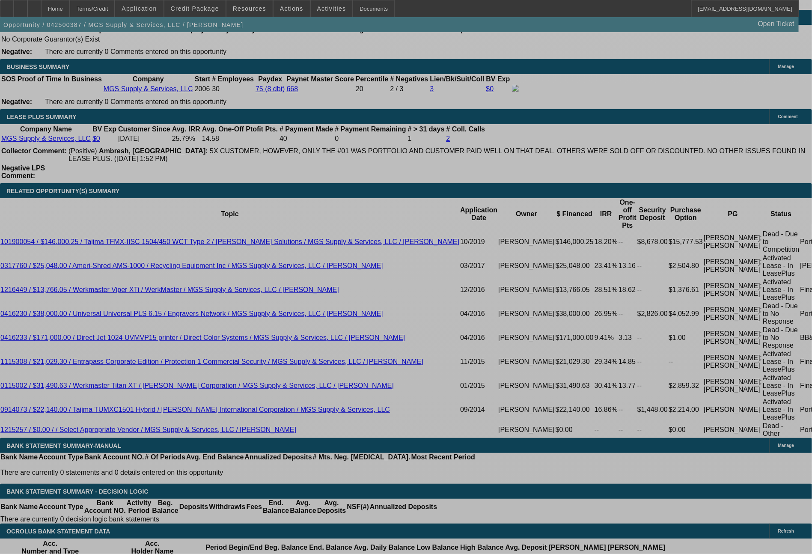
select select "0"
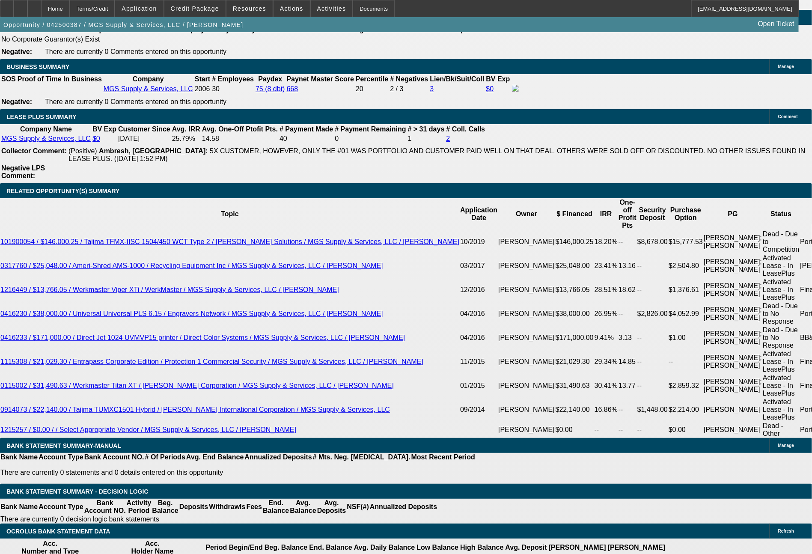
select select "0"
select select "6"
select select "0"
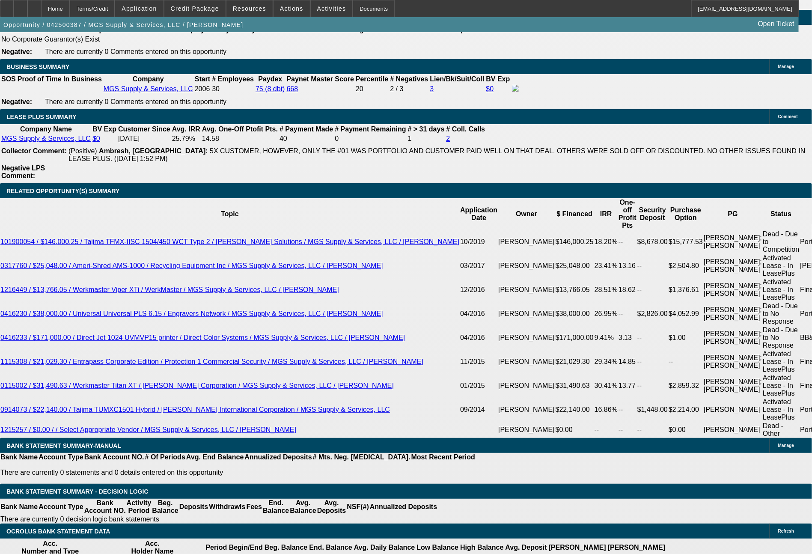
select select "0"
select select "6"
select select "0"
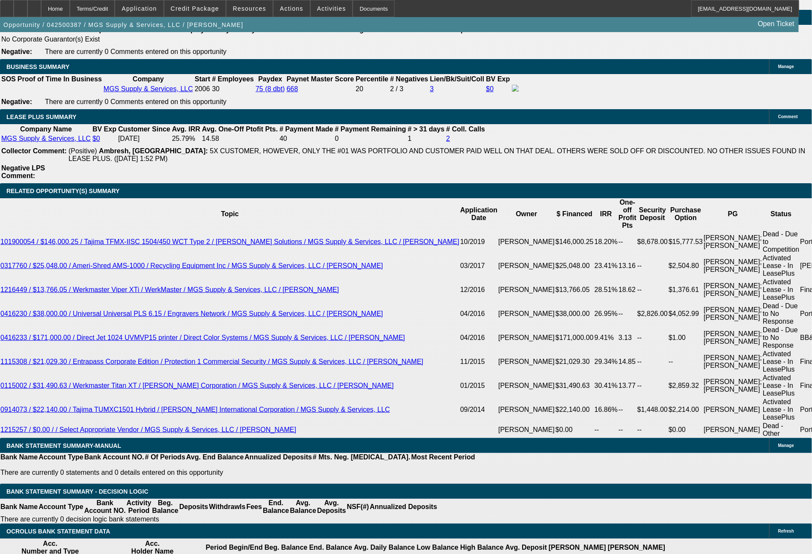
select select "6"
select select "0"
select select "6"
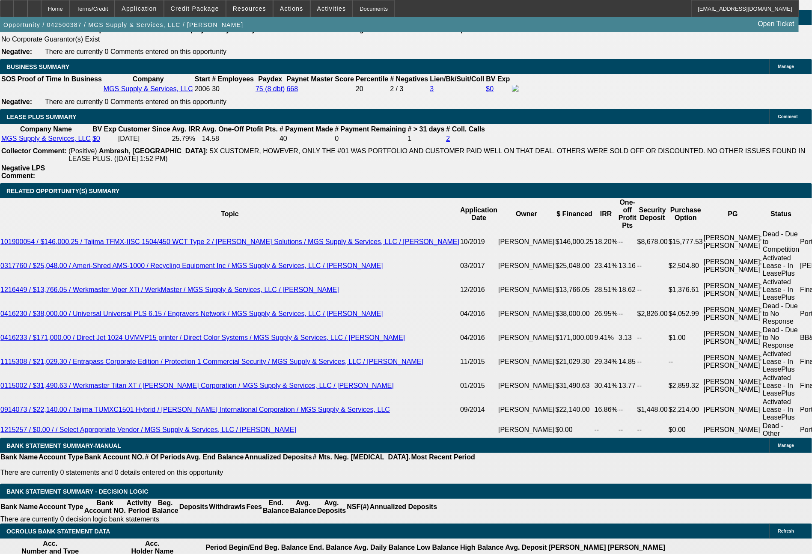
scroll to position [1434, 0]
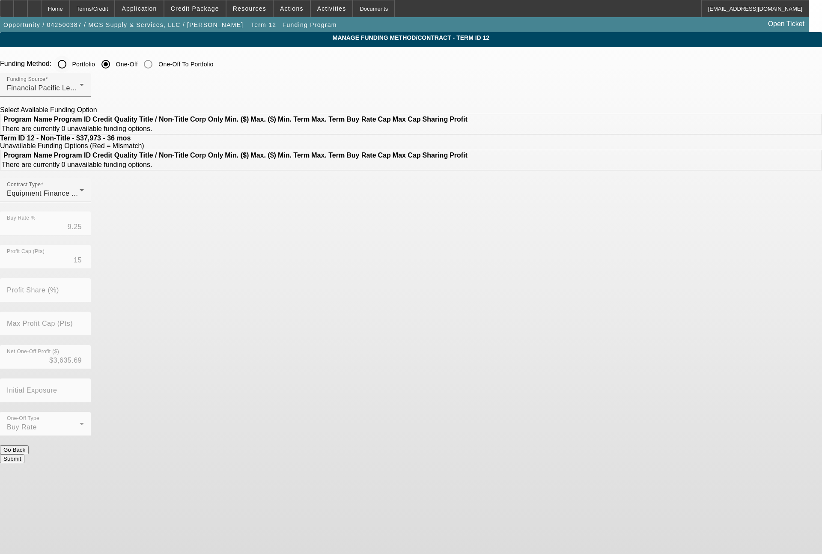
click at [71, 63] on input "Portfolio" at bounding box center [61, 64] width 17 height 17
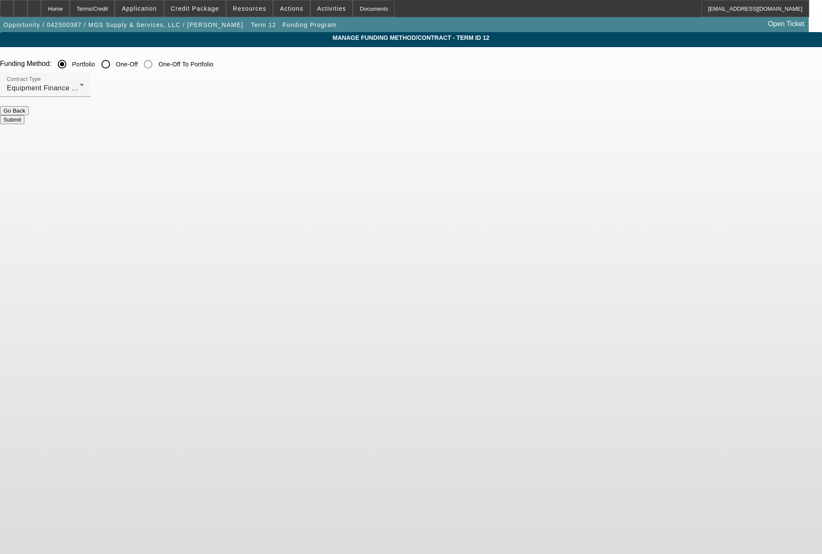
click at [24, 115] on button "Submit" at bounding box center [12, 119] width 24 height 9
radio input "false"
radio input "true"
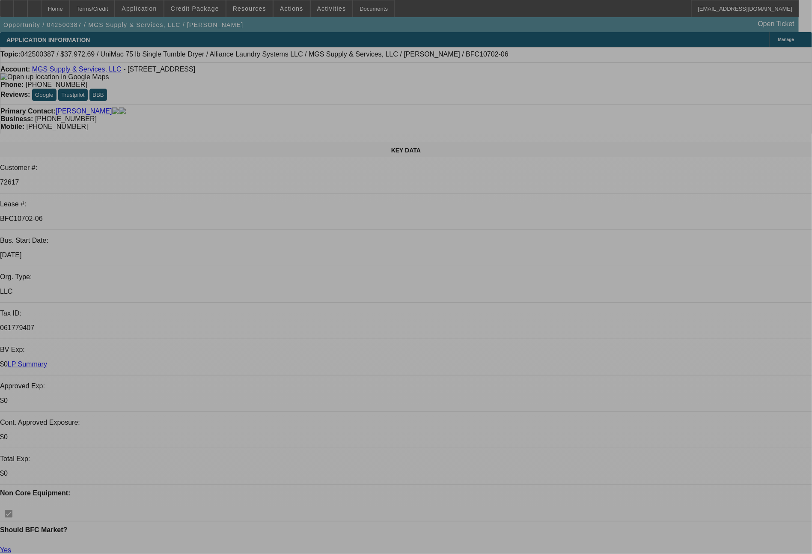
select select "0"
select select "6"
select select "0"
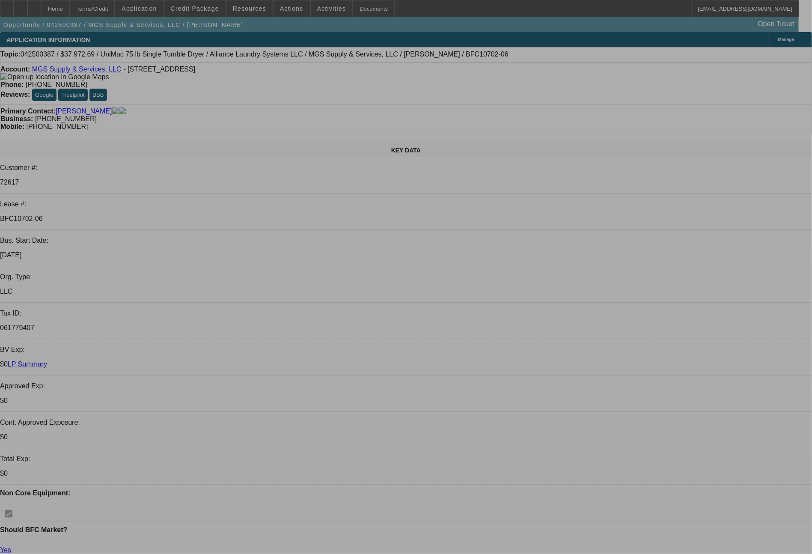
select select "0"
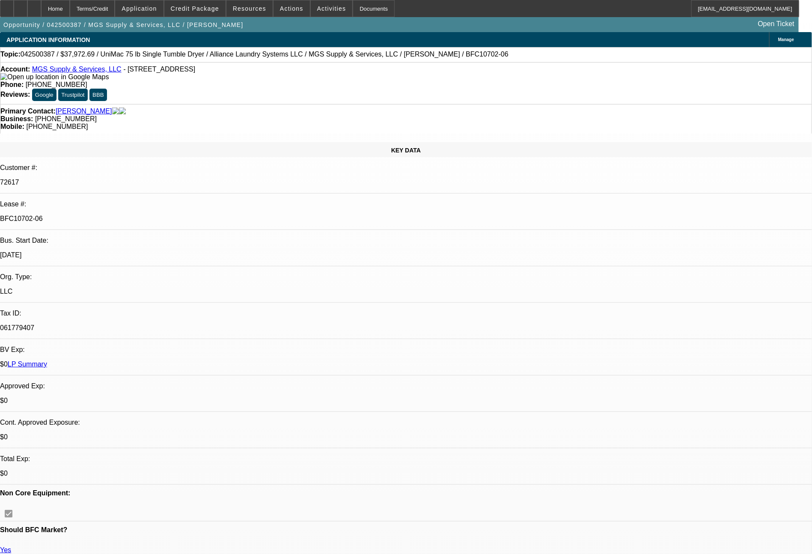
select select "0"
select select "6"
select select "0"
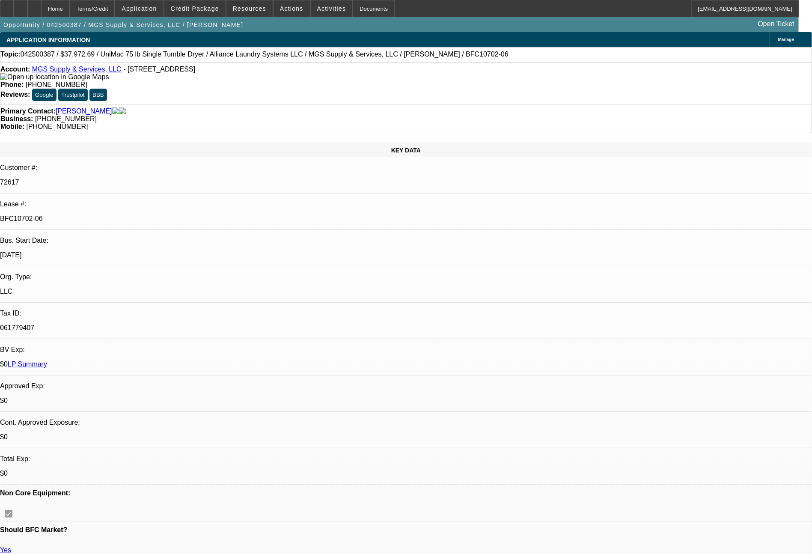
select select "6"
select select "0"
select select "6"
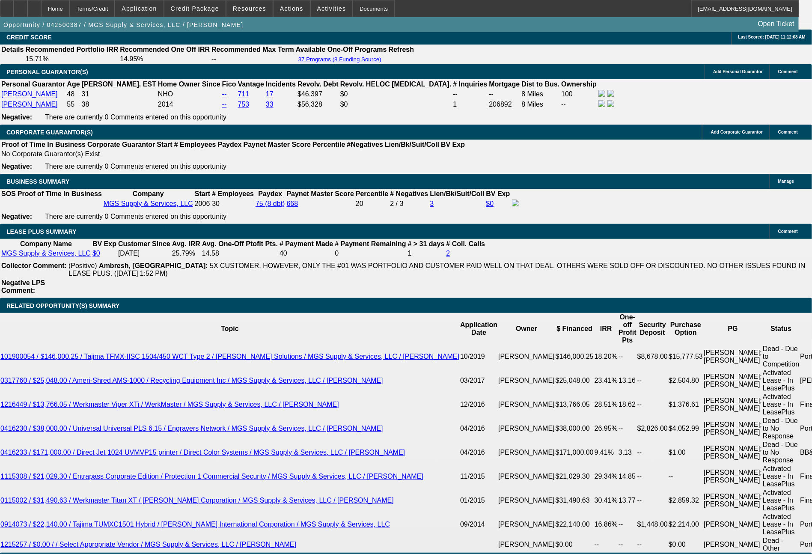
scroll to position [1334, 0]
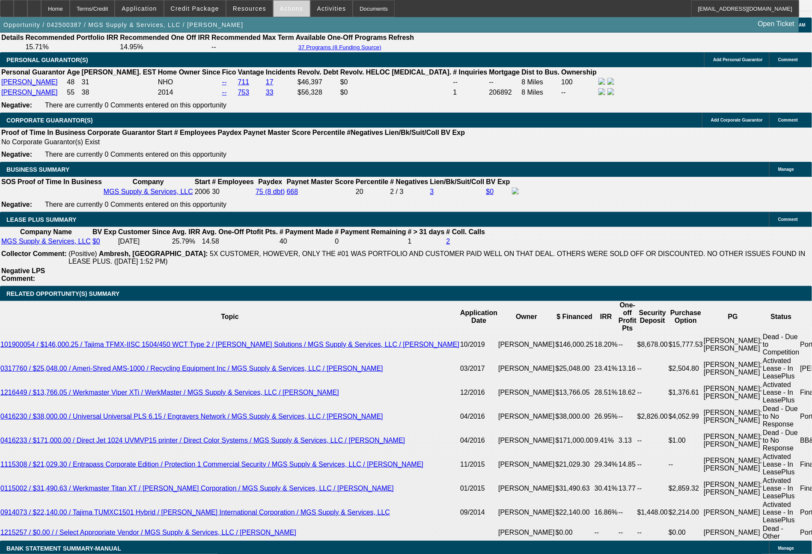
click at [288, 8] on span "Actions" at bounding box center [292, 8] width 24 height 7
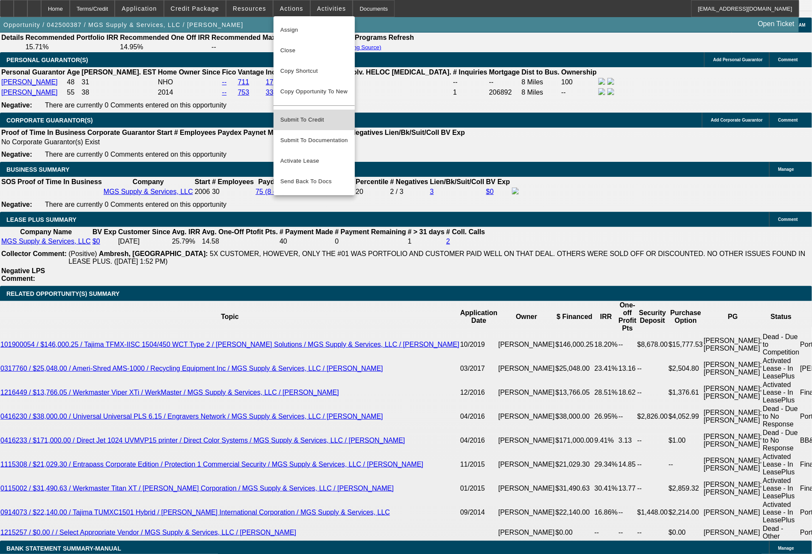
click at [304, 115] on span "Submit To Credit" at bounding box center [314, 120] width 68 height 10
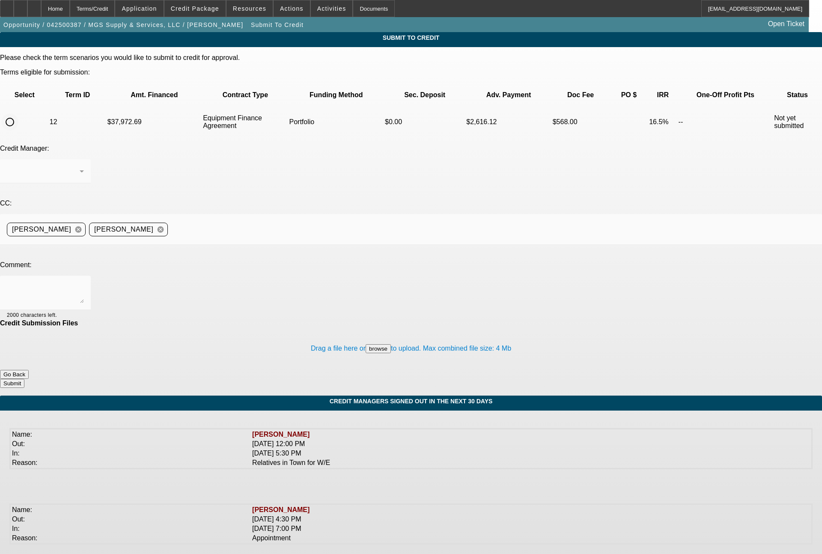
click at [18, 113] on input "radio" at bounding box center [9, 121] width 17 height 17
radio input "true"
click at [66, 167] on span "[PERSON_NAME]" at bounding box center [36, 170] width 59 height 7
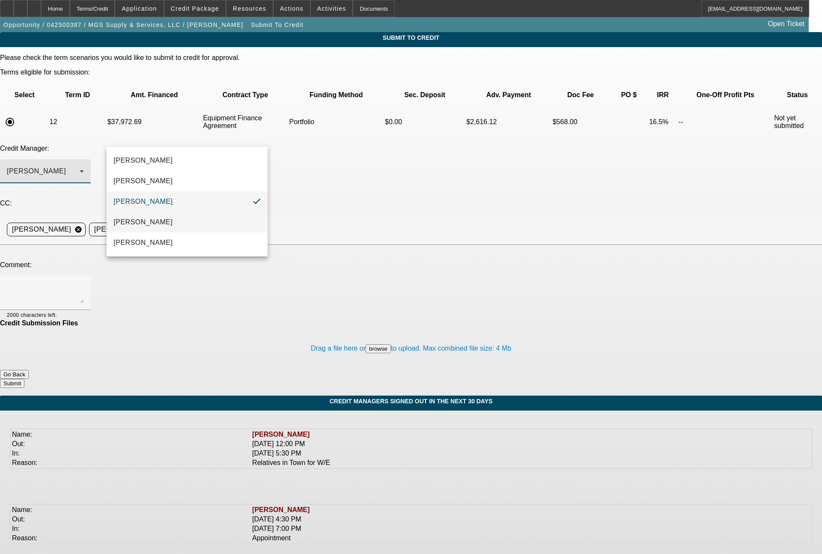
click at [154, 225] on mat-option "[PERSON_NAME]" at bounding box center [187, 222] width 161 height 21
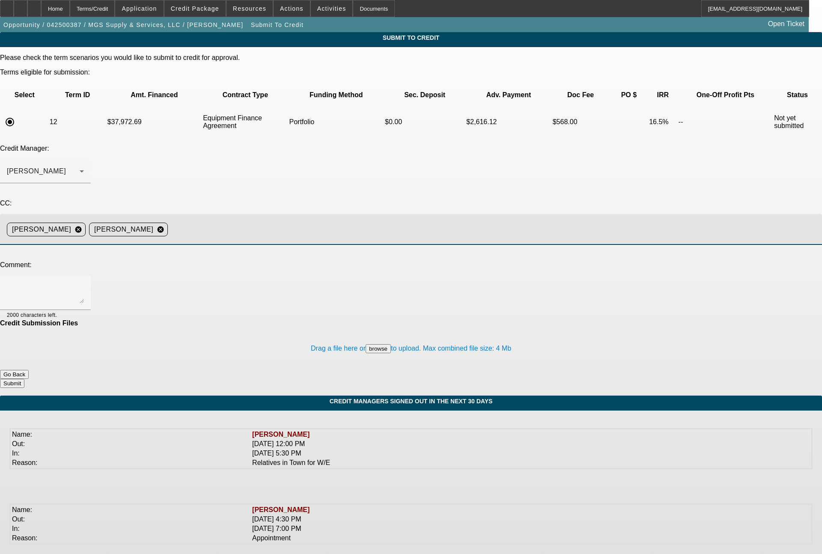
click at [270, 221] on input at bounding box center [491, 229] width 640 height 17
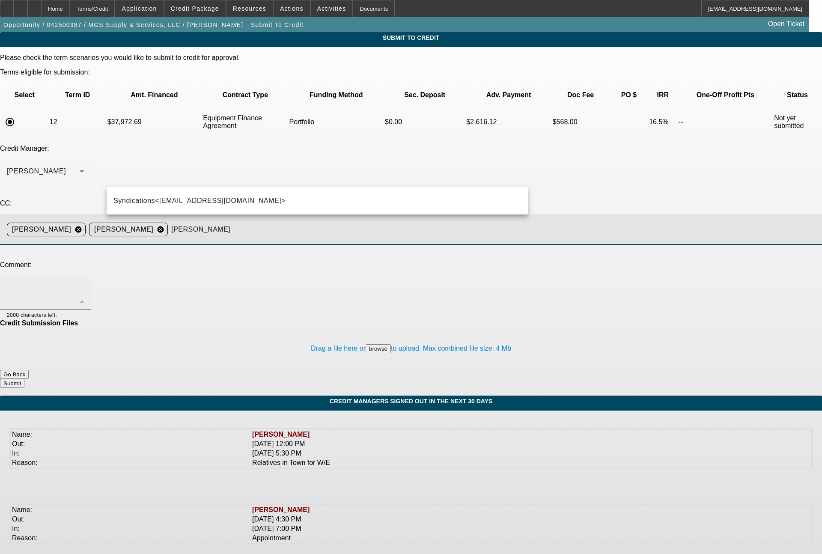
type input "[PERSON_NAME]"
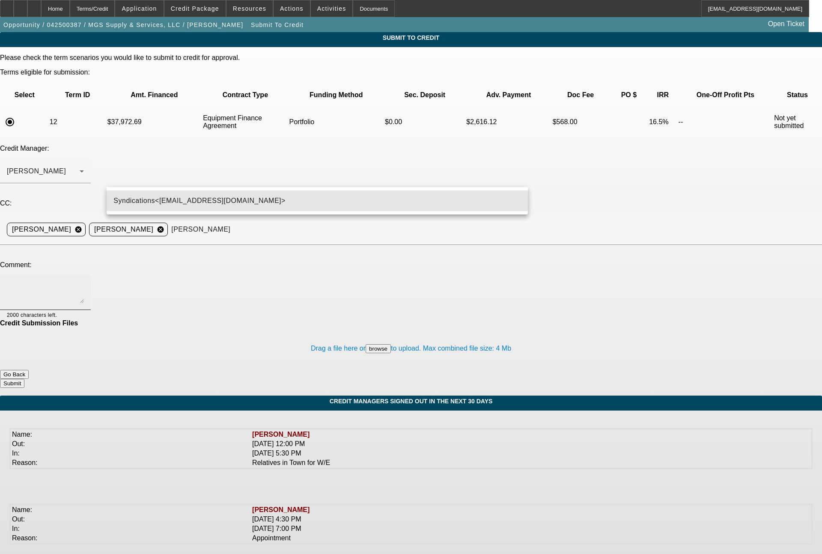
click at [261, 199] on span "Syndications<[EMAIL_ADDRESS][DOMAIN_NAME]>" at bounding box center [199, 201] width 172 height 10
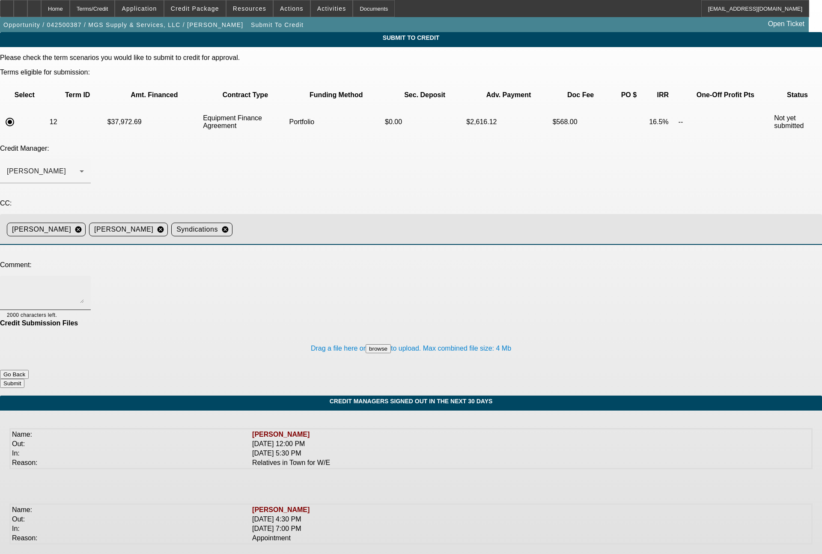
click at [84, 282] on textarea at bounding box center [45, 292] width 77 height 21
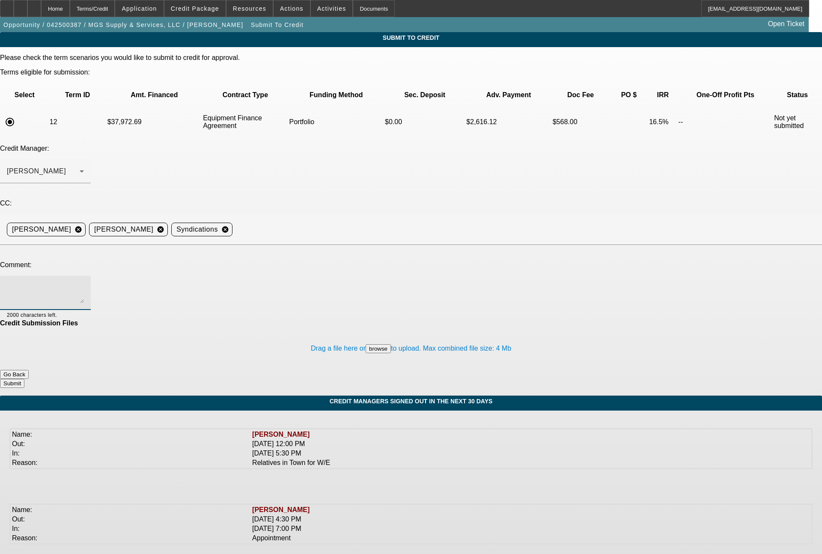
paste textarea "[PERSON_NAME] - this deal was approved by CPCEF, and we issued our PO. The equi…"
click at [84, 282] on textarea "[PERSON_NAME] - this deal was approved by CPCEF, and we issued our PO. The equi…" at bounding box center [45, 292] width 77 height 21
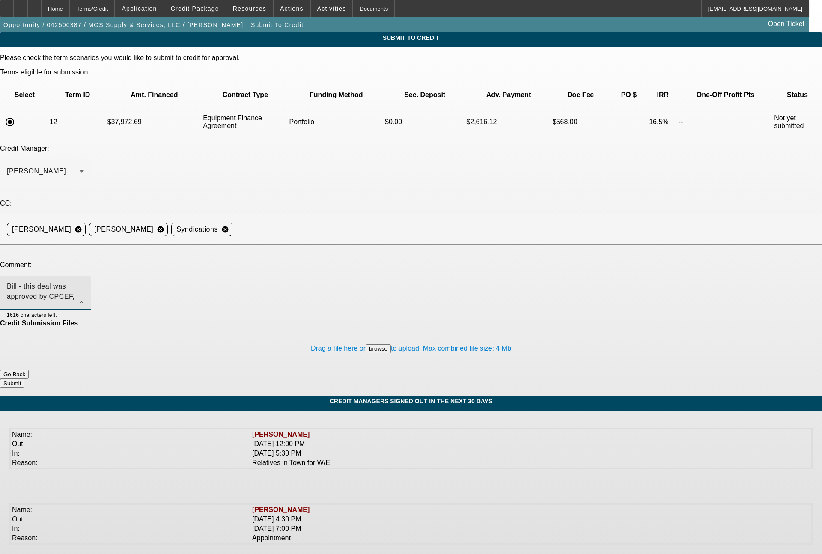
click at [84, 282] on textarea "Bill - this deal was approved by CPCEF, and we issued our PO. The equipment has…" at bounding box center [45, 292] width 77 height 21
click at [84, 282] on textarea "Bill - this deal was approved by CPCEF, and we issued our PO / 25% back on [DAT…" at bounding box center [45, 292] width 77 height 21
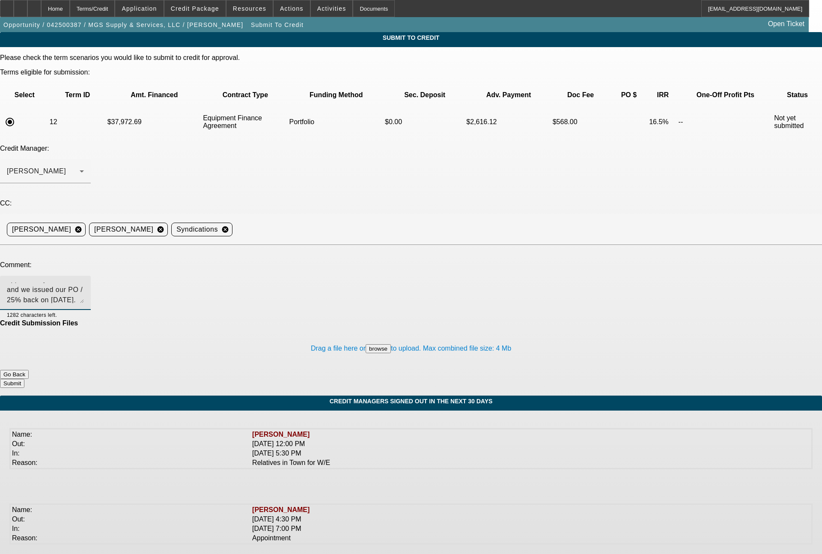
scroll to position [29, 0]
click at [84, 282] on textarea "Bill - this deal was approved by CPCEF, and we issued our PO / 25% back on [DAT…" at bounding box center [45, 292] width 77 height 21
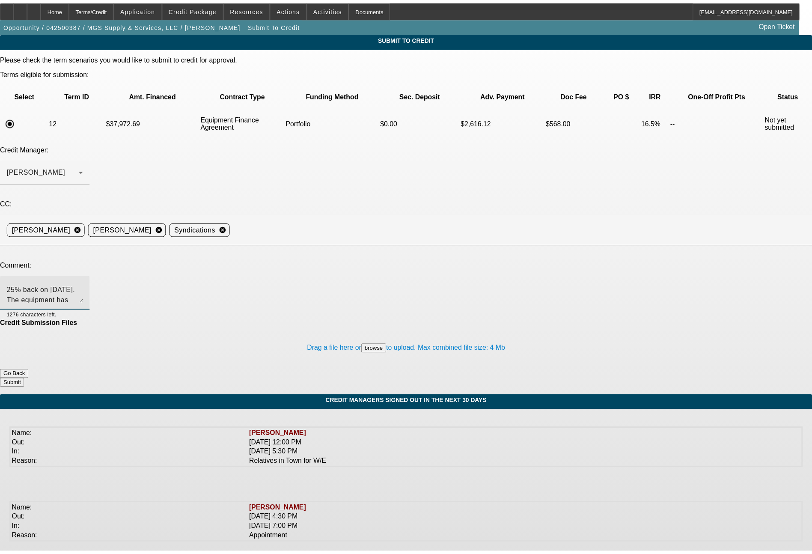
scroll to position [22, 0]
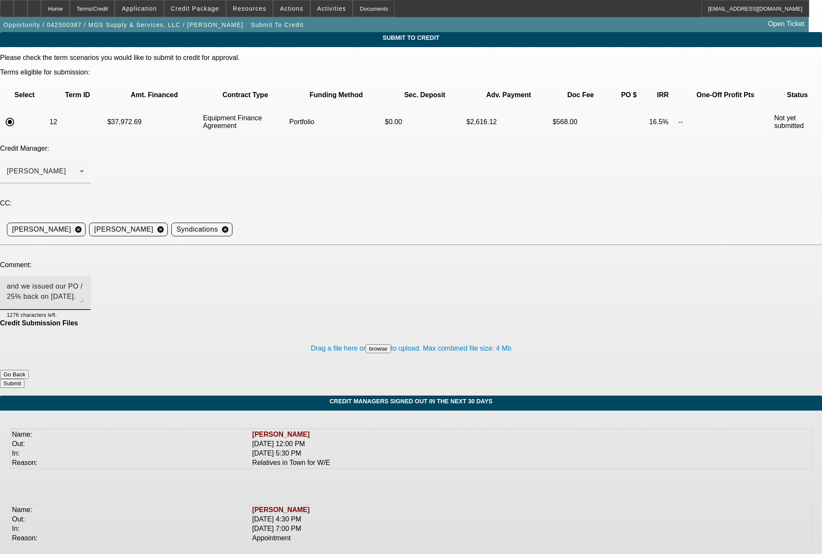
click at [84, 282] on textarea "Bill - this deal was approved by CPCEF, and we issued our PO / 25% back on [DAT…" at bounding box center [45, 292] width 77 height 21
type textarea "Bill - this deal was approved by CPCEF, and we issued our PO / 25% back on [DAT…"
click at [24, 379] on button "Submit" at bounding box center [12, 383] width 24 height 9
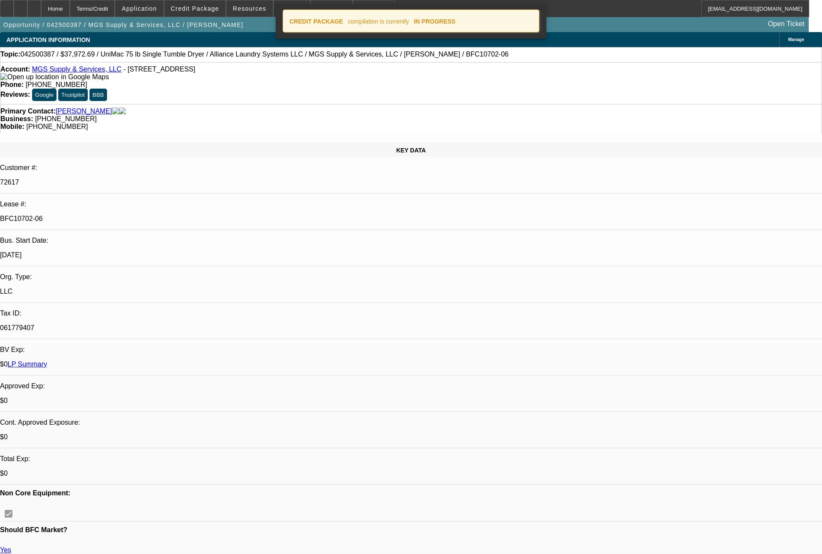
select select "0"
select select "6"
select select "0"
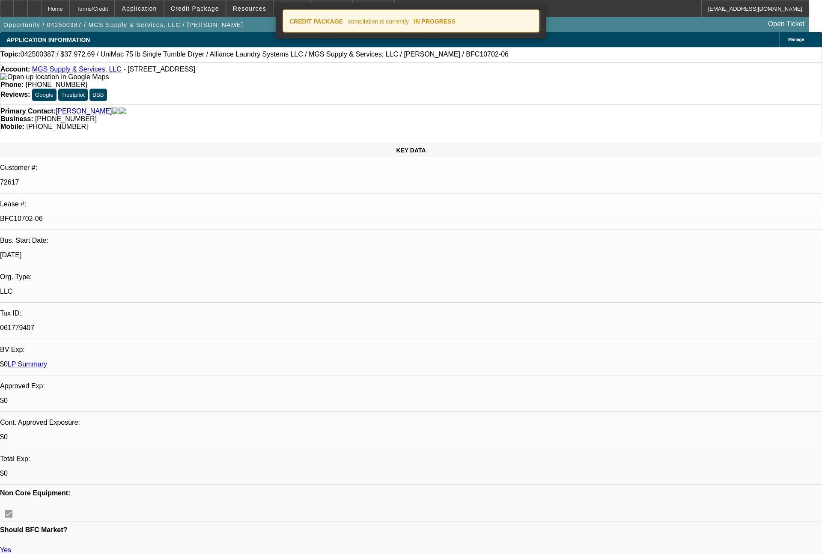
select select "0"
select select "6"
select select "0"
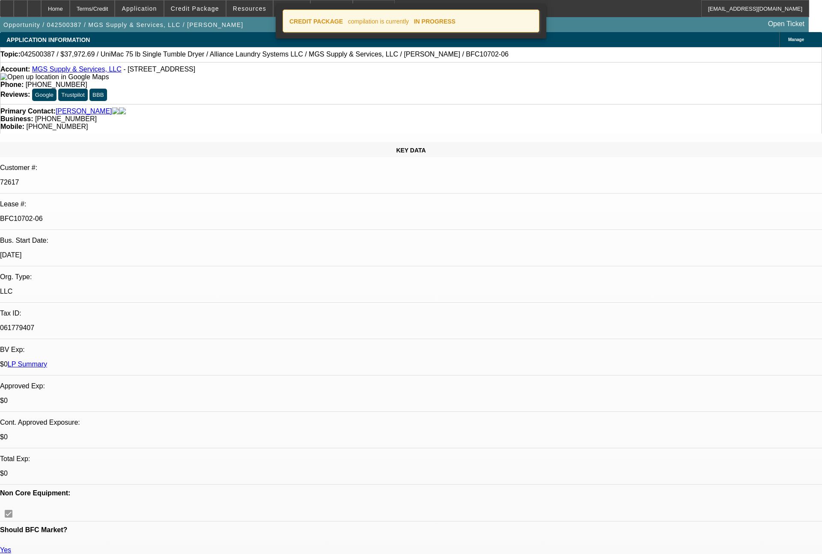
select select "0"
select select "6"
select select "0"
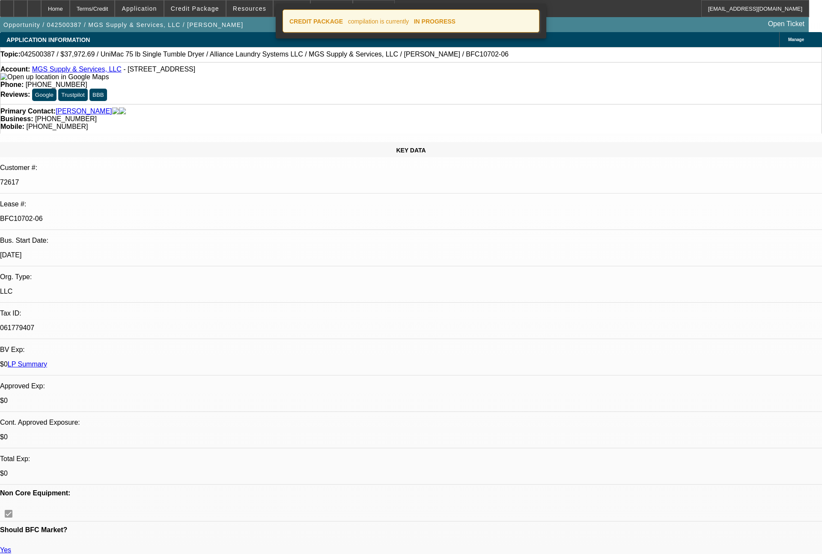
select select "6"
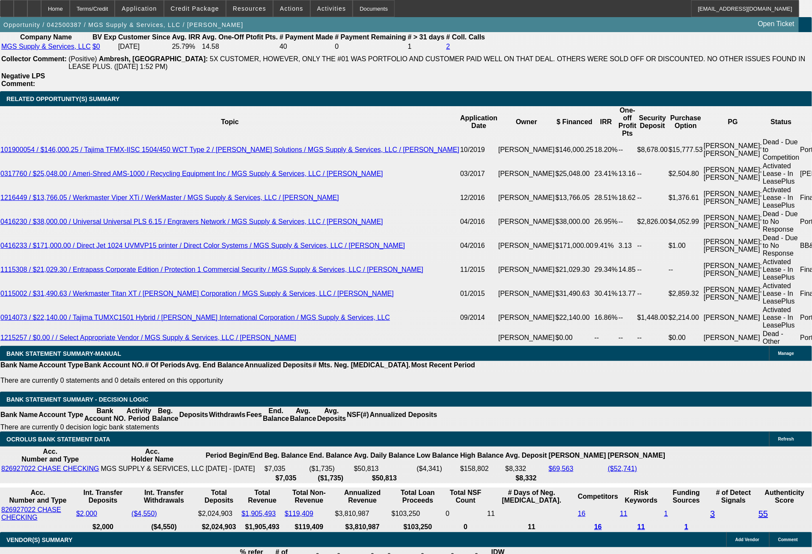
scroll to position [1415, 0]
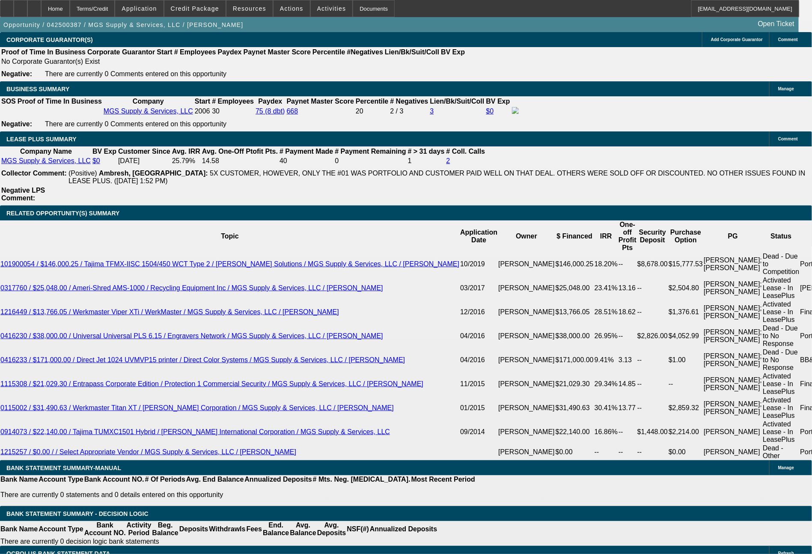
select select "0"
select select "6"
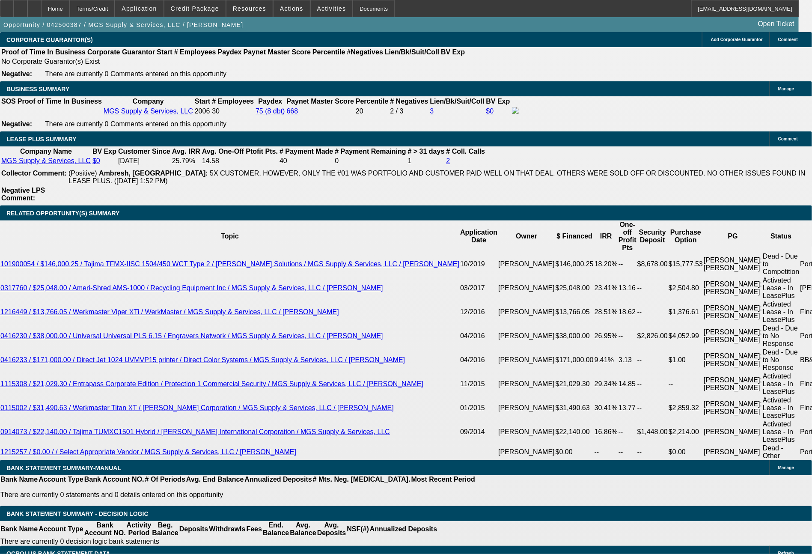
select select "0"
select select "6"
select select "0"
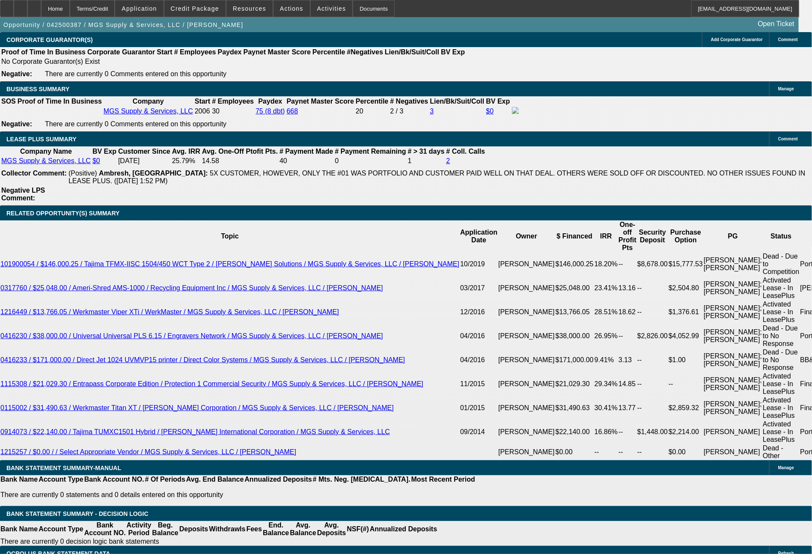
select select "0"
select select "0.1"
select select "4"
select select "0"
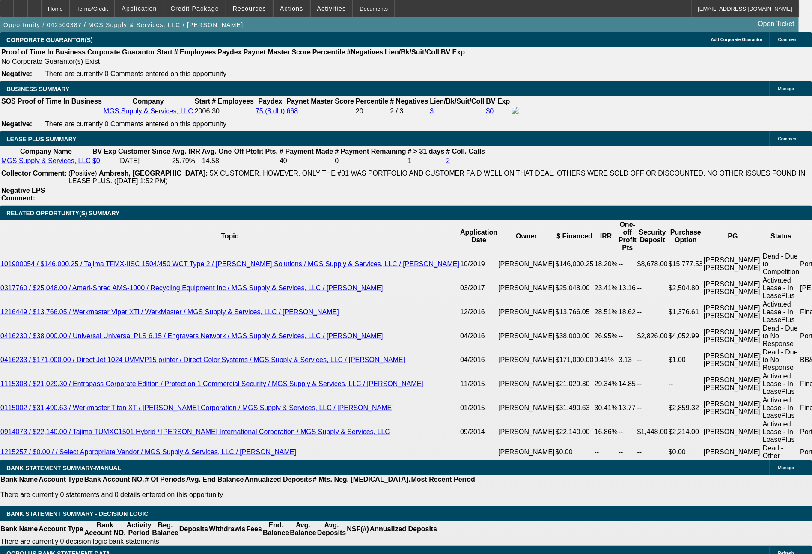
select select "0.1"
select select "4"
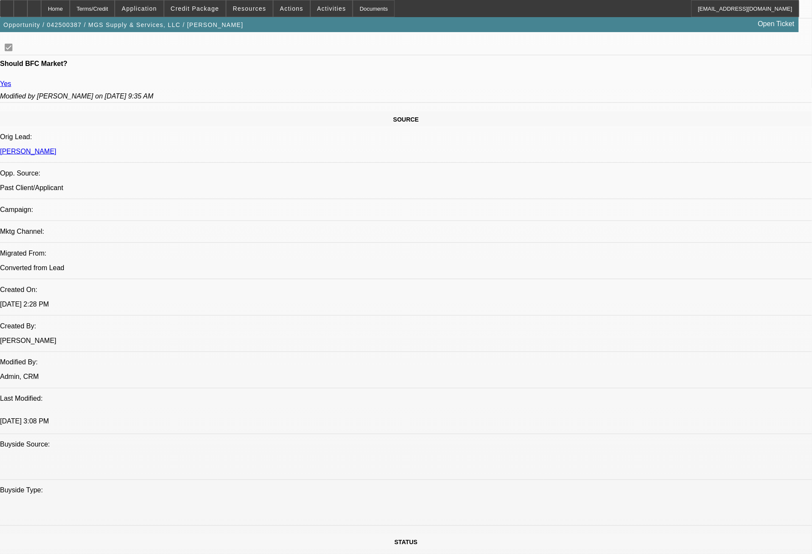
scroll to position [0, 0]
